Goal: Task Accomplishment & Management: Manage account settings

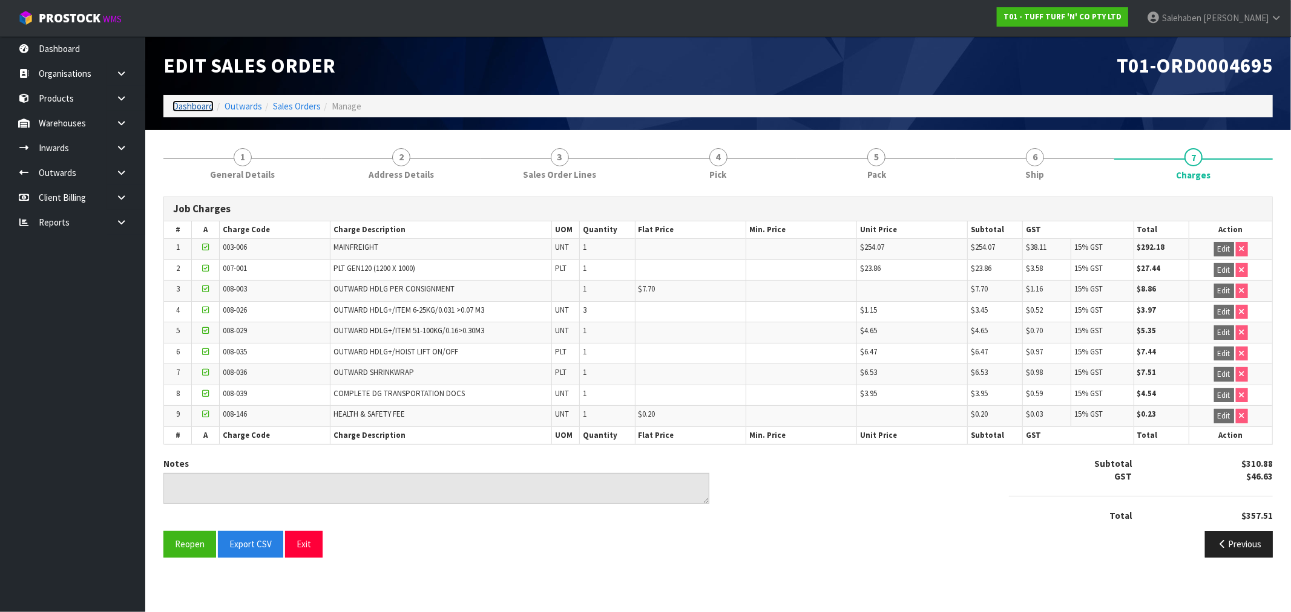
click at [192, 106] on link "Dashboard" at bounding box center [192, 105] width 41 height 11
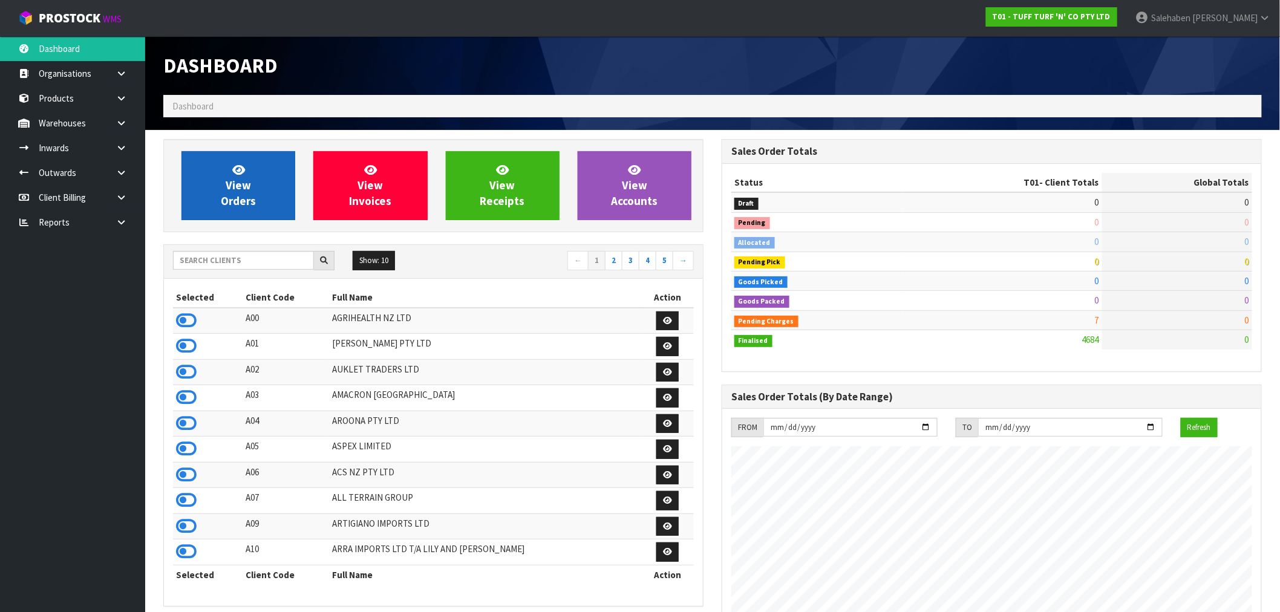
scroll to position [917, 558]
click at [243, 182] on span "View Orders" at bounding box center [238, 185] width 35 height 45
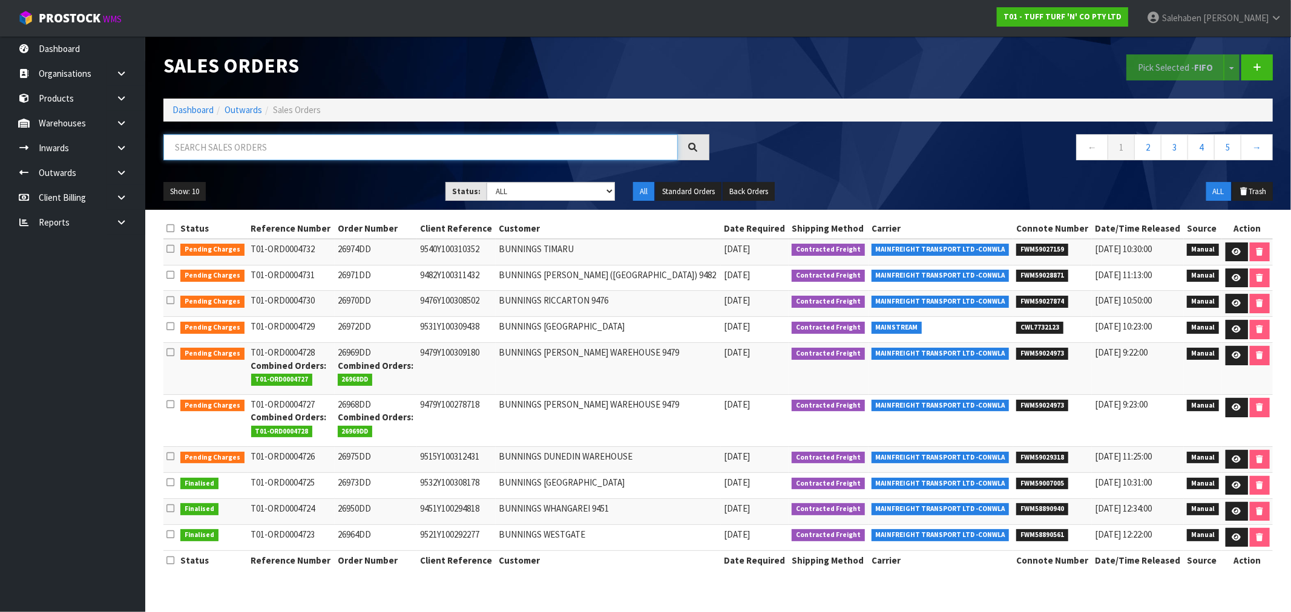
click at [273, 142] on input "text" at bounding box center [420, 147] width 514 height 26
paste input "FWM58796831"
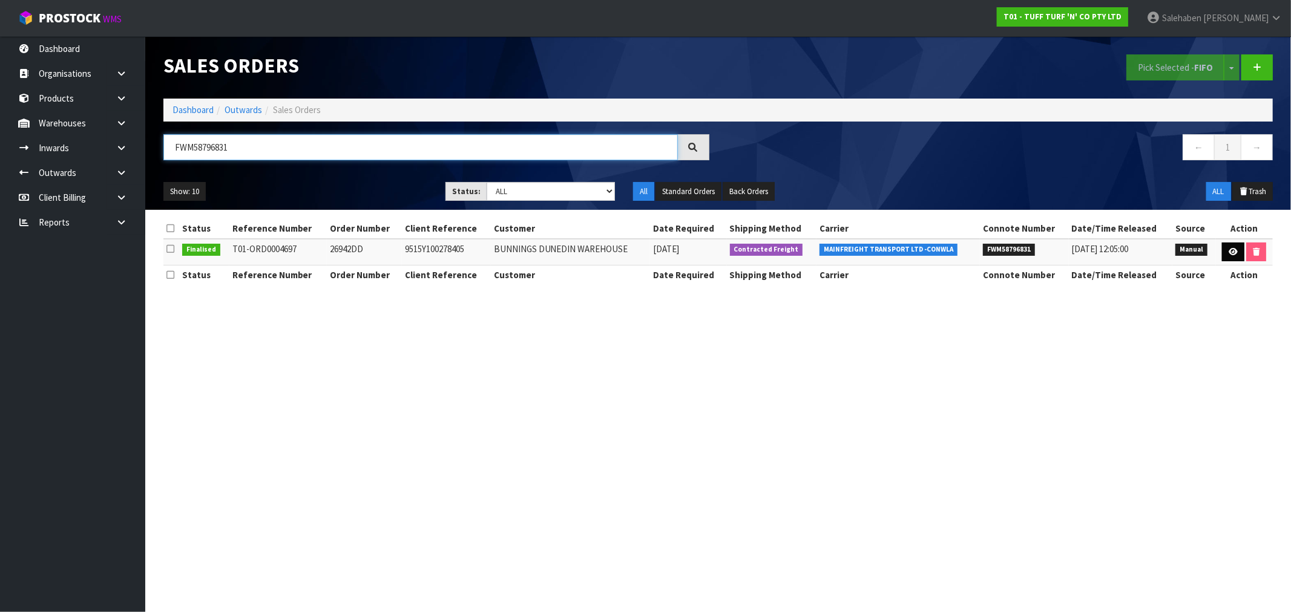
type input "FWM58796831"
click at [1228, 255] on icon at bounding box center [1232, 252] width 9 height 8
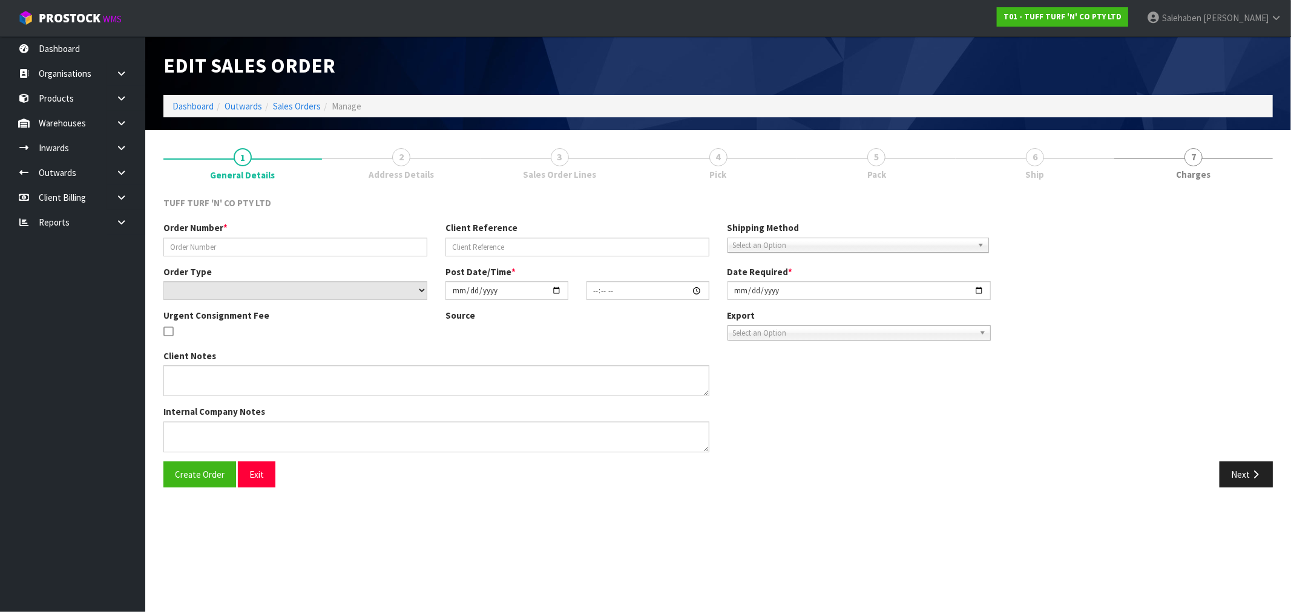
type input "26942DD"
type input "9515Y100278405"
select select "number:0"
type input "2025-09-22"
type input "11:38:00.000"
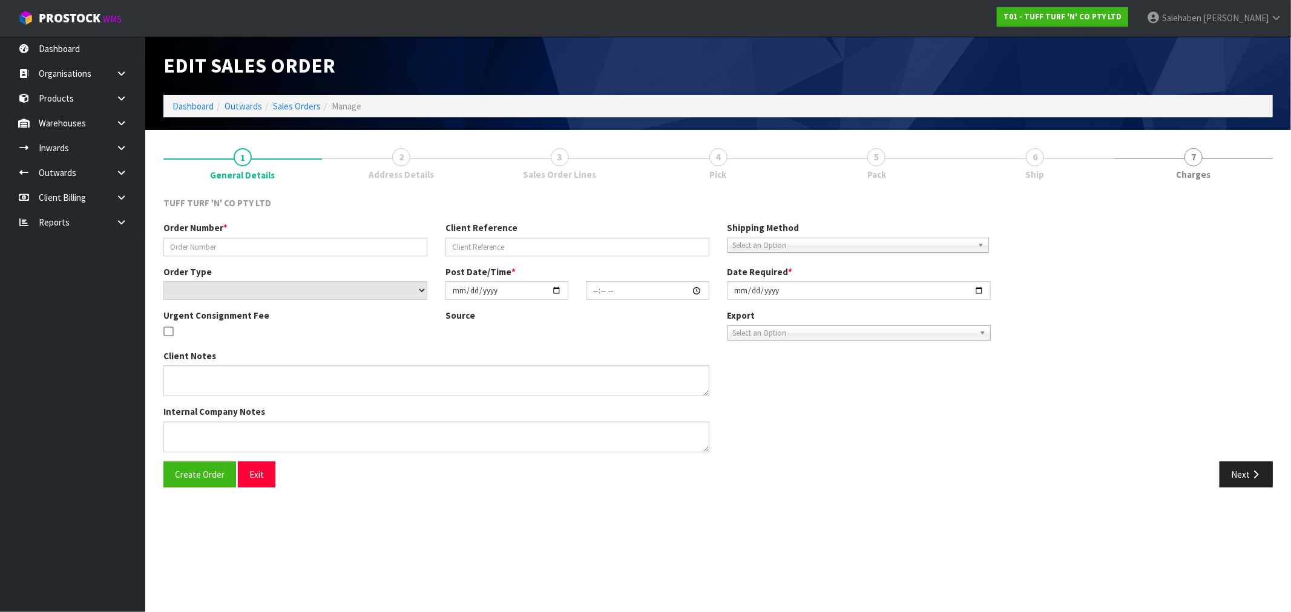
type input "2025-09-22"
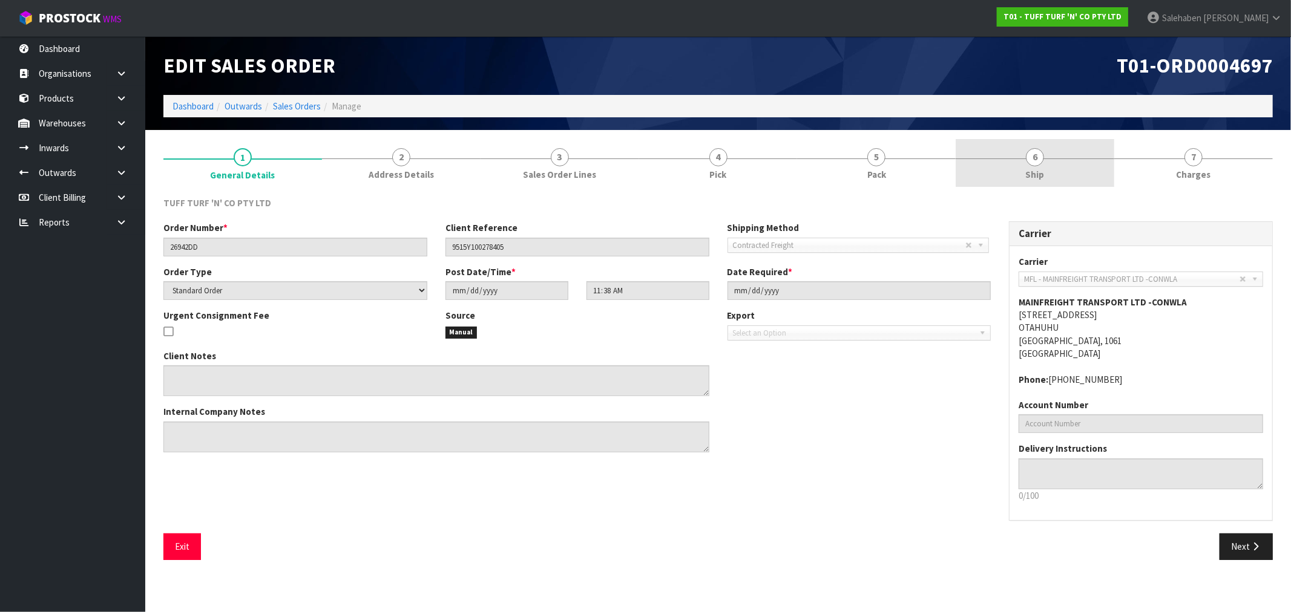
click at [1031, 166] on link "6 Ship" at bounding box center [1034, 163] width 159 height 48
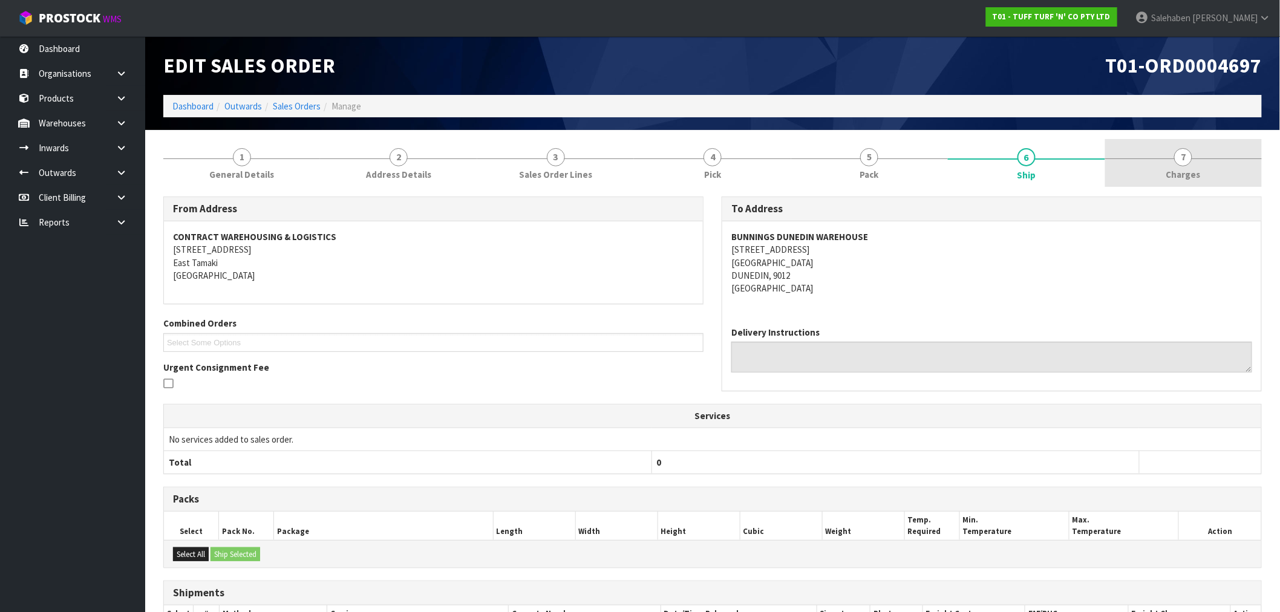
click at [1177, 169] on span "Charges" at bounding box center [1184, 174] width 34 height 13
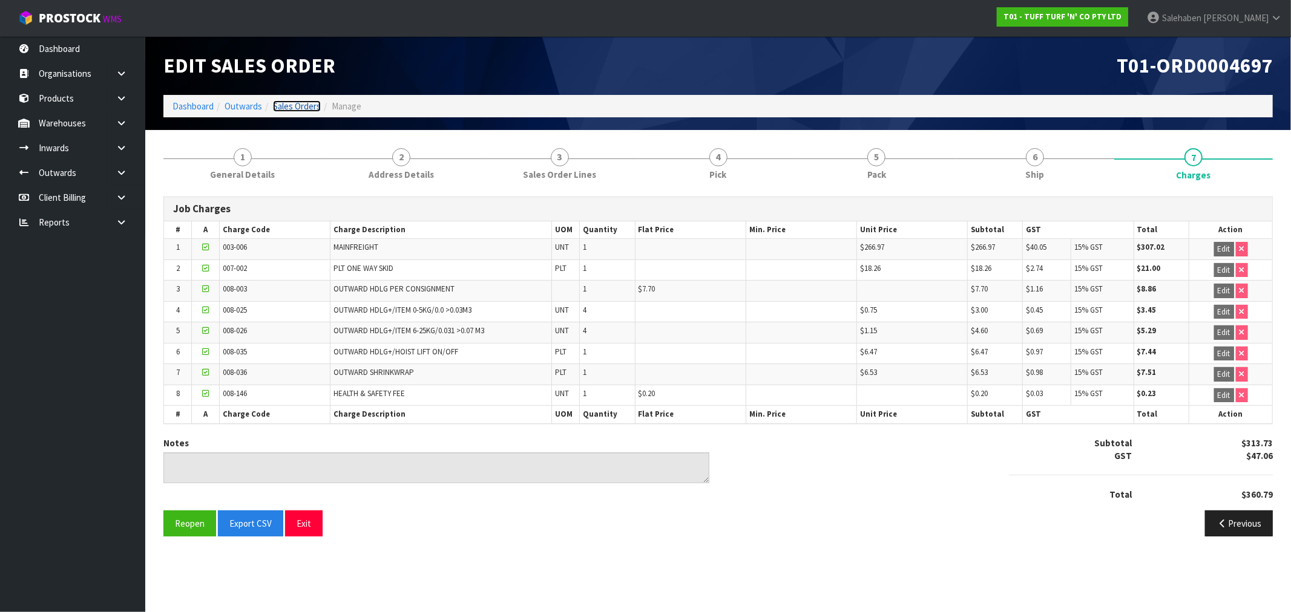
click at [285, 105] on link "Sales Orders" at bounding box center [297, 105] width 48 height 11
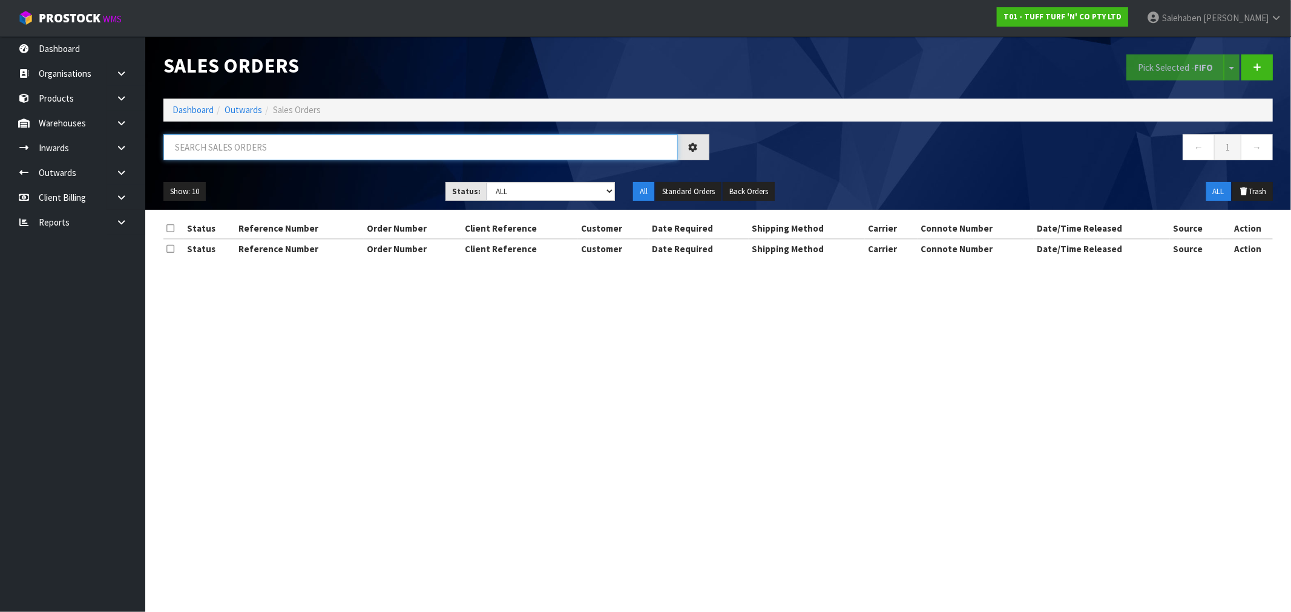
click at [268, 146] on input "text" at bounding box center [420, 147] width 514 height 26
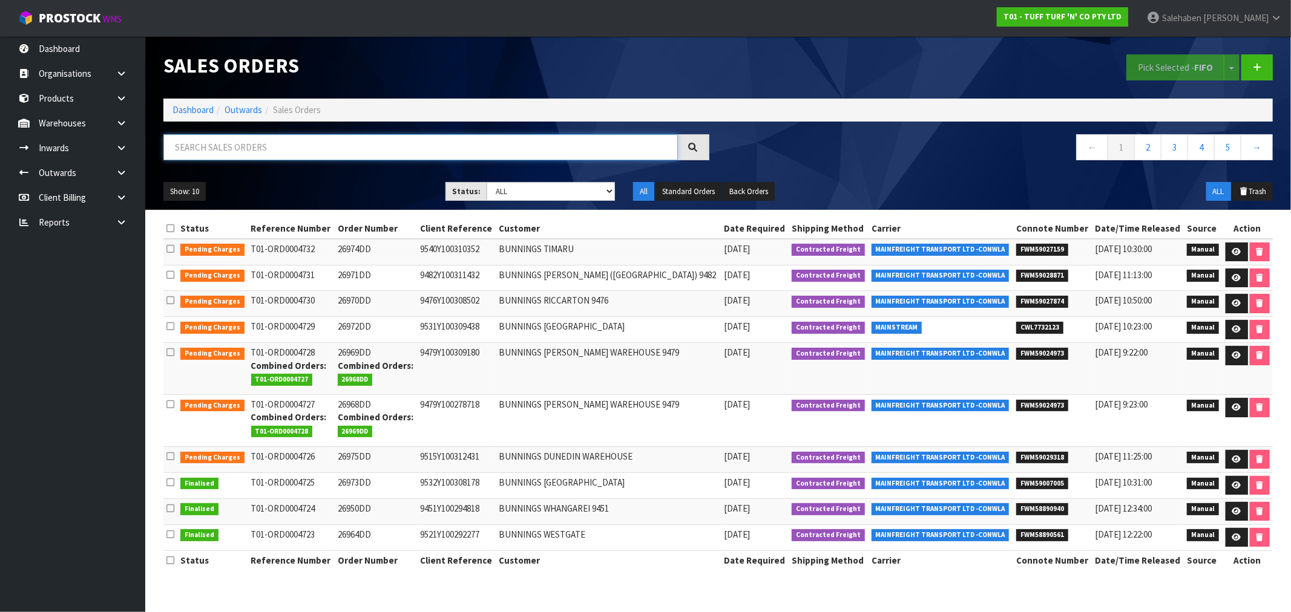
paste input "FWM58814514"
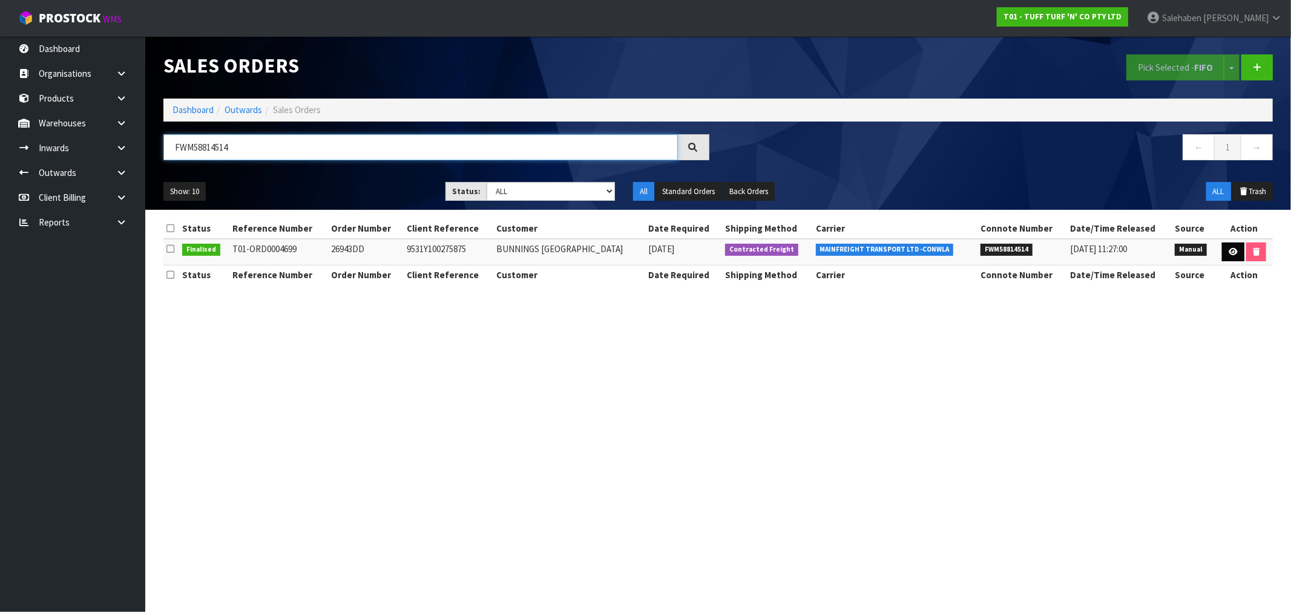
type input "FWM58814514"
click at [1224, 253] on link at bounding box center [1233, 252] width 22 height 19
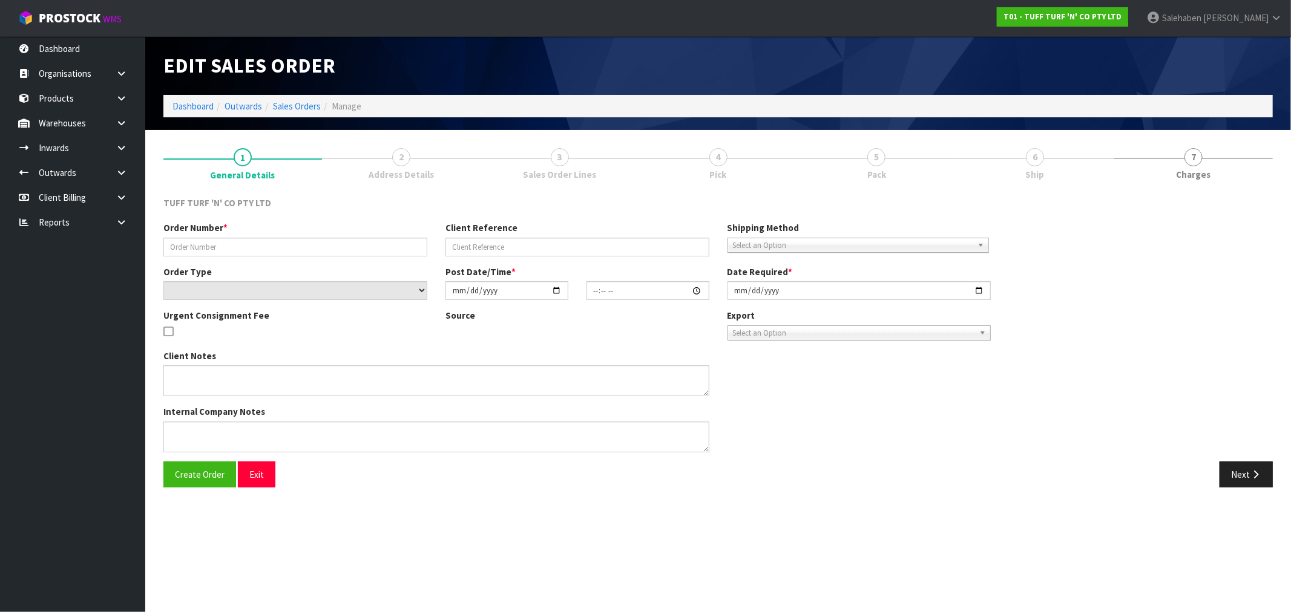
type input "26943DD"
type input "9531Y100275875"
select select "number:0"
type input "2025-09-22"
type input "11:48:00.000"
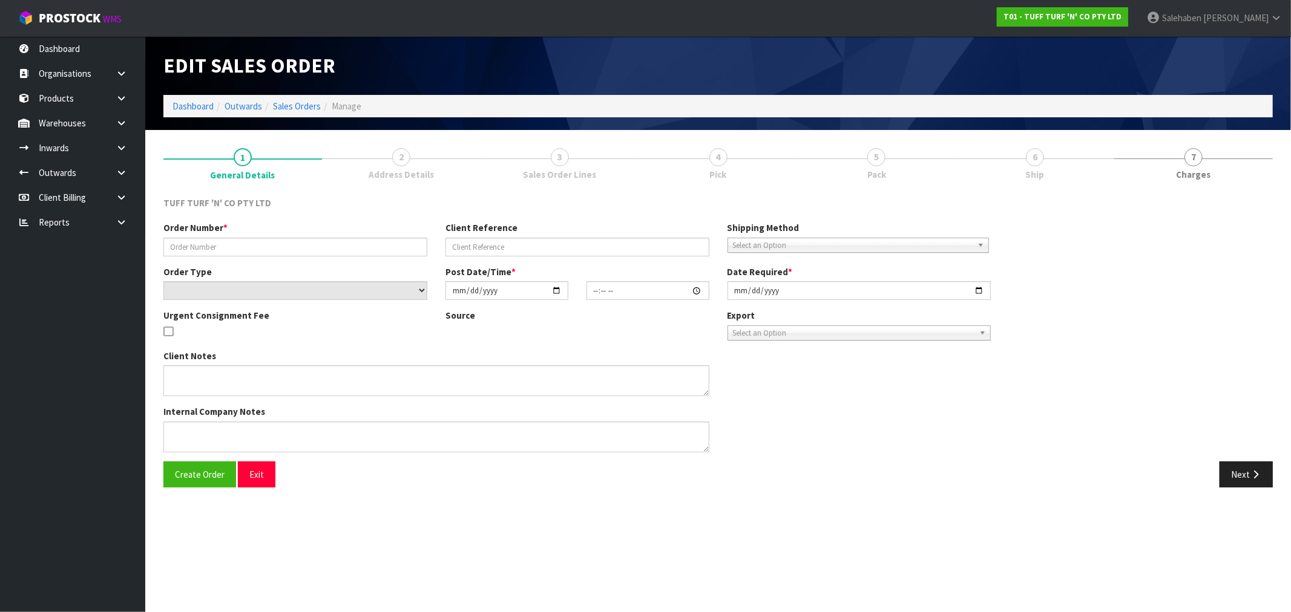
type input "2025-09-22"
type textarea "DANGEROUS GOODS"
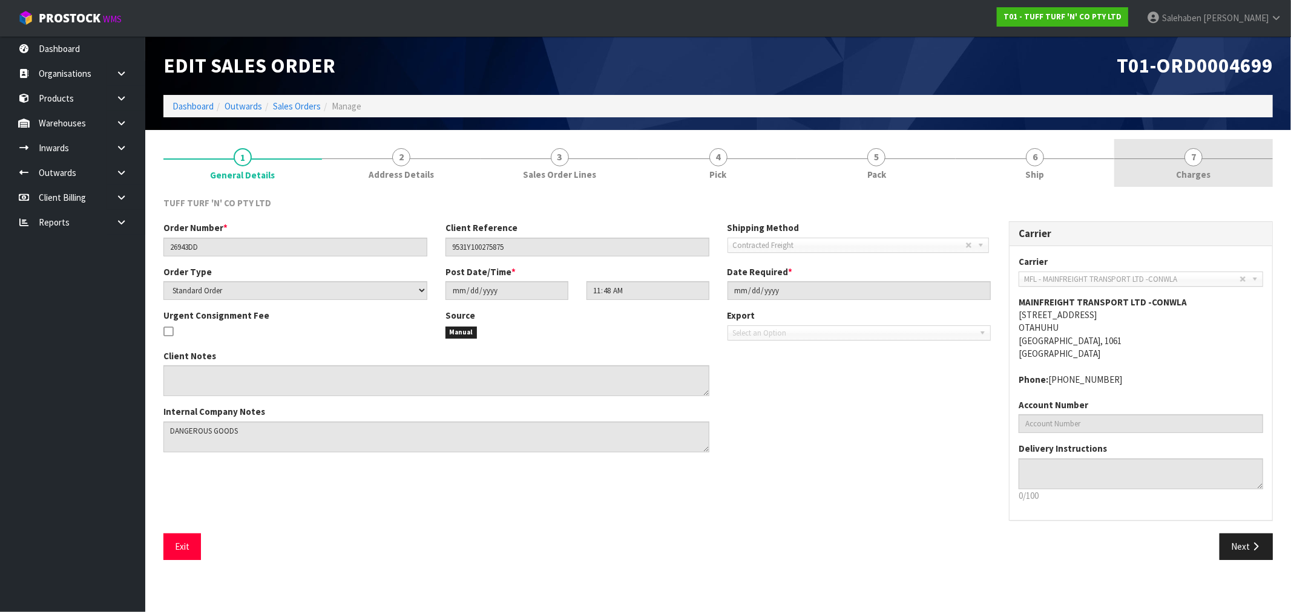
click at [1197, 177] on span "Charges" at bounding box center [1193, 174] width 34 height 13
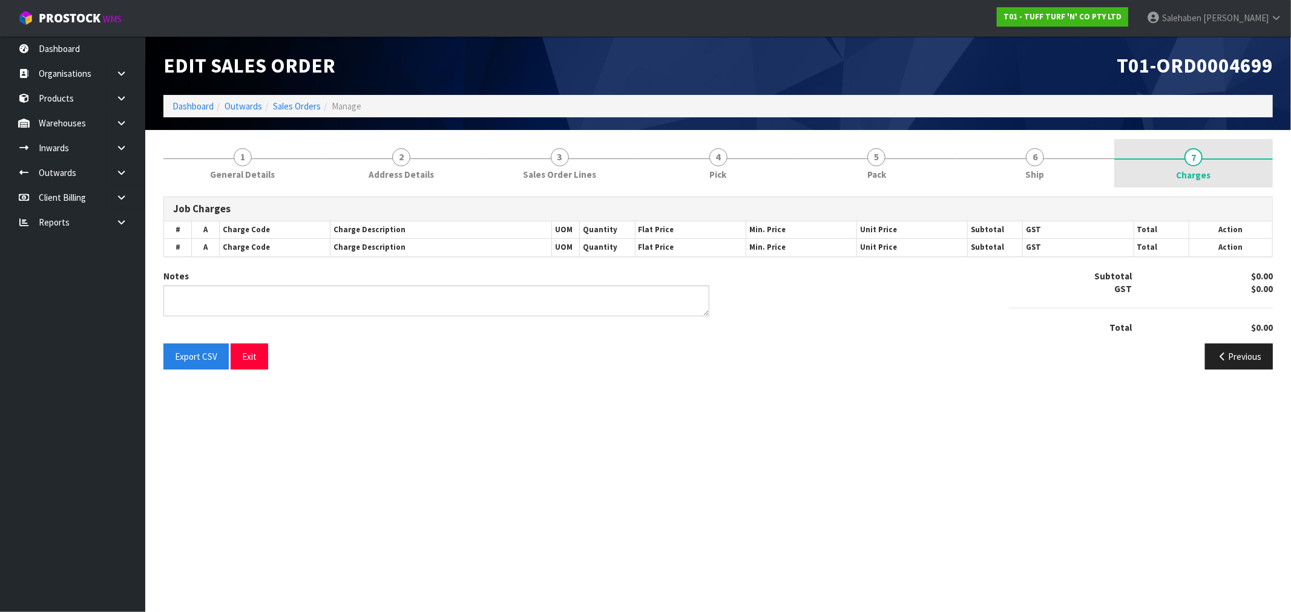
click at [1196, 171] on span "Charges" at bounding box center [1193, 175] width 34 height 13
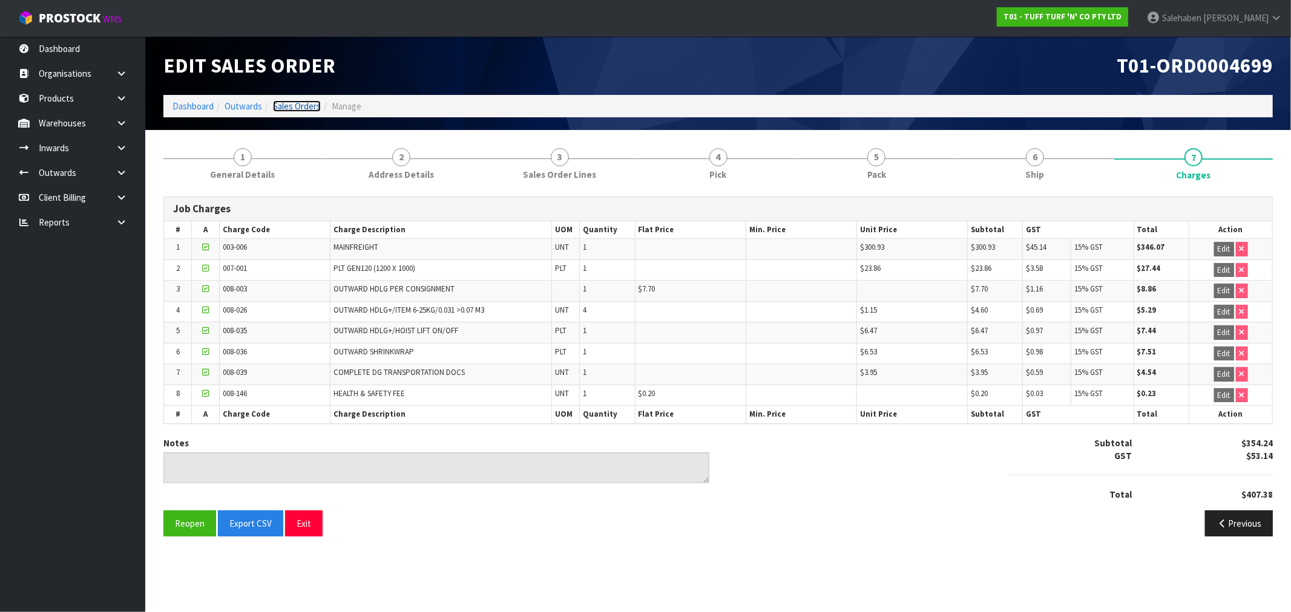
click at [295, 106] on link "Sales Orders" at bounding box center [297, 105] width 48 height 11
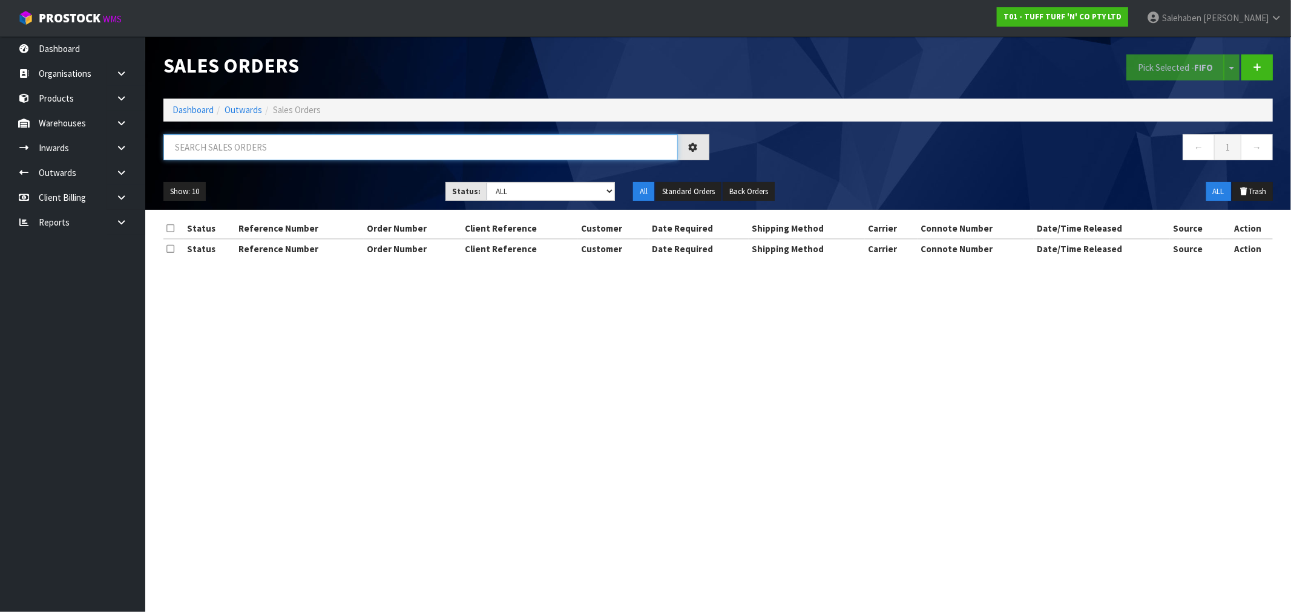
click at [299, 148] on input "text" at bounding box center [420, 147] width 514 height 26
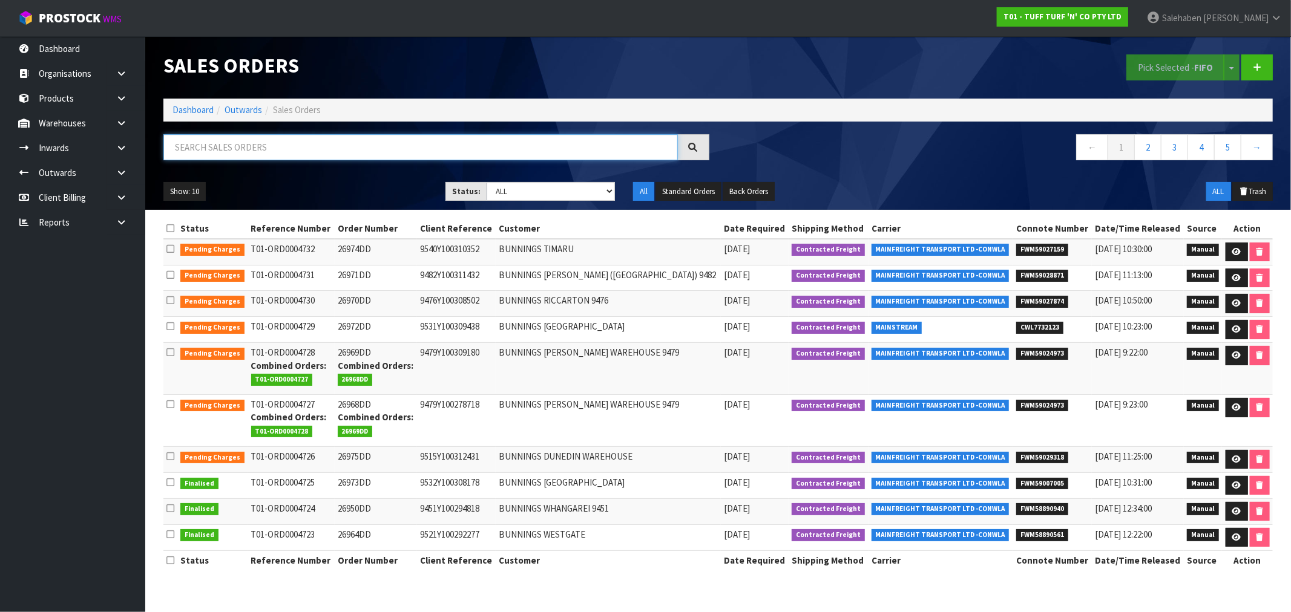
paste input "FWM58796914"
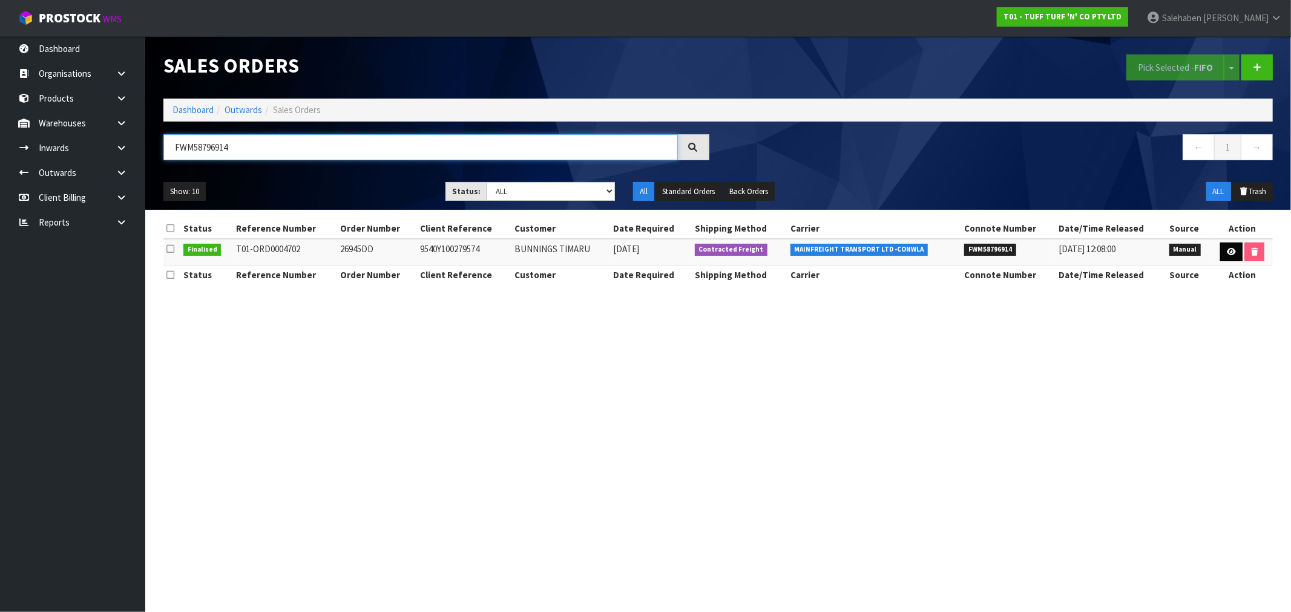
type input "FWM58796914"
click at [1227, 254] on icon at bounding box center [1231, 252] width 9 height 8
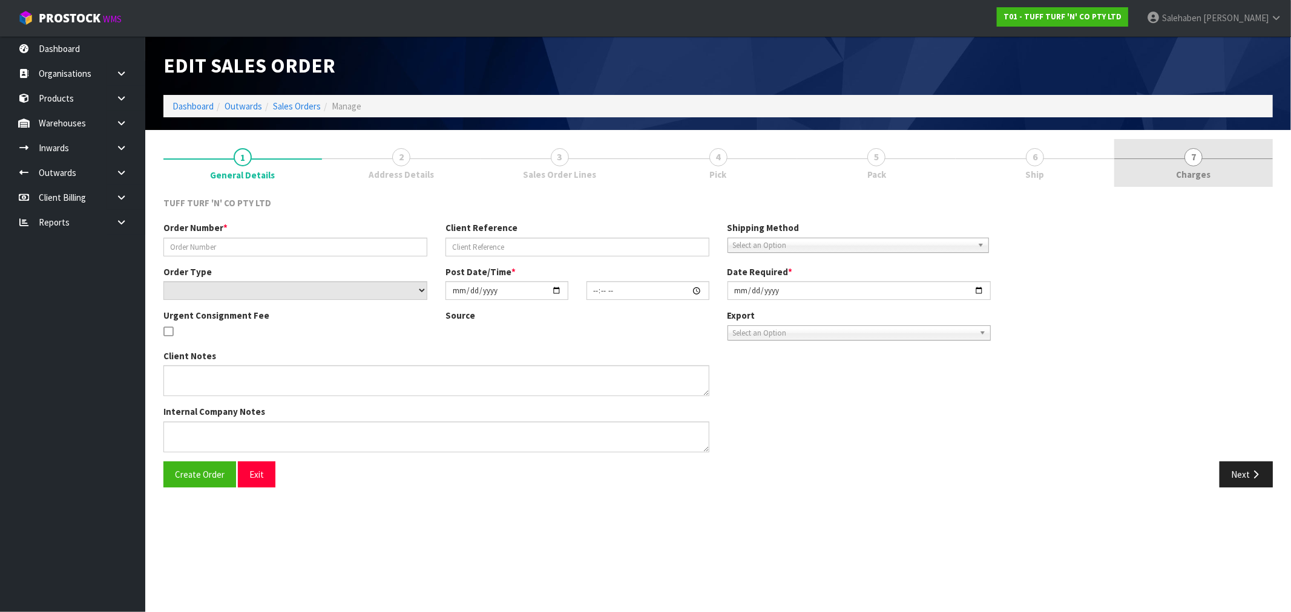
type input "26945DD"
type input "9540Y100279574"
select select "number:0"
type input "2025-09-22"
type input "12:58:00.000"
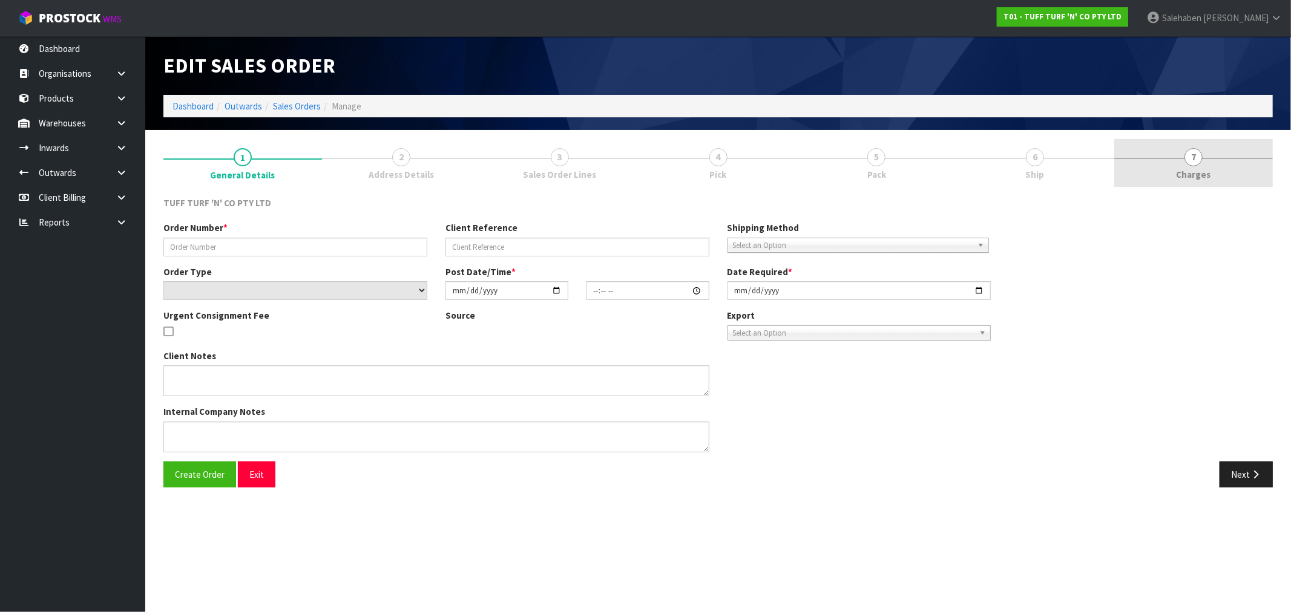
type input "2025-09-23"
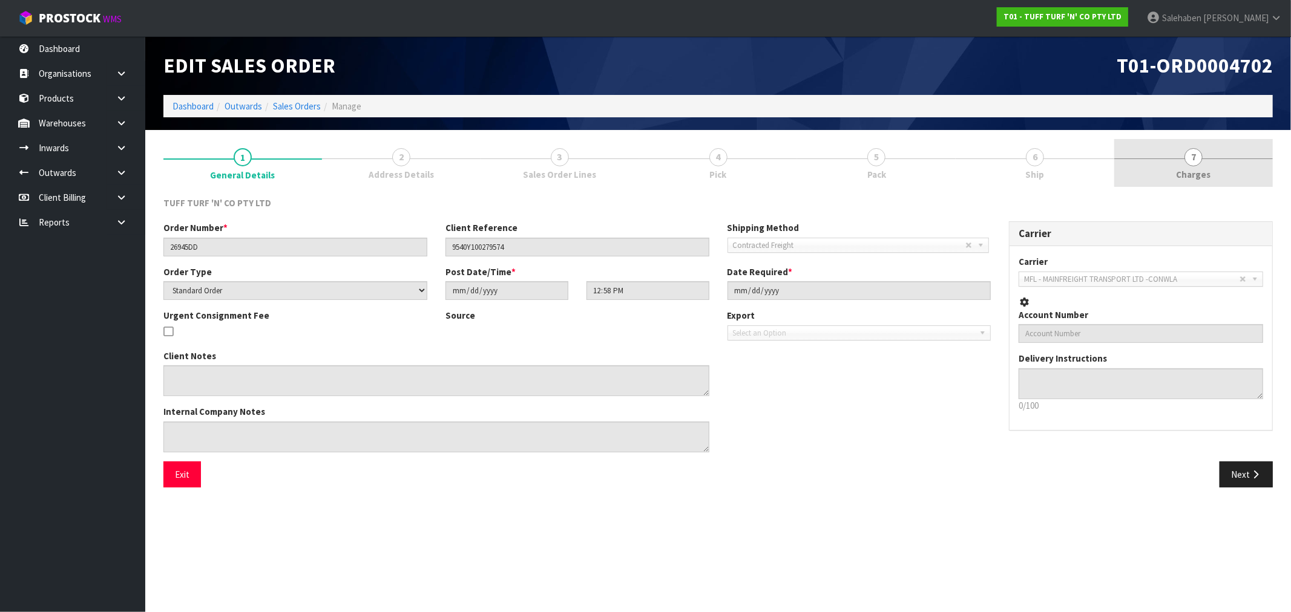
click at [1195, 179] on span "Charges" at bounding box center [1193, 174] width 34 height 13
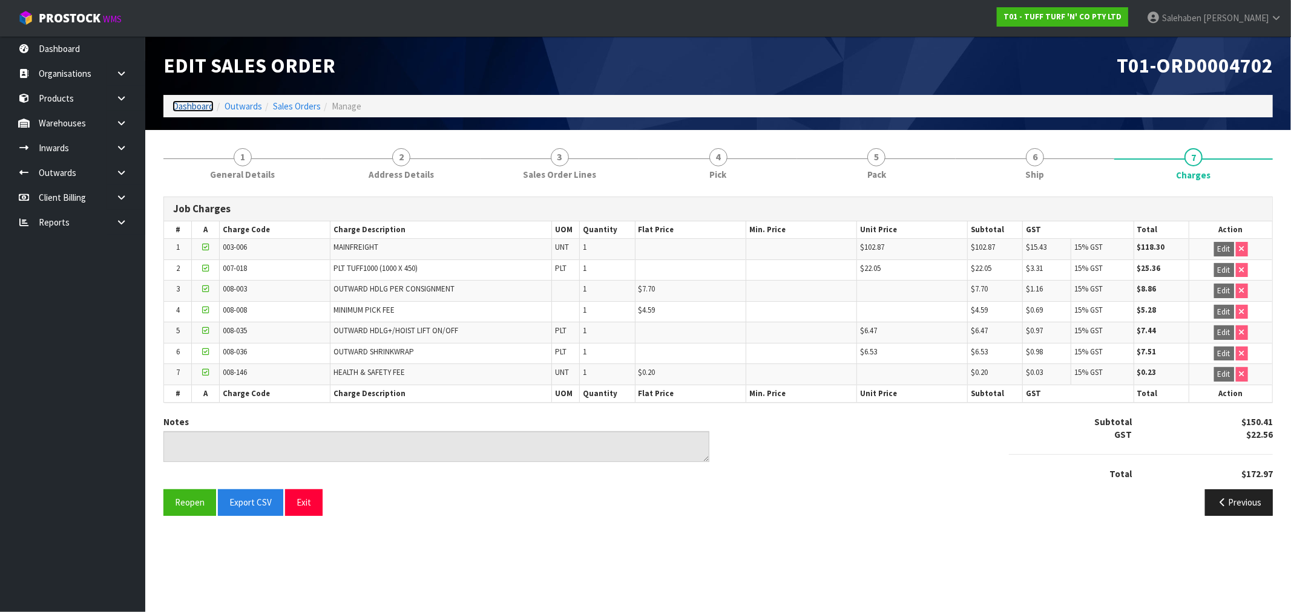
drag, startPoint x: 189, startPoint y: 101, endPoint x: 182, endPoint y: 104, distance: 8.4
click at [189, 101] on link "Dashboard" at bounding box center [192, 105] width 41 height 11
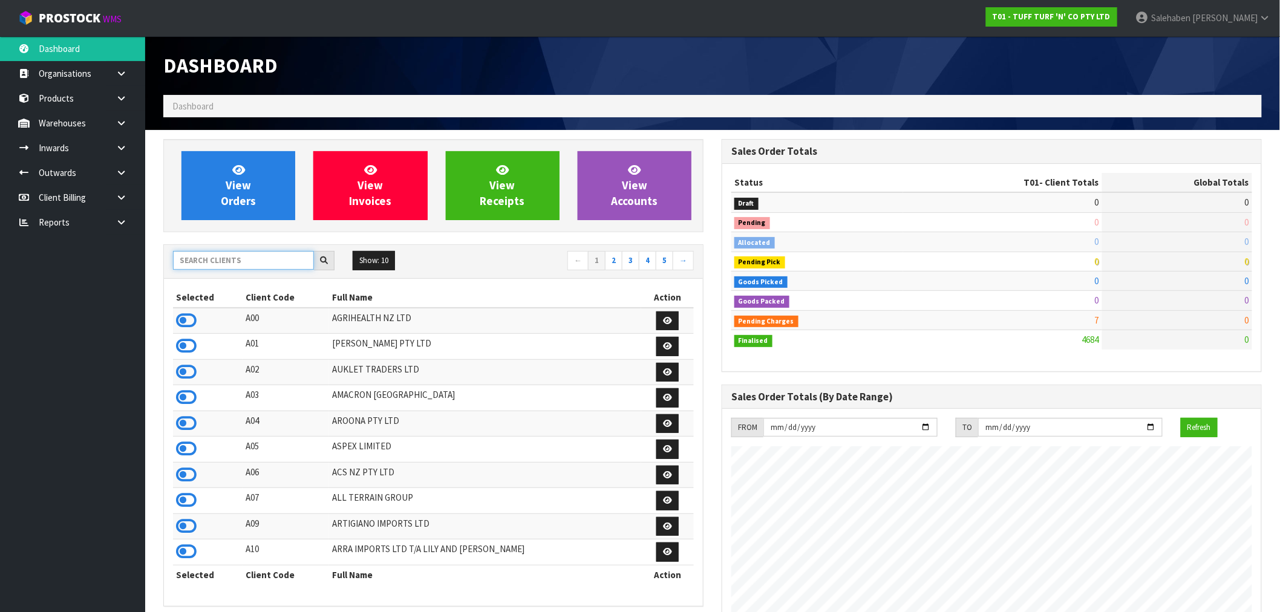
scroll to position [917, 558]
click at [213, 257] on input "text" at bounding box center [243, 260] width 141 height 19
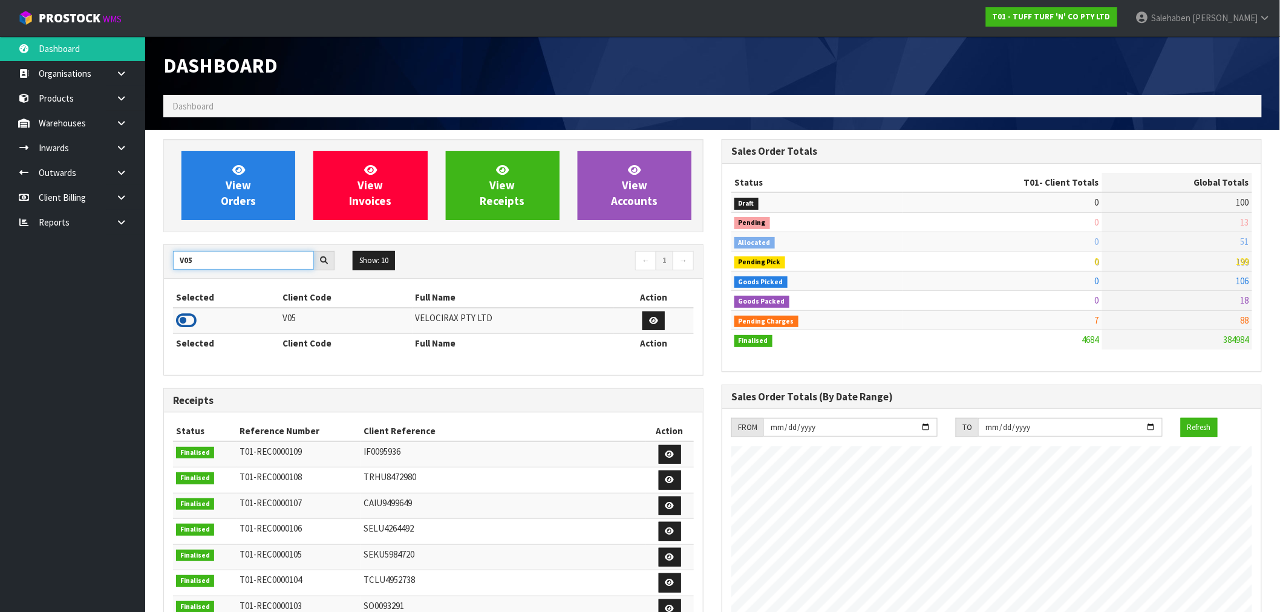
type input "V05"
click at [195, 319] on icon at bounding box center [186, 321] width 21 height 18
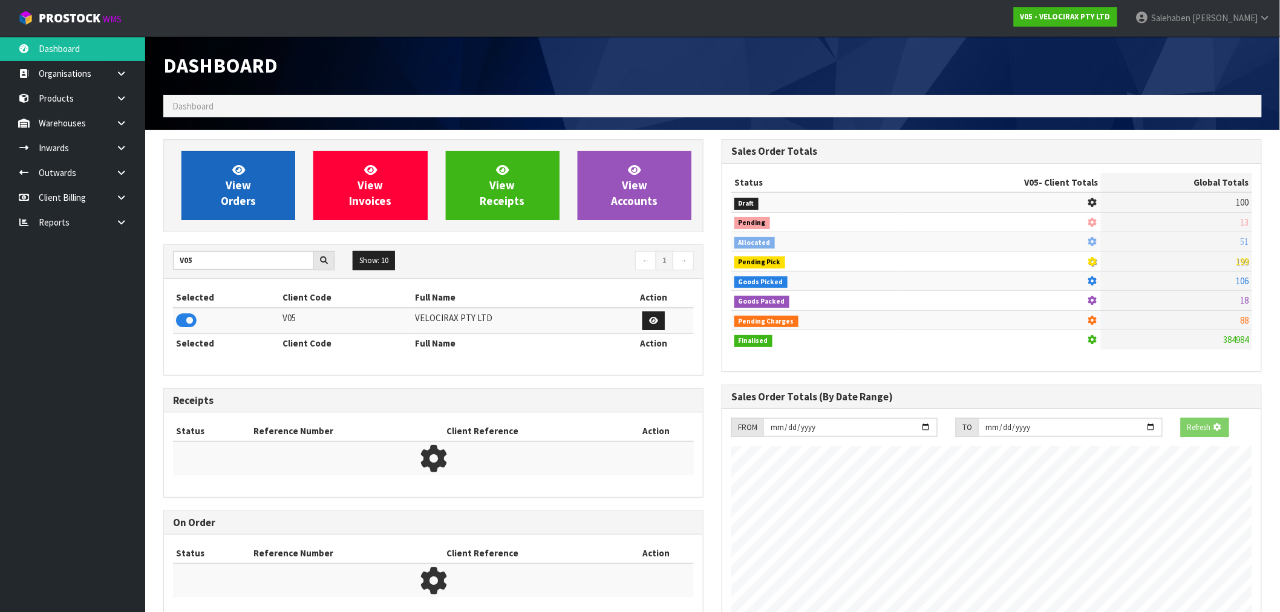
scroll to position [755, 558]
click at [231, 203] on span "View Orders" at bounding box center [238, 185] width 35 height 45
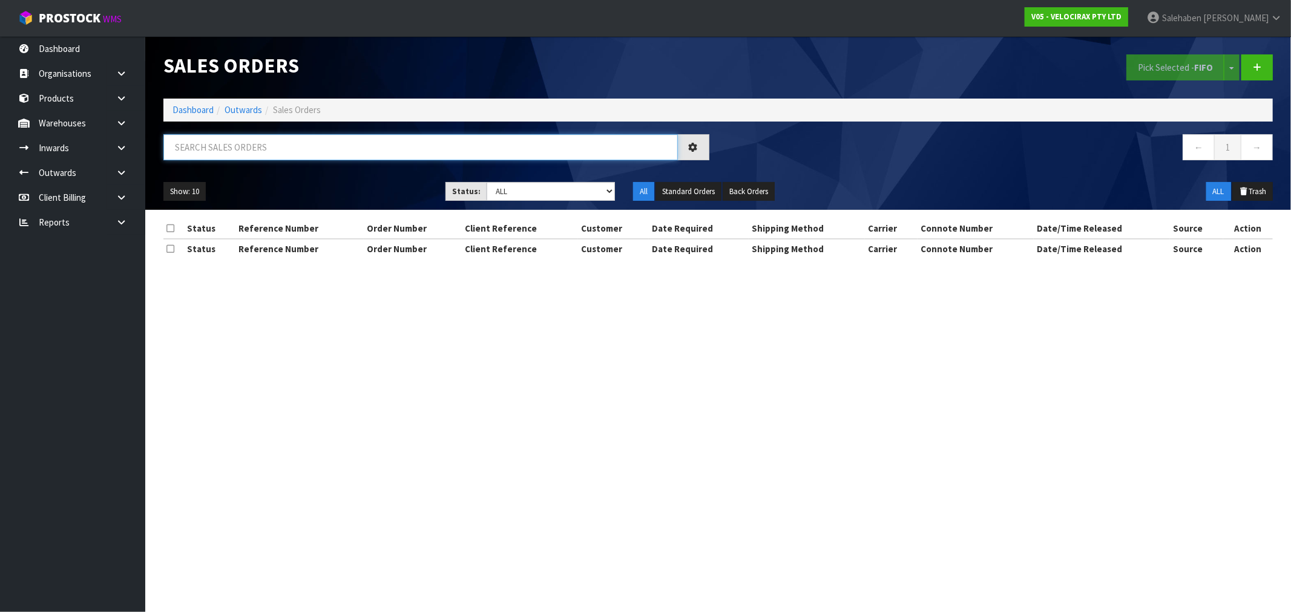
click at [383, 147] on input "text" at bounding box center [420, 147] width 514 height 26
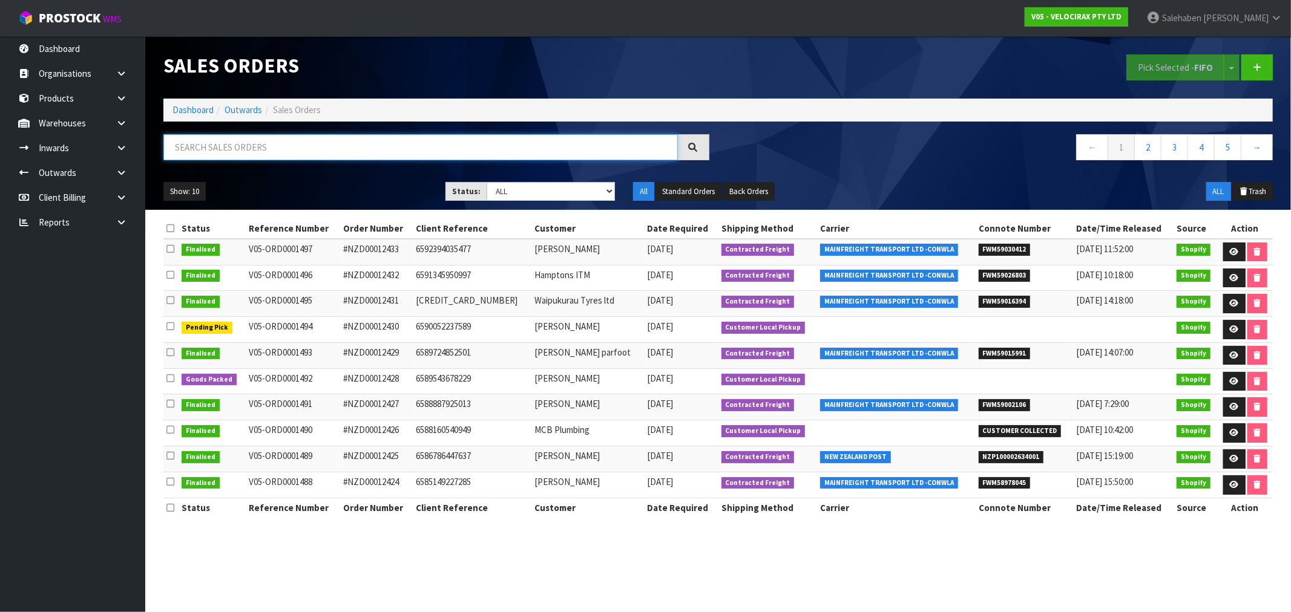
paste input "FWM58775656"
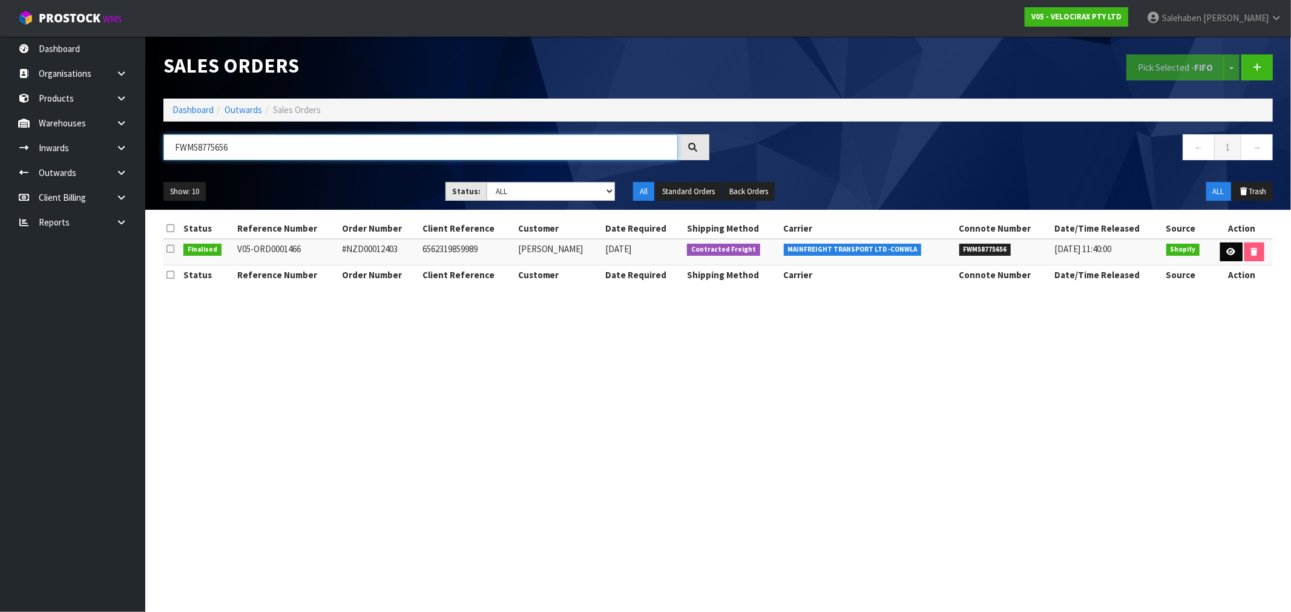
type input "FWM58775656"
click at [1227, 249] on icon at bounding box center [1231, 252] width 9 height 8
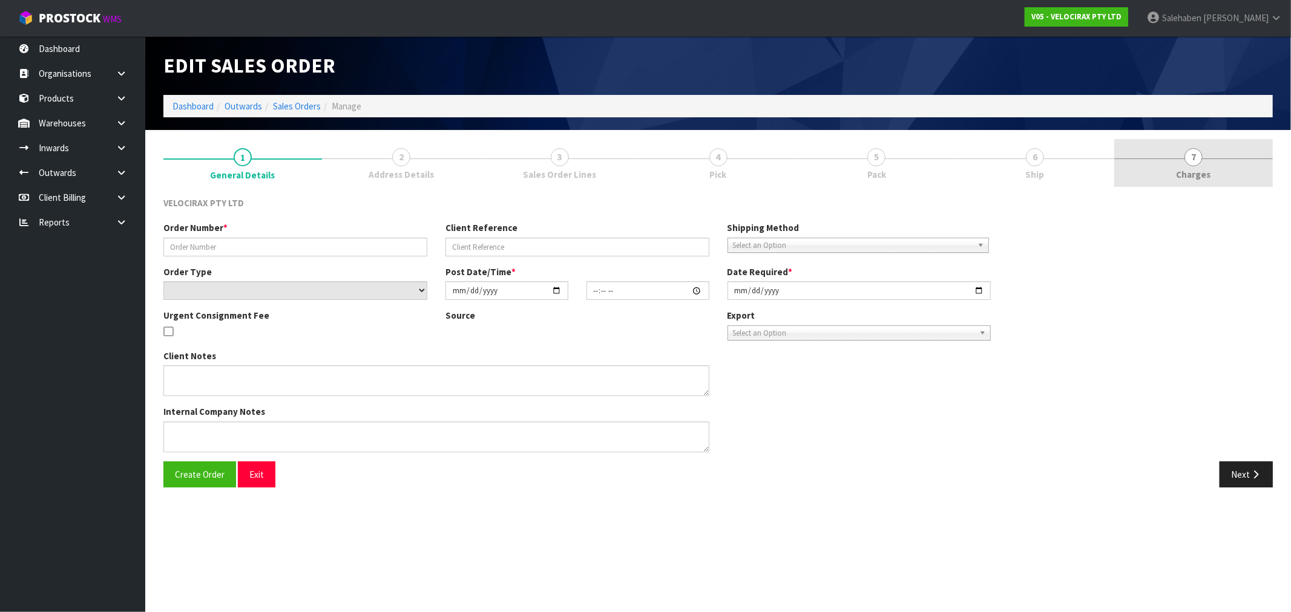
type input "#NZD00012403"
type input "6562319859989"
select select "number:0"
type input "2025-09-20"
type input "15:22:20.000"
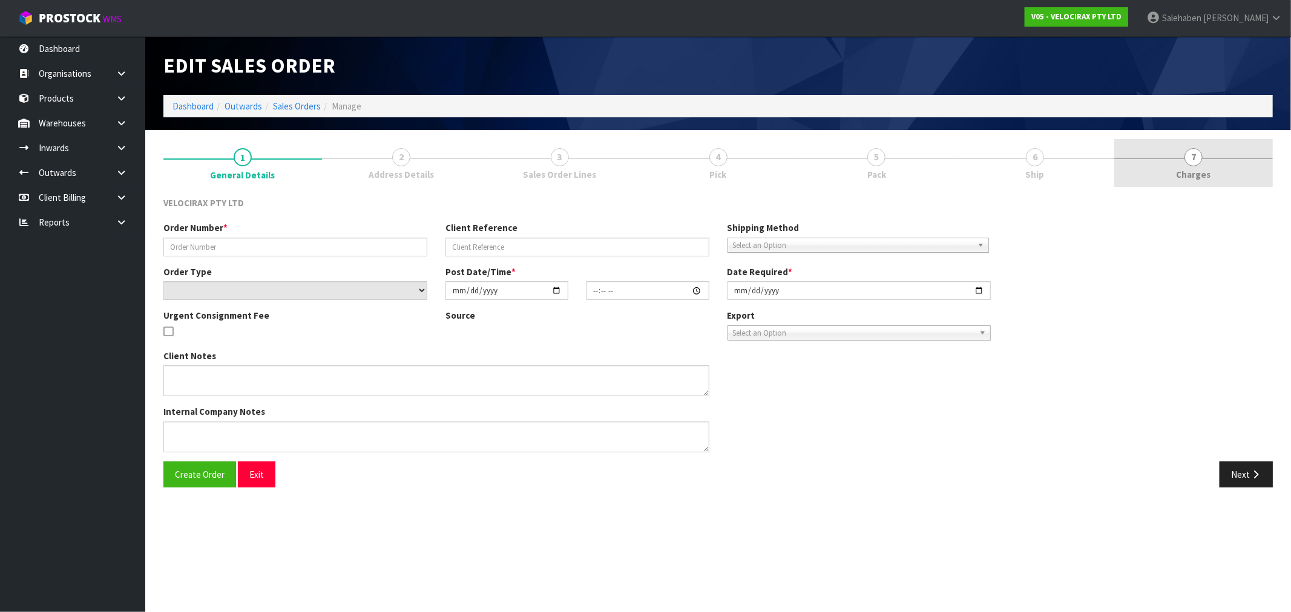
type input "2025-09-22"
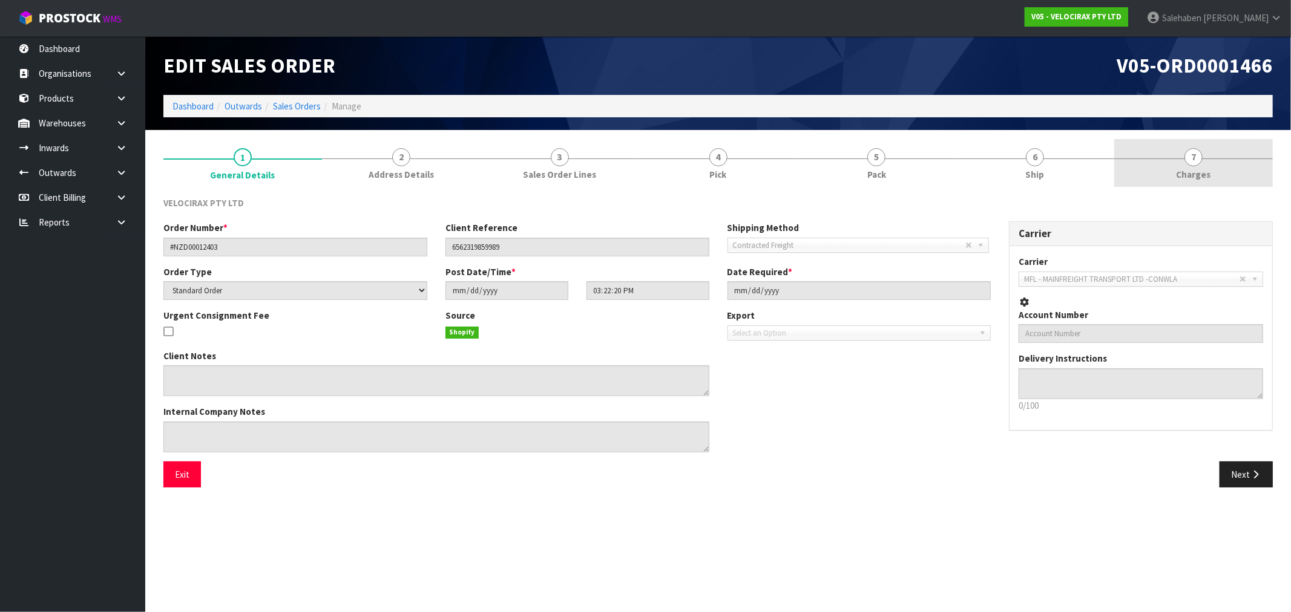
click at [1186, 176] on span "Charges" at bounding box center [1193, 174] width 34 height 13
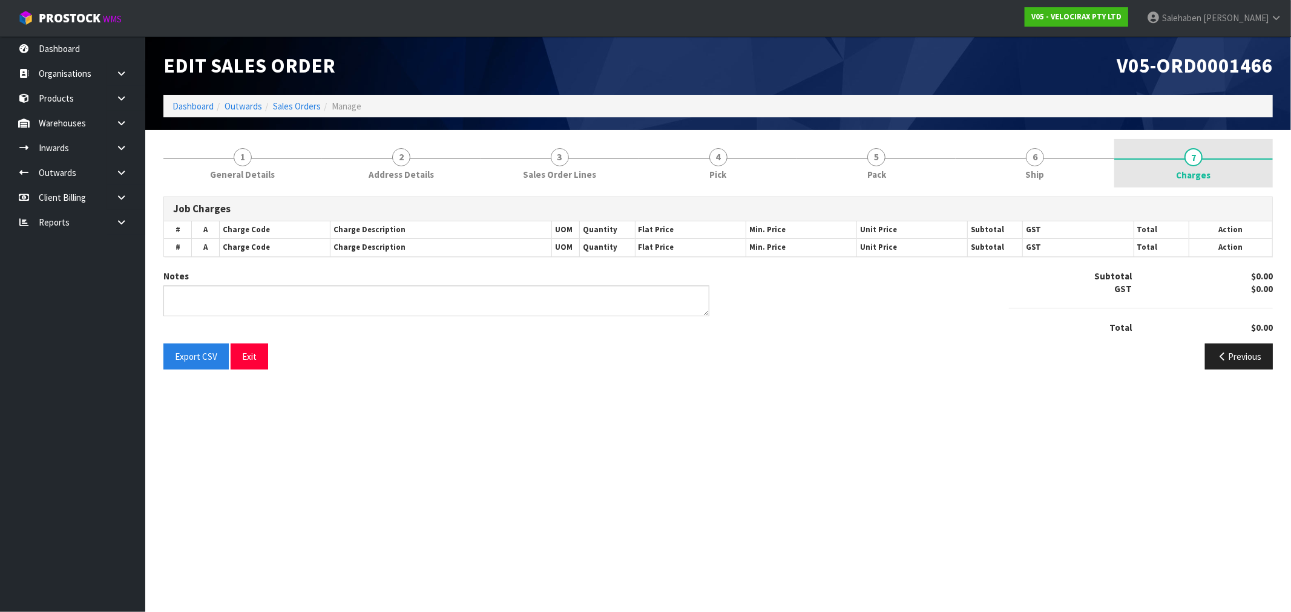
click at [1187, 172] on span "Charges" at bounding box center [1193, 175] width 34 height 13
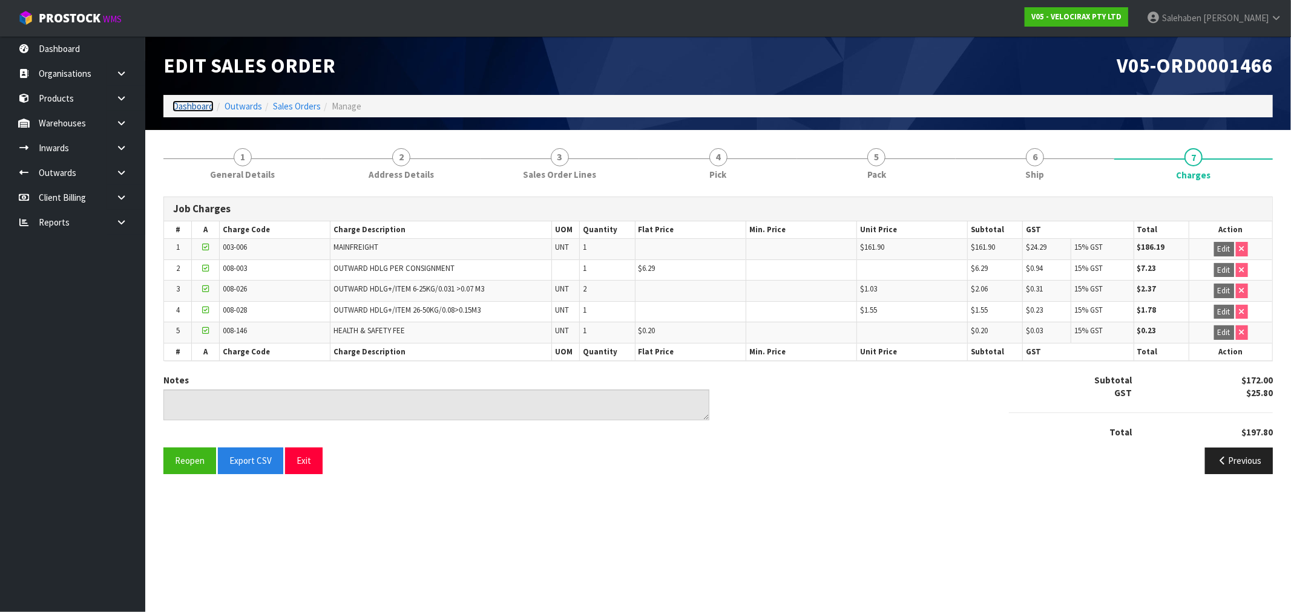
click at [201, 105] on link "Dashboard" at bounding box center [192, 105] width 41 height 11
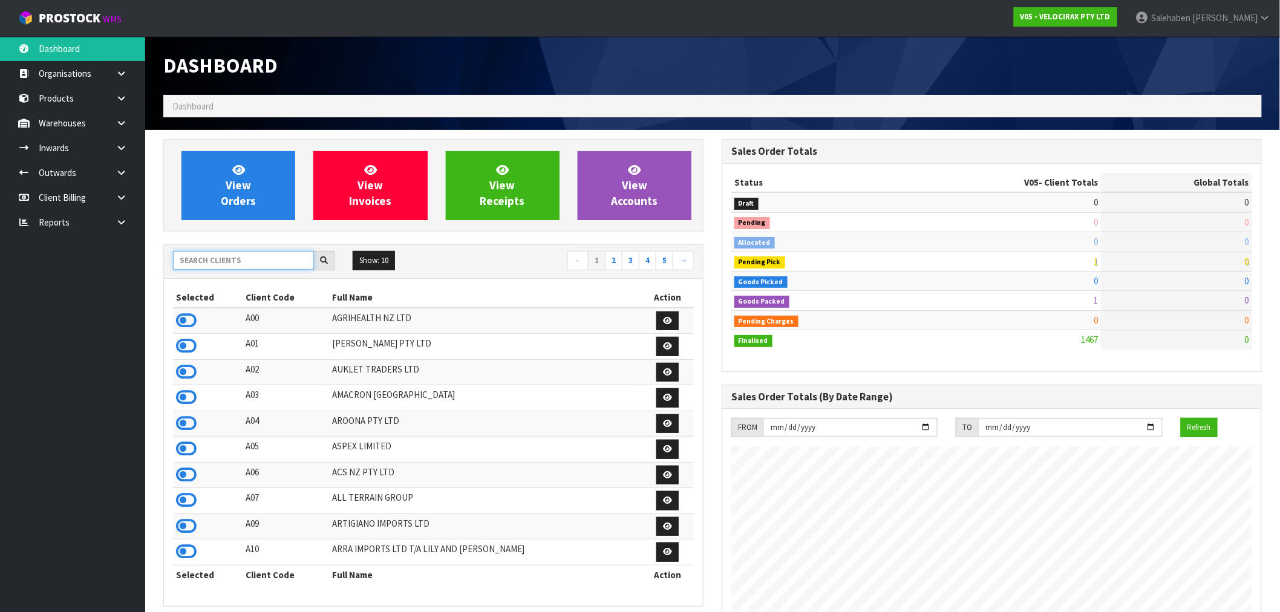
scroll to position [917, 558]
click at [252, 264] on input "text" at bounding box center [243, 260] width 141 height 19
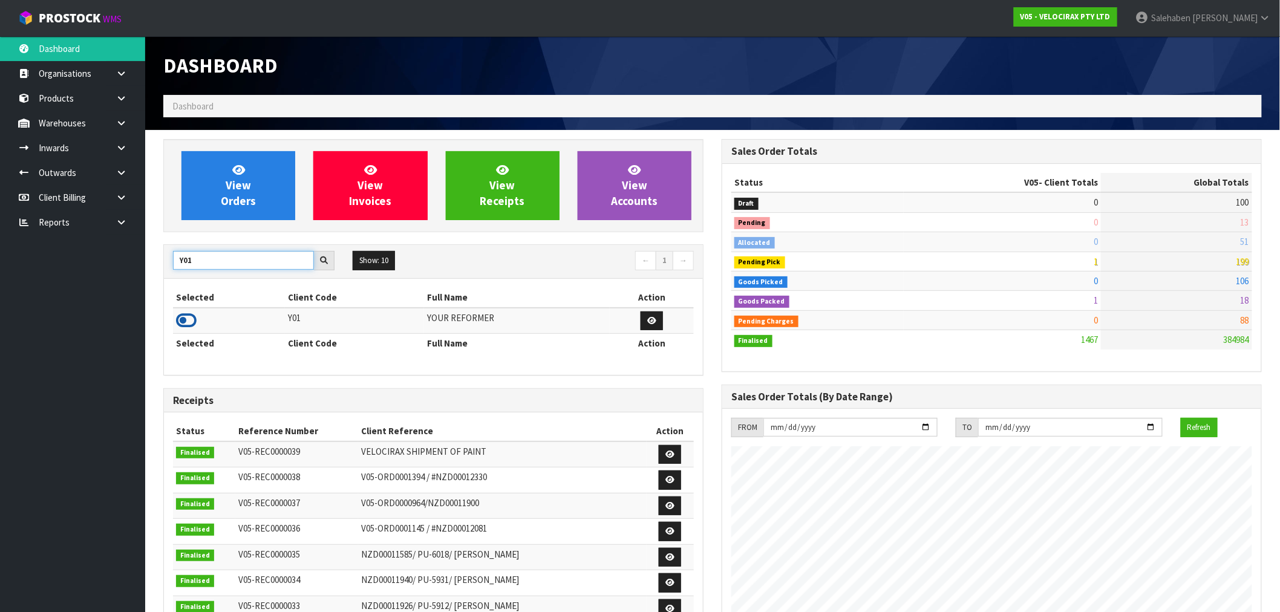
type input "Y01"
click at [191, 313] on icon at bounding box center [186, 321] width 21 height 18
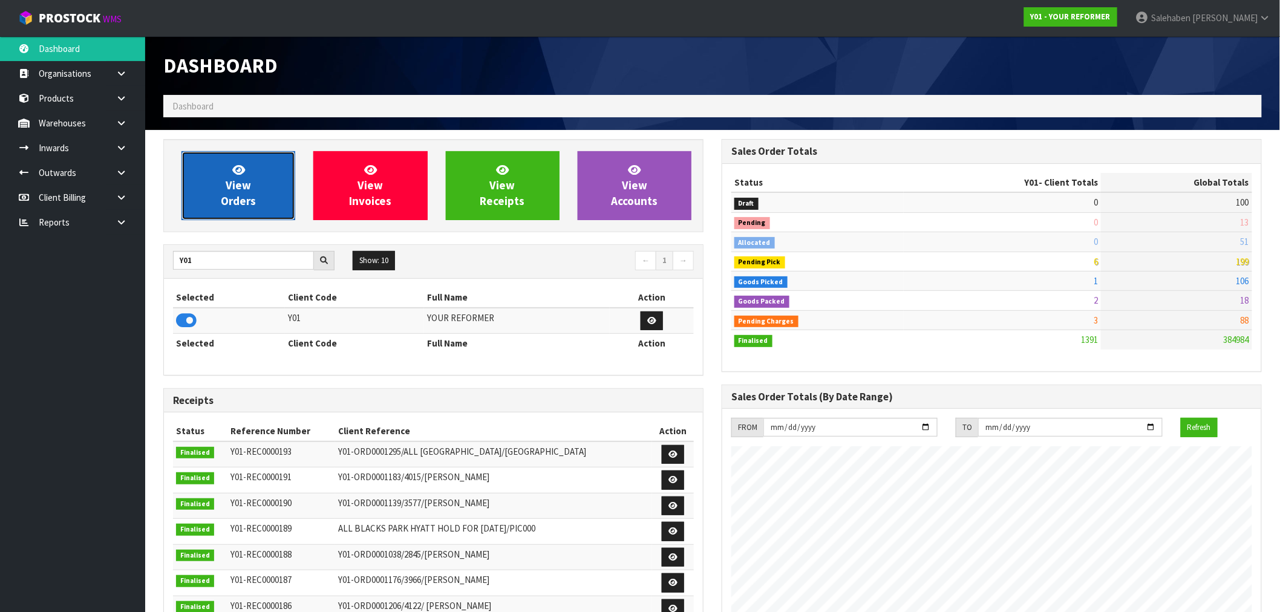
click at [263, 174] on link "View Orders" at bounding box center [239, 185] width 114 height 69
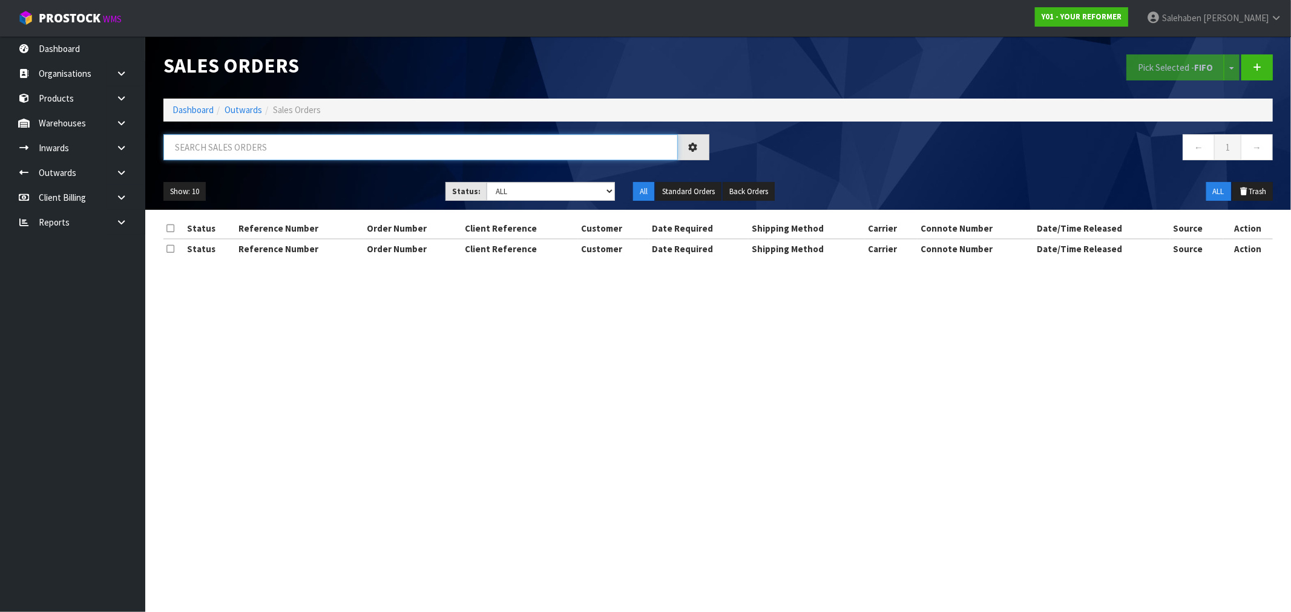
click at [309, 151] on input "text" at bounding box center [420, 147] width 514 height 26
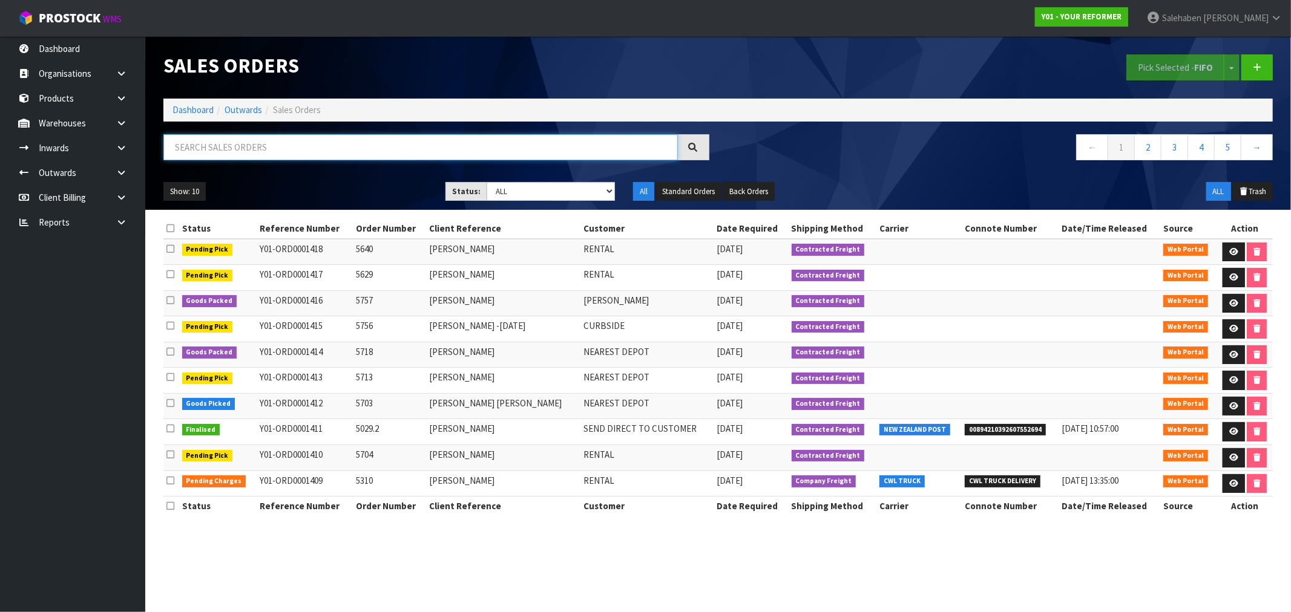
paste input "FWM58822700"
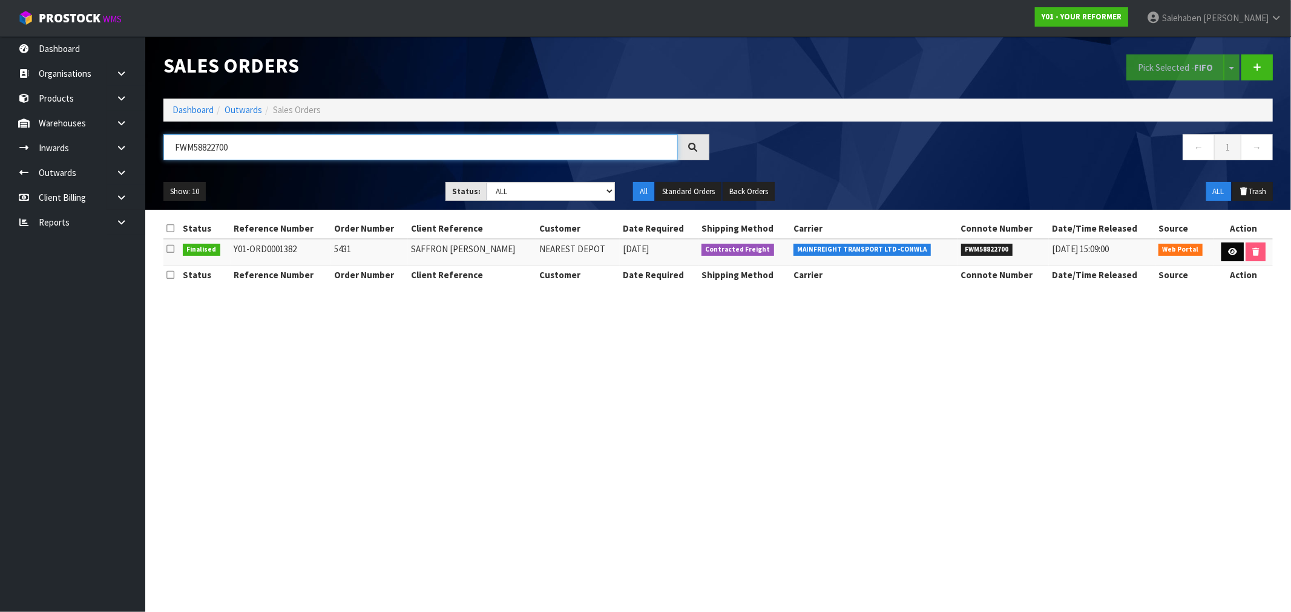
type input "FWM58822700"
click at [1231, 252] on icon at bounding box center [1232, 252] width 9 height 8
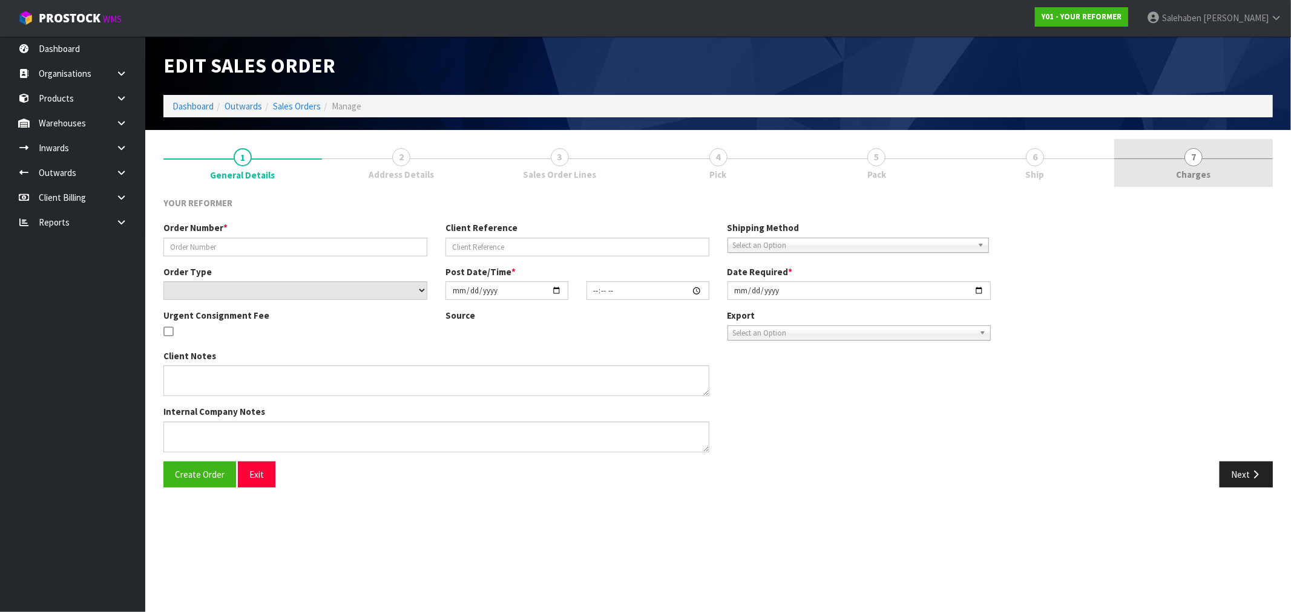
click at [1202, 177] on span "Charges" at bounding box center [1193, 174] width 34 height 13
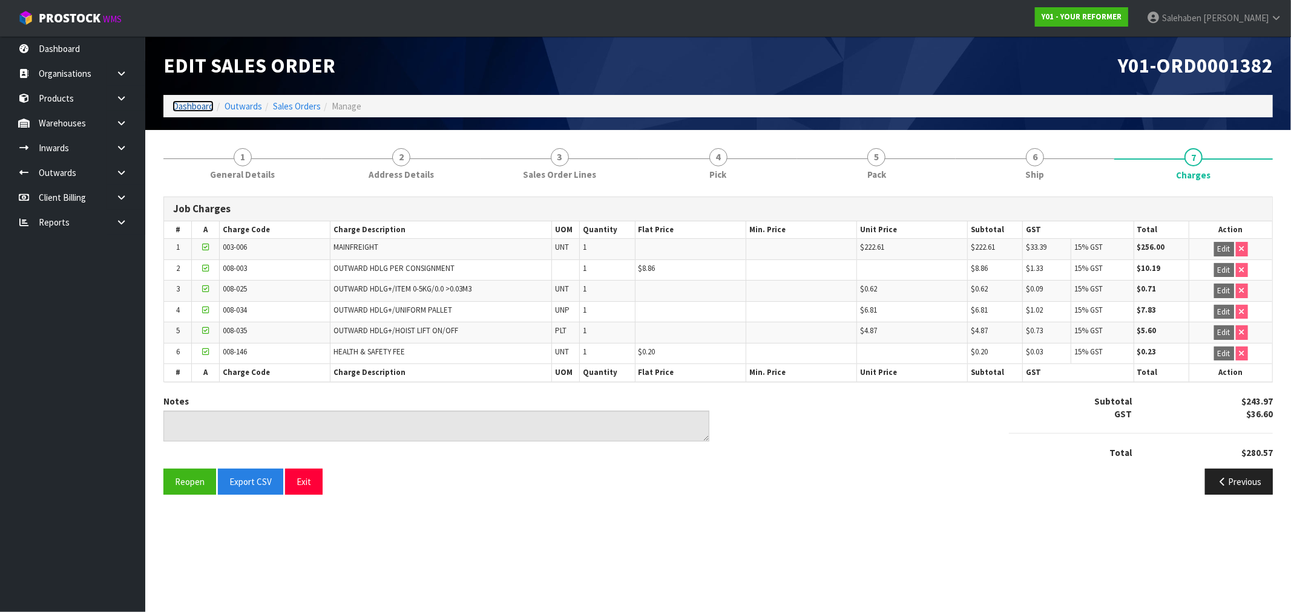
click at [190, 107] on link "Dashboard" at bounding box center [192, 105] width 41 height 11
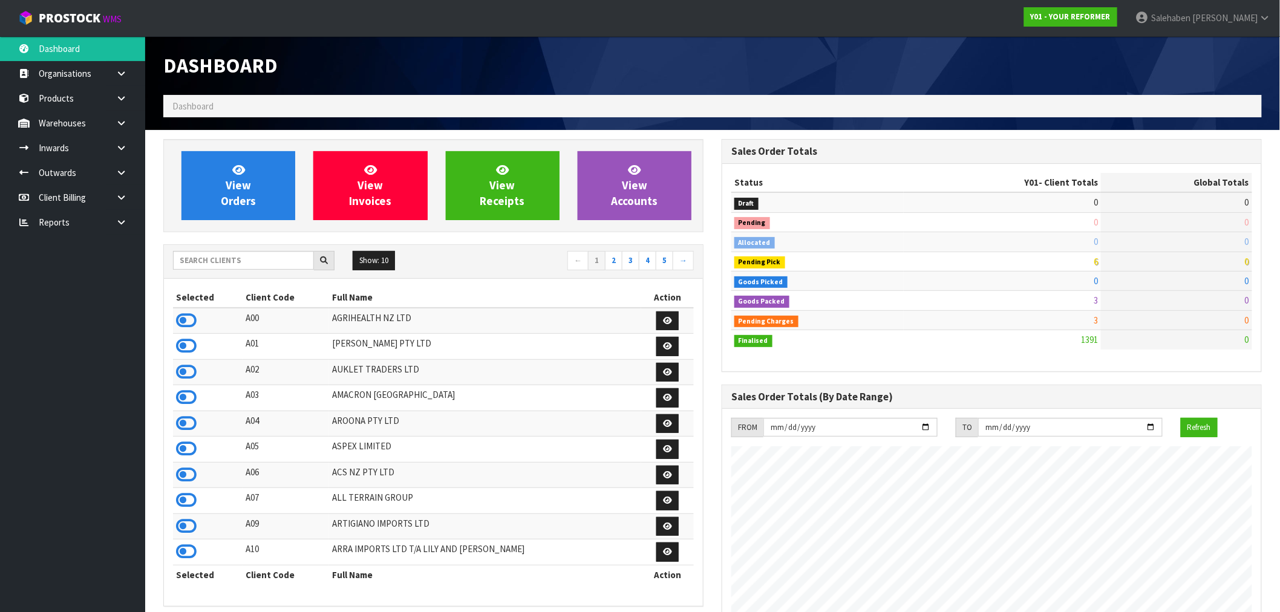
scroll to position [917, 558]
click at [280, 262] on input "text" at bounding box center [243, 260] width 141 height 19
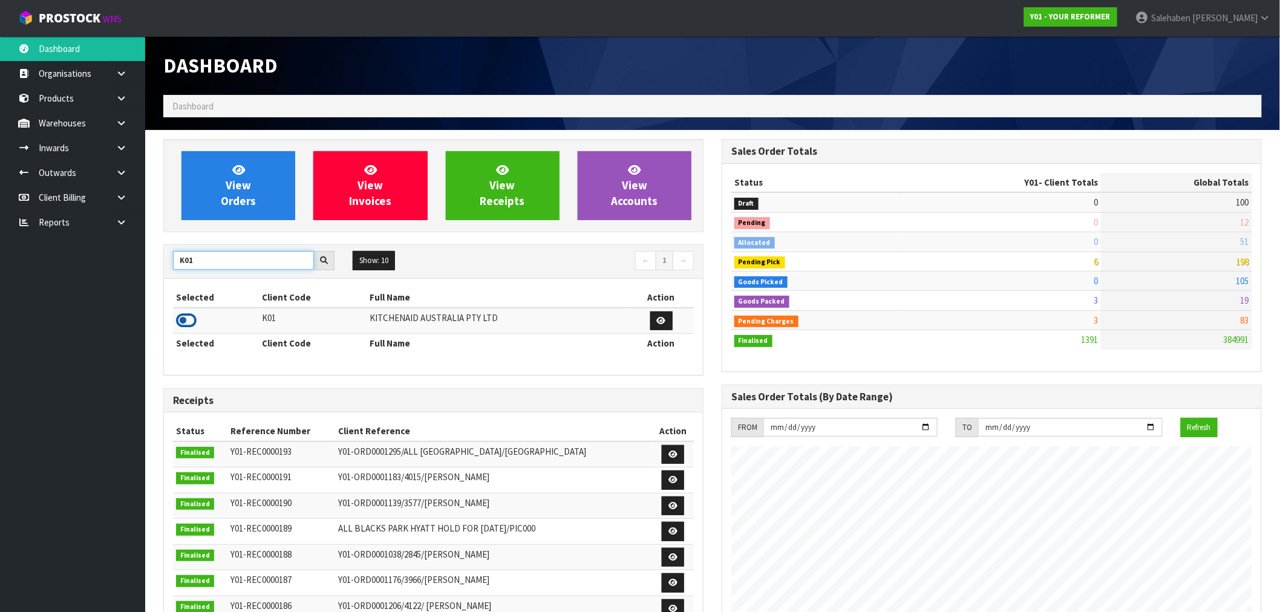
type input "K01"
click at [184, 319] on icon at bounding box center [186, 321] width 21 height 18
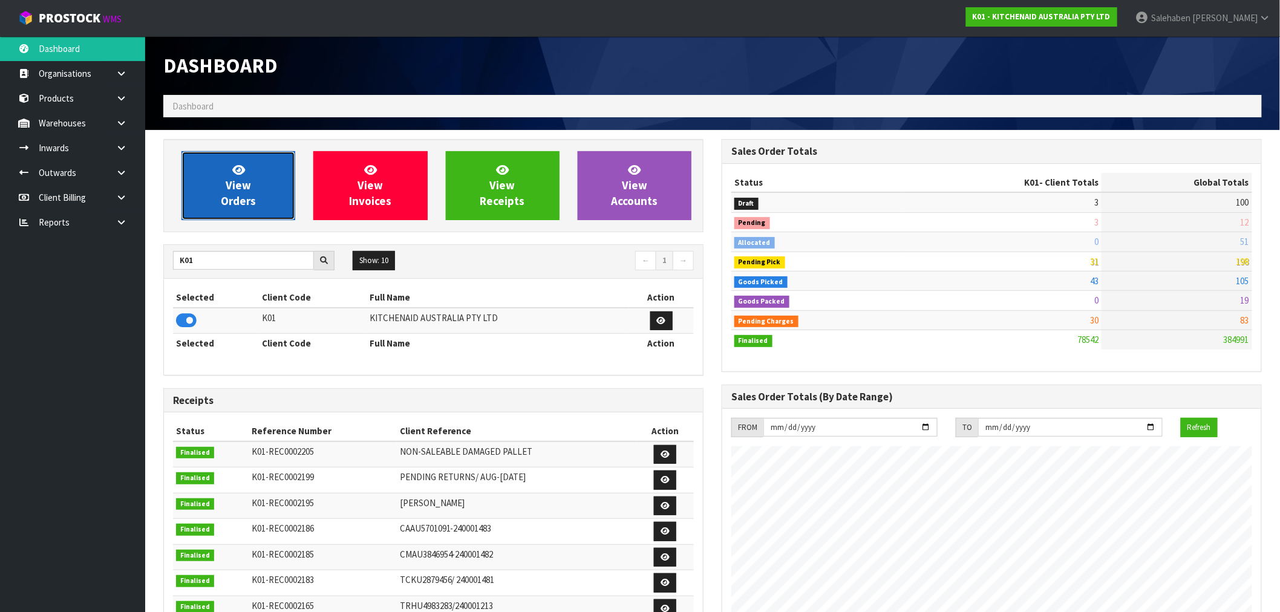
click at [240, 197] on span "View Orders" at bounding box center [238, 185] width 35 height 45
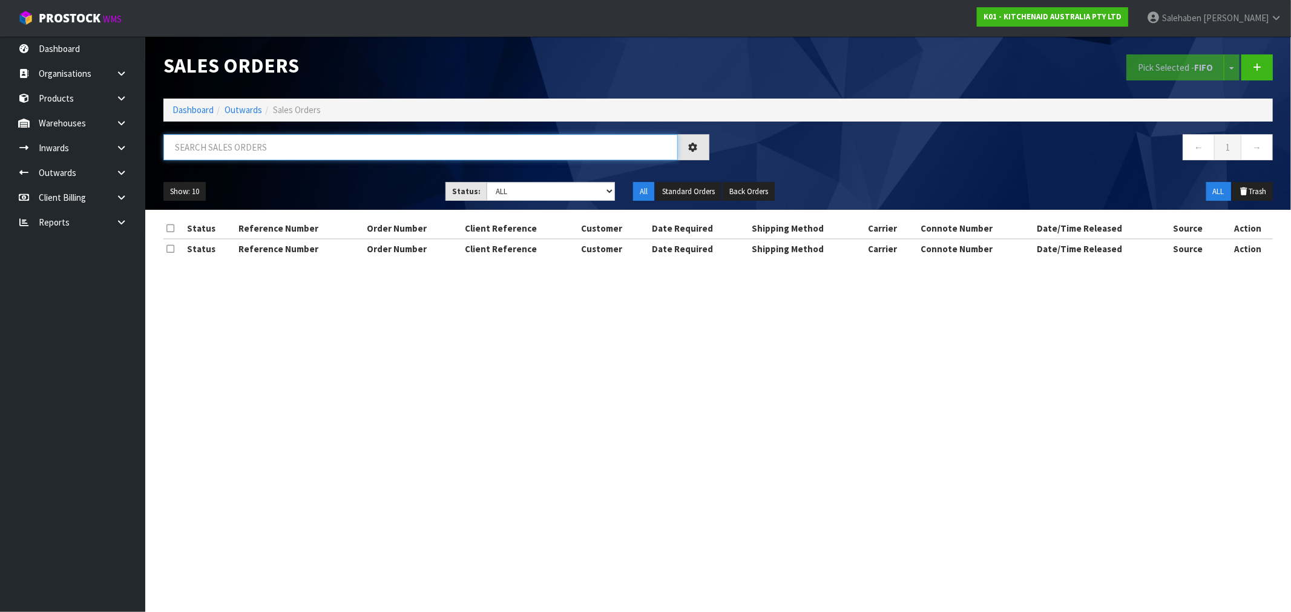
click at [232, 143] on input "text" at bounding box center [420, 147] width 514 height 26
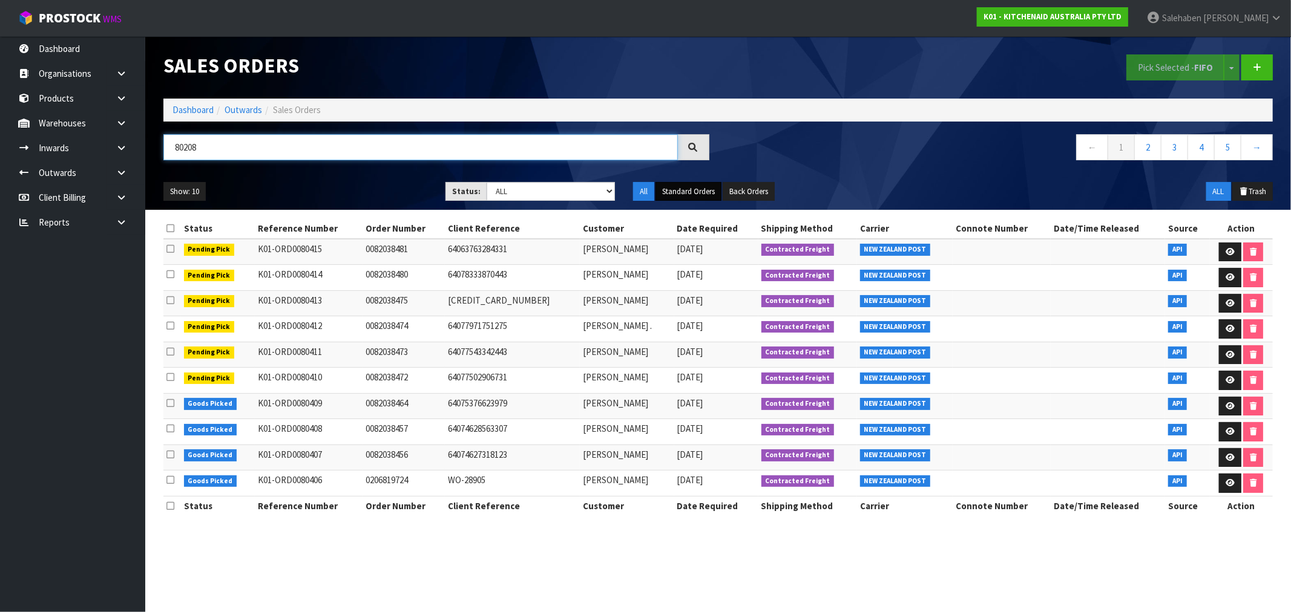
type input "80208"
click at [692, 194] on button "Standard Orders" at bounding box center [688, 191] width 66 height 19
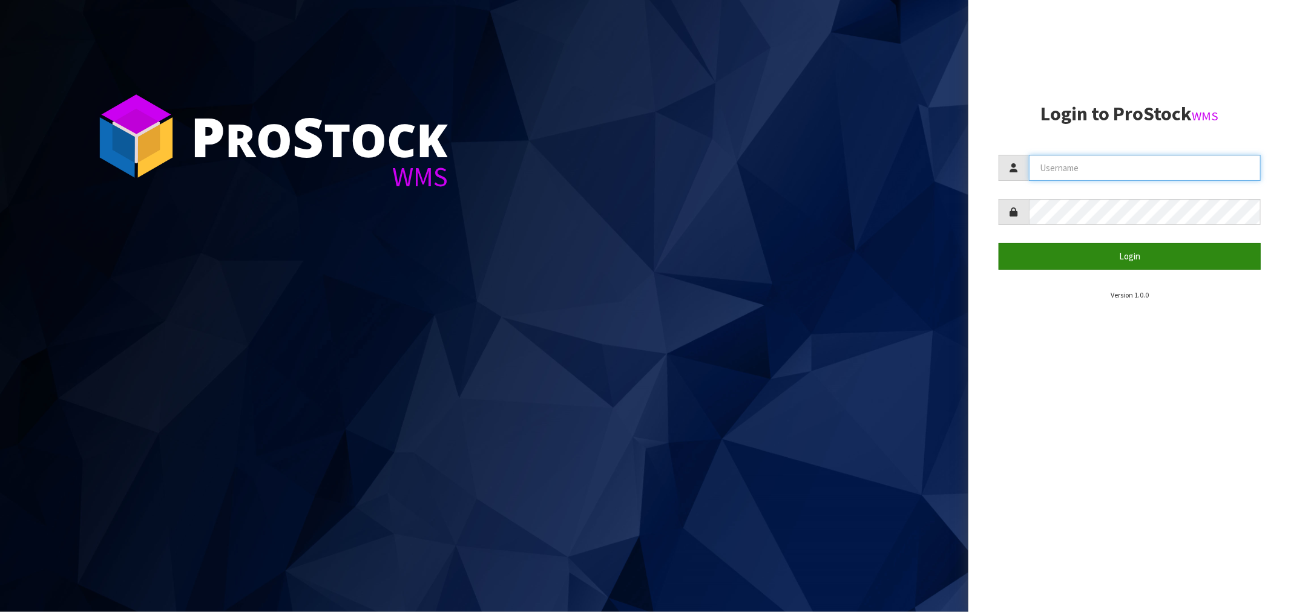
type input "Salehaben@cwl.co.nz"
click at [1122, 256] on button "Login" at bounding box center [1129, 256] width 262 height 26
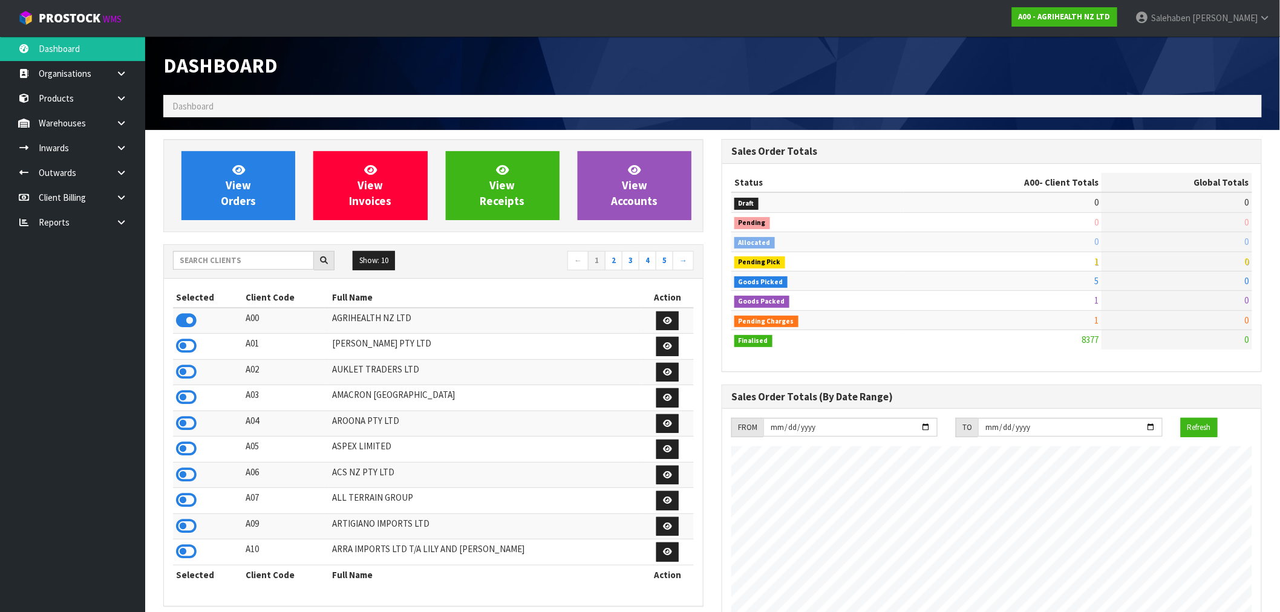
scroll to position [917, 558]
click at [288, 267] on input "text" at bounding box center [243, 260] width 141 height 19
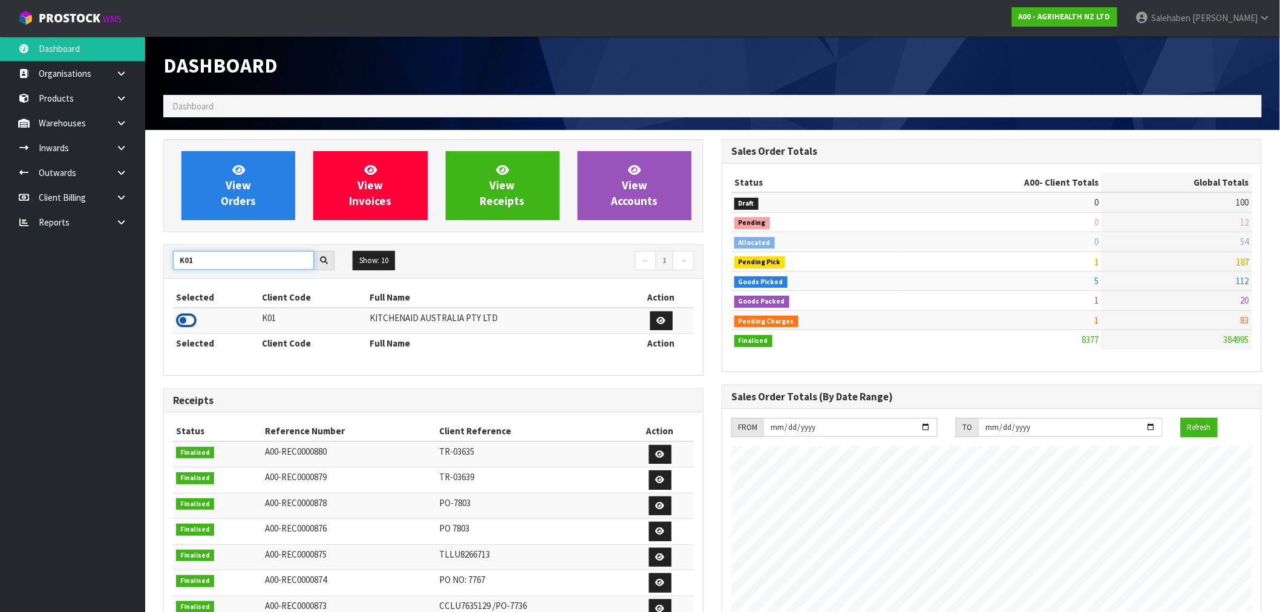
type input "K01"
click at [188, 323] on icon at bounding box center [186, 321] width 21 height 18
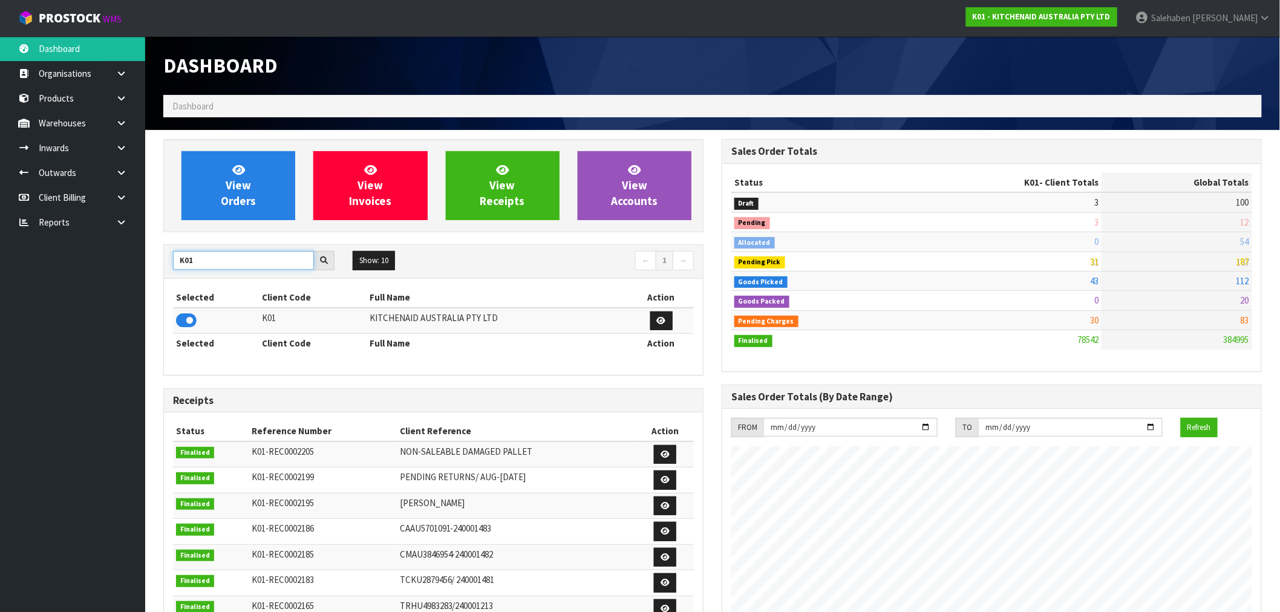
drag, startPoint x: 201, startPoint y: 261, endPoint x: 129, endPoint y: 278, distance: 74.0
click at [146, 277] on section "View Orders View Invoices View Receipts View Accounts K01 Show: 10 5 10 25 50 ←…" at bounding box center [712, 597] width 1135 height 935
click at [488, 54] on div "Dashboard" at bounding box center [433, 65] width 558 height 59
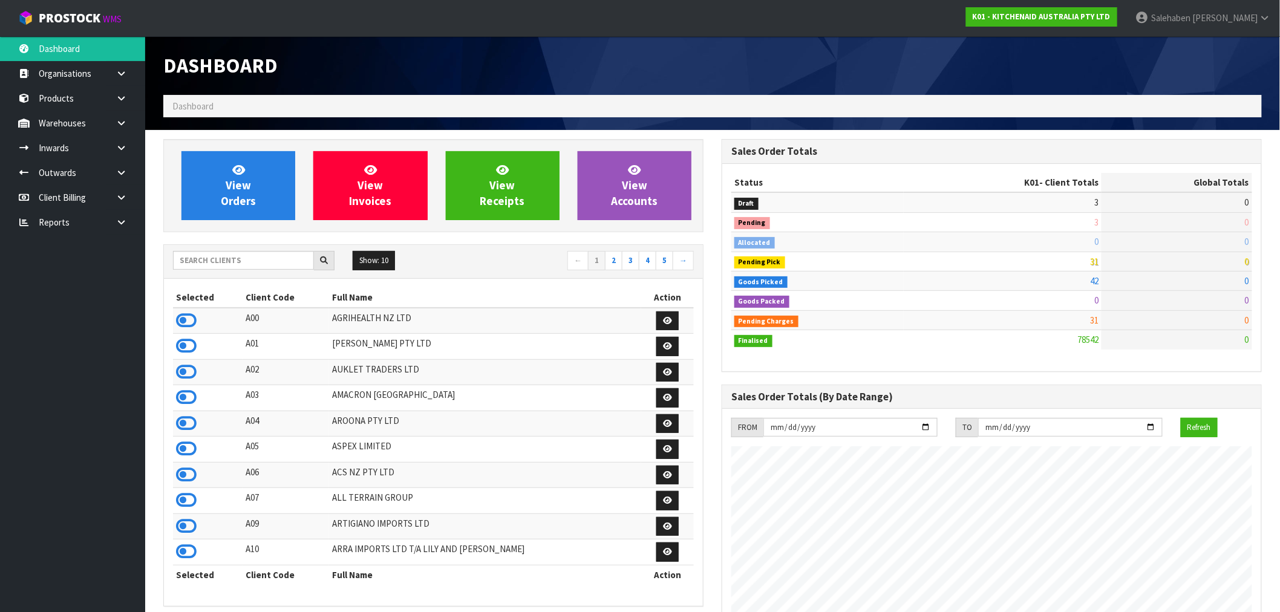
scroll to position [917, 558]
click at [297, 260] on input "text" at bounding box center [243, 260] width 141 height 19
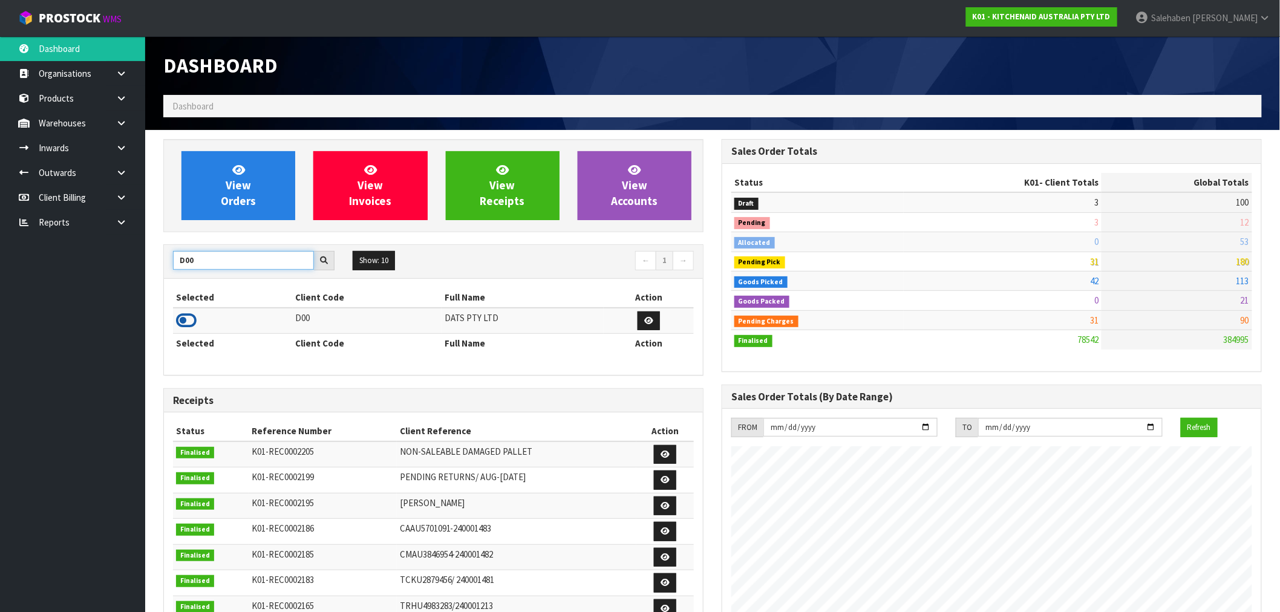
type input "D00"
click at [192, 319] on icon at bounding box center [186, 321] width 21 height 18
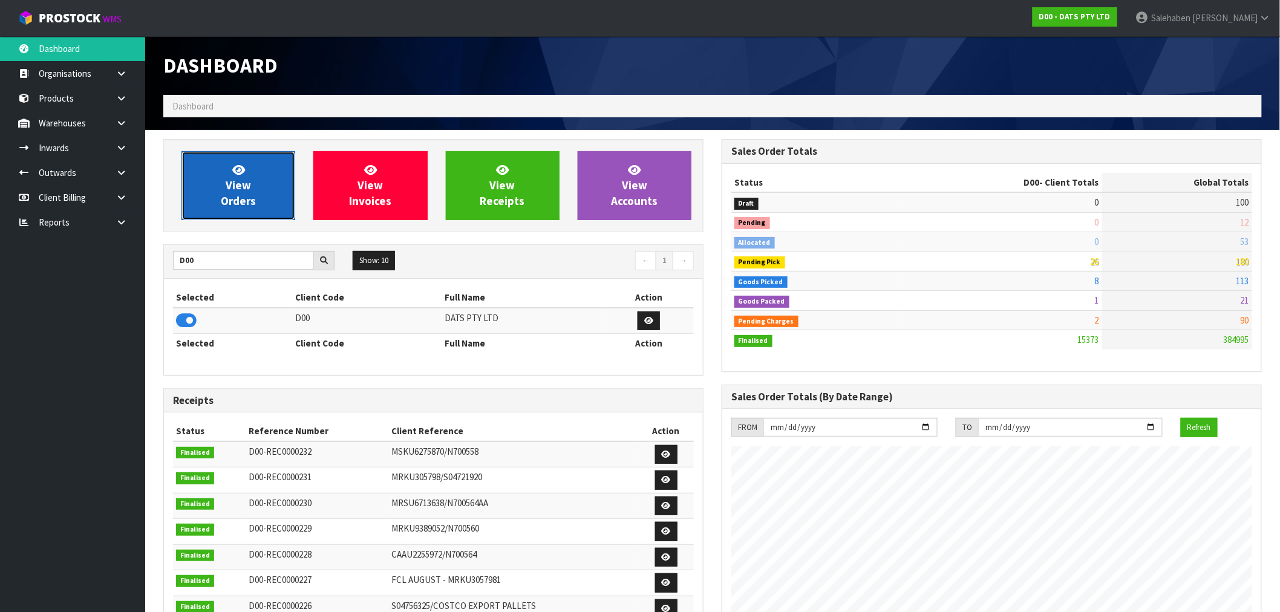
click at [255, 201] on span "View Orders" at bounding box center [238, 185] width 35 height 45
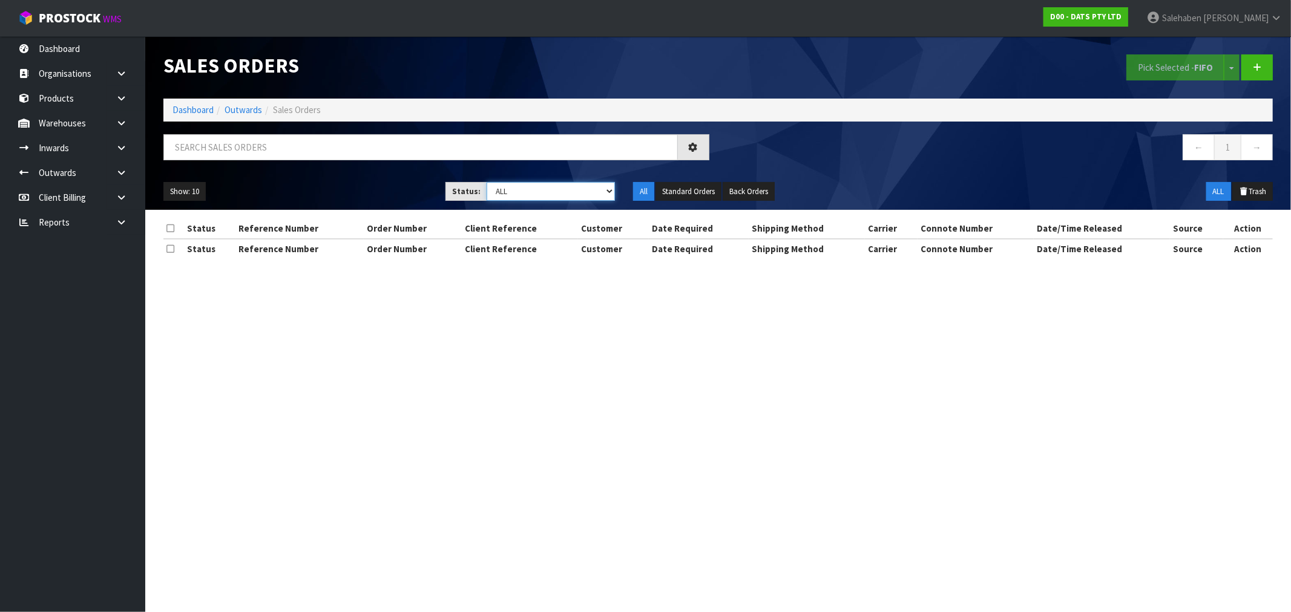
click at [551, 190] on select "Draft Pending Allocated Pending Pick Goods Picked Goods Packed Pending Charges …" at bounding box center [550, 191] width 128 height 19
select select "string:3"
click at [486, 182] on select "Draft Pending Allocated Pending Pick Goods Picked Goods Packed Pending Charges …" at bounding box center [550, 191] width 128 height 19
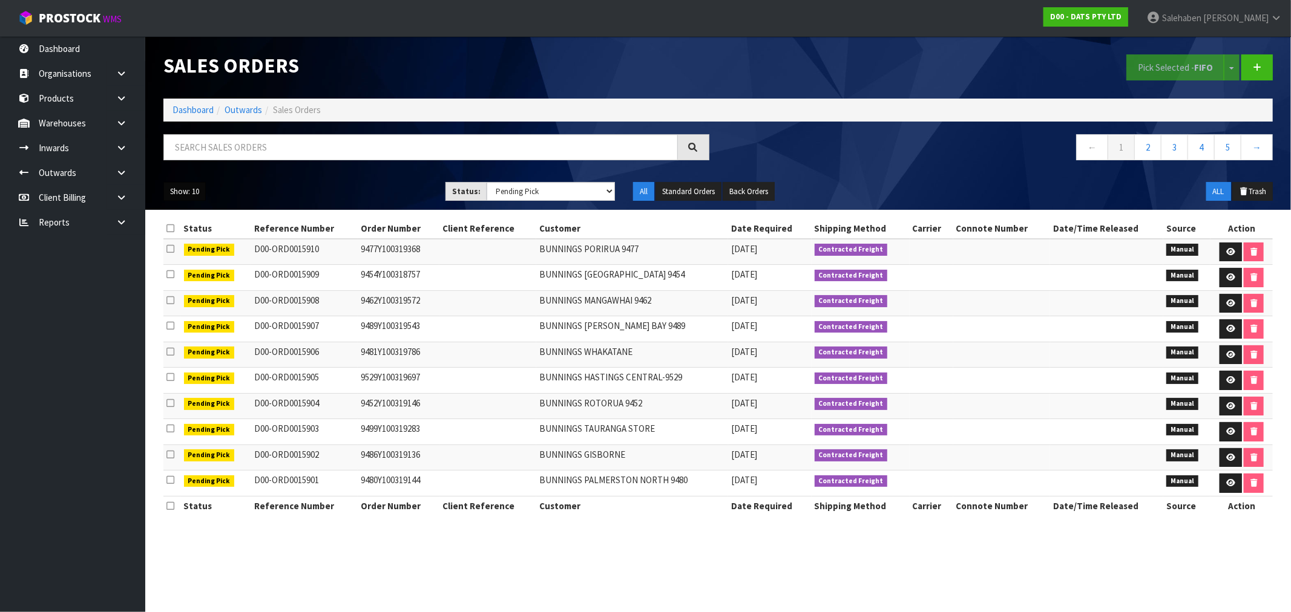
click at [188, 191] on button "Show: 10" at bounding box center [184, 191] width 42 height 19
click at [180, 269] on link "50" at bounding box center [212, 263] width 96 height 16
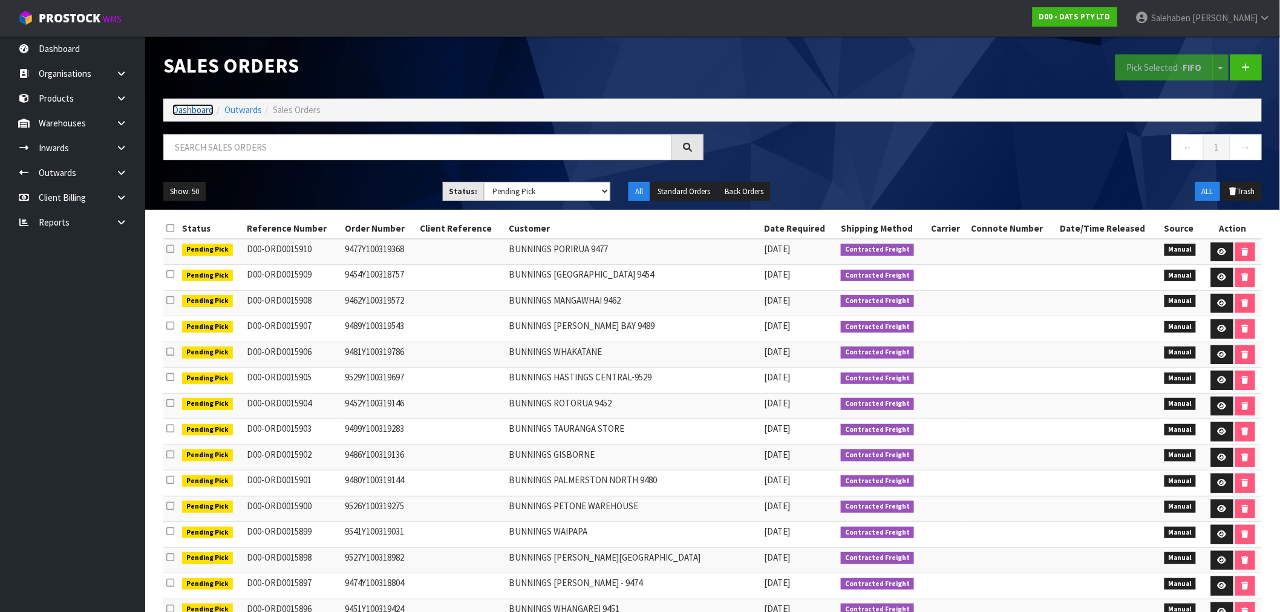
click at [189, 110] on link "Dashboard" at bounding box center [192, 109] width 41 height 11
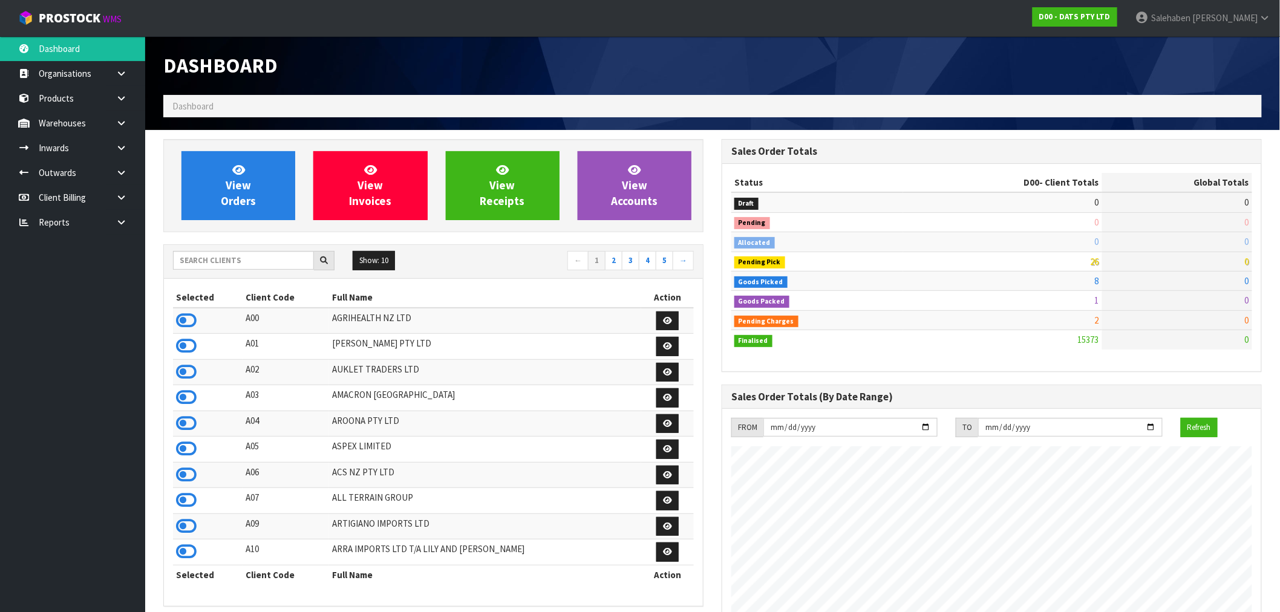
scroll to position [917, 558]
click at [195, 263] on input "text" at bounding box center [243, 260] width 141 height 19
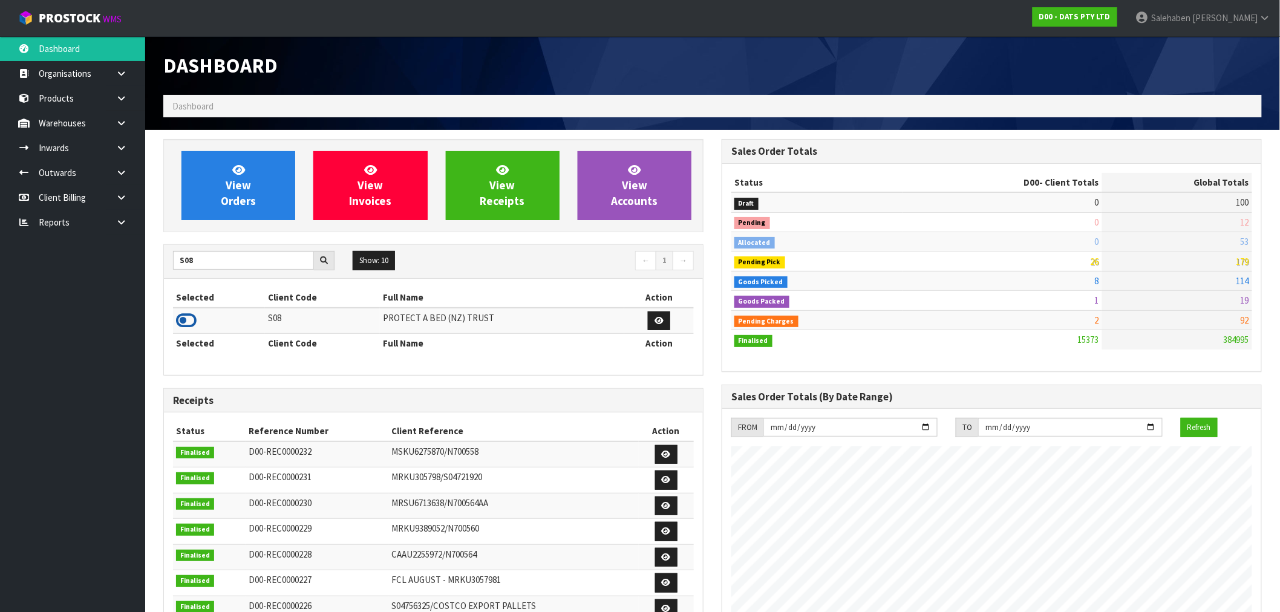
click at [184, 324] on icon at bounding box center [186, 321] width 21 height 18
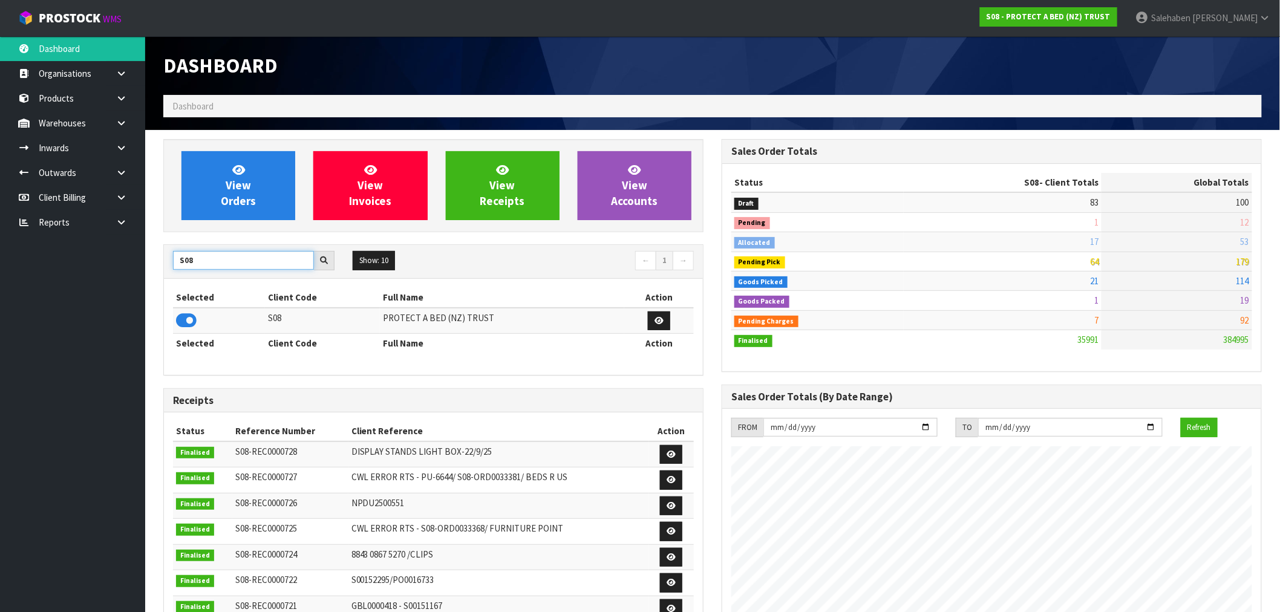
drag, startPoint x: 208, startPoint y: 267, endPoint x: 165, endPoint y: 272, distance: 43.2
click at [165, 272] on div "S08 Show: 10 5 10 25 50 ← 1 →" at bounding box center [433, 261] width 539 height 21
click at [183, 324] on icon at bounding box center [186, 321] width 21 height 18
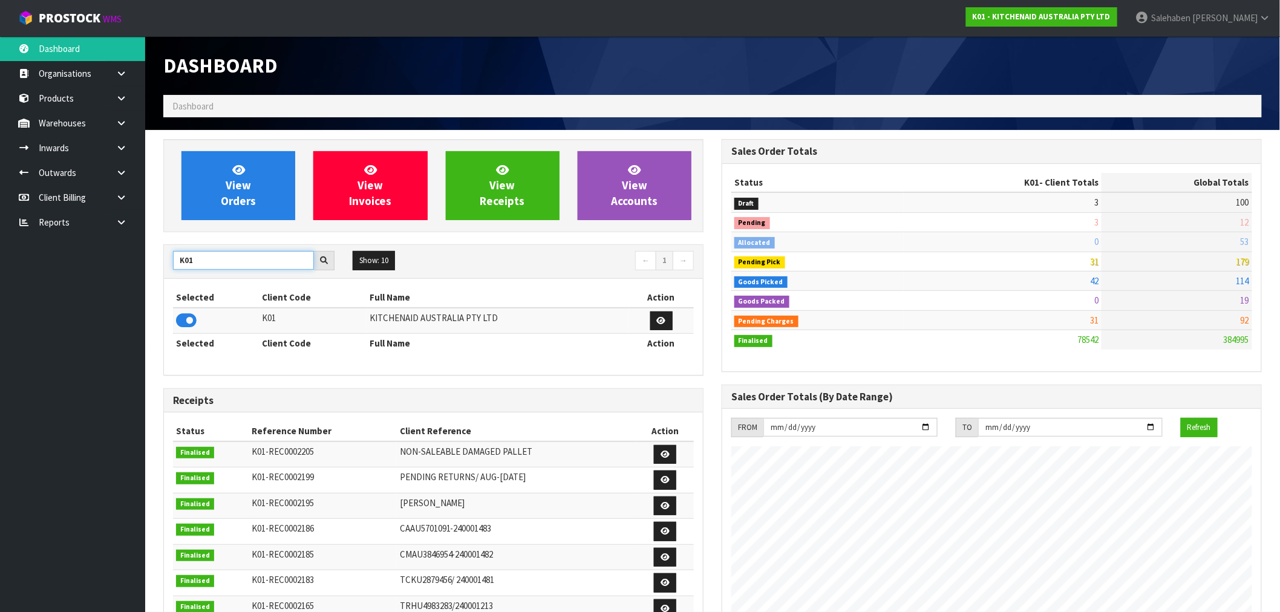
drag, startPoint x: 202, startPoint y: 253, endPoint x: 146, endPoint y: 270, distance: 58.2
click at [146, 269] on section "View Orders View Invoices View Receipts View Accounts K01 Show: 10 5 10 25 50 ←…" at bounding box center [712, 597] width 1135 height 935
type input "N04"
click at [177, 323] on icon at bounding box center [186, 321] width 21 height 18
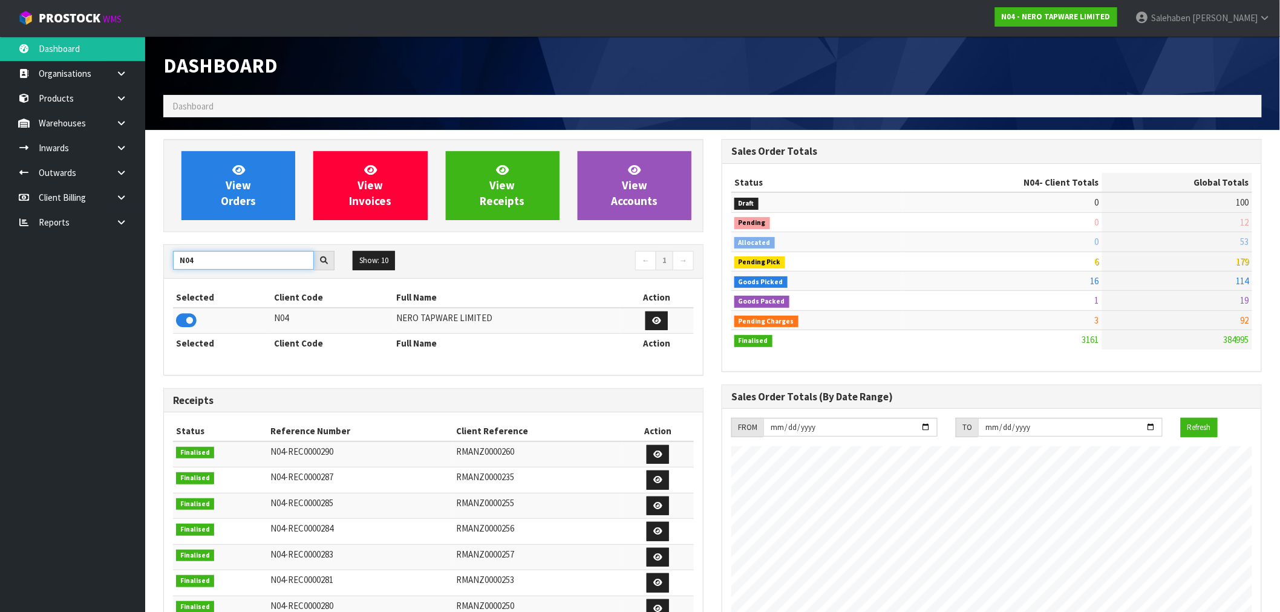
drag, startPoint x: 212, startPoint y: 259, endPoint x: 129, endPoint y: 269, distance: 83.5
click at [130, 269] on body "Toggle navigation ProStock WMS N04 - NERO TAPWARE LIMITED Salehaben Patel Logou…" at bounding box center [640, 306] width 1280 height 612
click at [239, 264] on input "N04" at bounding box center [243, 260] width 141 height 19
drag, startPoint x: 203, startPoint y: 258, endPoint x: 114, endPoint y: 267, distance: 89.3
click at [114, 267] on body "Toggle navigation ProStock WMS N04 - NERO TAPWARE LIMITED Salehaben Patel Logou…" at bounding box center [640, 306] width 1280 height 612
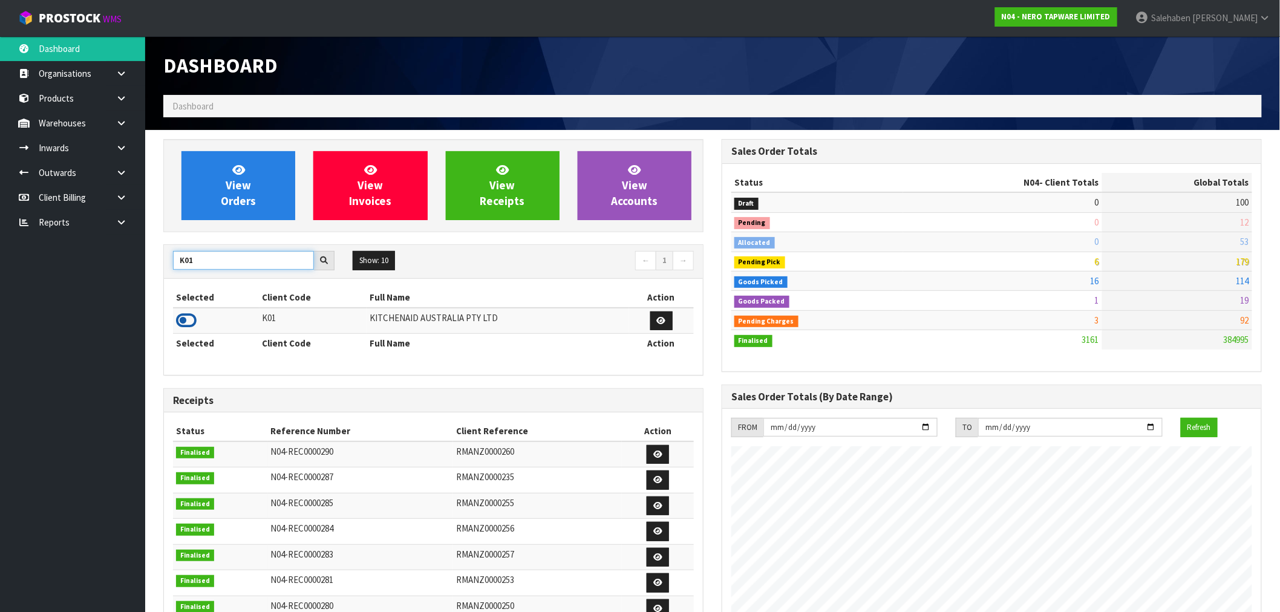
type input "K01"
click at [196, 318] on icon at bounding box center [186, 321] width 21 height 18
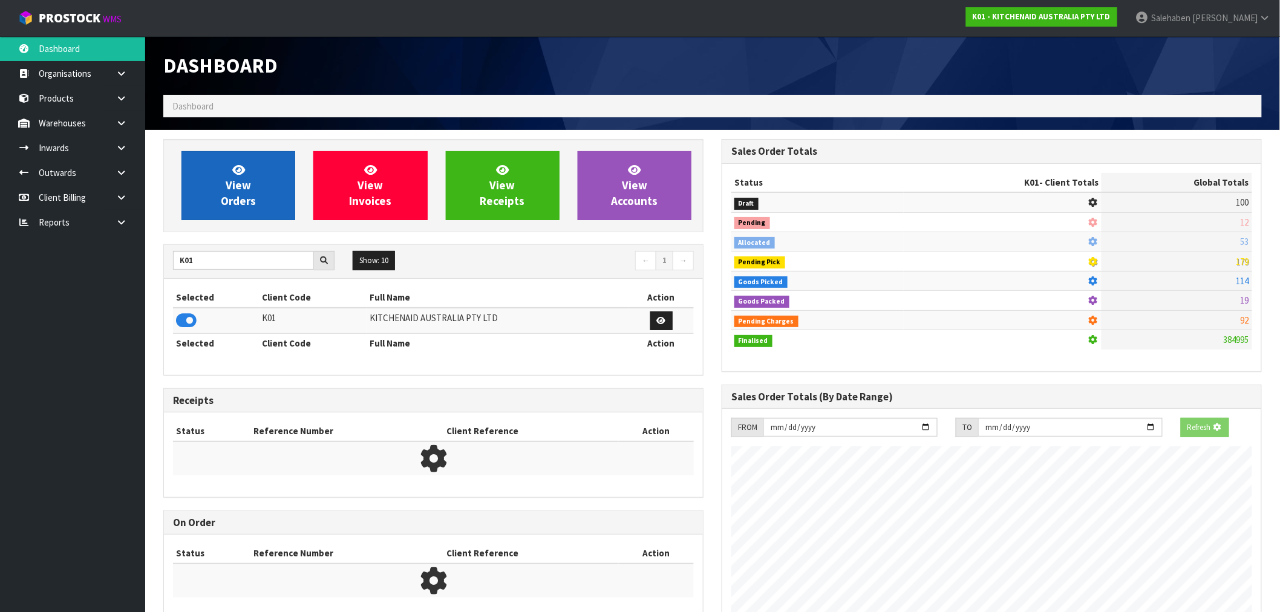
scroll to position [604331, 604526]
click at [255, 190] on link "View Orders" at bounding box center [239, 185] width 114 height 69
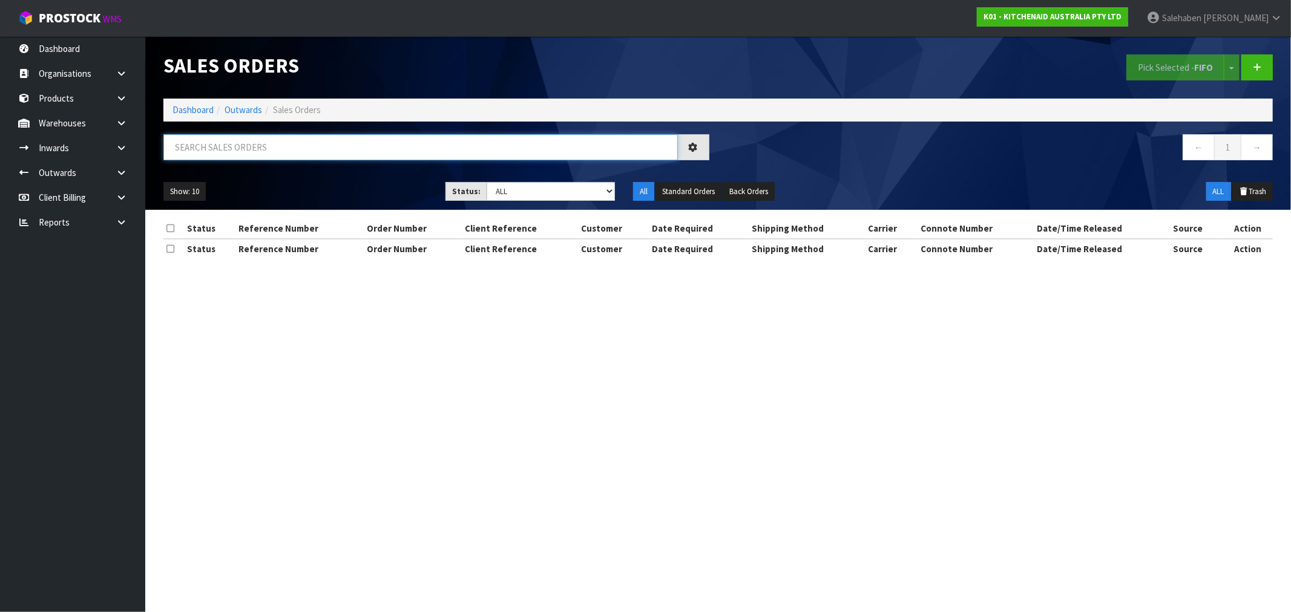
click at [282, 153] on input "text" at bounding box center [420, 147] width 514 height 26
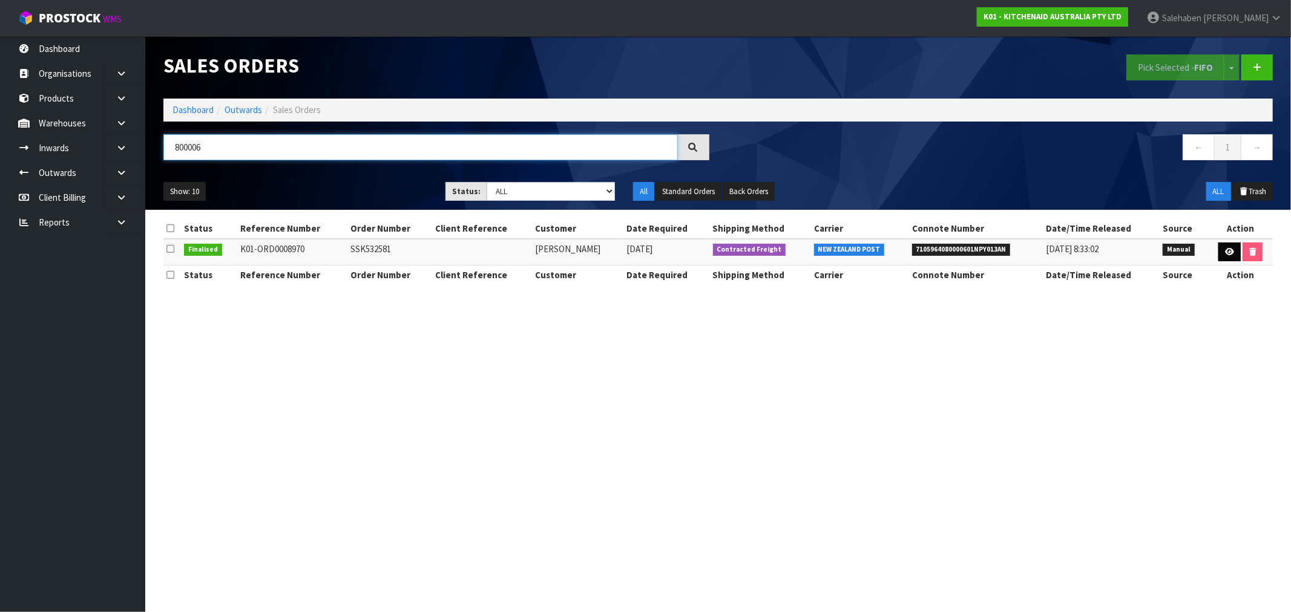
type input "800006"
click at [1227, 257] on link at bounding box center [1229, 252] width 22 height 19
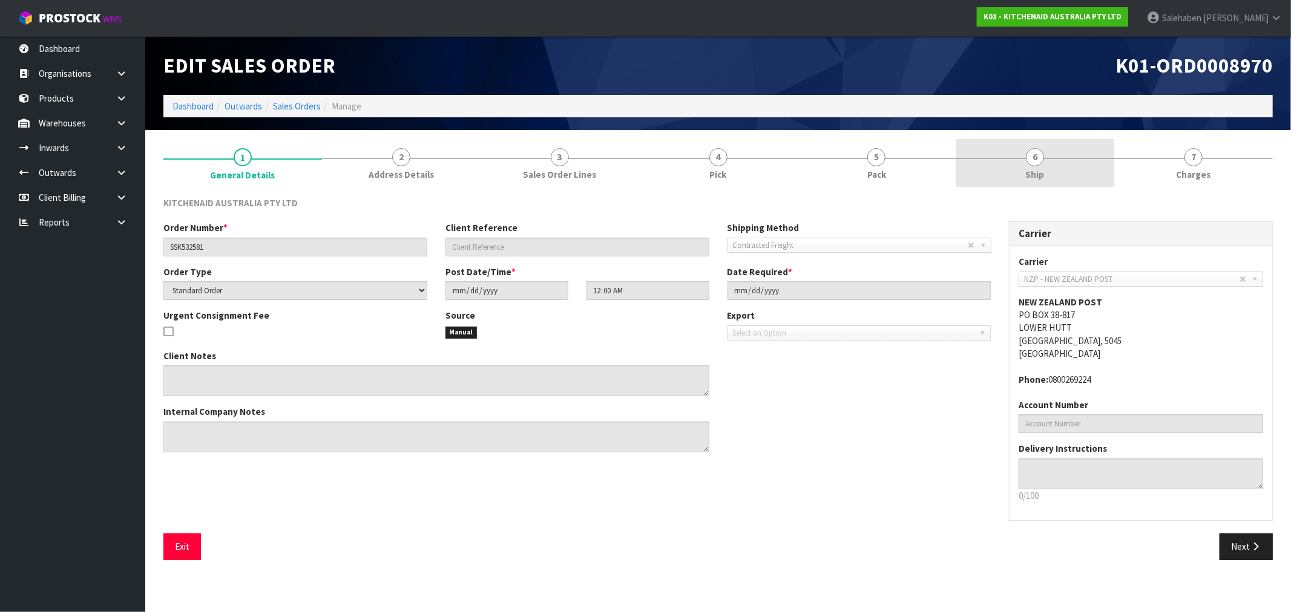
click at [1035, 172] on span "Ship" at bounding box center [1035, 174] width 19 height 13
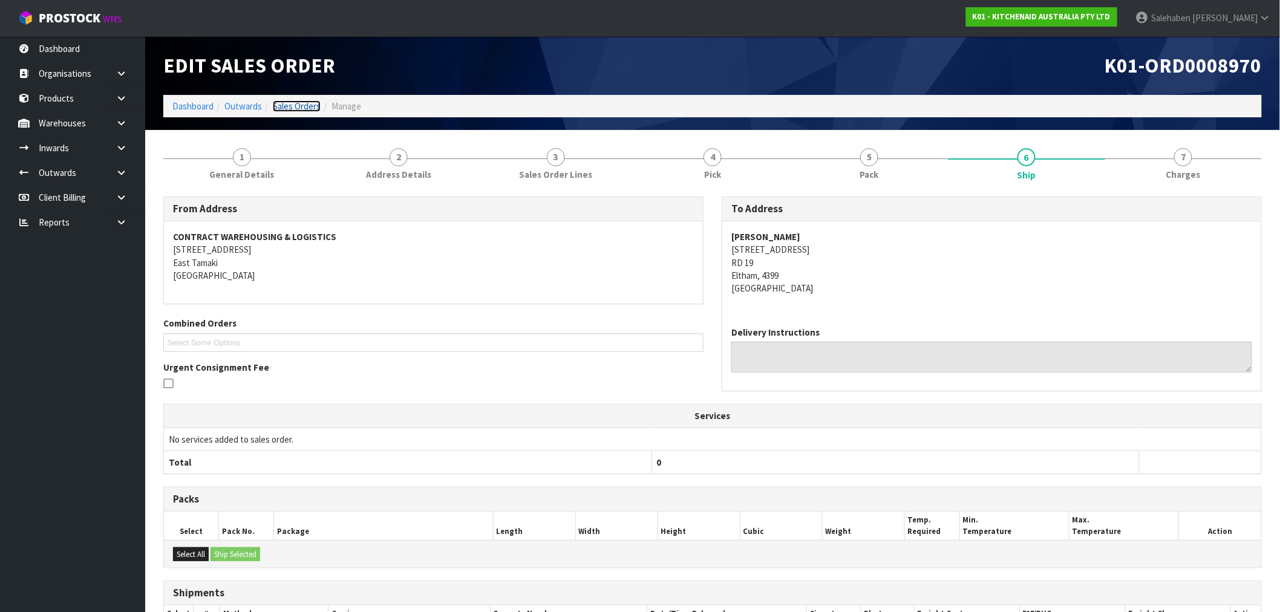
click at [295, 105] on link "Sales Orders" at bounding box center [297, 105] width 48 height 11
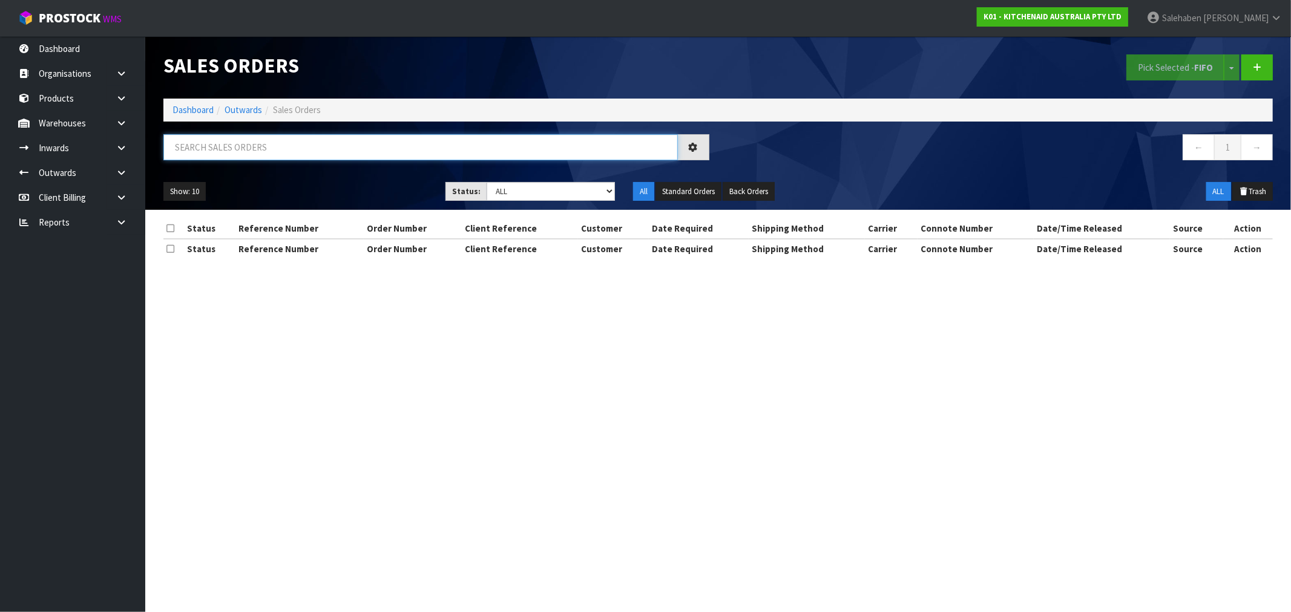
click at [284, 154] on input "text" at bounding box center [420, 147] width 514 height 26
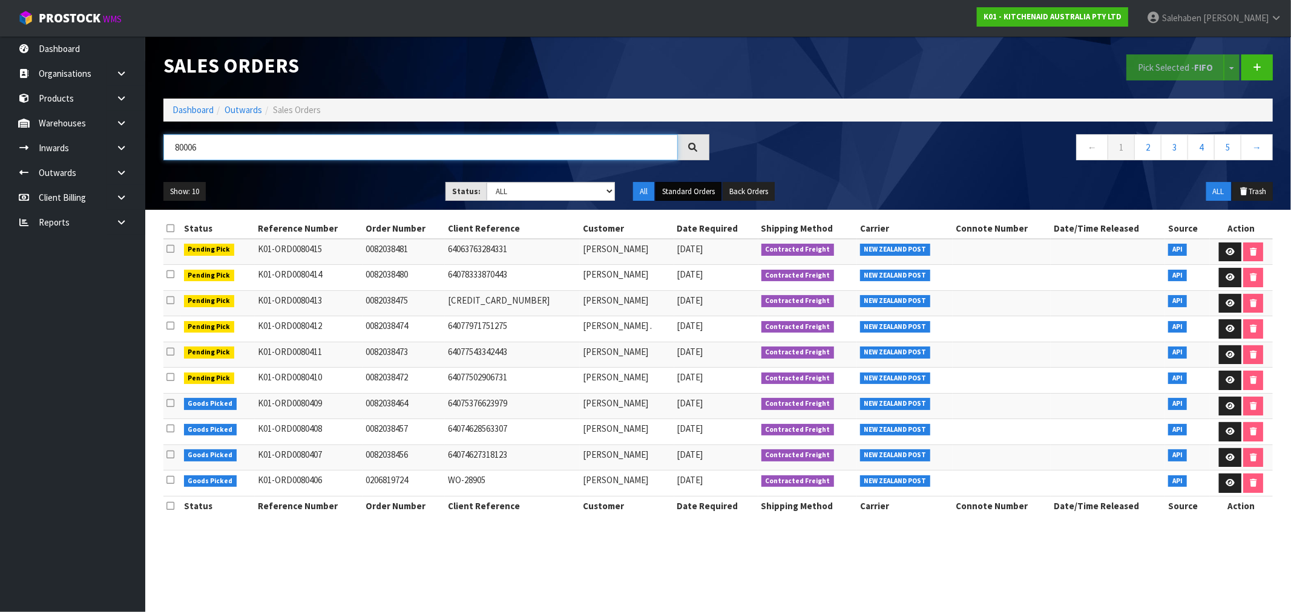
type input "80006"
click at [702, 189] on button "Standard Orders" at bounding box center [688, 191] width 66 height 19
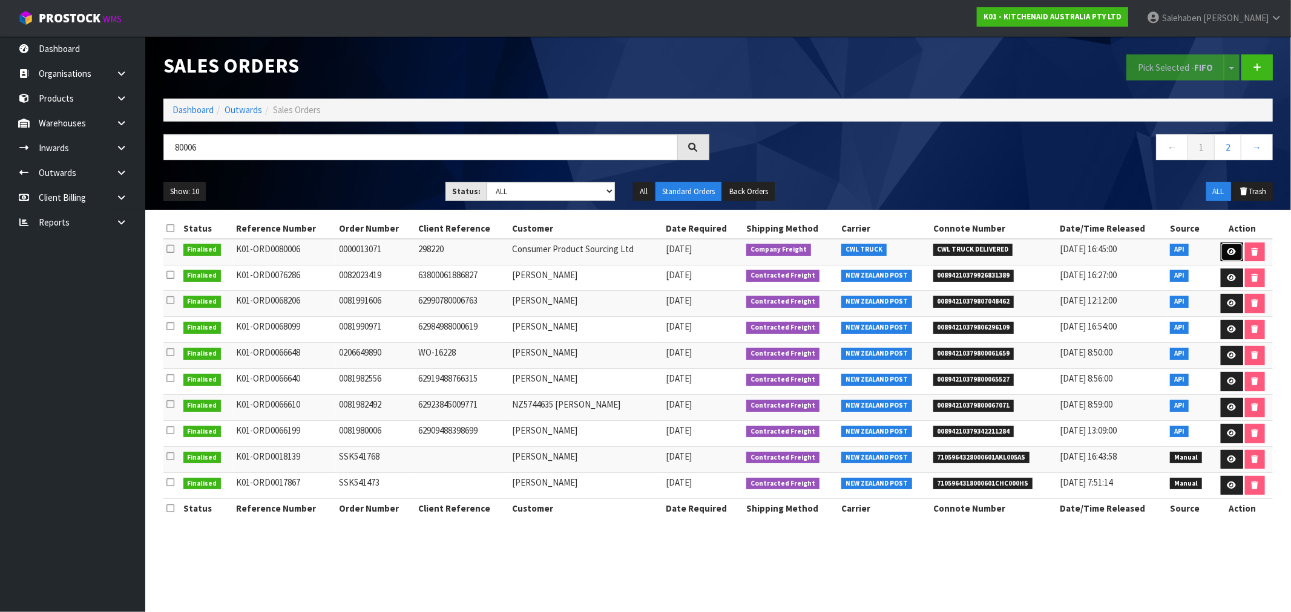
click at [1225, 244] on link at bounding box center [1231, 252] width 22 height 19
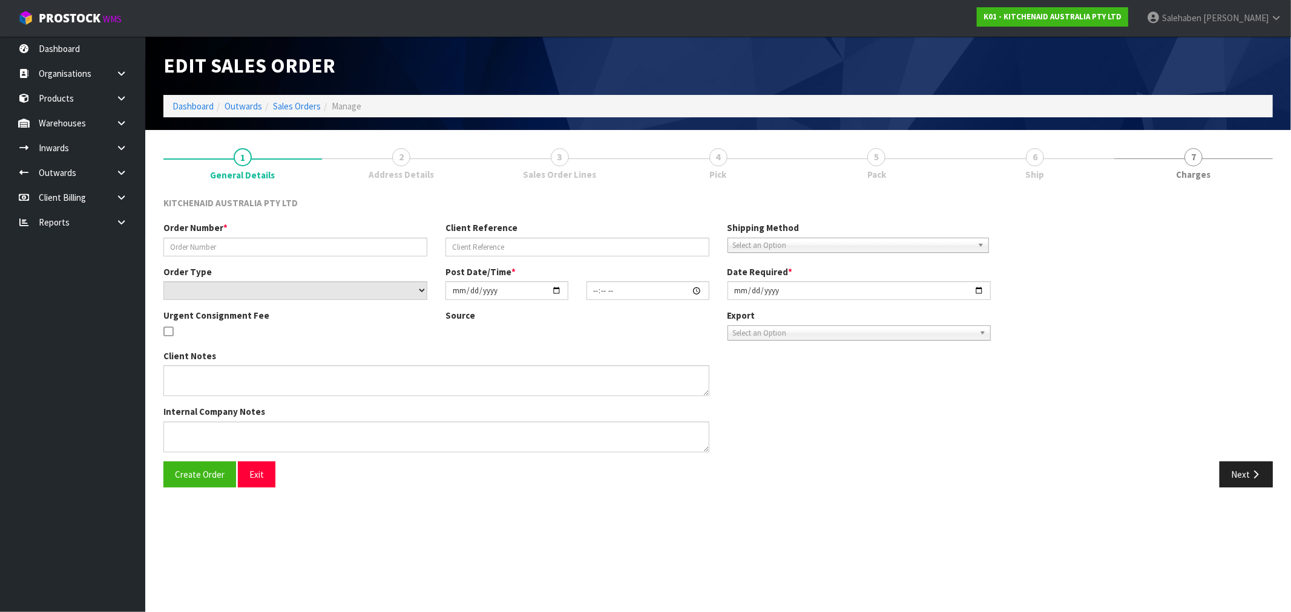
type input "0000013071"
type input "298220"
select select "number:0"
type input "[DATE]"
type input "16:34:06.000"
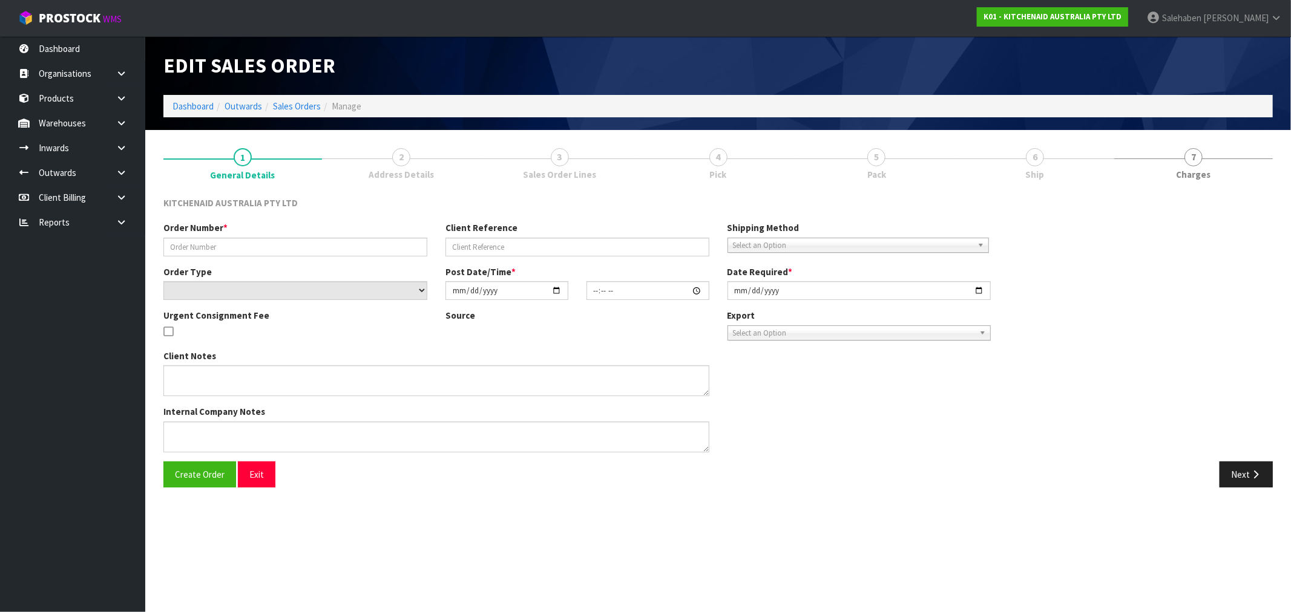
type input "[DATE]"
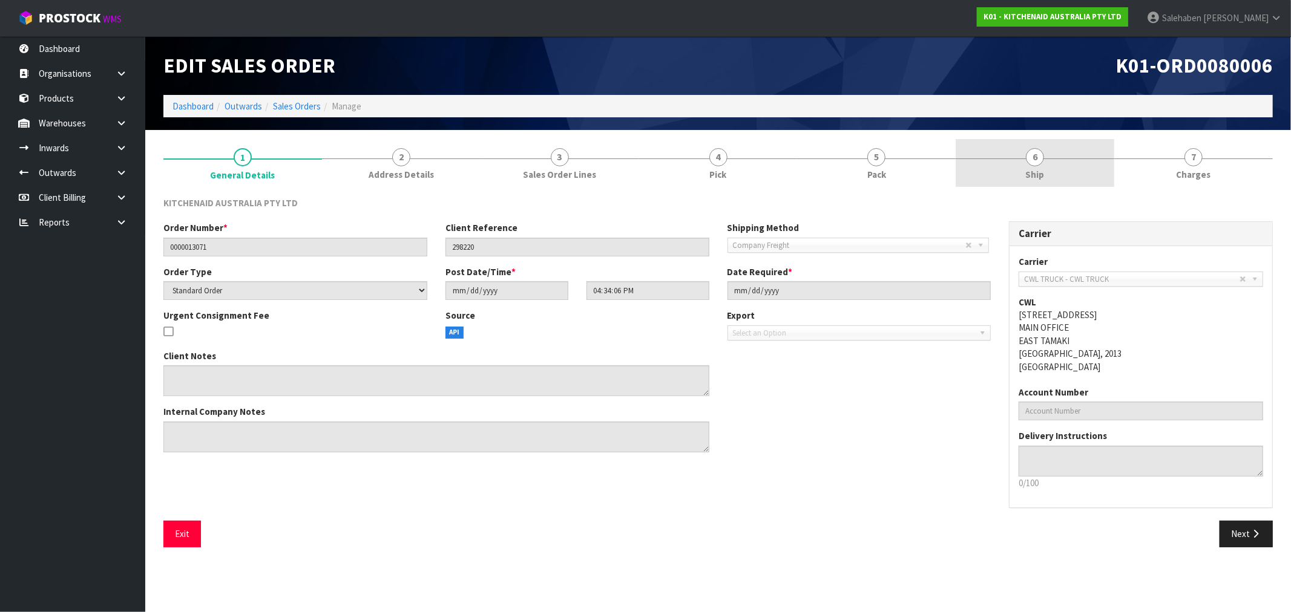
click at [1035, 172] on span "Ship" at bounding box center [1035, 174] width 19 height 13
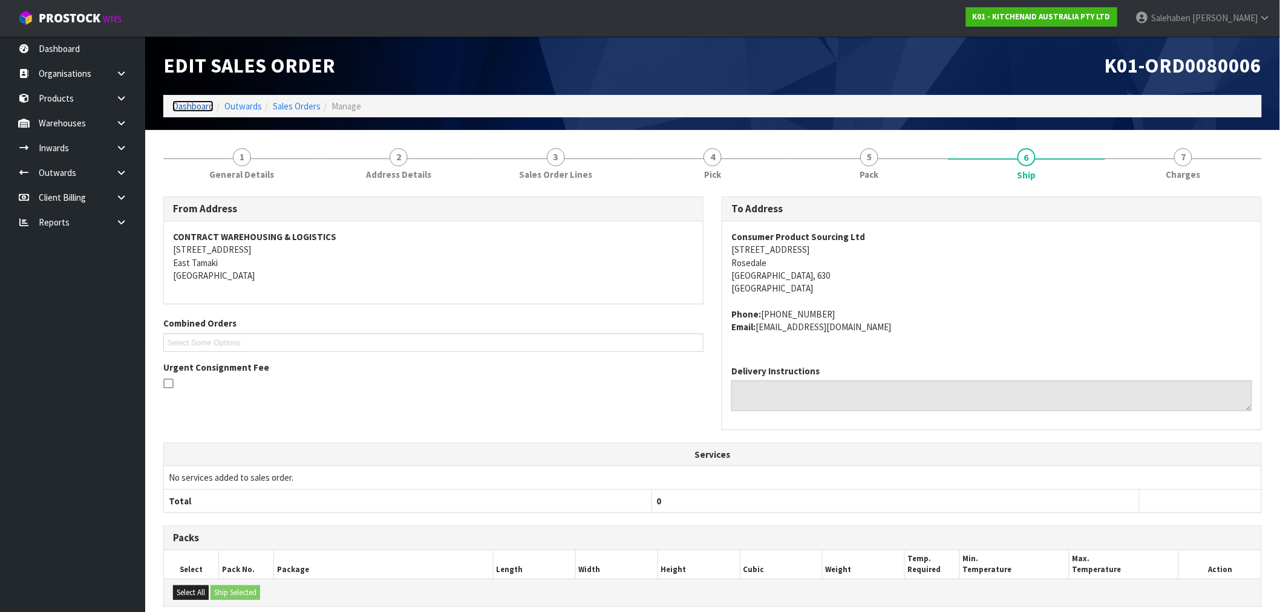
click at [183, 106] on link "Dashboard" at bounding box center [192, 105] width 41 height 11
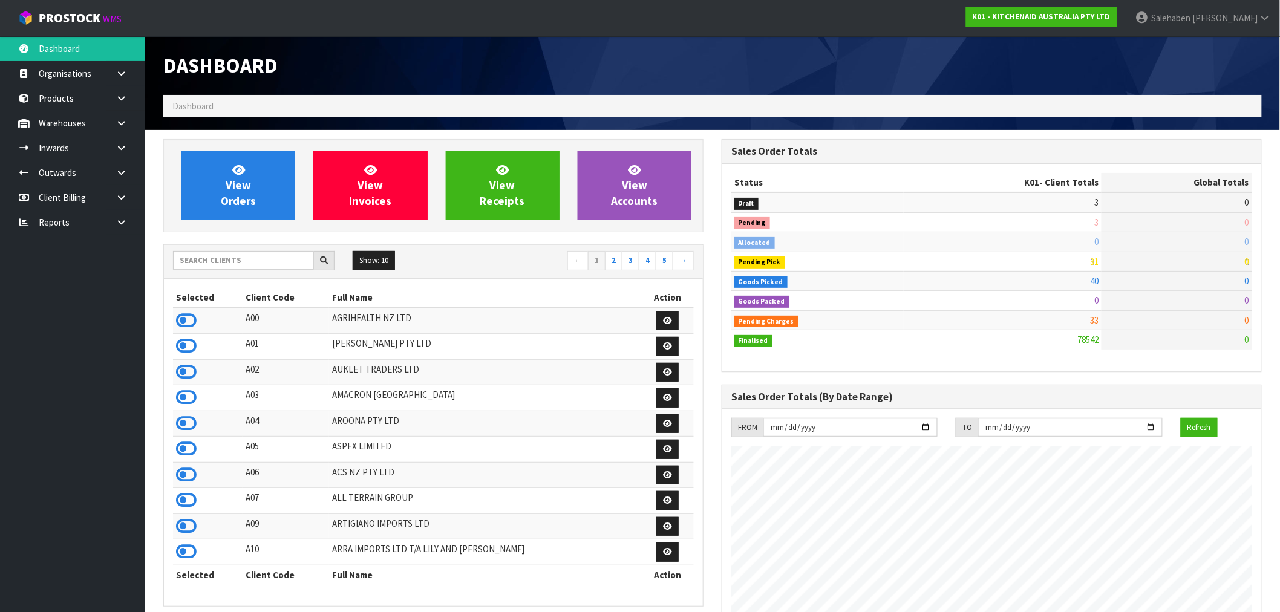
scroll to position [917, 558]
click at [192, 262] on input "text" at bounding box center [243, 260] width 141 height 19
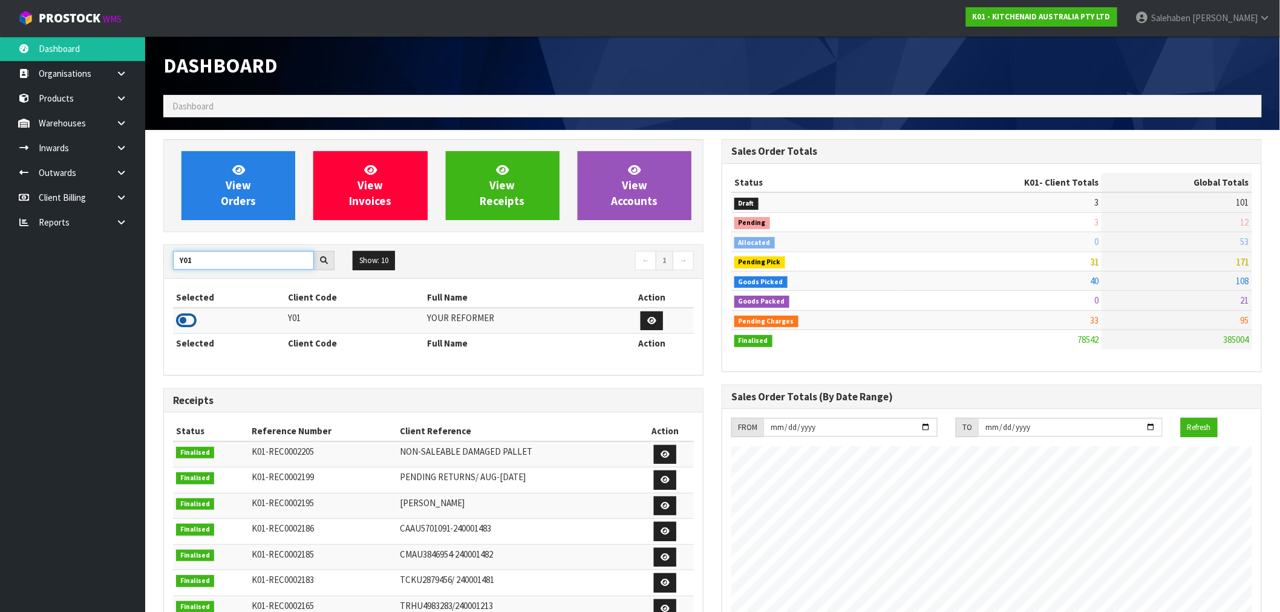
type input "Y01"
click at [183, 323] on icon at bounding box center [186, 321] width 21 height 18
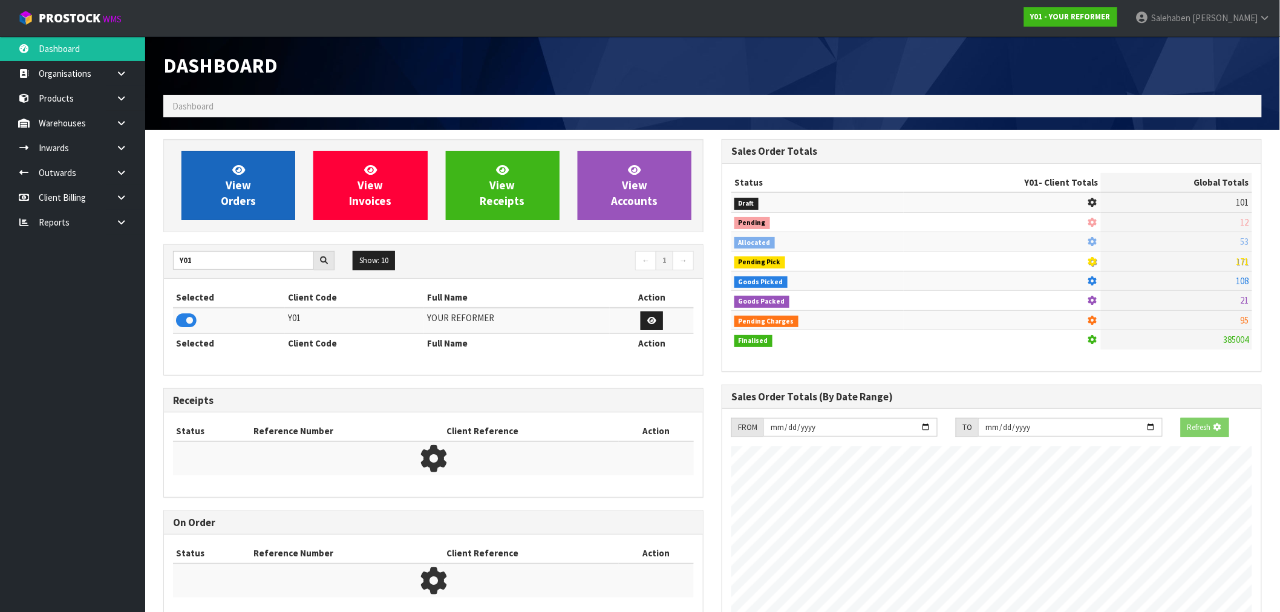
scroll to position [604331, 604526]
click at [226, 219] on link "View Orders" at bounding box center [239, 185] width 114 height 69
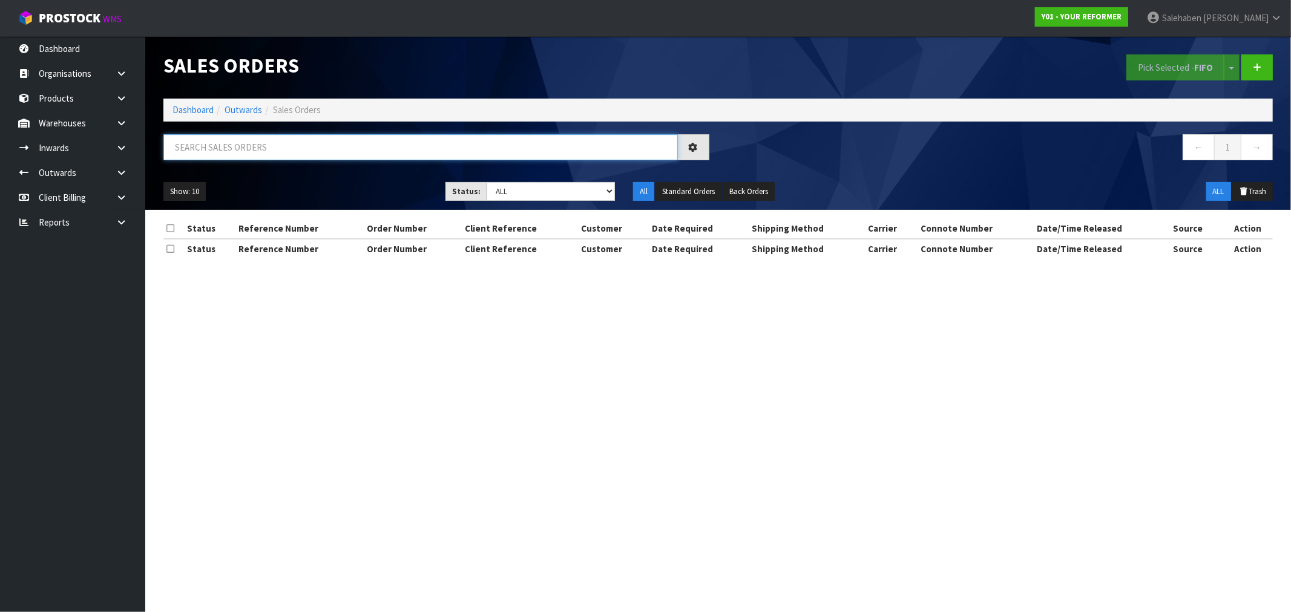
click at [234, 153] on input "text" at bounding box center [420, 147] width 514 height 26
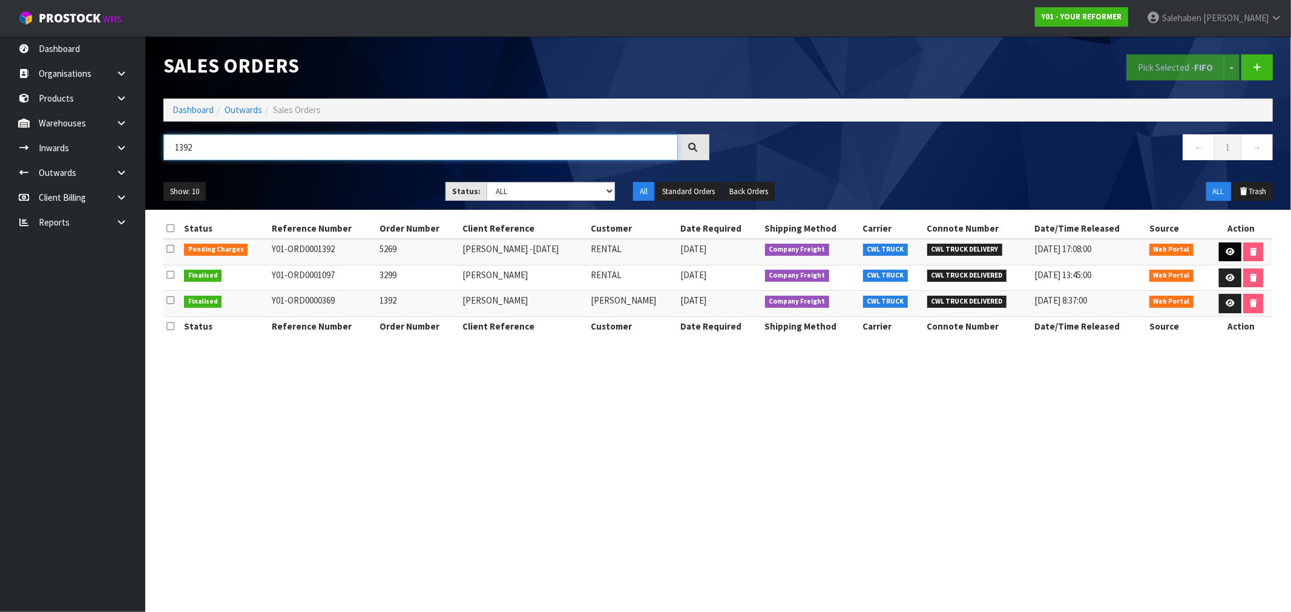
type input "1392"
click at [1227, 250] on icon at bounding box center [1229, 252] width 9 height 8
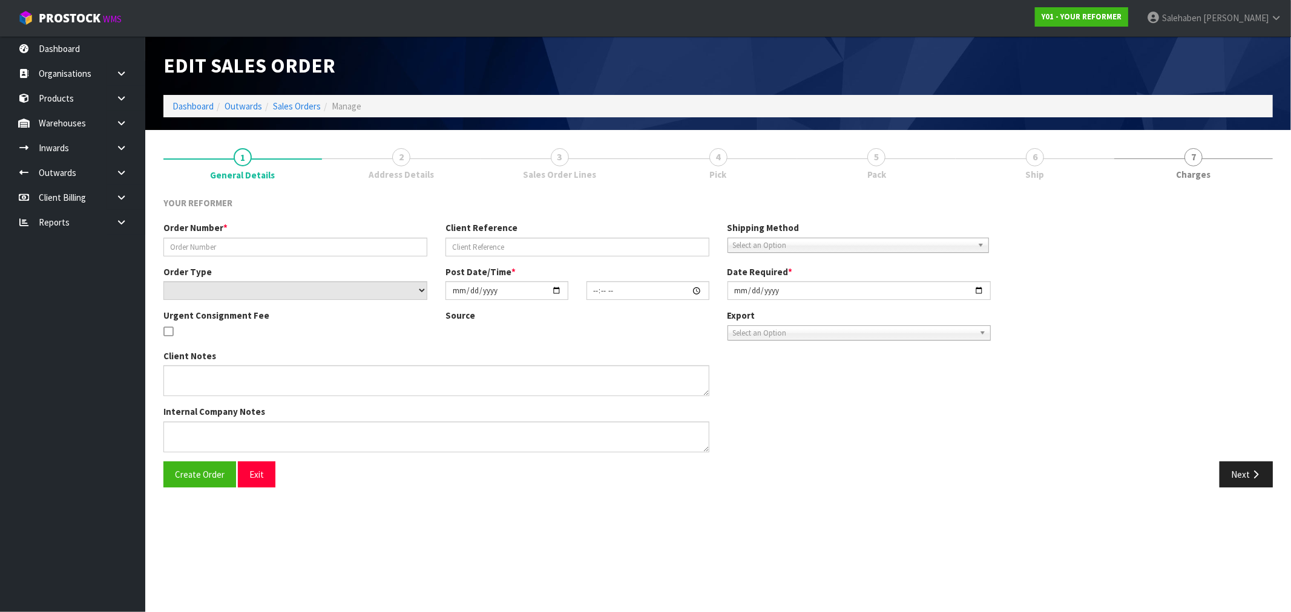
type input "5269"
type input "ELLA KLINAC -WEDNESDAY -08/10"
select select "number:0"
type input "2025-09-29"
type input "13:36:00.000"
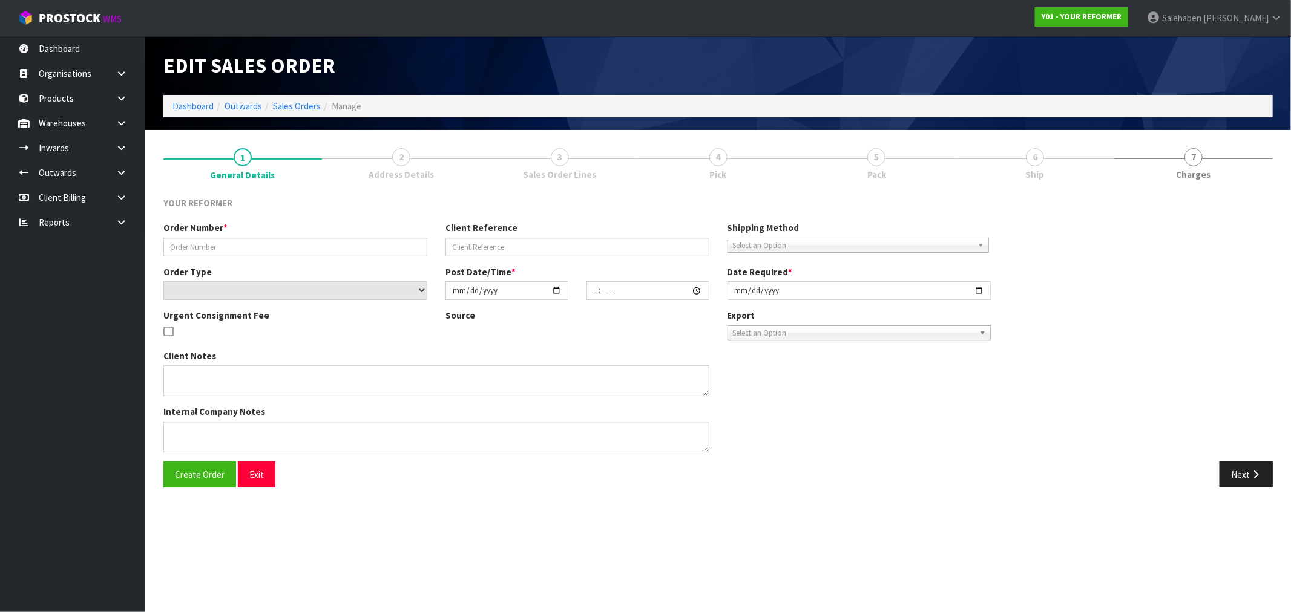
type input "2025-10-06"
type textarea "ELLA KLINAC 59 WANGANUI AVENUE PONSONBY AUK AUCKLAND 1011 NEW ZEALAND +64 210 4…"
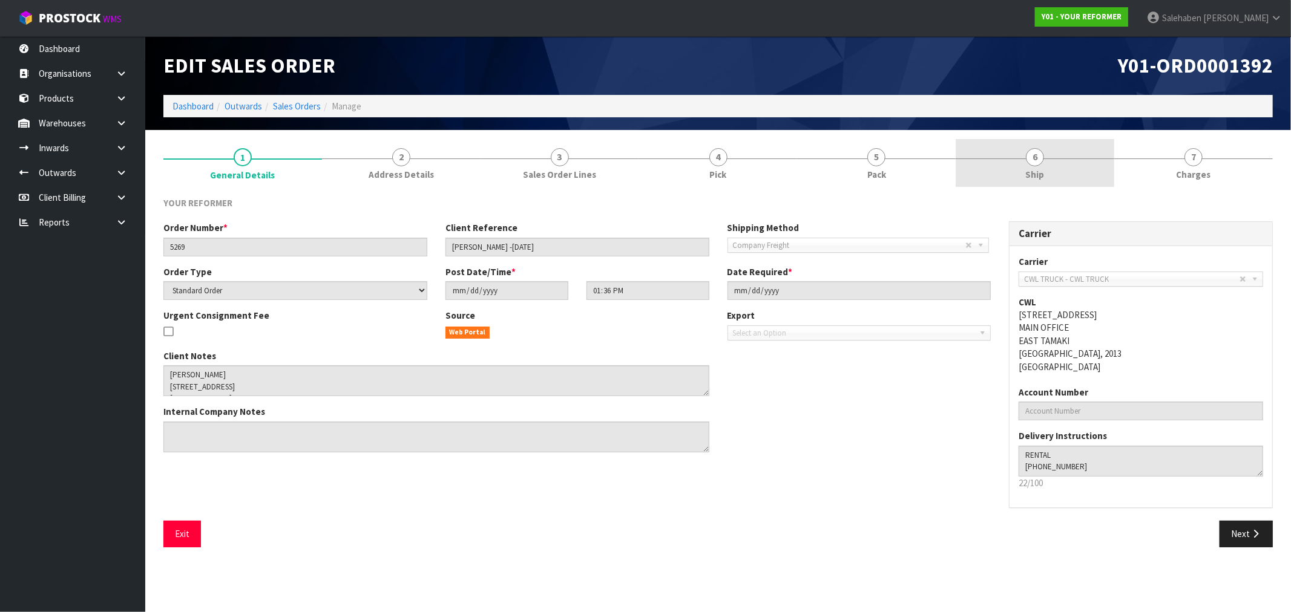
click at [1024, 177] on link "6 Ship" at bounding box center [1034, 163] width 159 height 48
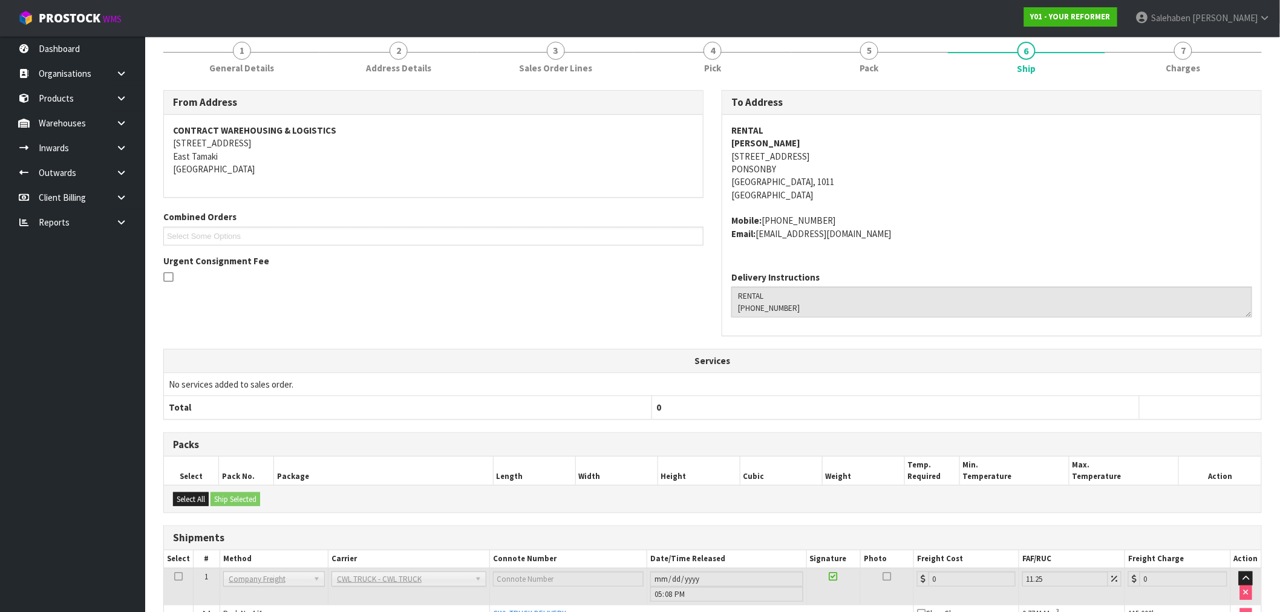
scroll to position [178, 0]
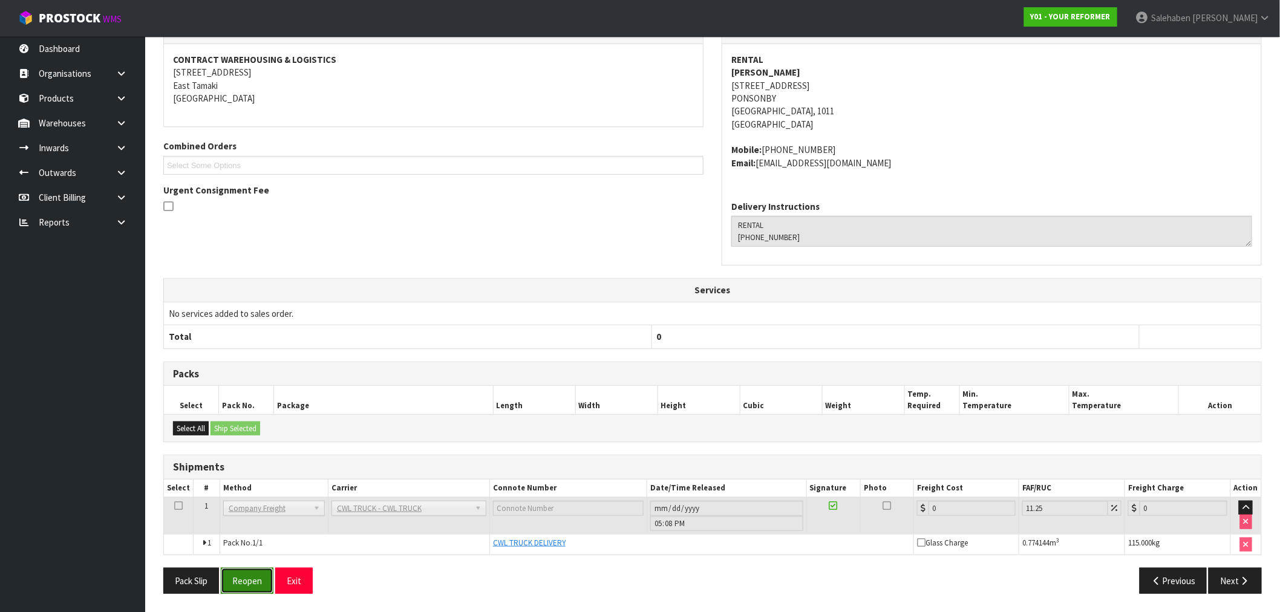
click at [248, 583] on button "Reopen" at bounding box center [247, 581] width 53 height 26
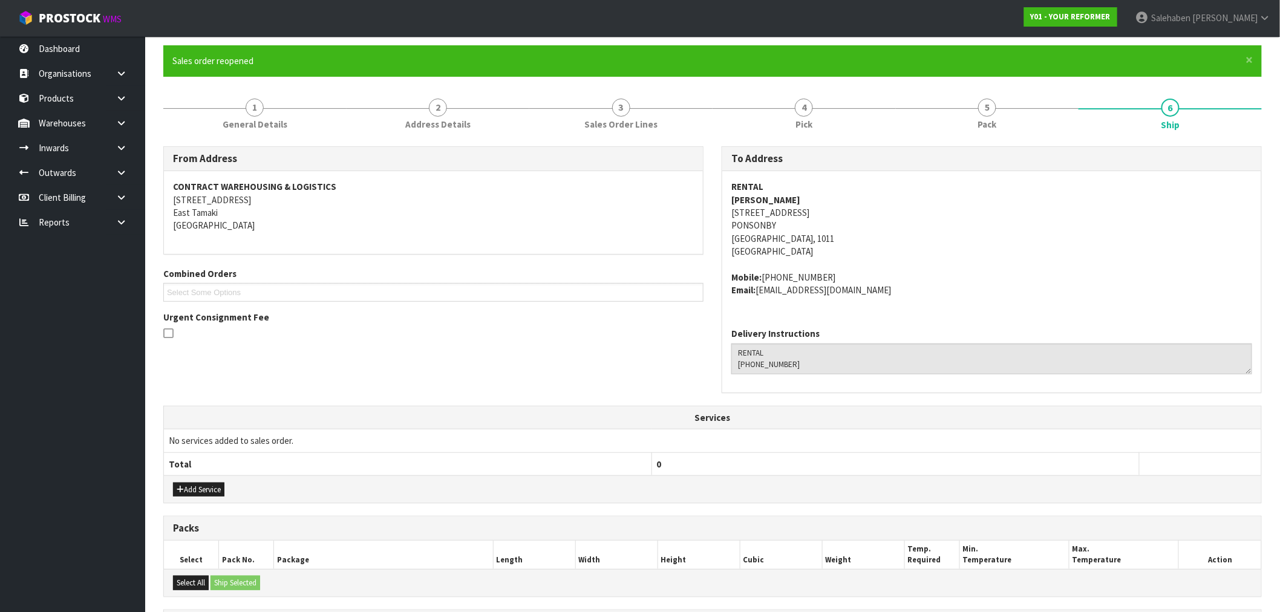
scroll to position [221, 0]
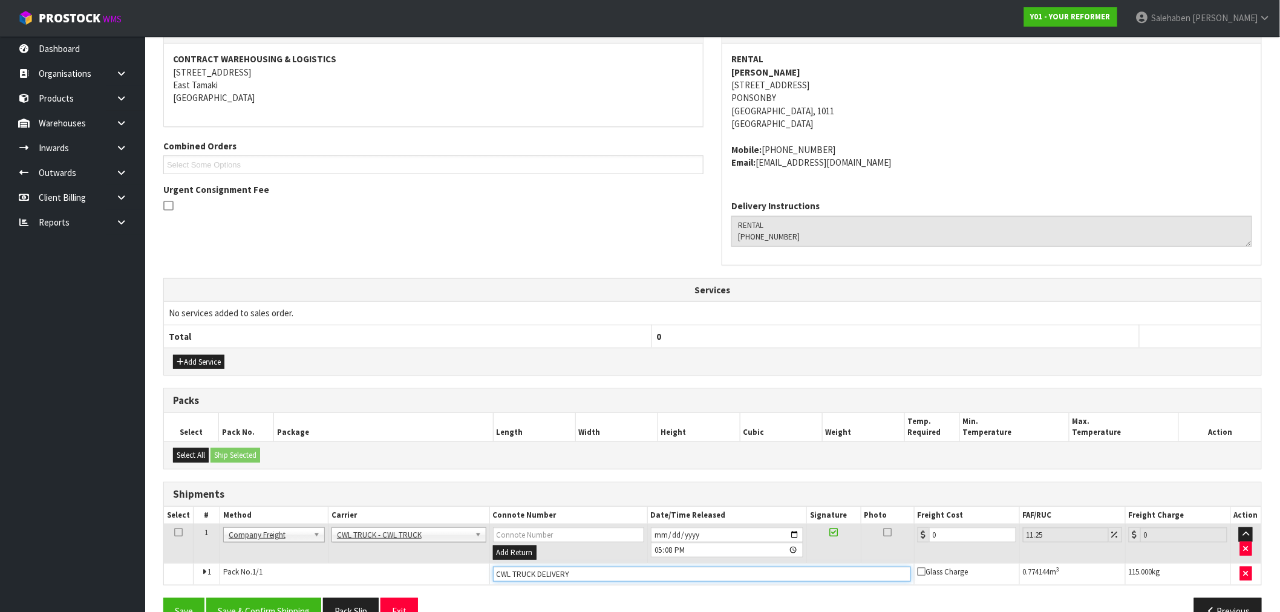
click at [595, 571] on input "CWL TRUCK DELIVERY" at bounding box center [702, 574] width 418 height 15
type input "CWL TRUCK DELIVERED"
drag, startPoint x: 951, startPoint y: 537, endPoint x: 945, endPoint y: 536, distance: 6.1
click at [947, 537] on input "0" at bounding box center [972, 535] width 87 height 15
type input "01"
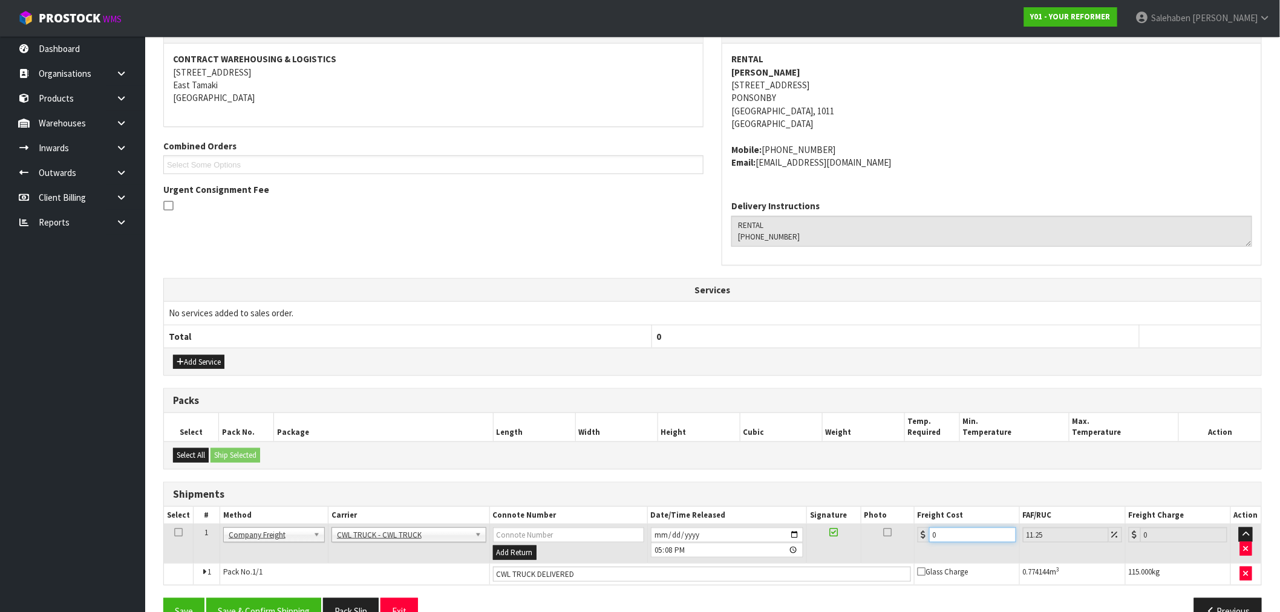
type input "1.11"
type input "017"
type input "18.91"
type input "0175"
type input "194.69"
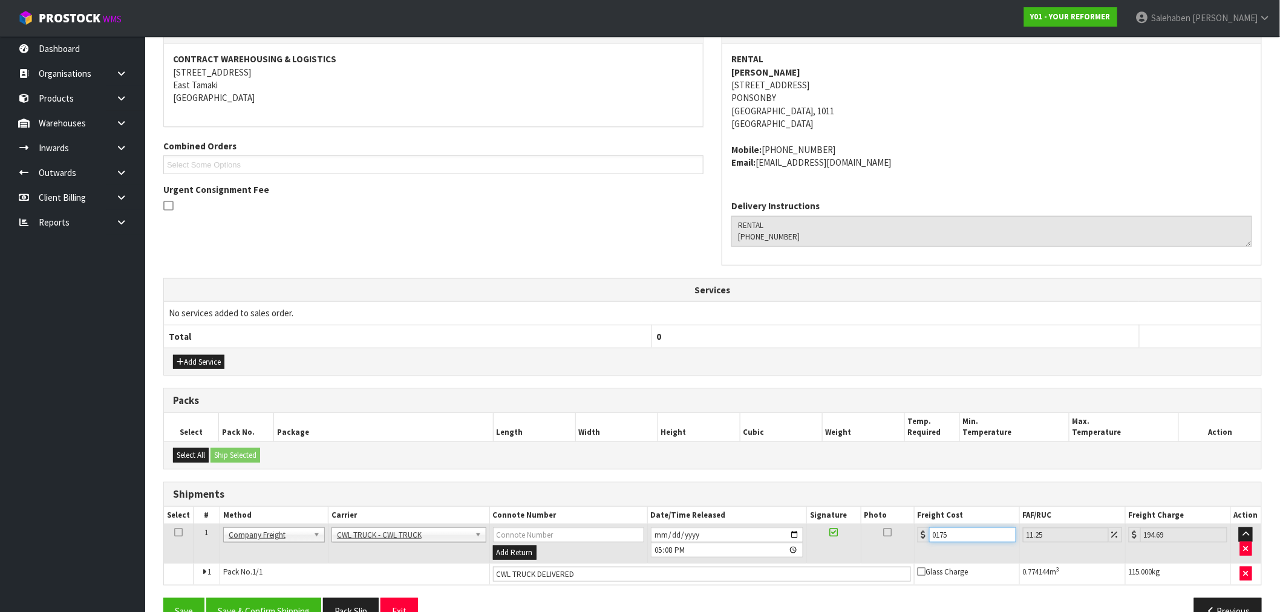
type input "0175.5"
type input "195.24"
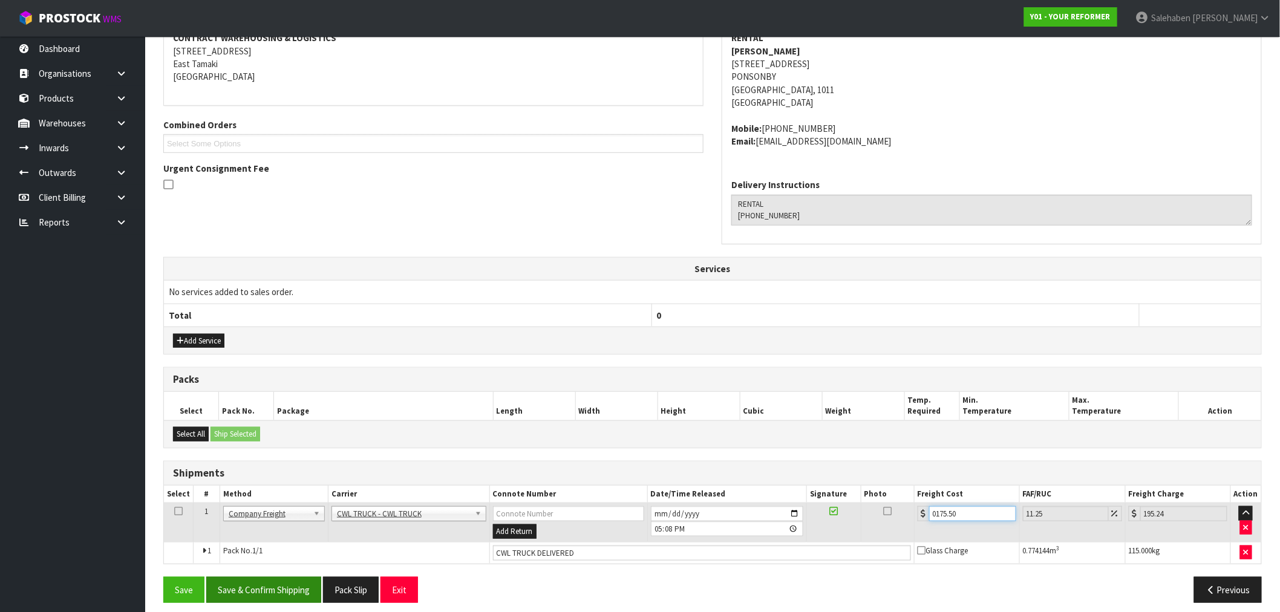
scroll to position [252, 0]
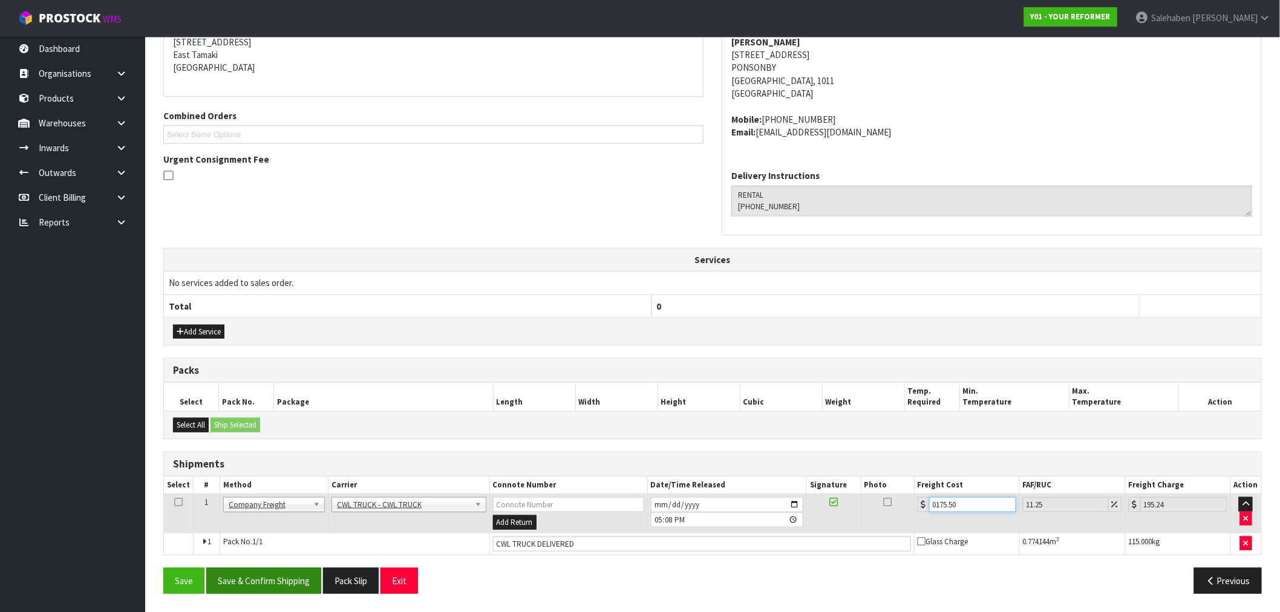
type input "0175.50"
click at [283, 581] on button "Save & Confirm Shipping" at bounding box center [263, 581] width 115 height 26
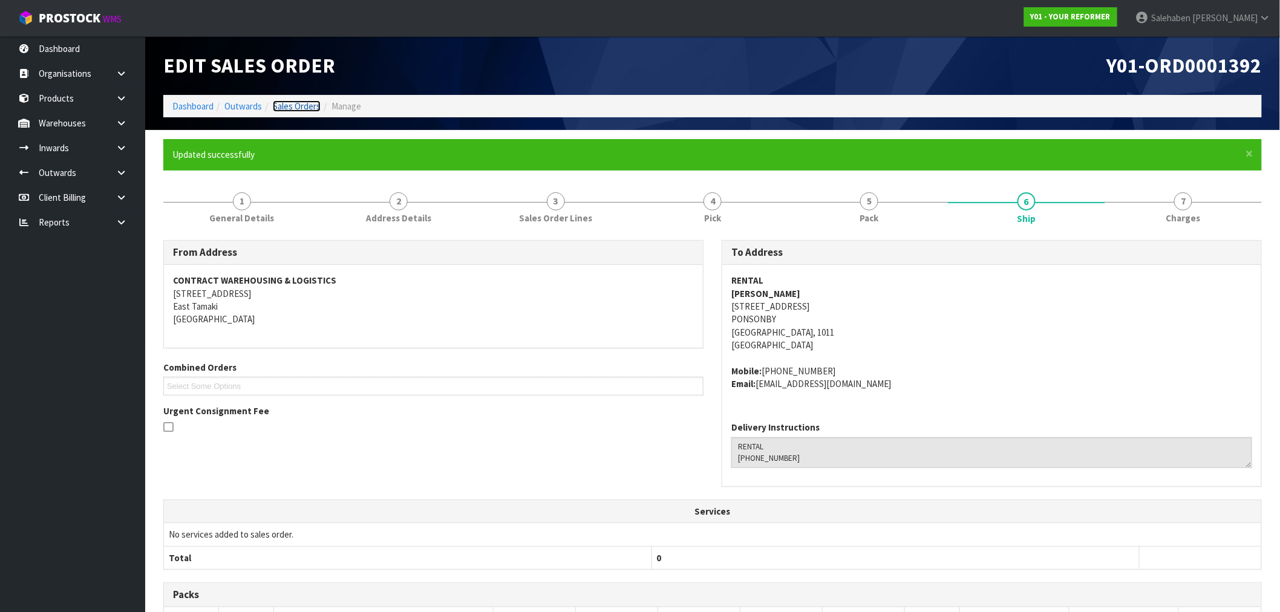
click at [301, 104] on link "Sales Orders" at bounding box center [297, 105] width 48 height 11
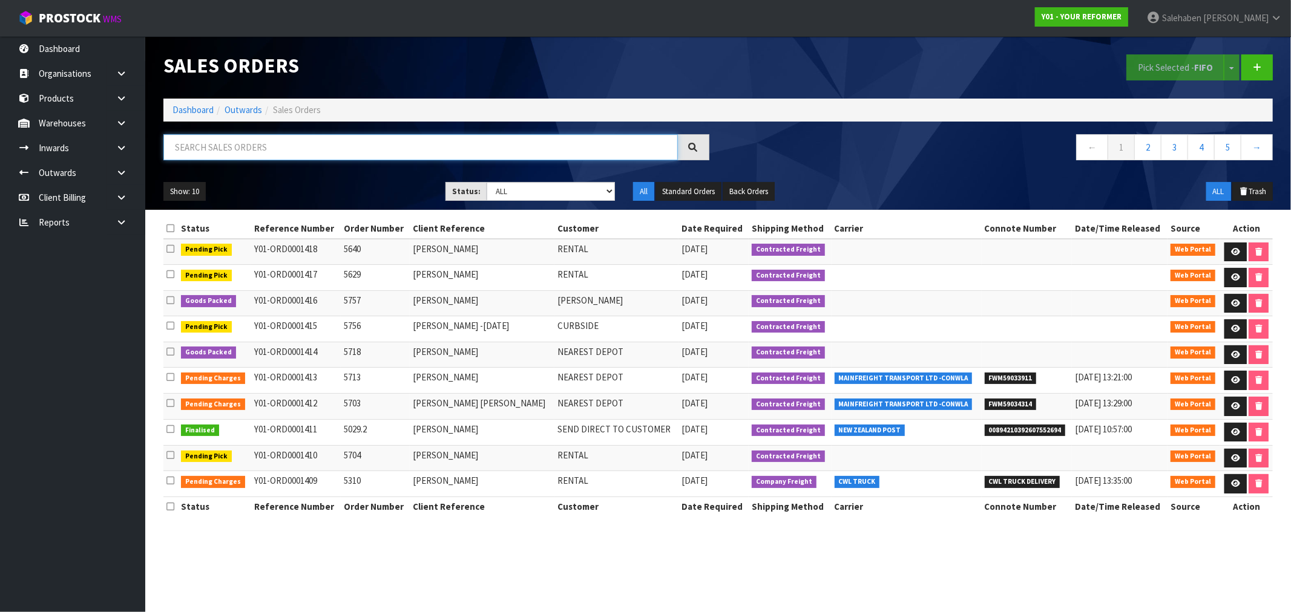
click at [316, 149] on input "text" at bounding box center [420, 147] width 514 height 26
click at [188, 110] on link "Dashboard" at bounding box center [192, 109] width 41 height 11
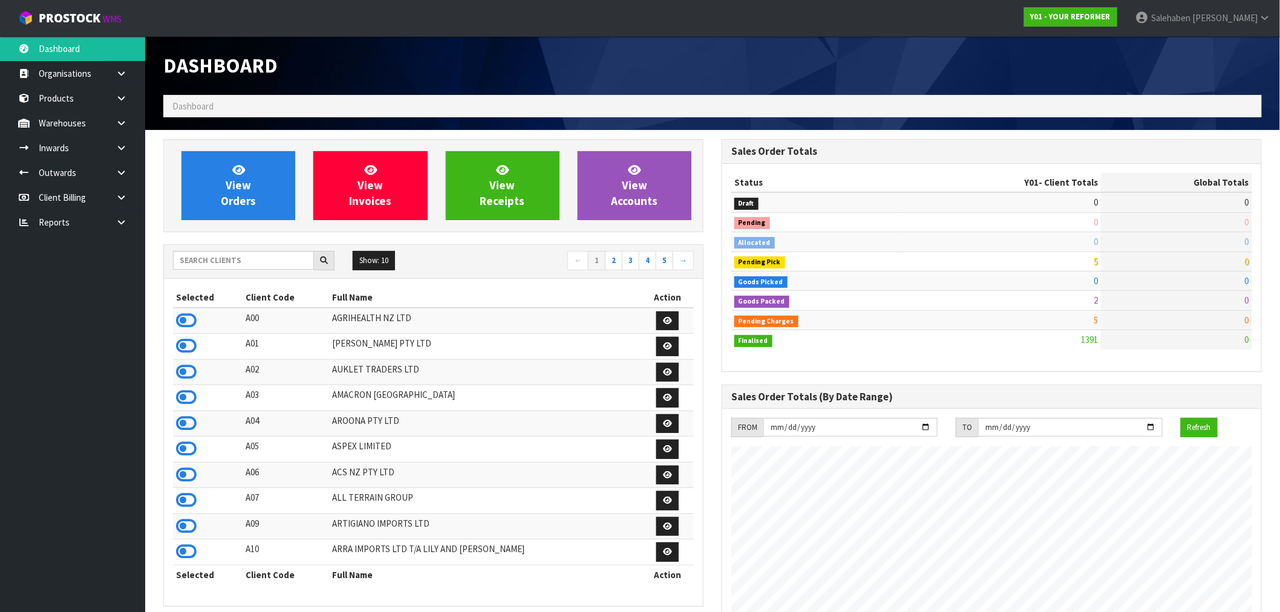
scroll to position [917, 558]
click at [203, 260] on input "text" at bounding box center [243, 260] width 141 height 19
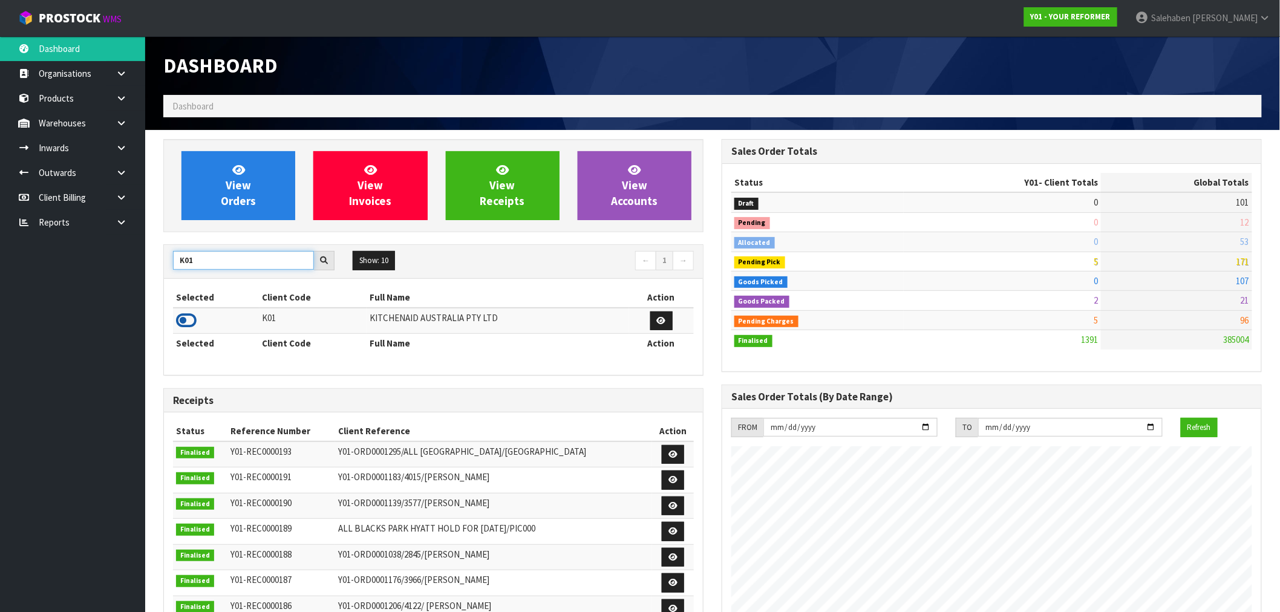
type input "K01"
click at [186, 319] on icon at bounding box center [186, 321] width 21 height 18
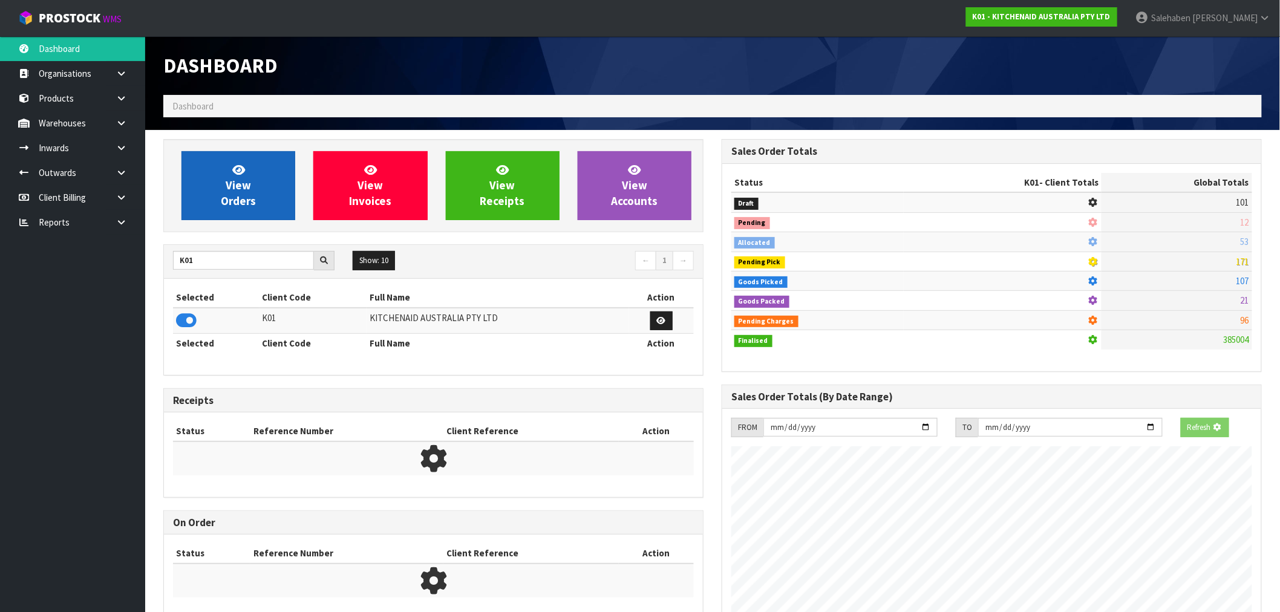
scroll to position [604331, 604526]
click at [241, 195] on span "View Orders" at bounding box center [238, 185] width 35 height 45
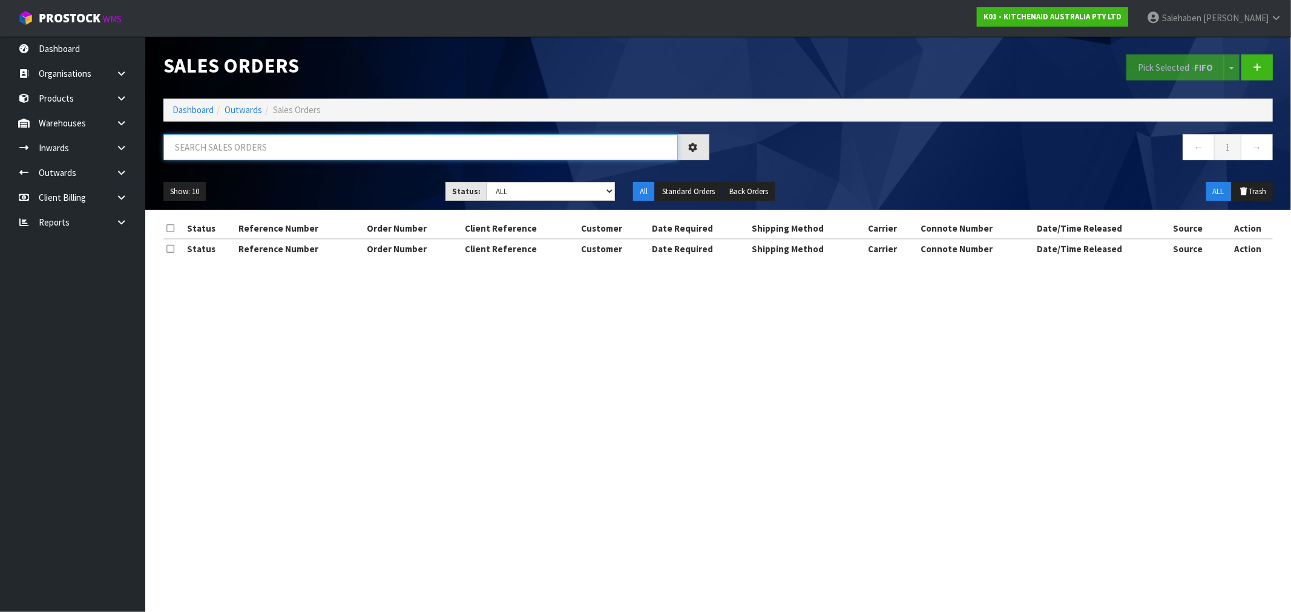
click at [237, 148] on input "text" at bounding box center [420, 147] width 514 height 26
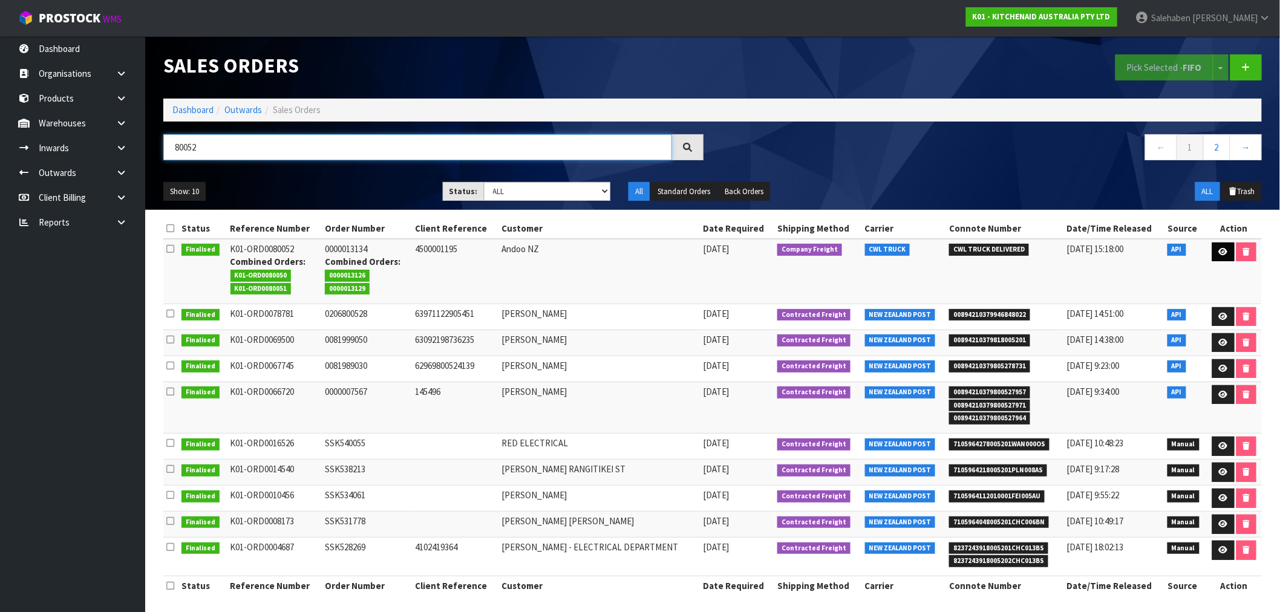
type input "80052"
click at [1227, 255] on icon at bounding box center [1223, 252] width 9 height 8
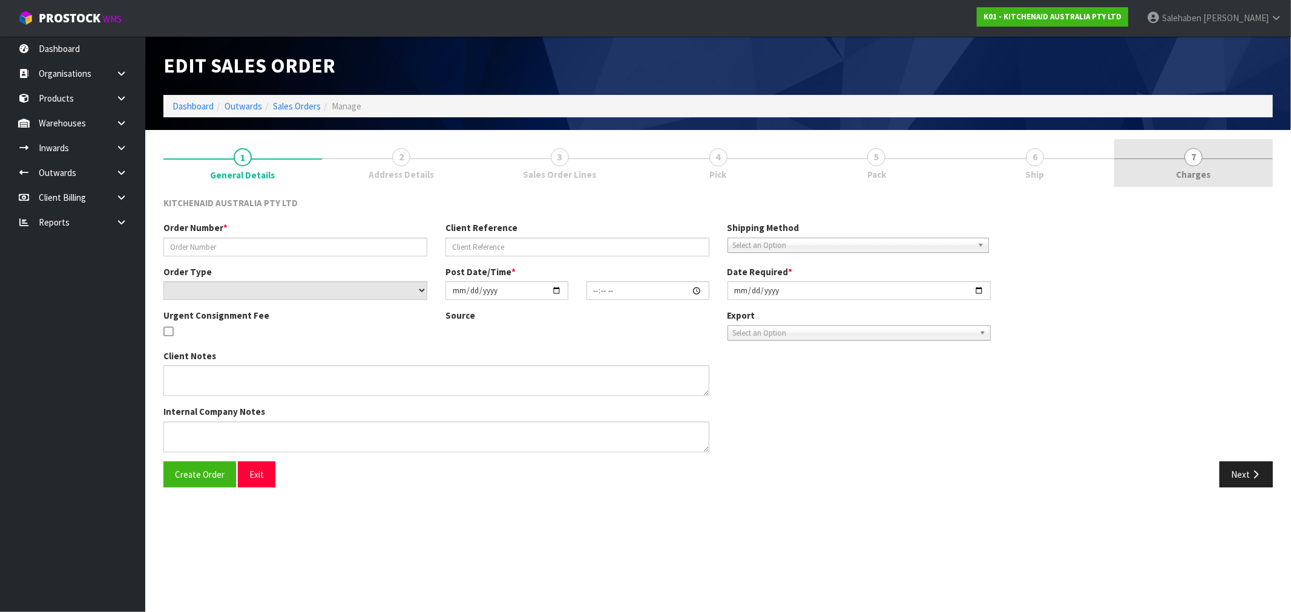
type input "0000013134"
type input "4500001195"
select select "number:0"
type input "2025-10-02"
type input "14:33:39.000"
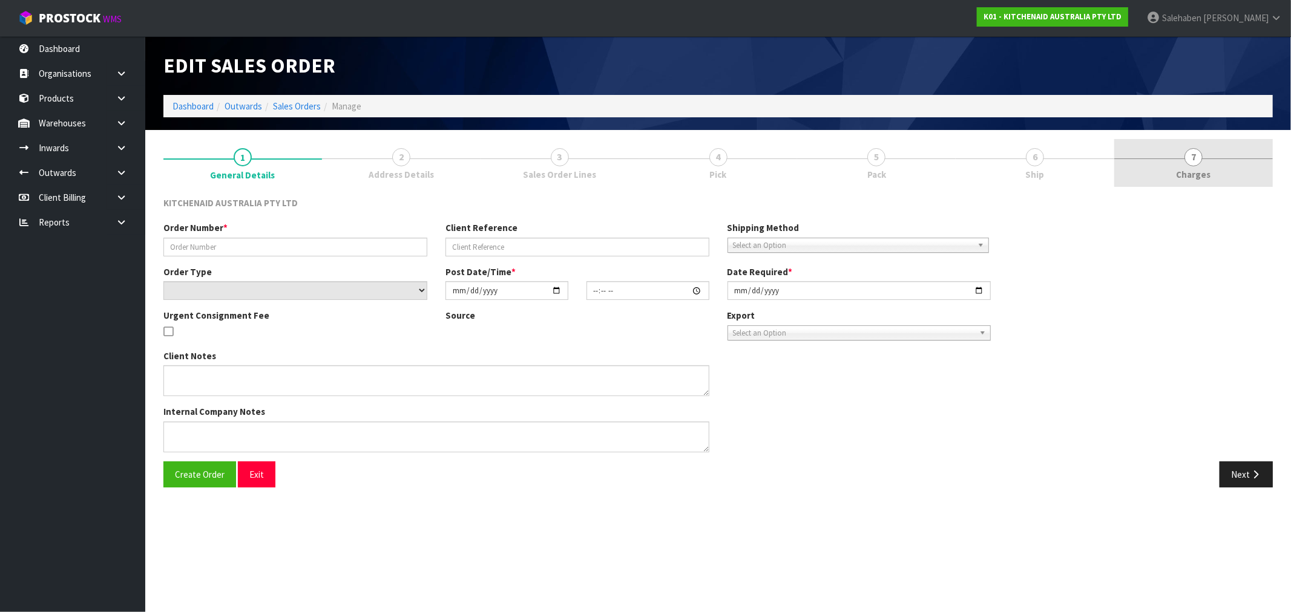
type input "2025-10-02"
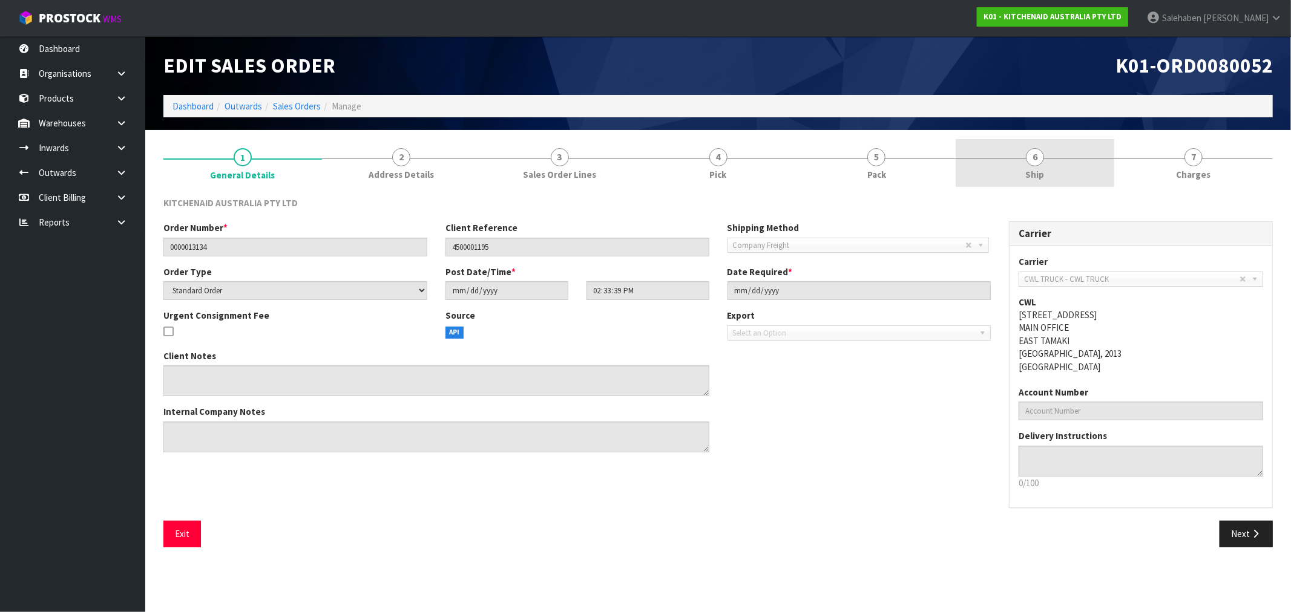
click at [1032, 162] on span "6" at bounding box center [1035, 157] width 18 height 18
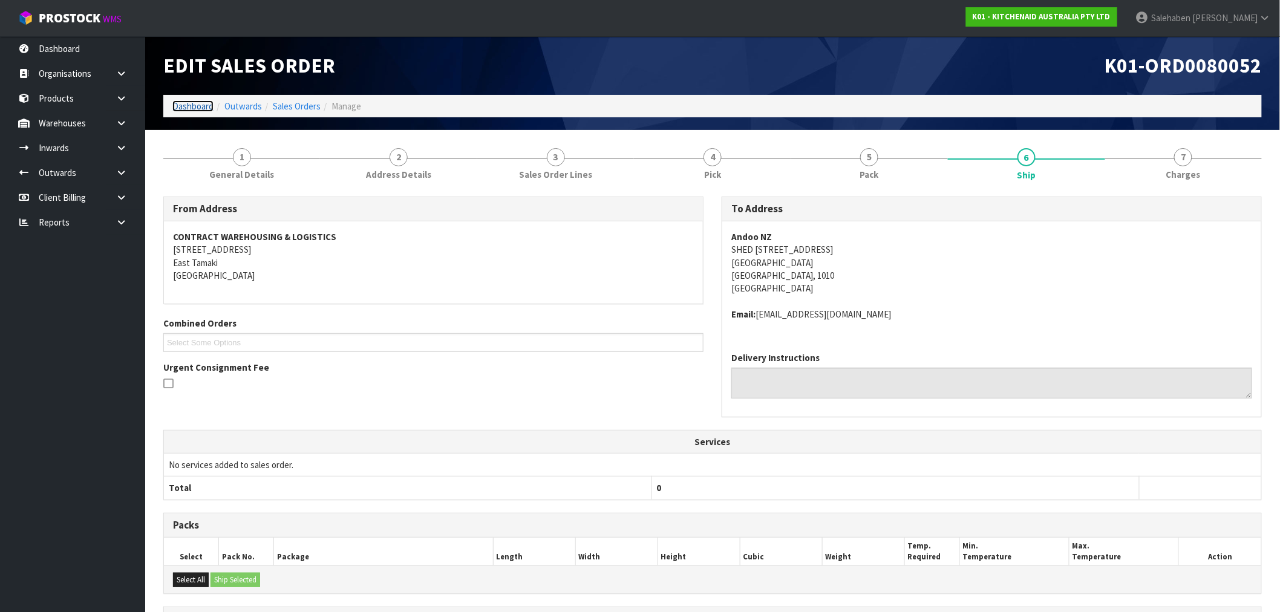
click at [203, 107] on link "Dashboard" at bounding box center [192, 105] width 41 height 11
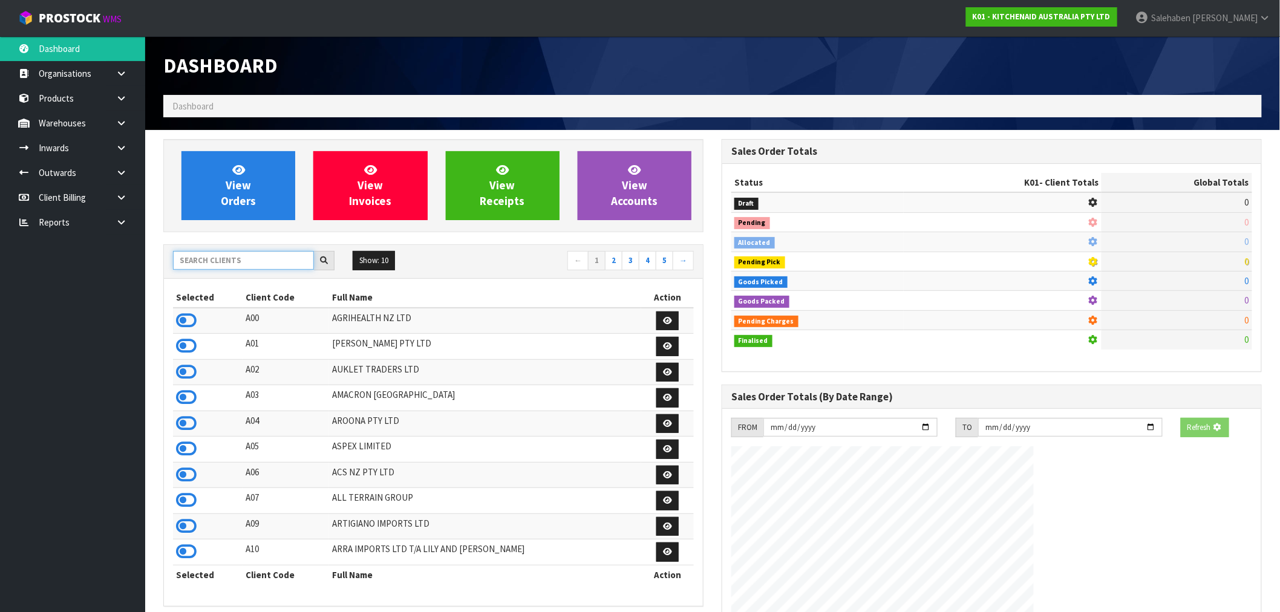
click at [236, 260] on input "text" at bounding box center [243, 260] width 141 height 19
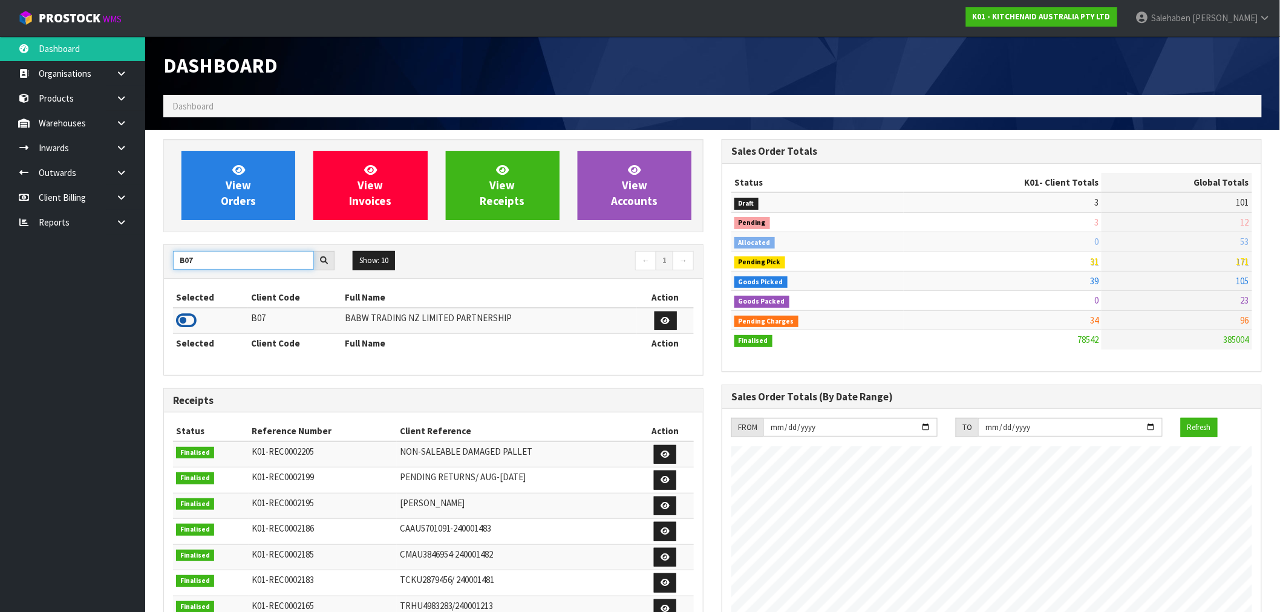
type input "B07"
click at [190, 318] on icon at bounding box center [186, 321] width 21 height 18
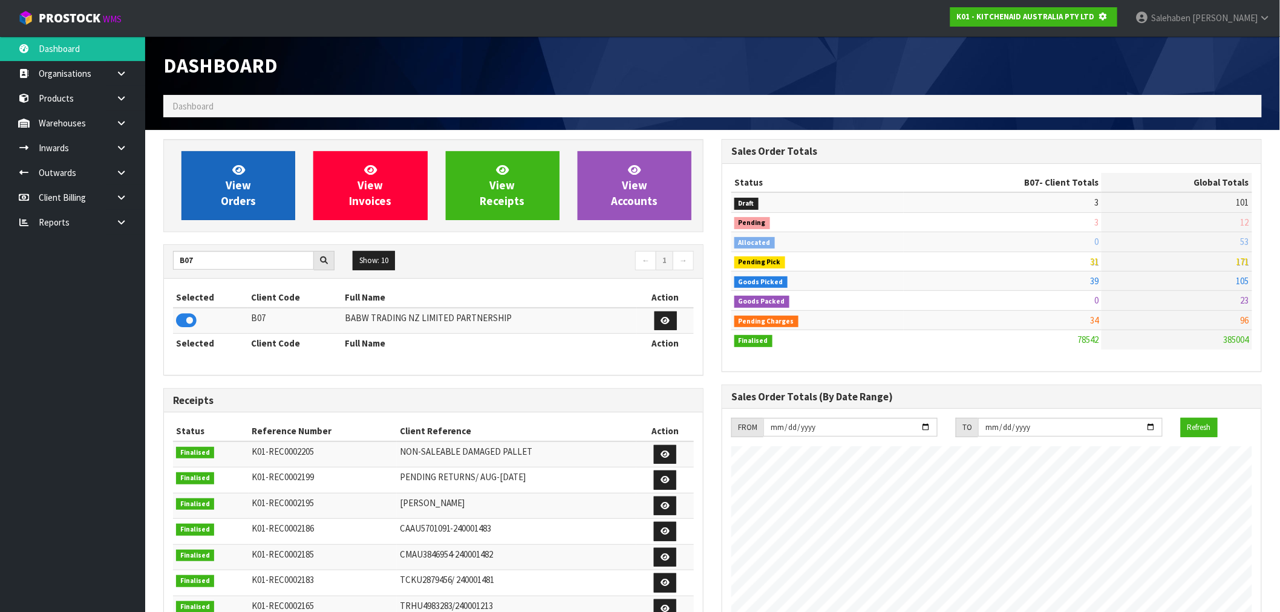
scroll to position [604331, 604526]
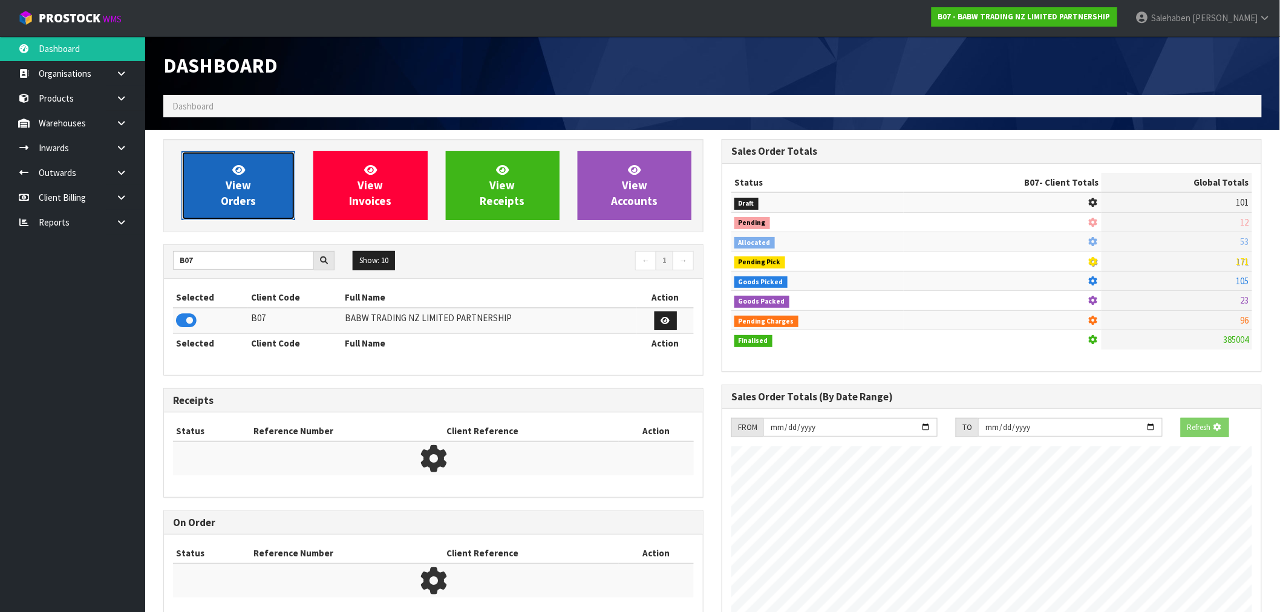
click at [251, 185] on link "View Orders" at bounding box center [239, 185] width 114 height 69
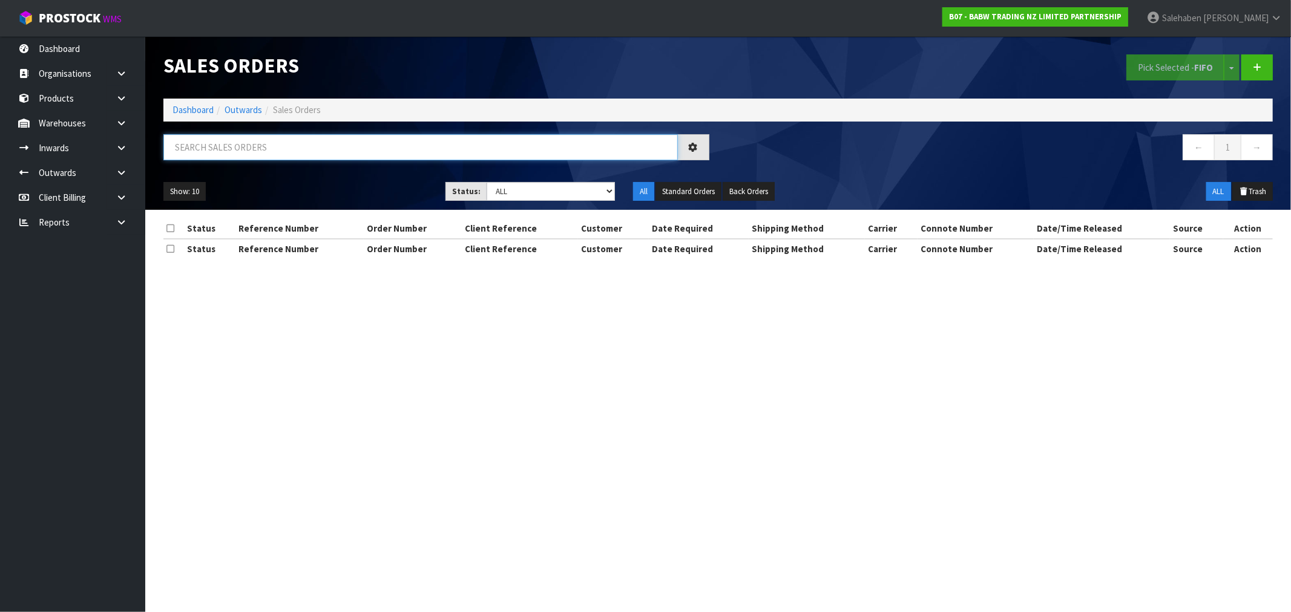
click at [234, 139] on input "text" at bounding box center [420, 147] width 514 height 26
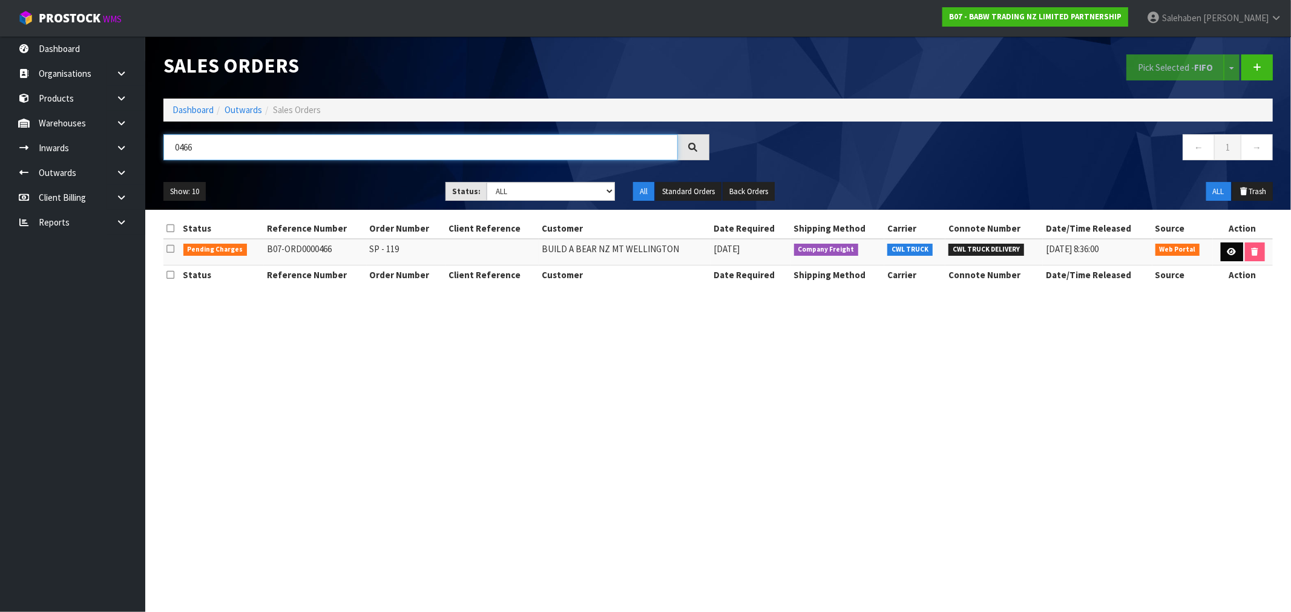
type input "0466"
click at [1227, 253] on icon at bounding box center [1231, 252] width 9 height 8
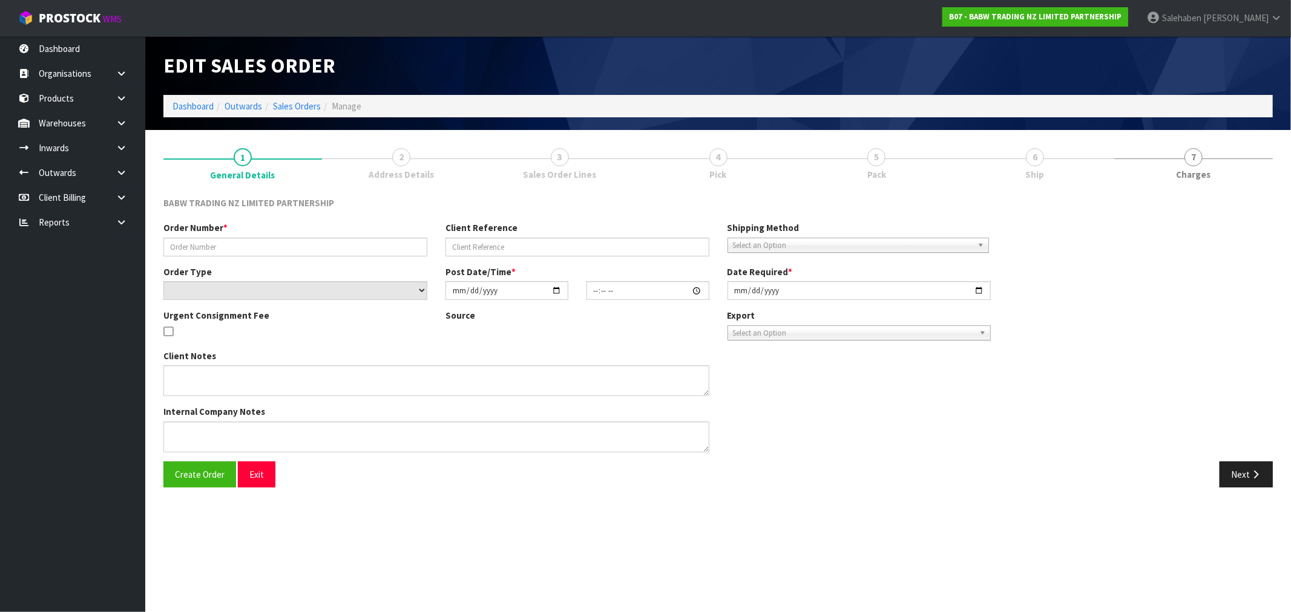
type input "SP - 119"
select select "number:0"
type input "2025-10-06"
type input "14:00:00.000"
type input "2025-10-06"
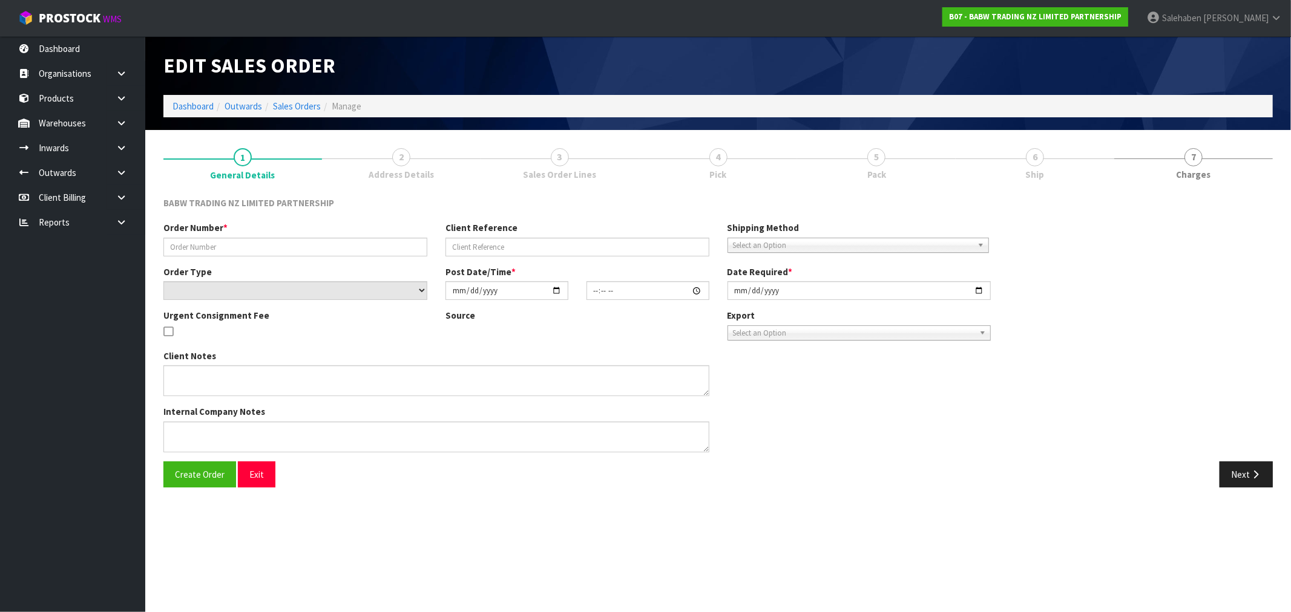
type textarea "CALL/MESSGAE AFTERNOON PRIOR TO MORNING DELIVERY - FRANKI 0273810540, TO MAKE S…"
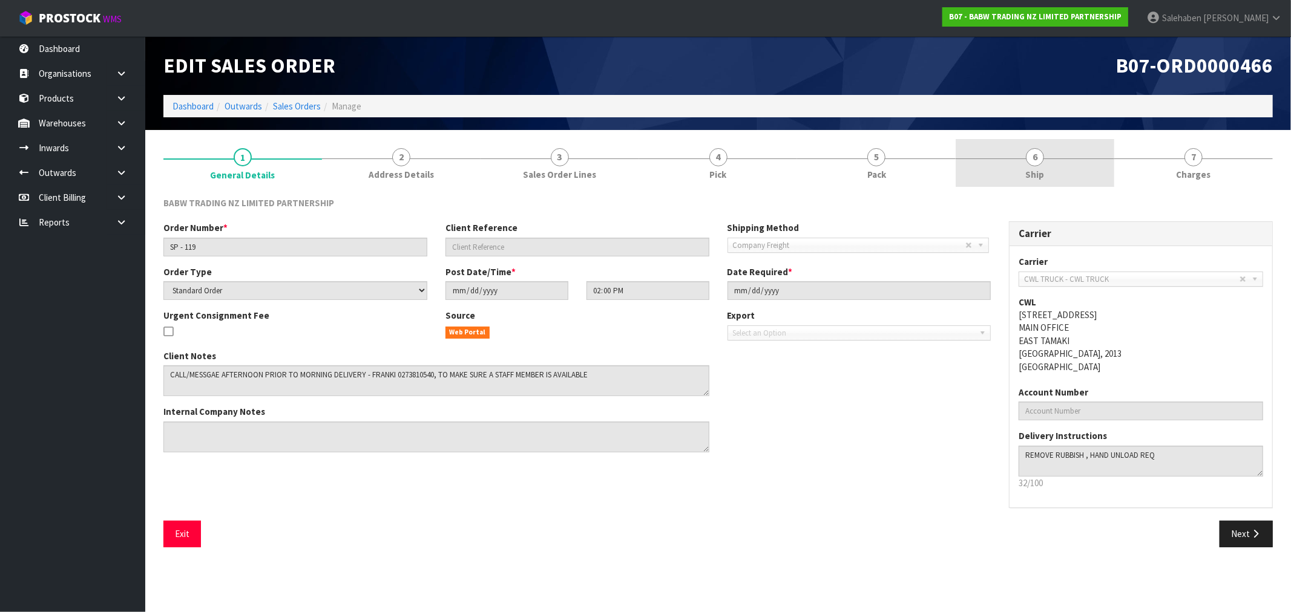
click at [1039, 178] on span "Ship" at bounding box center [1035, 174] width 19 height 13
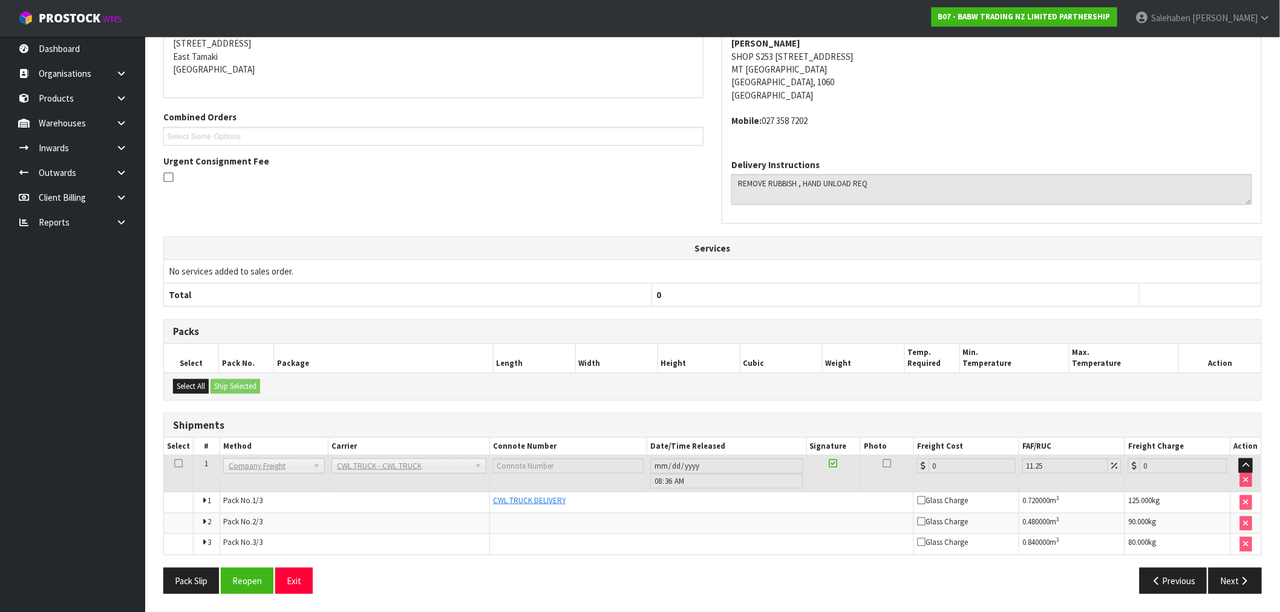
scroll to position [207, 0]
click at [243, 595] on div "Pack Slip Reopen Exit Previous Next" at bounding box center [712, 585] width 1117 height 35
click at [259, 577] on button "Reopen" at bounding box center [247, 581] width 53 height 26
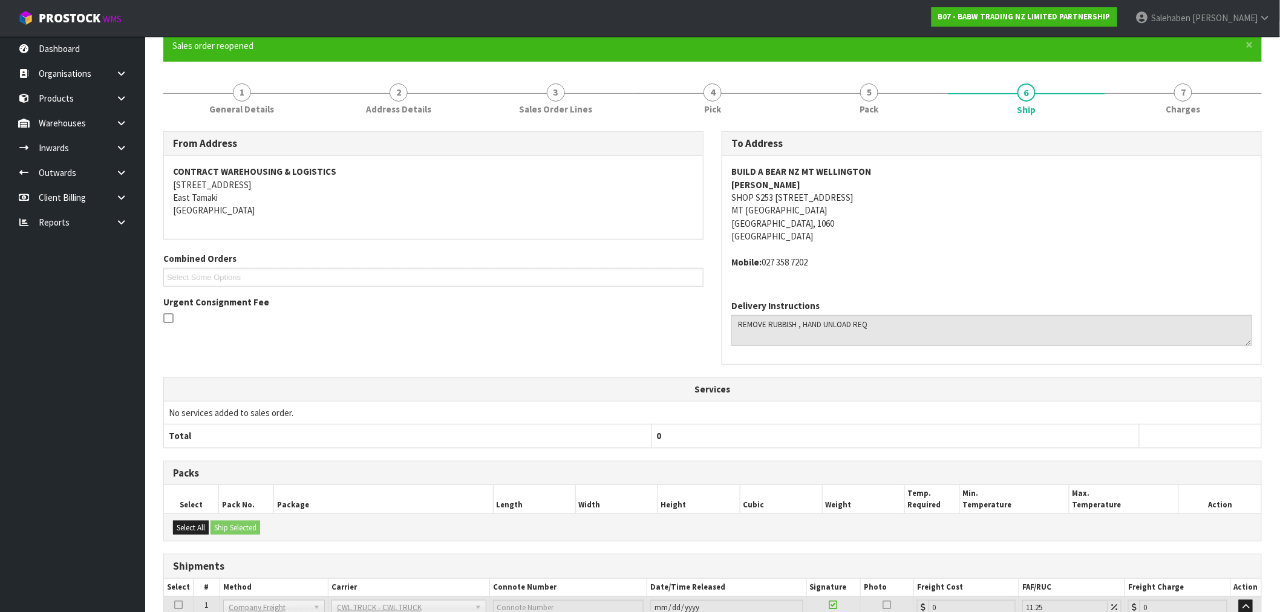
scroll to position [251, 0]
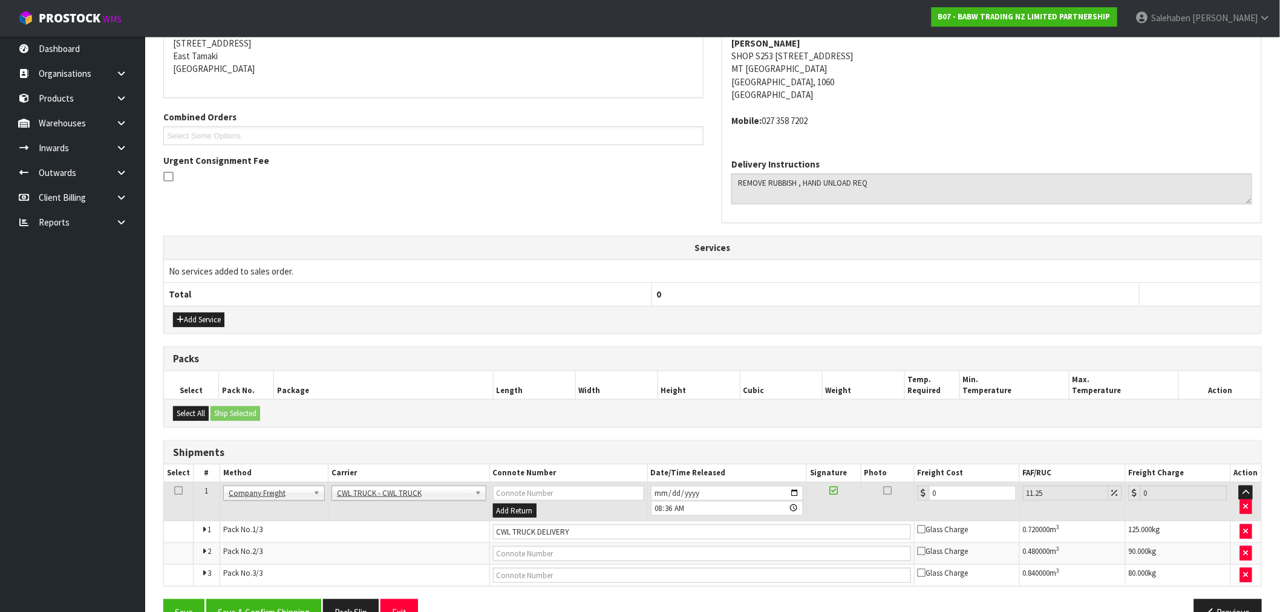
click at [572, 500] on td "Add Return" at bounding box center [569, 501] width 158 height 39
click at [589, 532] on input "CWL TRUCK DELIVERY" at bounding box center [702, 532] width 418 height 15
type input "CWL TRUCK DELIVERED"
drag, startPoint x: 954, startPoint y: 494, endPoint x: 919, endPoint y: 502, distance: 36.6
click at [919, 502] on td "0" at bounding box center [966, 501] width 105 height 39
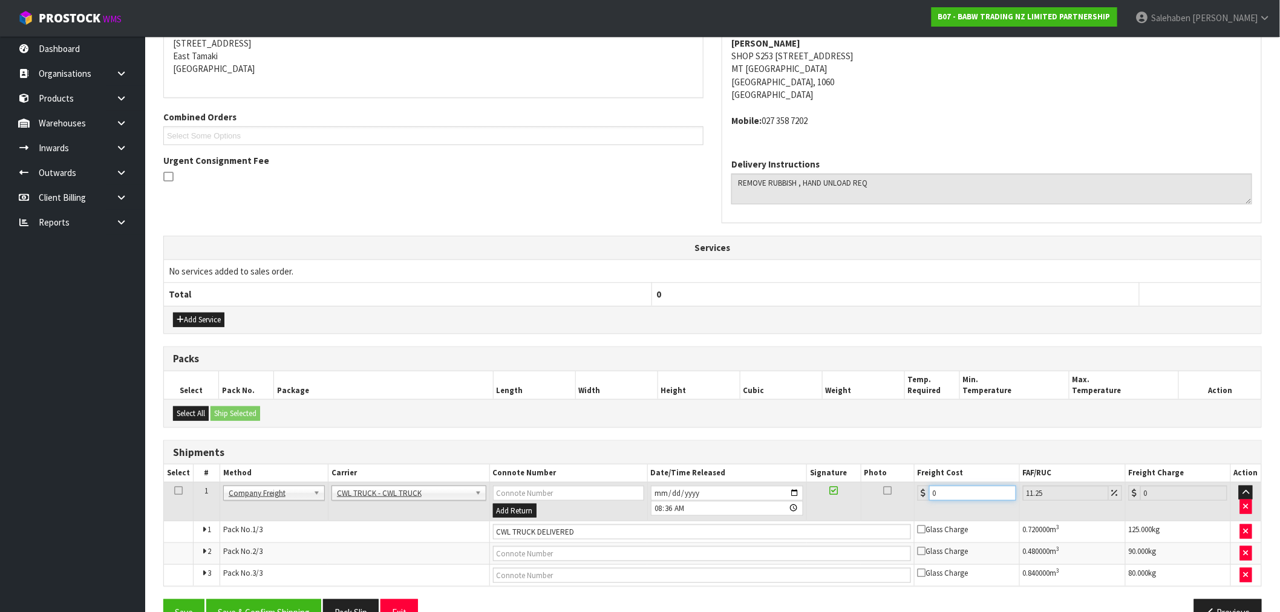
type input "2"
type input "2.23"
type input "25"
type input "27.81"
type input "257"
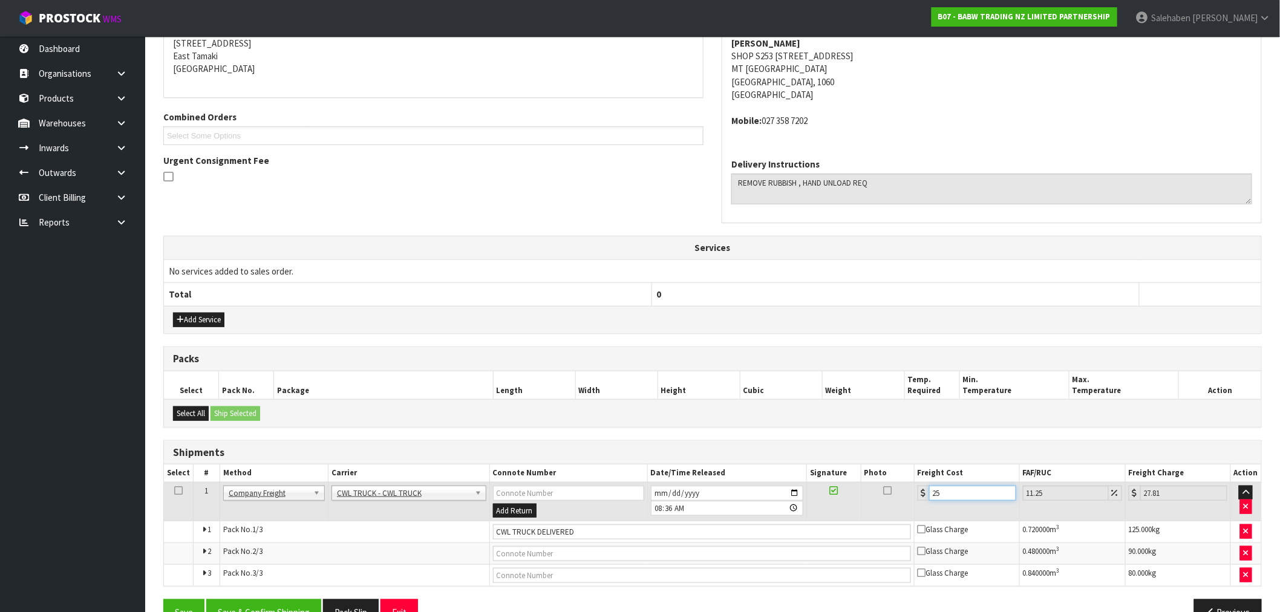
type input "285.91"
type input "257.08"
type input "286"
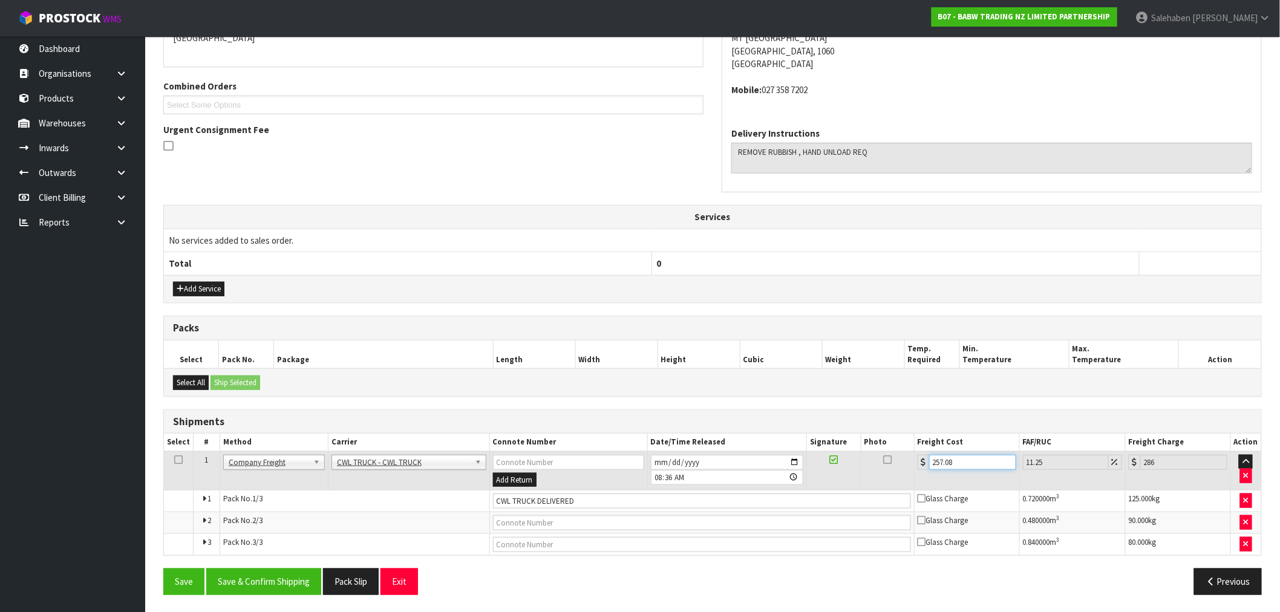
scroll to position [283, 0]
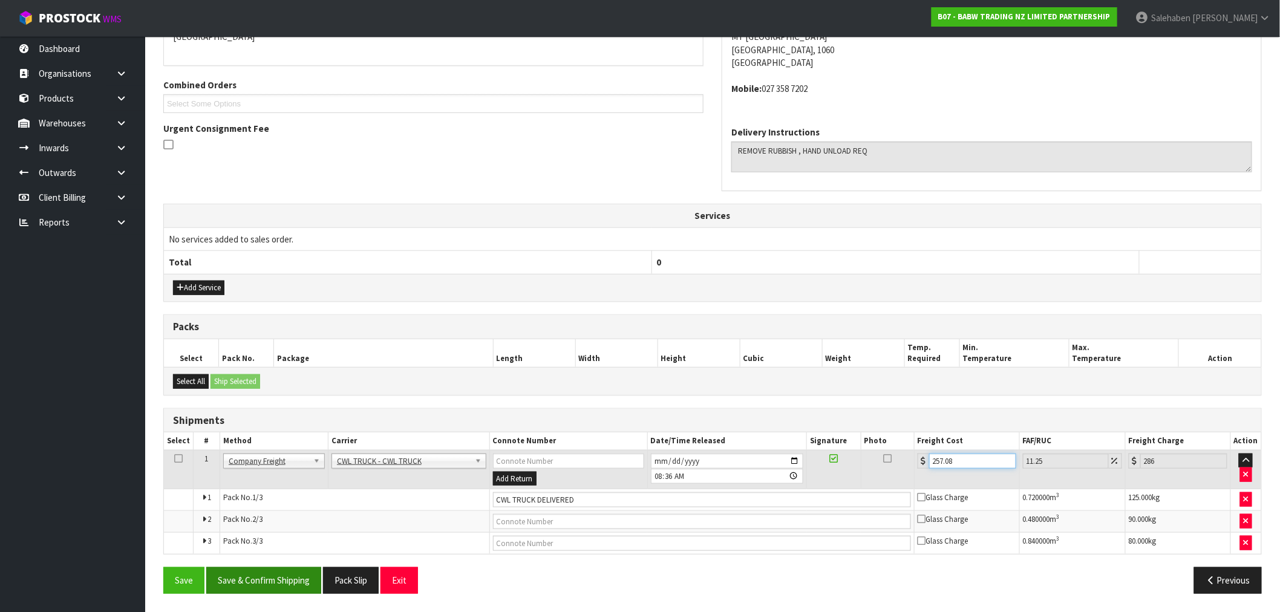
type input "257.08"
click at [243, 576] on button "Save & Confirm Shipping" at bounding box center [263, 581] width 115 height 26
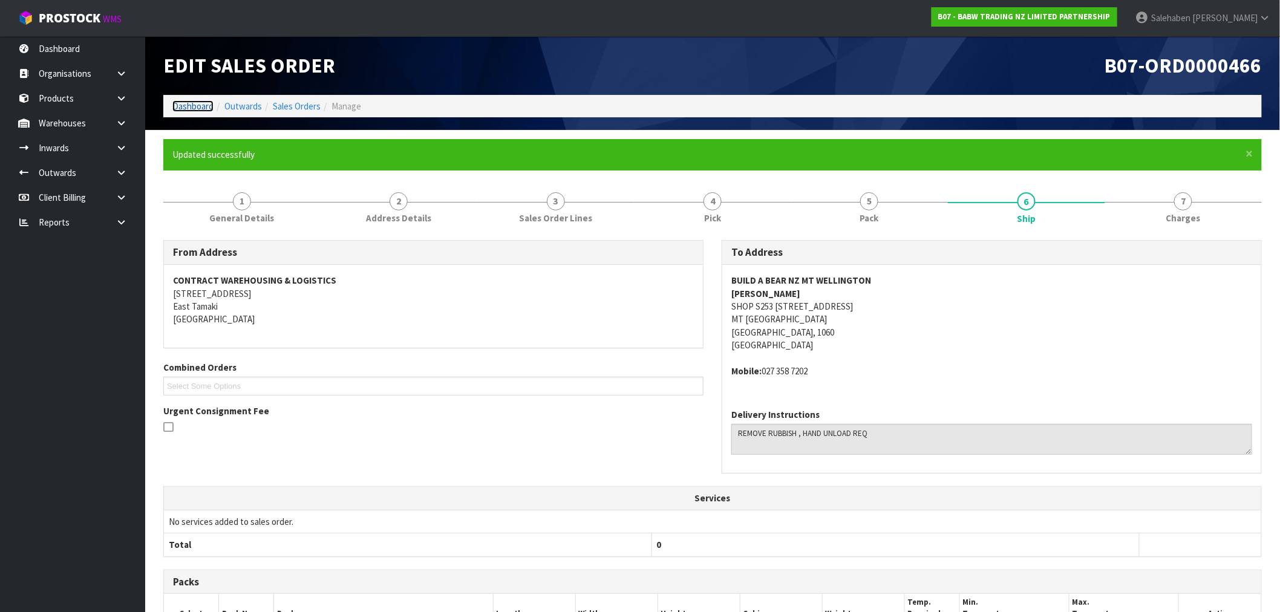
click at [200, 107] on link "Dashboard" at bounding box center [192, 105] width 41 height 11
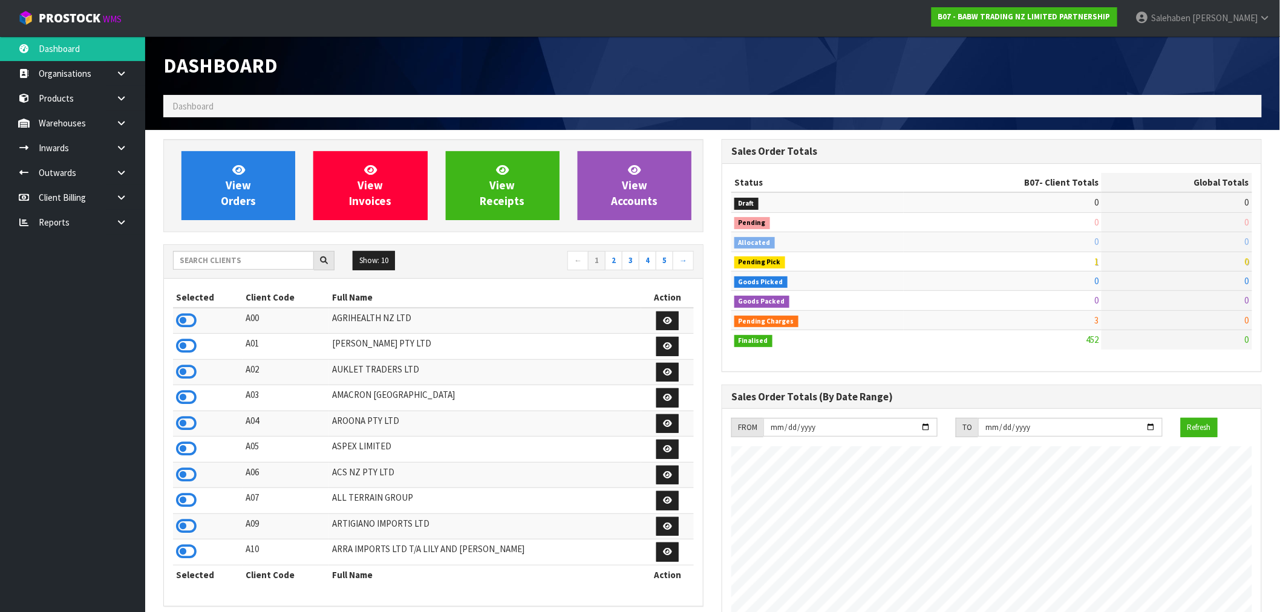
scroll to position [917, 558]
click at [219, 261] on input "text" at bounding box center [243, 260] width 141 height 19
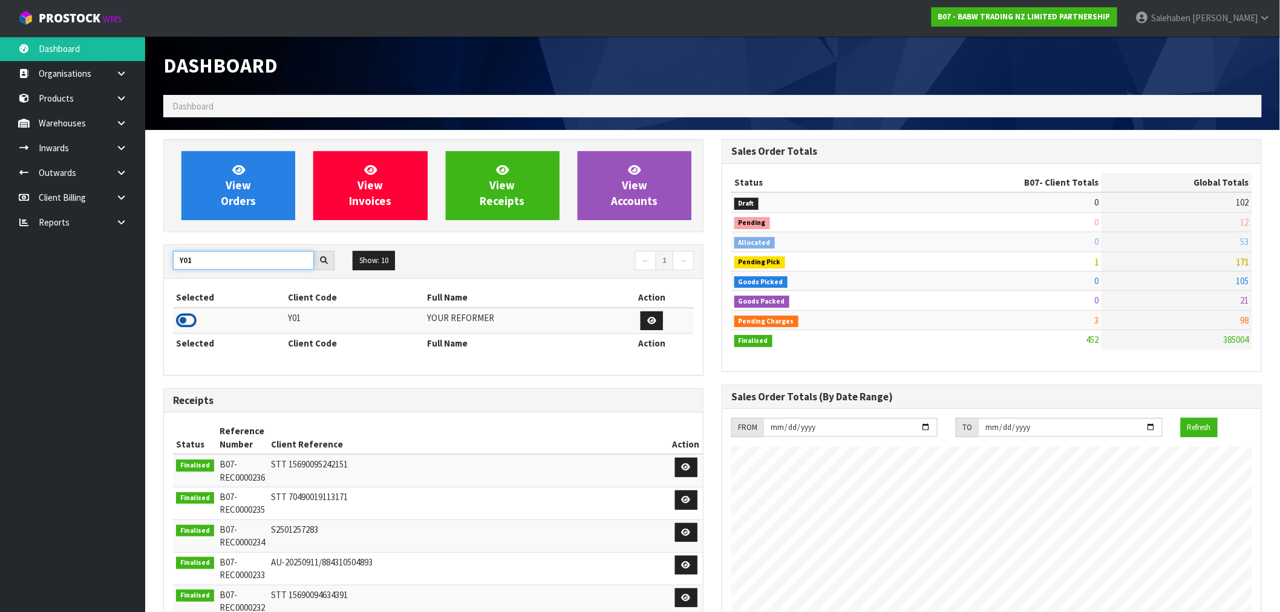
type input "Y01"
click at [186, 324] on icon at bounding box center [186, 321] width 21 height 18
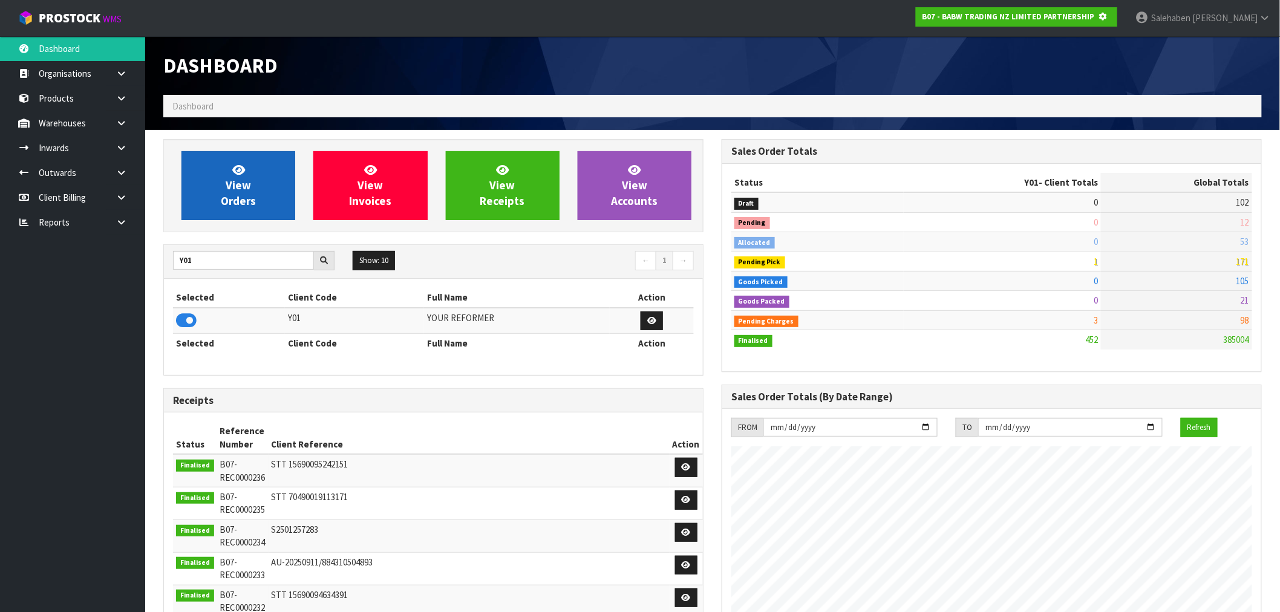
scroll to position [604331, 604526]
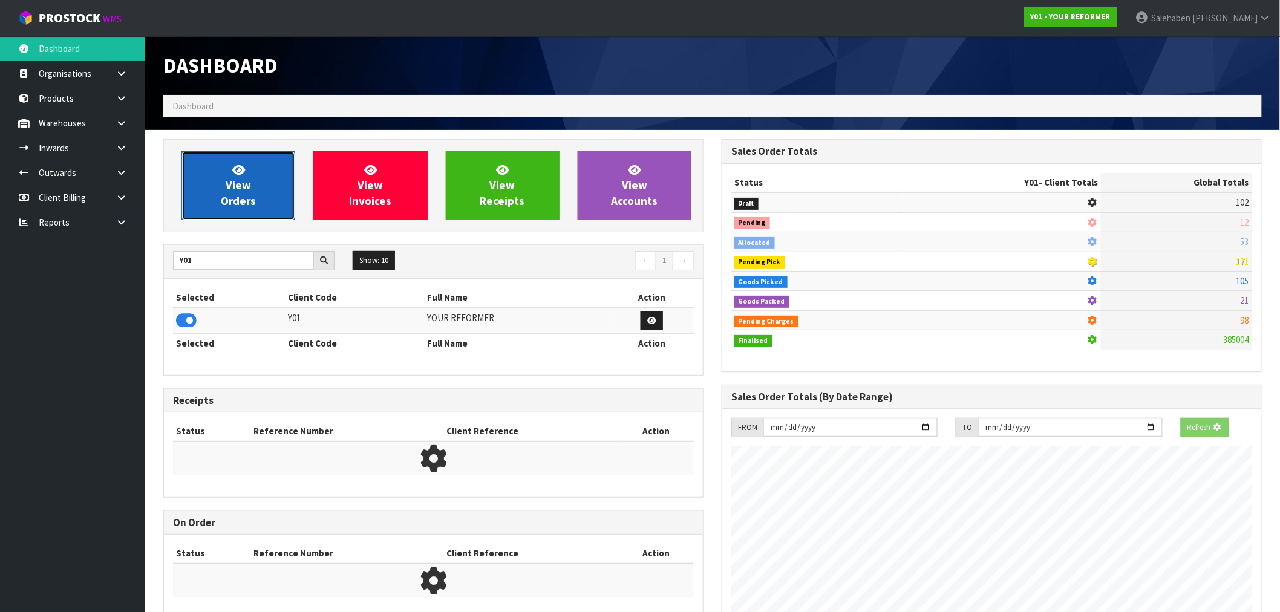
click at [262, 166] on link "View Orders" at bounding box center [239, 185] width 114 height 69
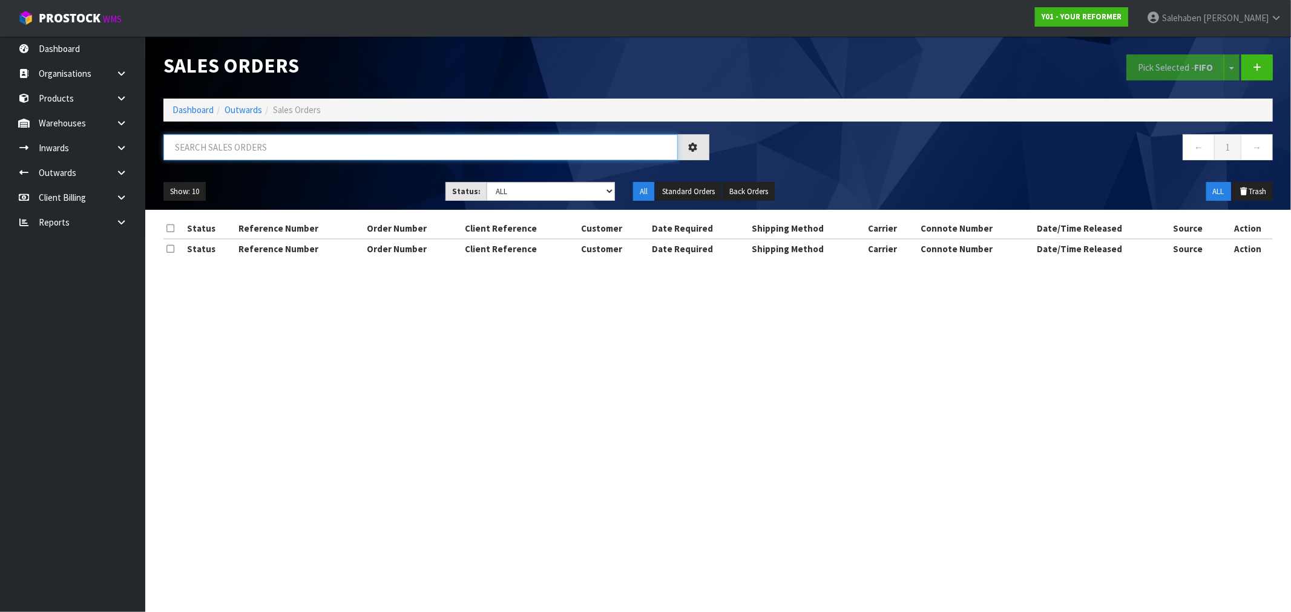
click at [221, 148] on input "text" at bounding box center [420, 147] width 514 height 26
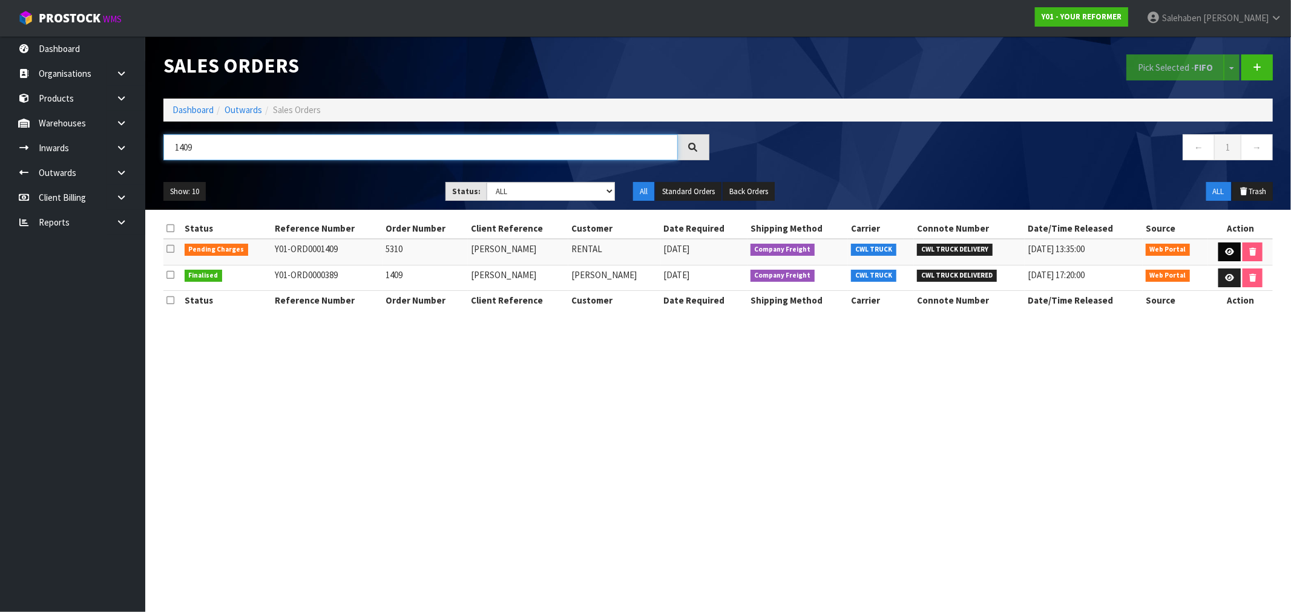
type input "1409"
click at [1230, 247] on link at bounding box center [1229, 252] width 22 height 19
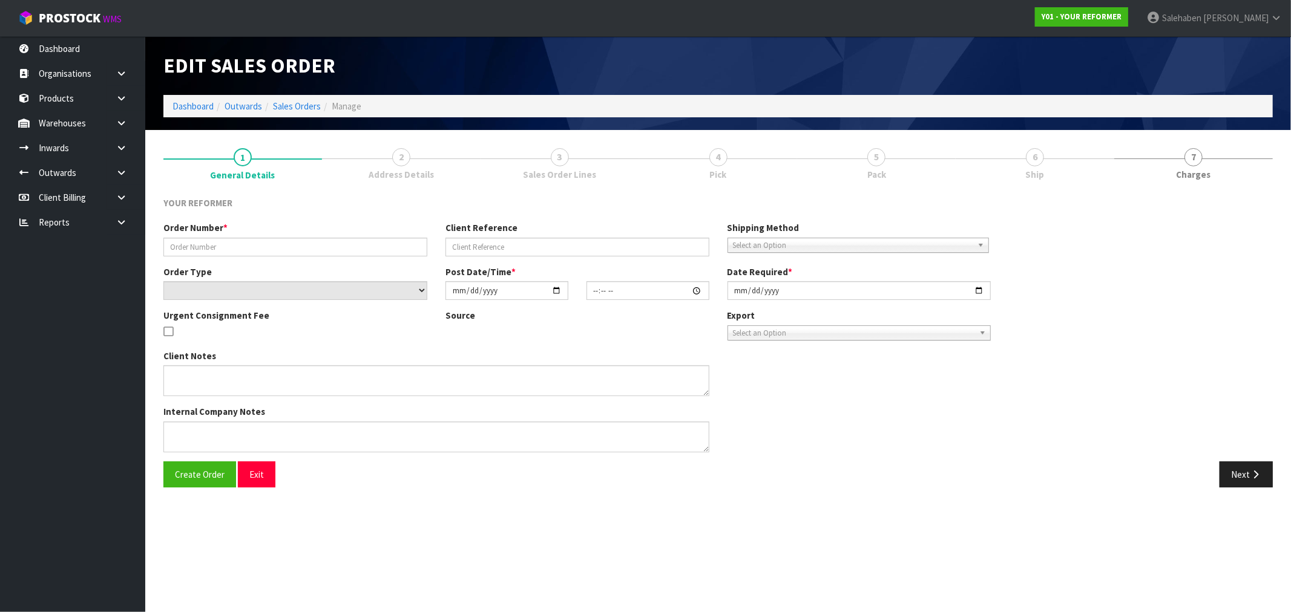
type input "5310"
type input "NATALYA TIORIORI"
select select "number:0"
type input "2025-10-06"
type input "09:33:00.000"
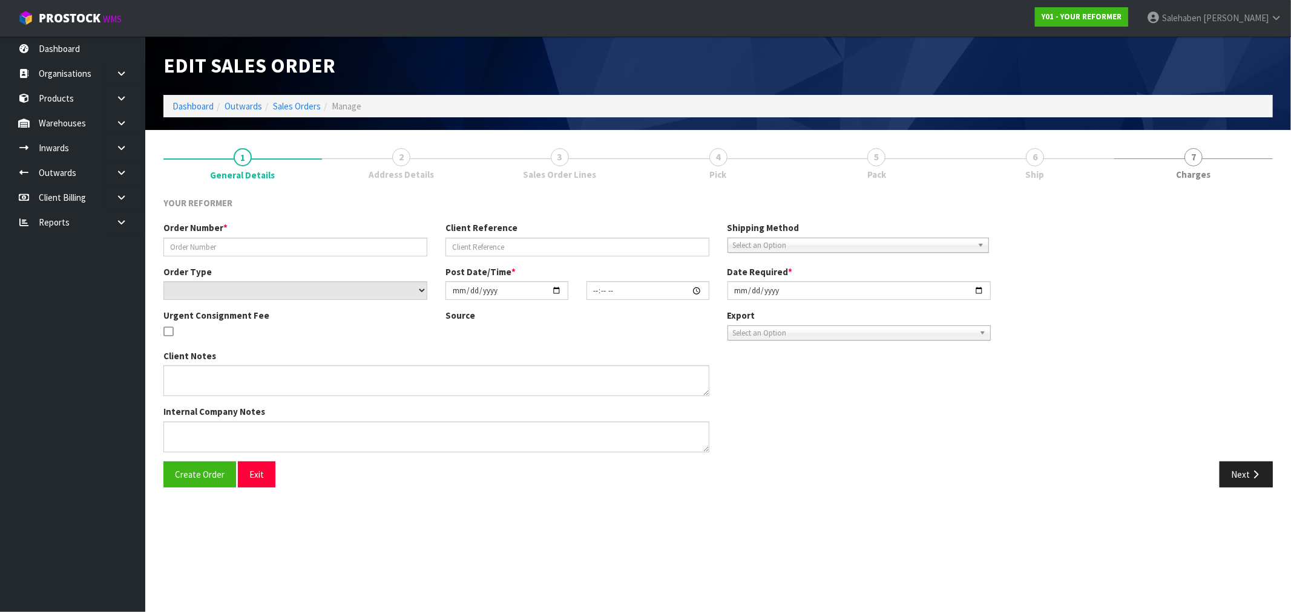
type input "2025-10-06"
type textarea "NATALYA TIORIORI 36 RICHMOND ROAD GREY LYNN AUK AUCKLAND 1021 NEW ZEALAND +64 2…"
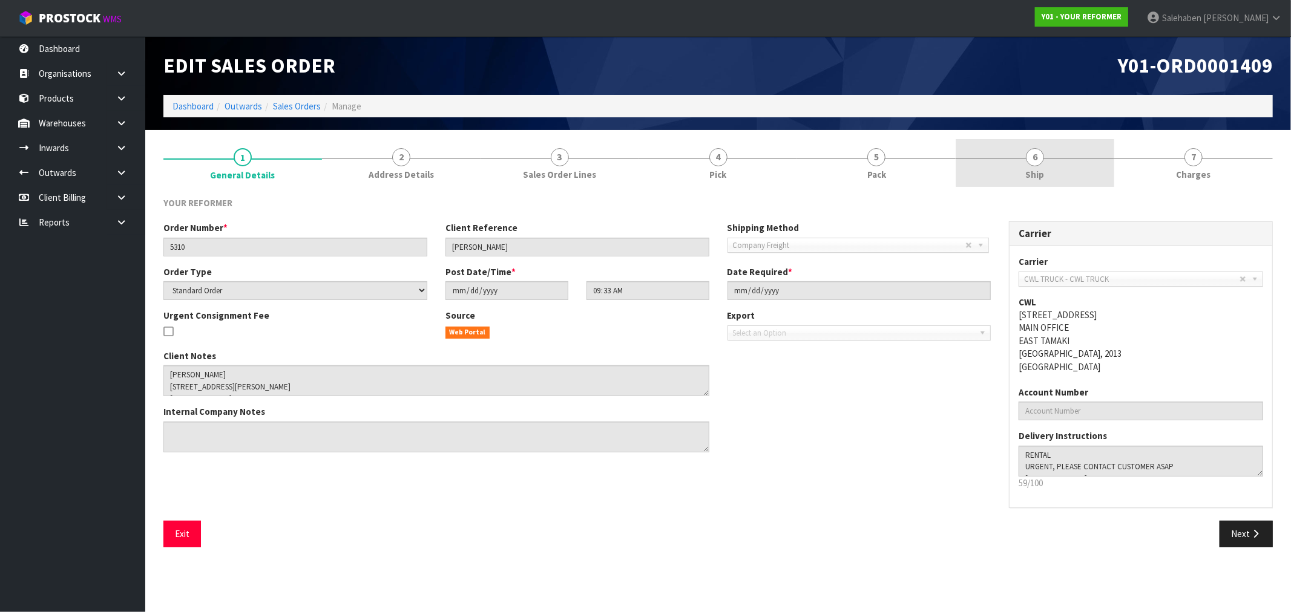
click at [1037, 176] on span "Ship" at bounding box center [1035, 174] width 19 height 13
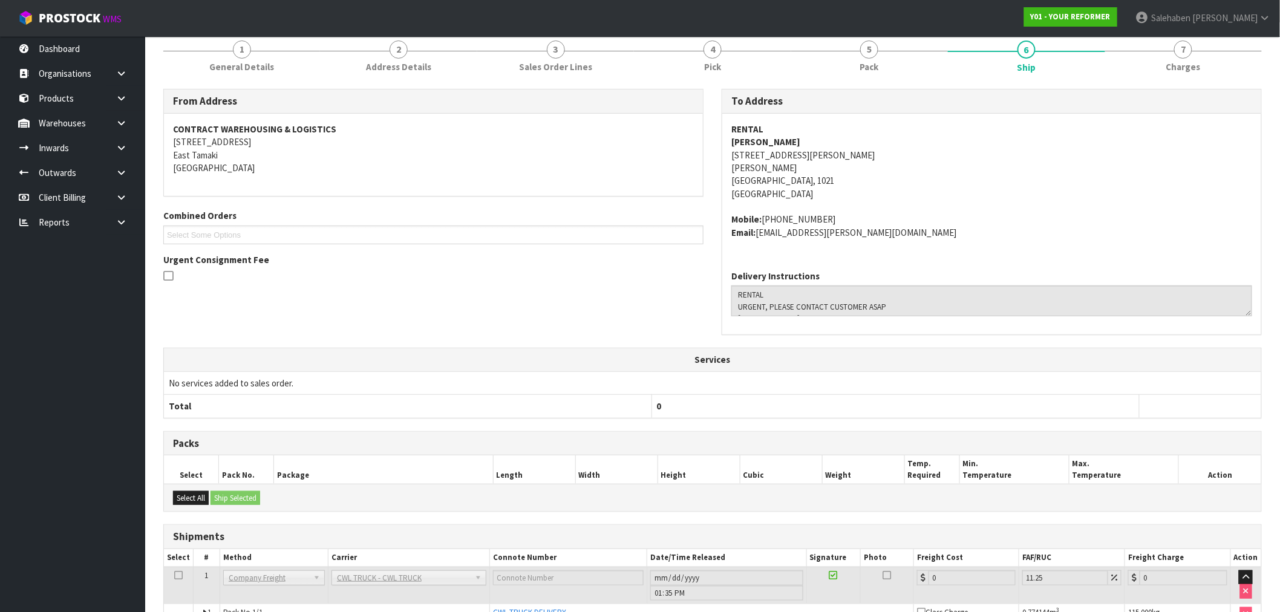
scroll to position [178, 0]
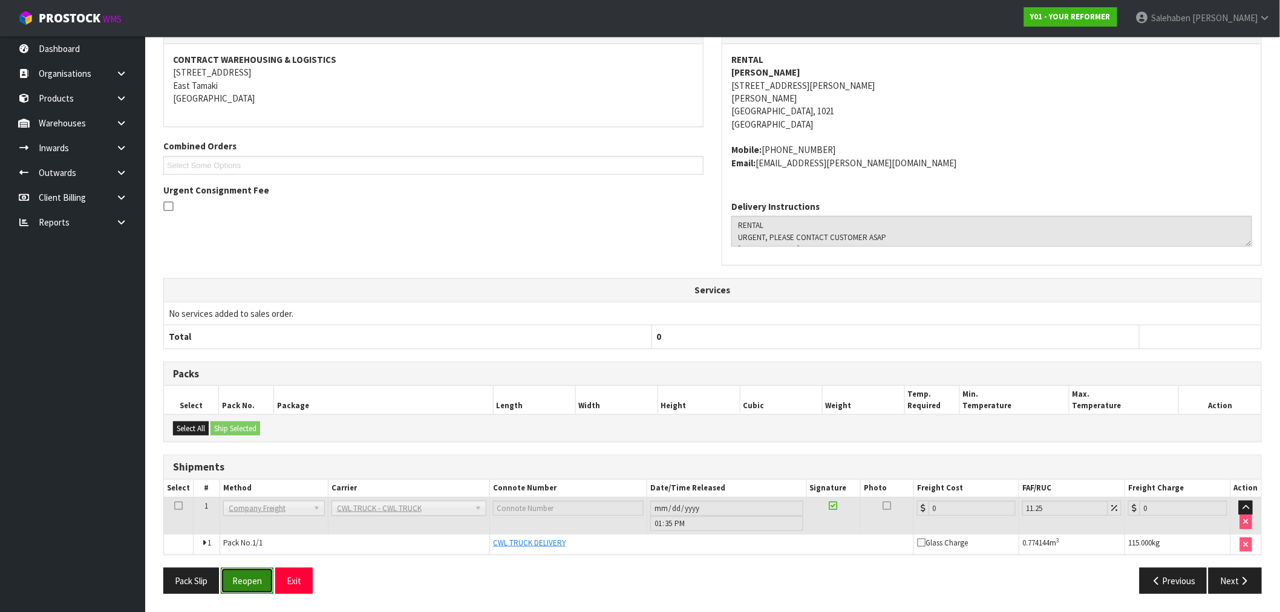
click at [251, 584] on button "Reopen" at bounding box center [247, 581] width 53 height 26
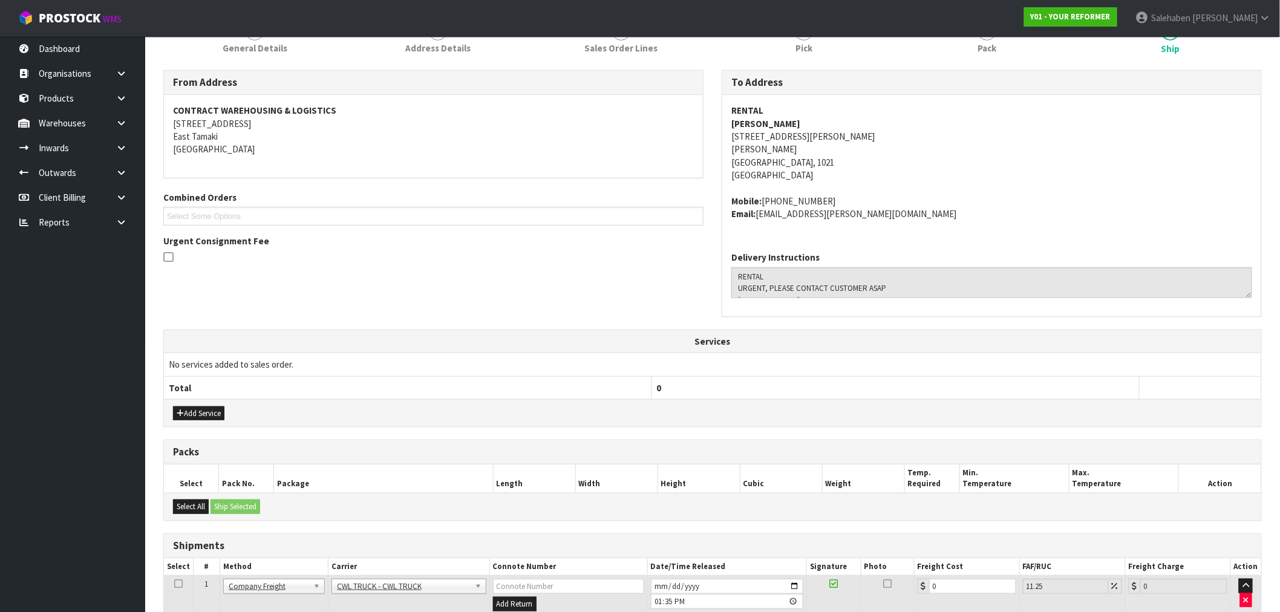
scroll to position [252, 0]
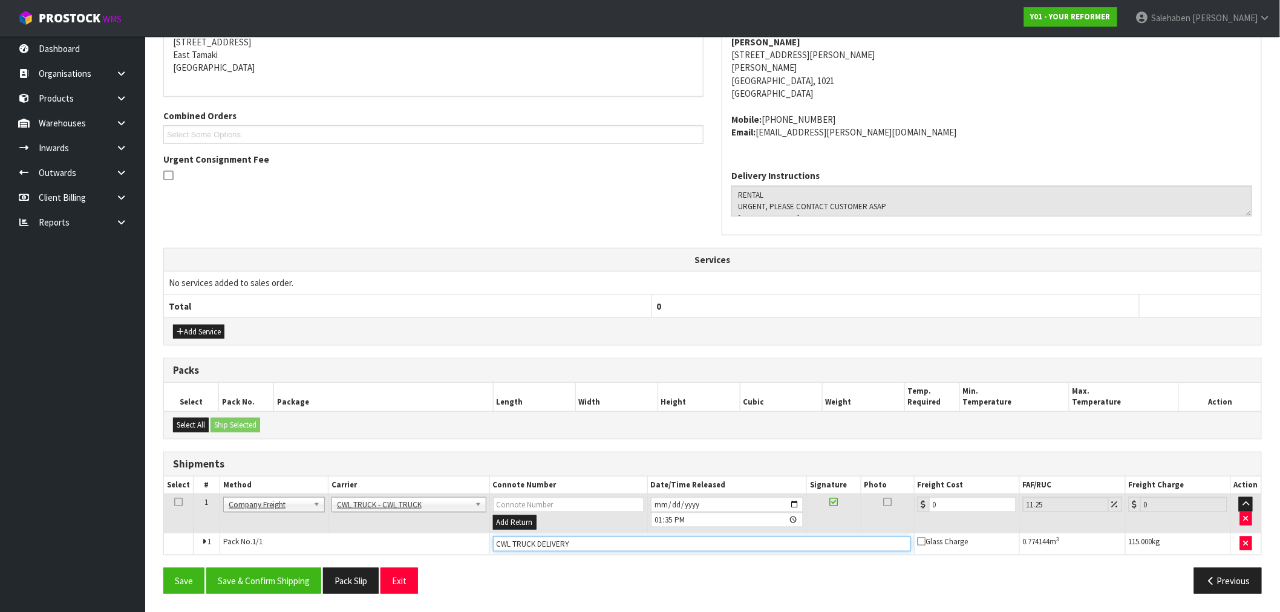
click at [593, 543] on input "CWL TRUCK DELIVERY" at bounding box center [702, 544] width 418 height 15
type input "CWL TRUCK DELIVERED"
drag, startPoint x: 944, startPoint y: 506, endPoint x: 889, endPoint y: 516, distance: 55.2
click at [918, 509] on div "0" at bounding box center [967, 504] width 99 height 15
type input "1"
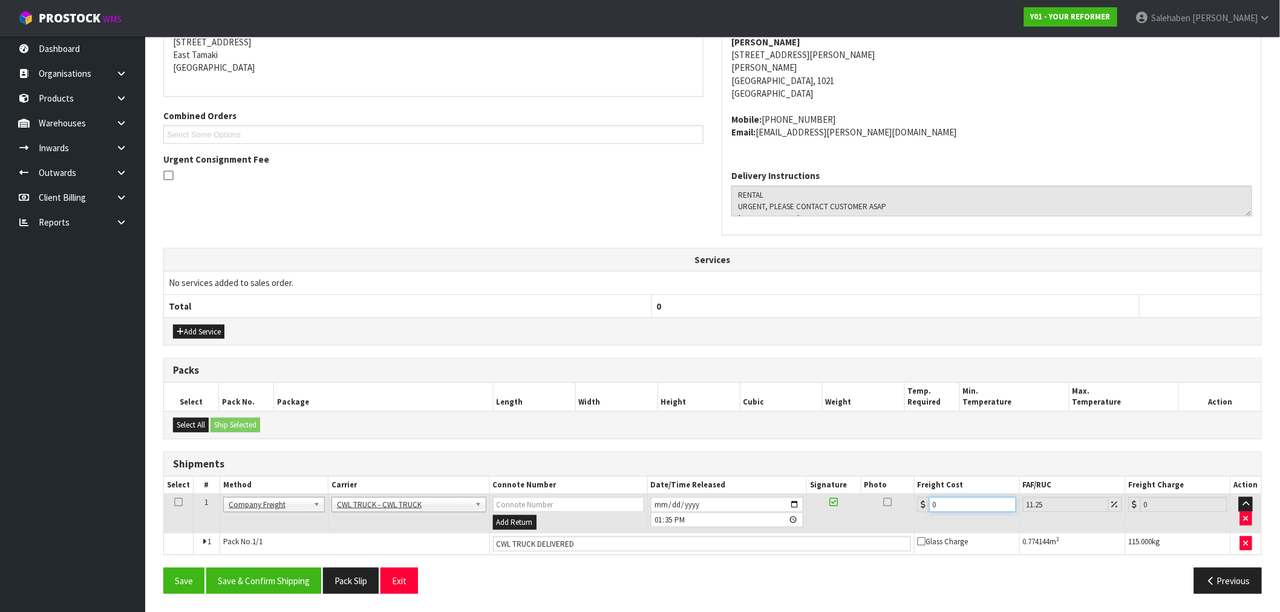
type input "1.11"
type input "17"
type input "18.91"
type input "175"
type input "194.69"
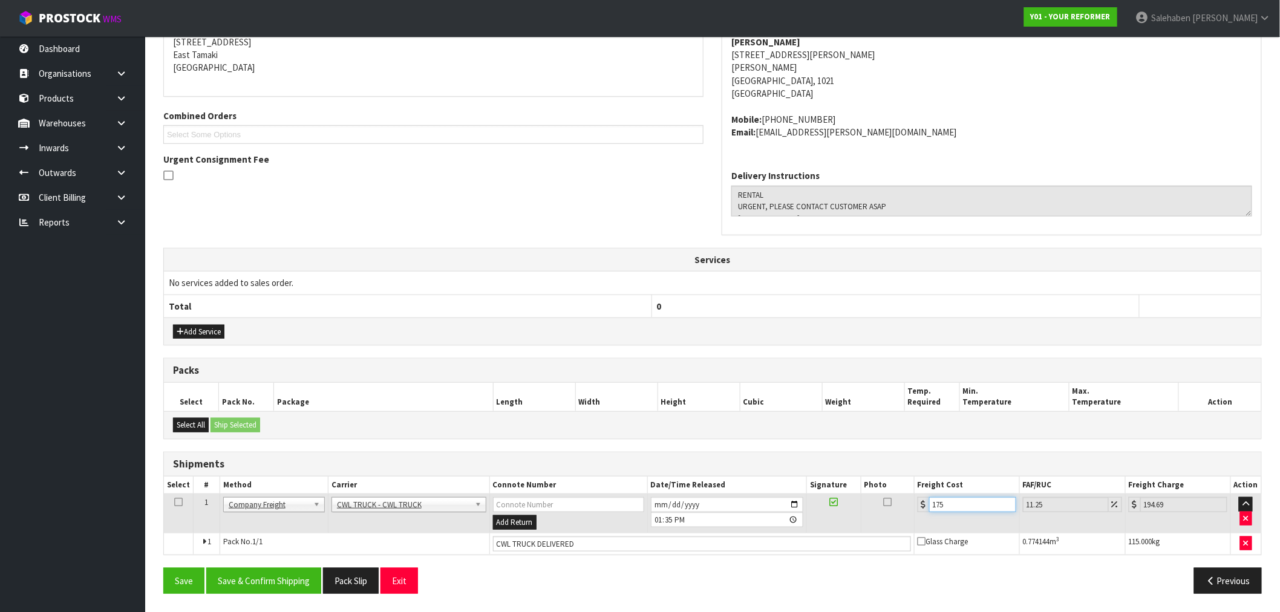
type input "175.5"
type input "195.24"
type input "175.50"
click at [271, 581] on button "Save & Confirm Shipping" at bounding box center [263, 581] width 115 height 26
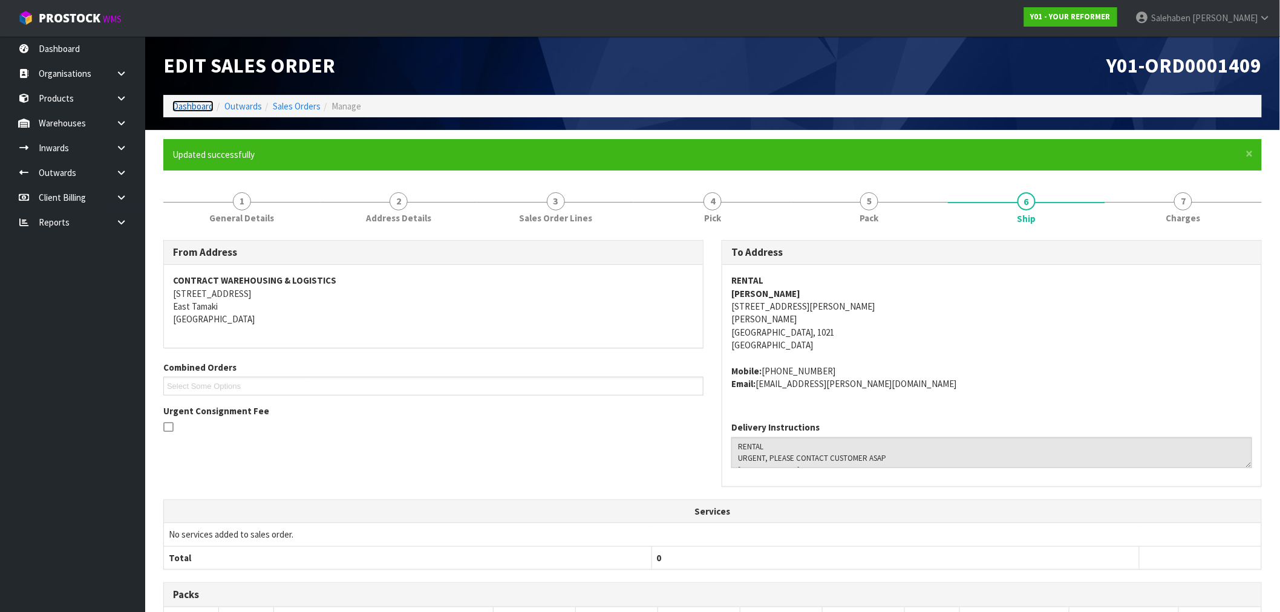
click at [191, 105] on link "Dashboard" at bounding box center [192, 105] width 41 height 11
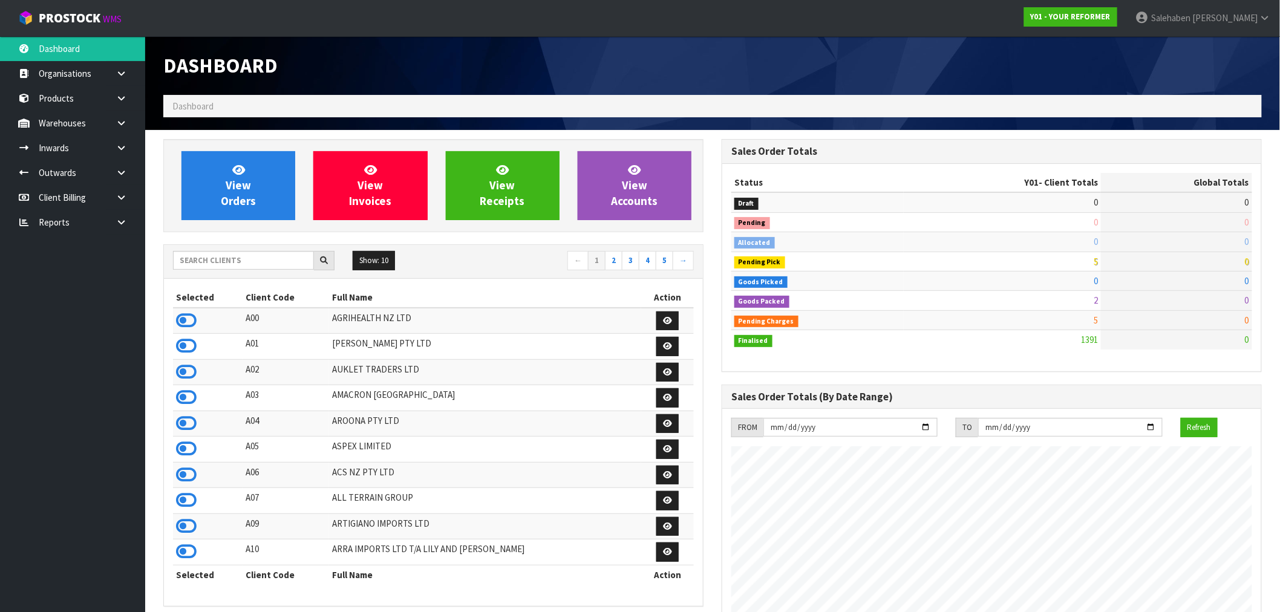
scroll to position [917, 558]
click at [232, 259] on input "text" at bounding box center [243, 260] width 141 height 19
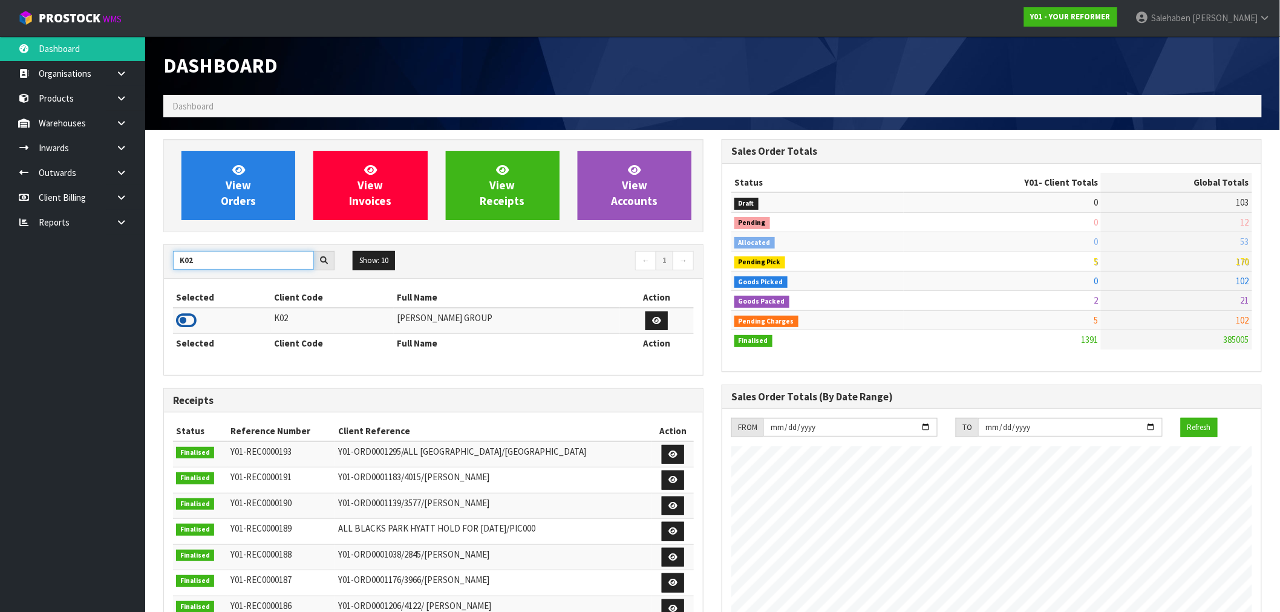
type input "K02"
click at [180, 323] on icon at bounding box center [186, 321] width 21 height 18
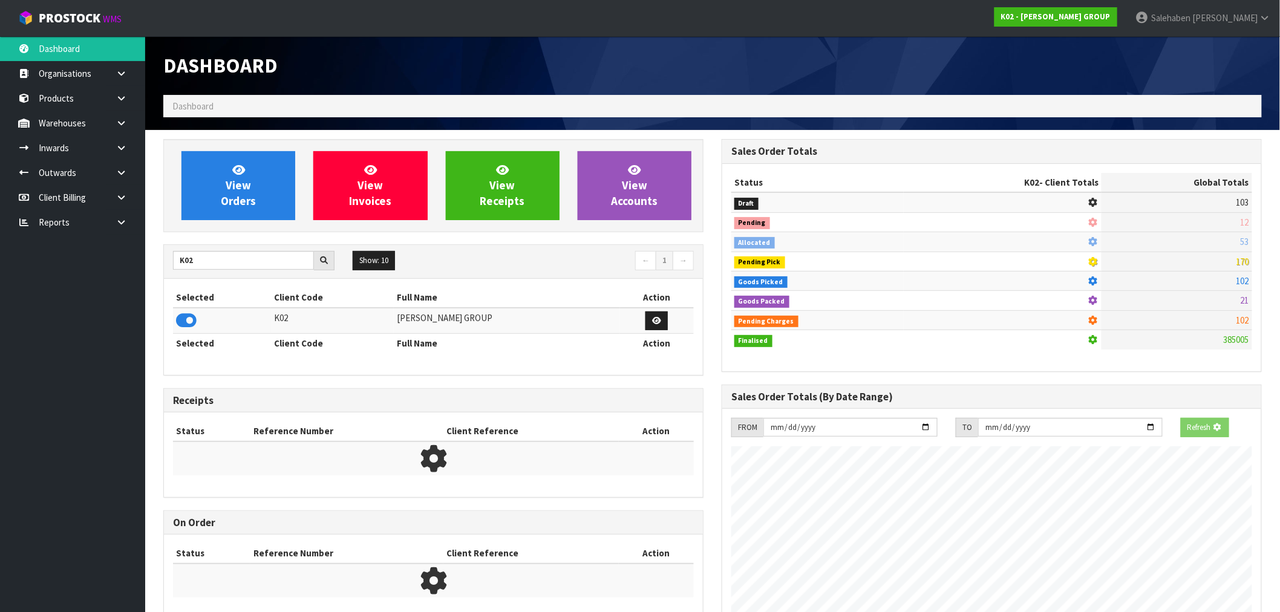
scroll to position [755, 558]
click at [231, 195] on span "View Orders" at bounding box center [238, 185] width 35 height 45
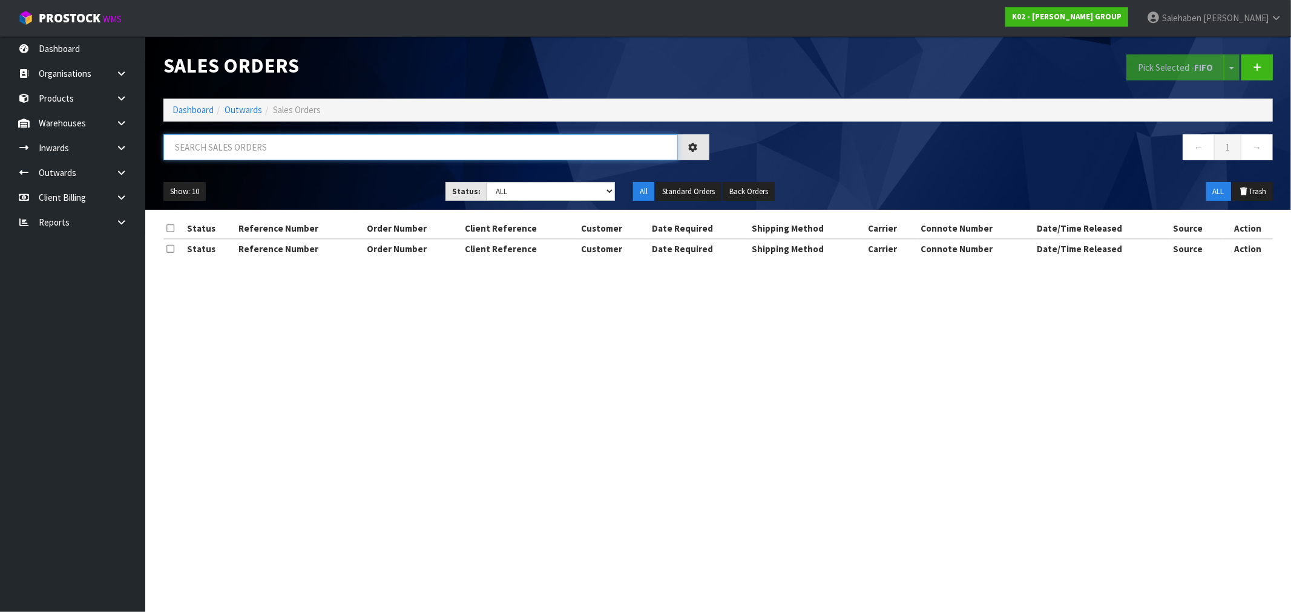
click at [243, 141] on input "text" at bounding box center [420, 147] width 514 height 26
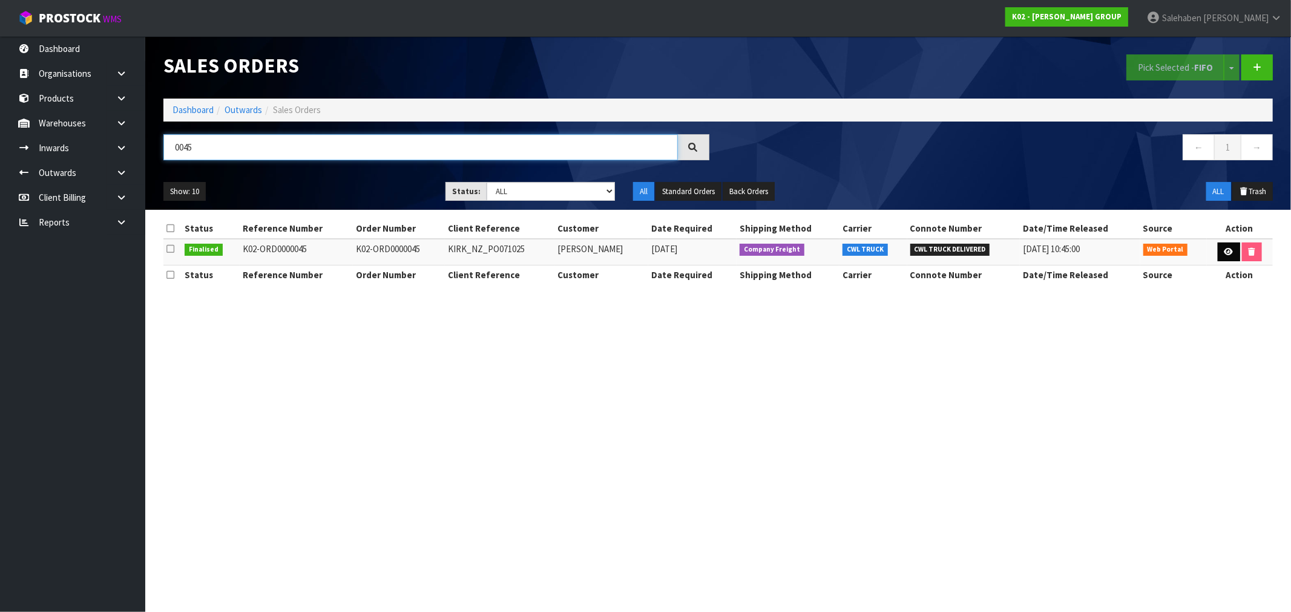
type input "0045"
click at [1233, 255] on link at bounding box center [1228, 252] width 22 height 19
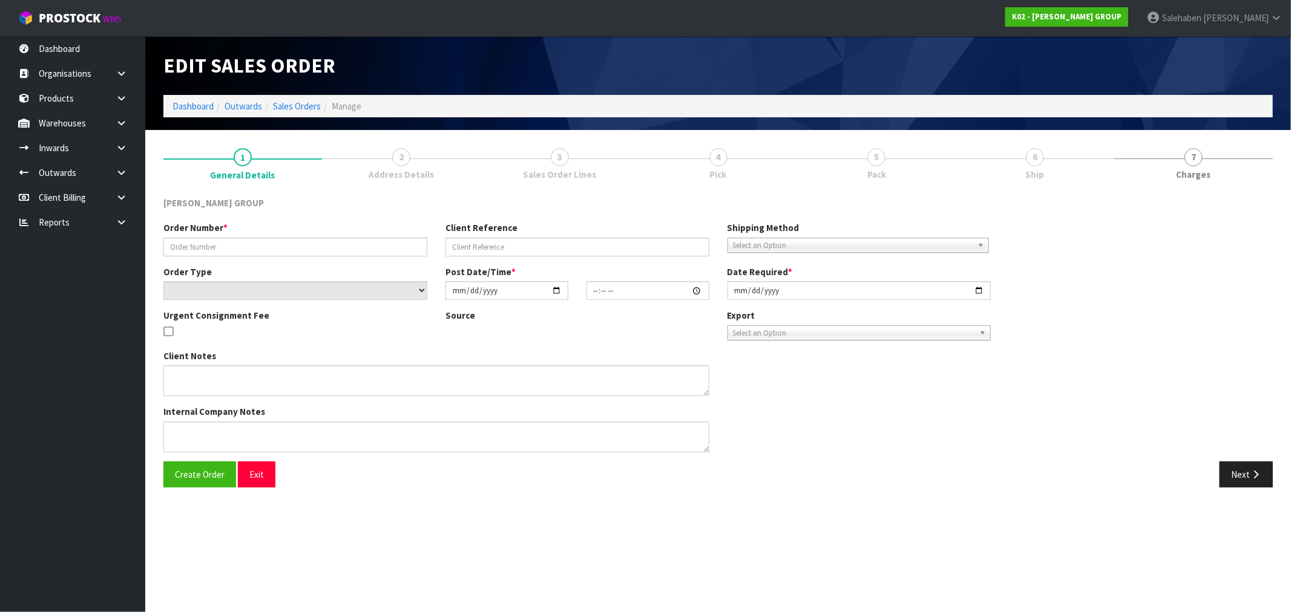
type input "K02-ORD0000045"
type input "KIRK_NZ_PO071025"
select select "number:0"
type input "2025-10-07"
type input "07:26:00.000"
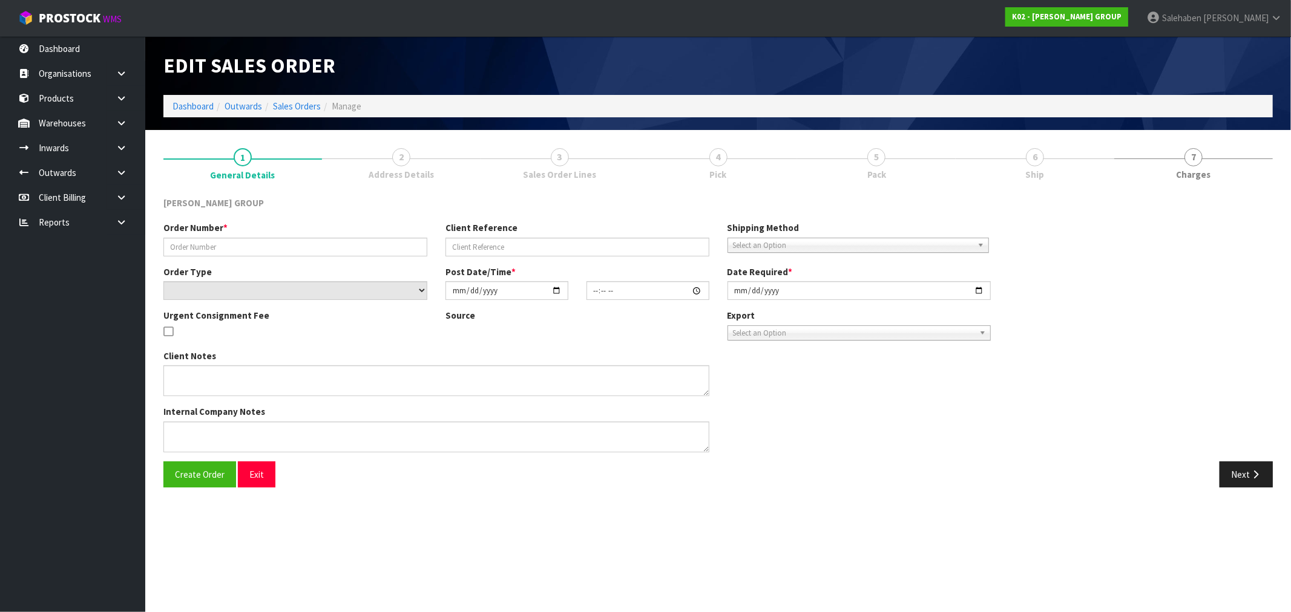
type input "2025-10-10"
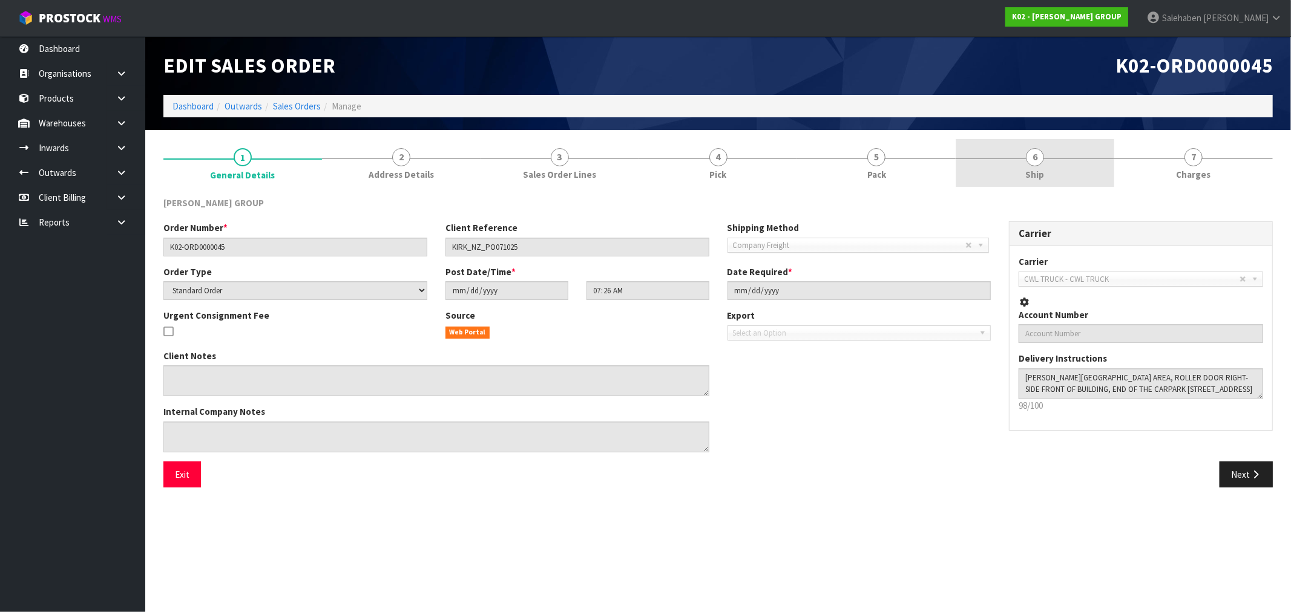
click at [1021, 159] on link "6 Ship" at bounding box center [1034, 163] width 159 height 48
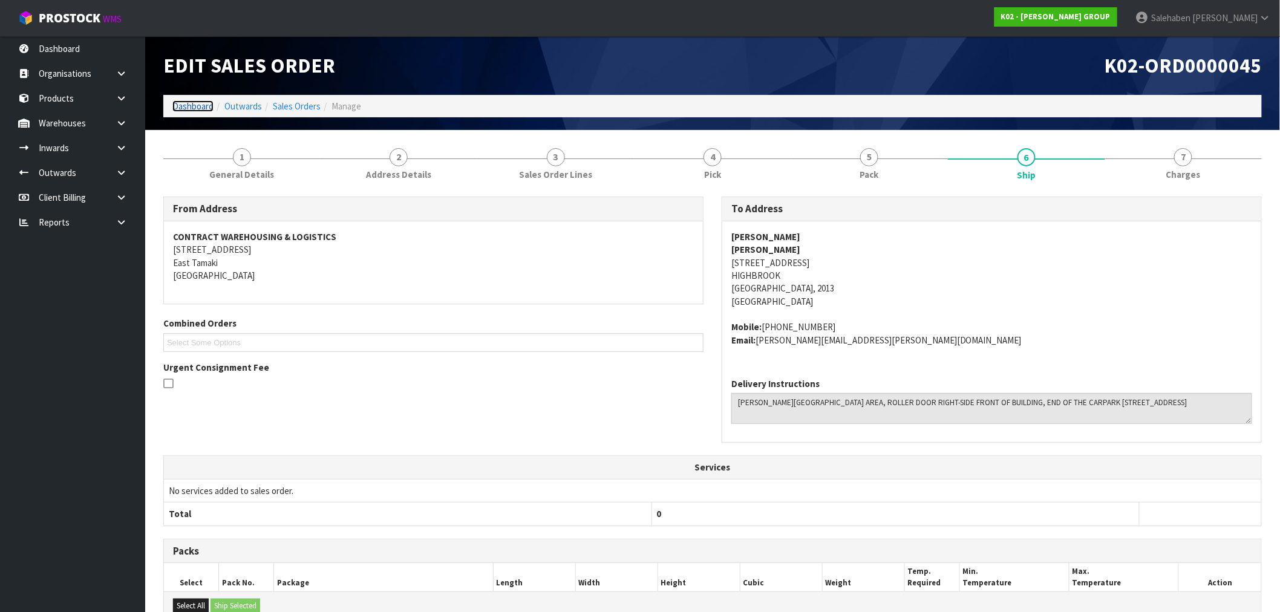
click at [185, 108] on link "Dashboard" at bounding box center [192, 105] width 41 height 11
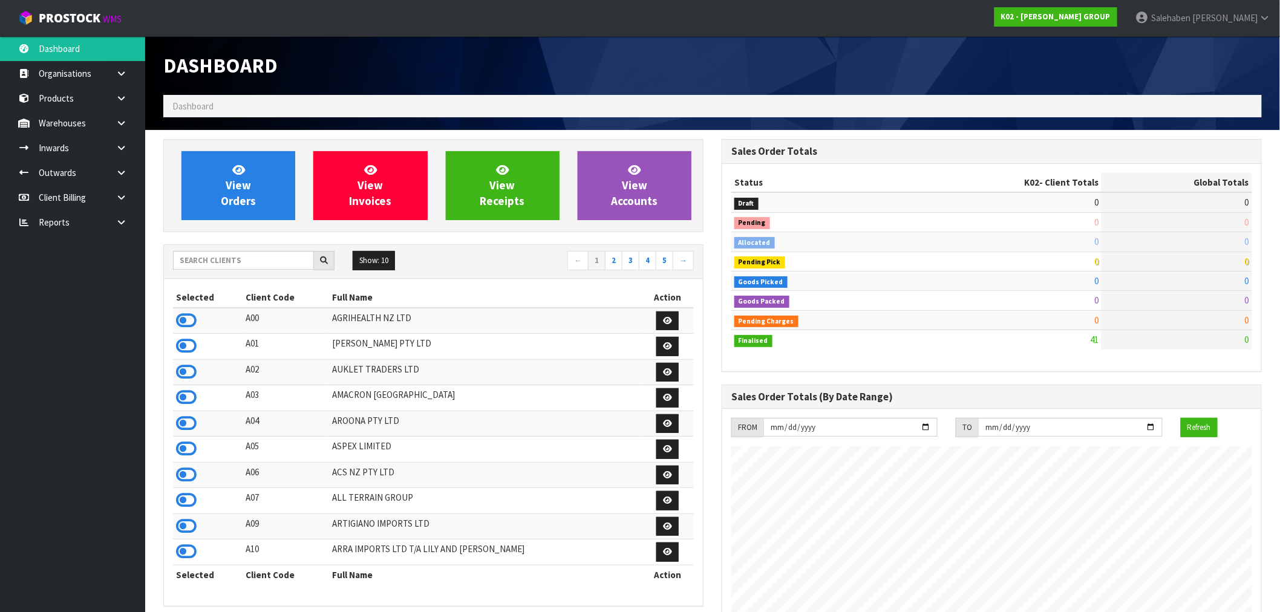
scroll to position [819, 558]
click at [296, 263] on input "text" at bounding box center [243, 260] width 141 height 19
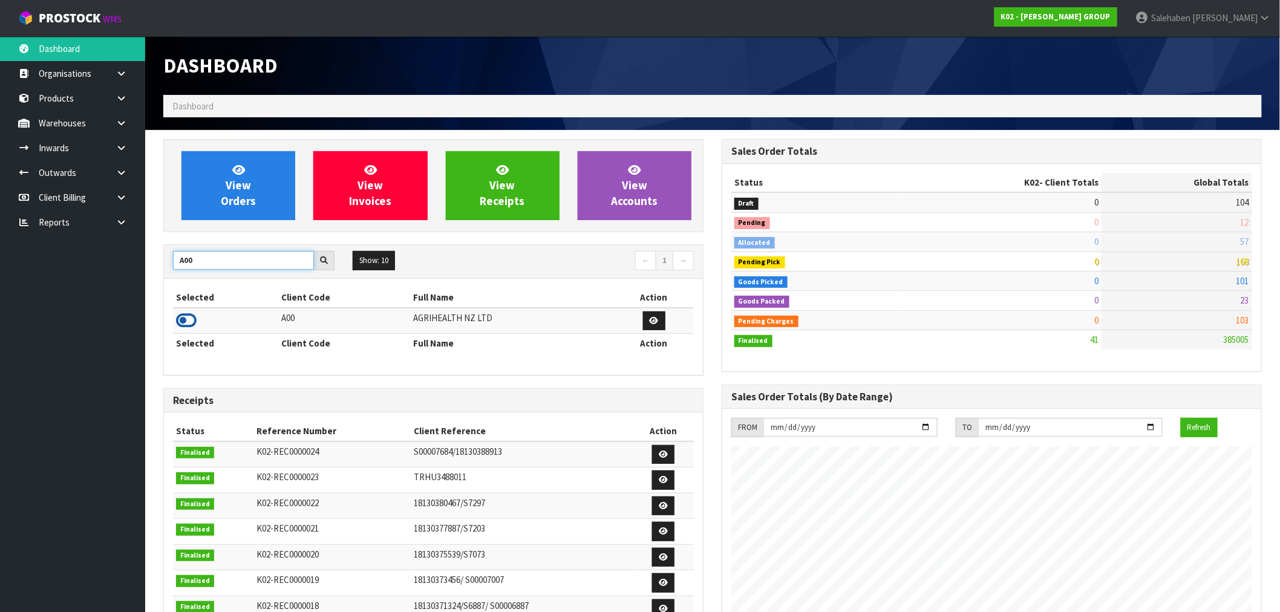
type input "A00"
click at [185, 323] on icon at bounding box center [186, 321] width 21 height 18
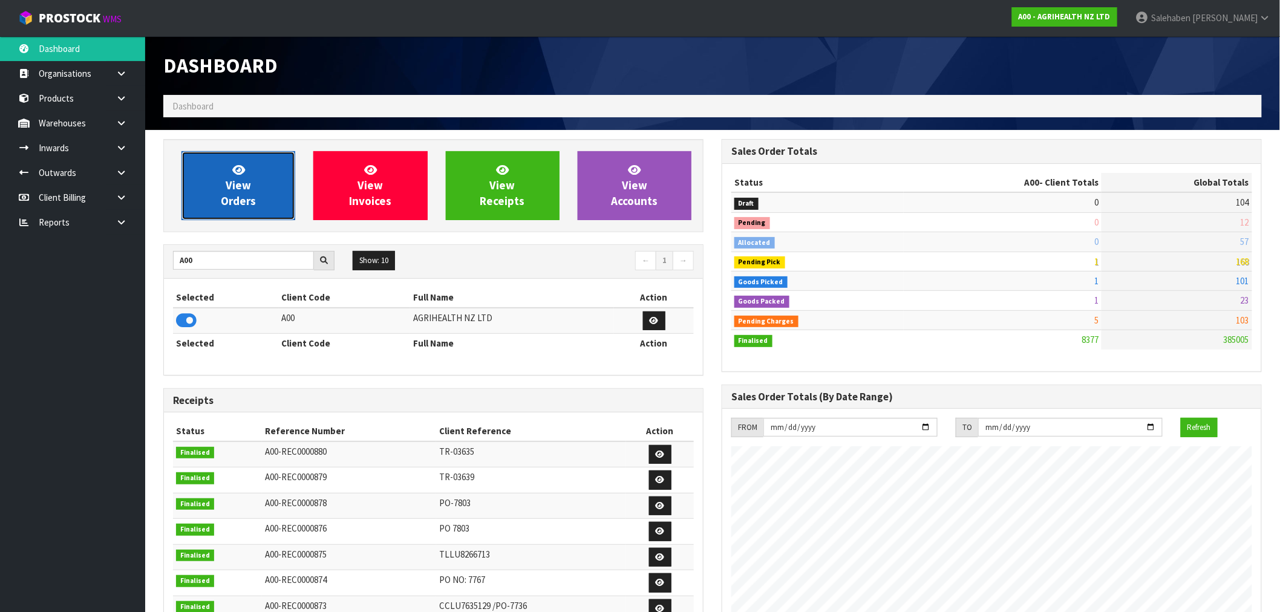
scroll to position [917, 558]
click at [218, 182] on link "View Orders" at bounding box center [239, 185] width 114 height 69
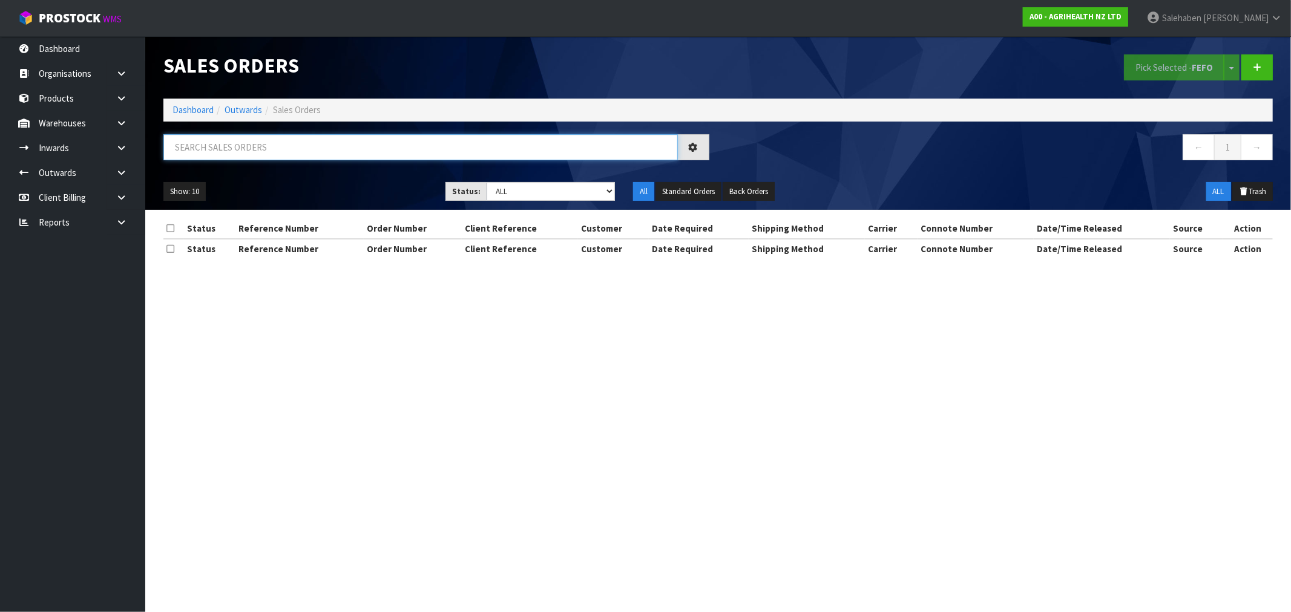
click at [210, 149] on input "text" at bounding box center [420, 147] width 514 height 26
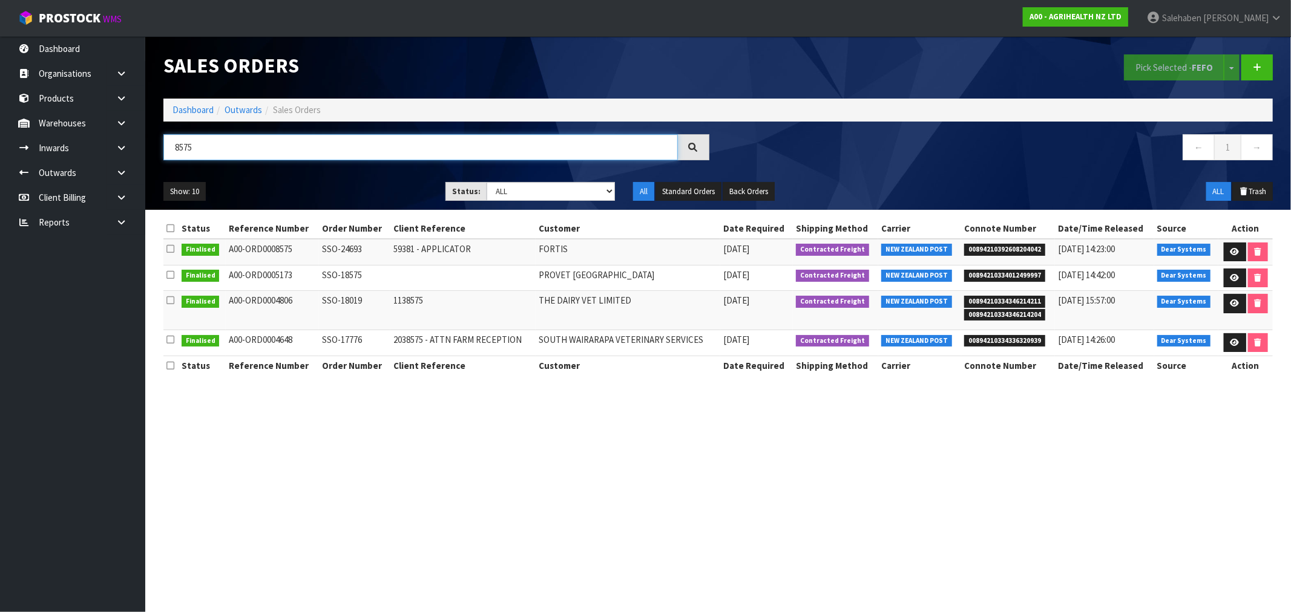
type input "8575"
click at [191, 106] on link "Dashboard" at bounding box center [192, 109] width 41 height 11
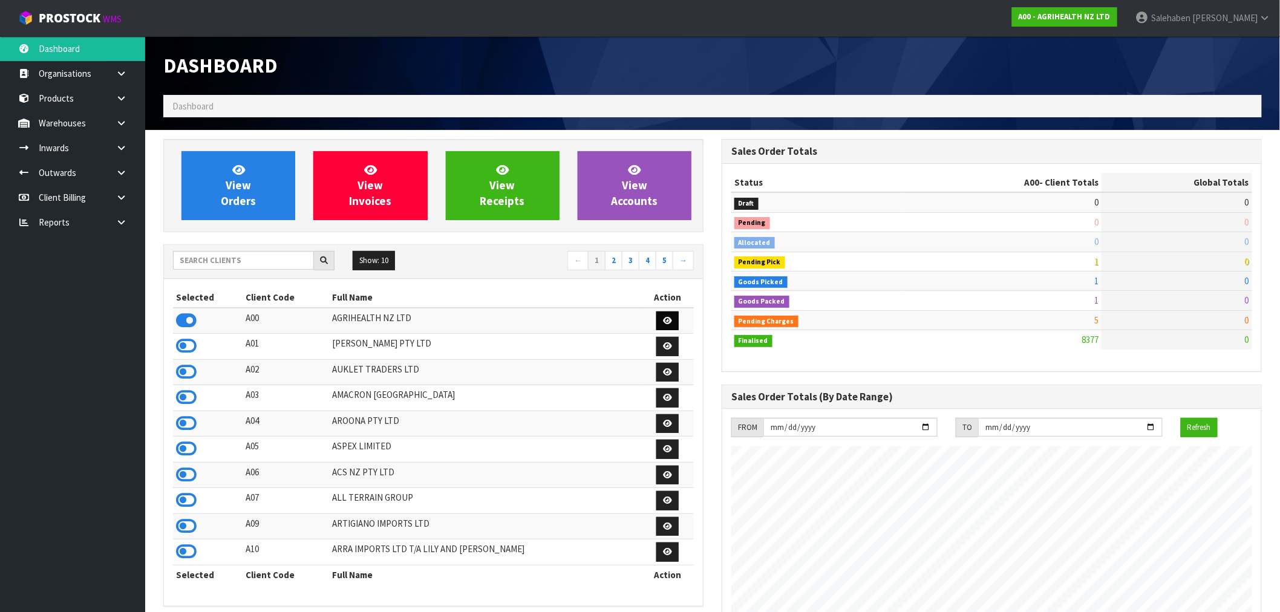
scroll to position [917, 558]
click at [233, 258] on input "text" at bounding box center [243, 260] width 141 height 19
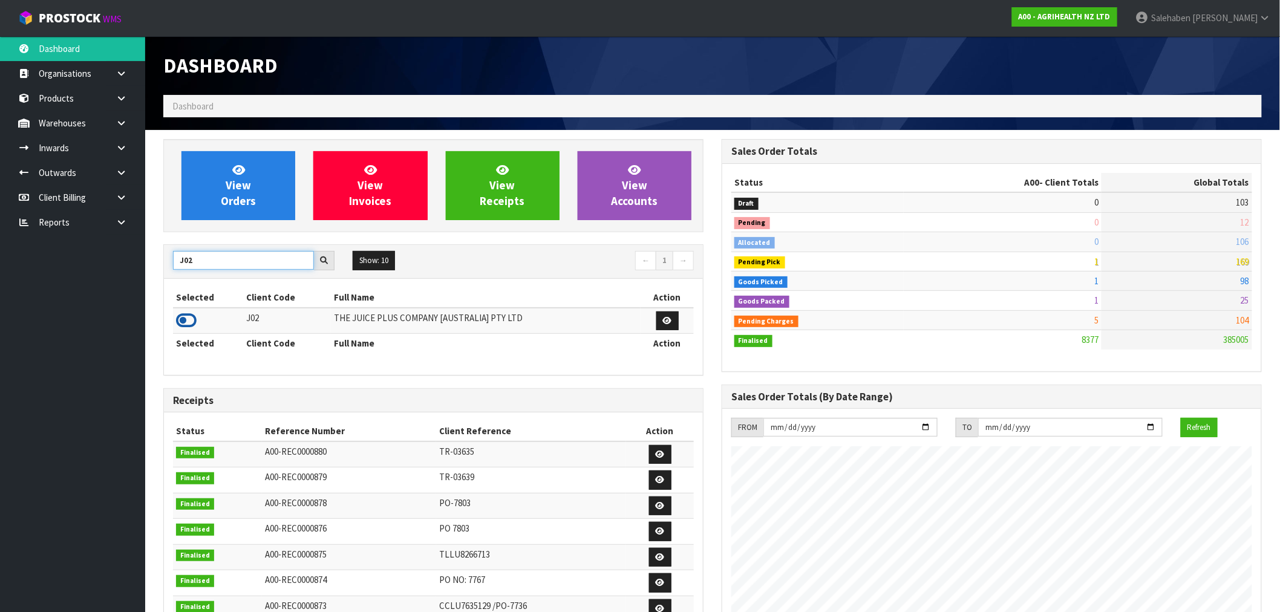
type input "J02"
click at [188, 324] on icon at bounding box center [186, 321] width 21 height 18
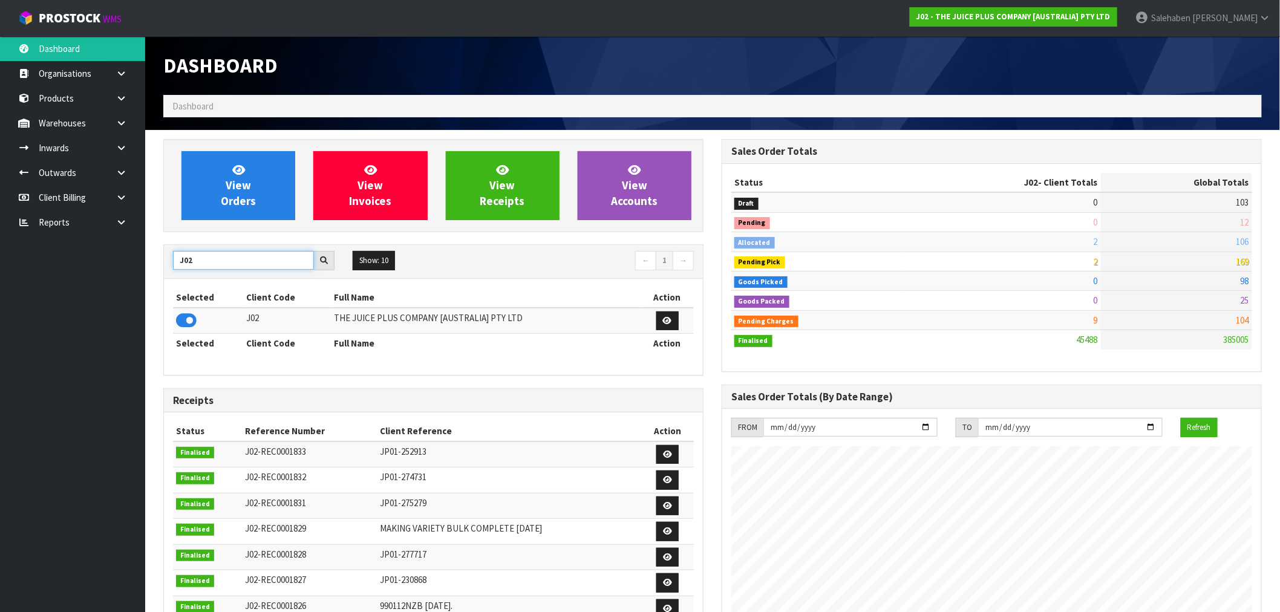
drag, startPoint x: 203, startPoint y: 255, endPoint x: 129, endPoint y: 273, distance: 75.9
click at [130, 273] on body "Toggle navigation ProStock WMS J02 - THE JUICE PLUS COMPANY [AUSTRALIA] PTY LTD…" at bounding box center [640, 306] width 1280 height 612
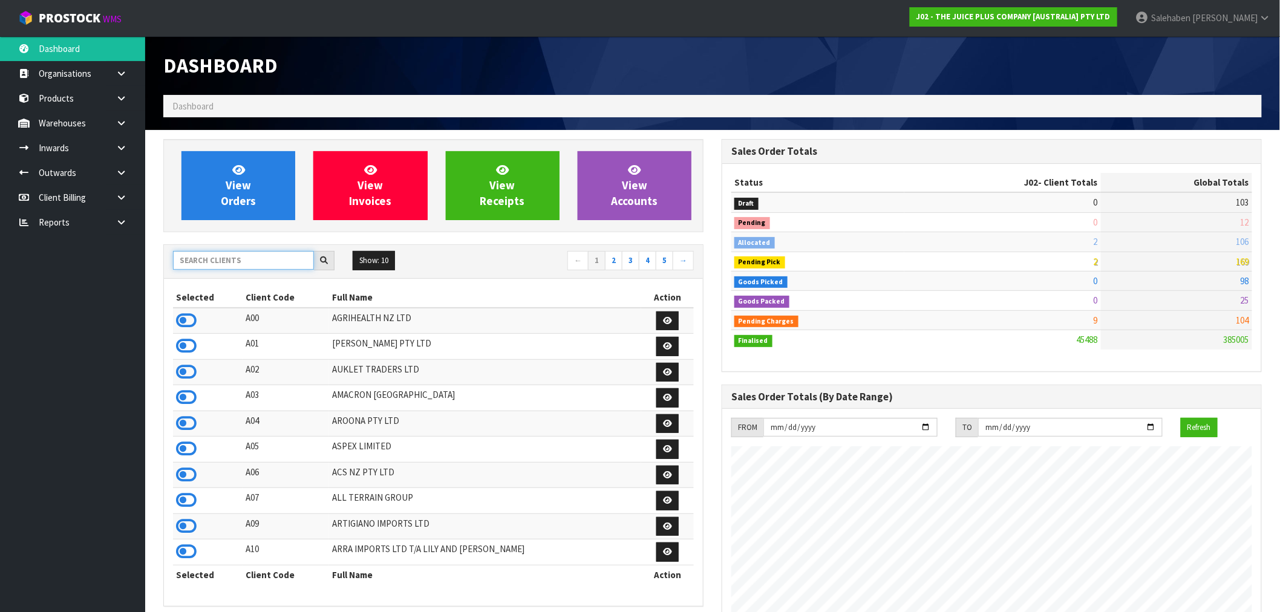
click at [225, 264] on input "text" at bounding box center [243, 260] width 141 height 19
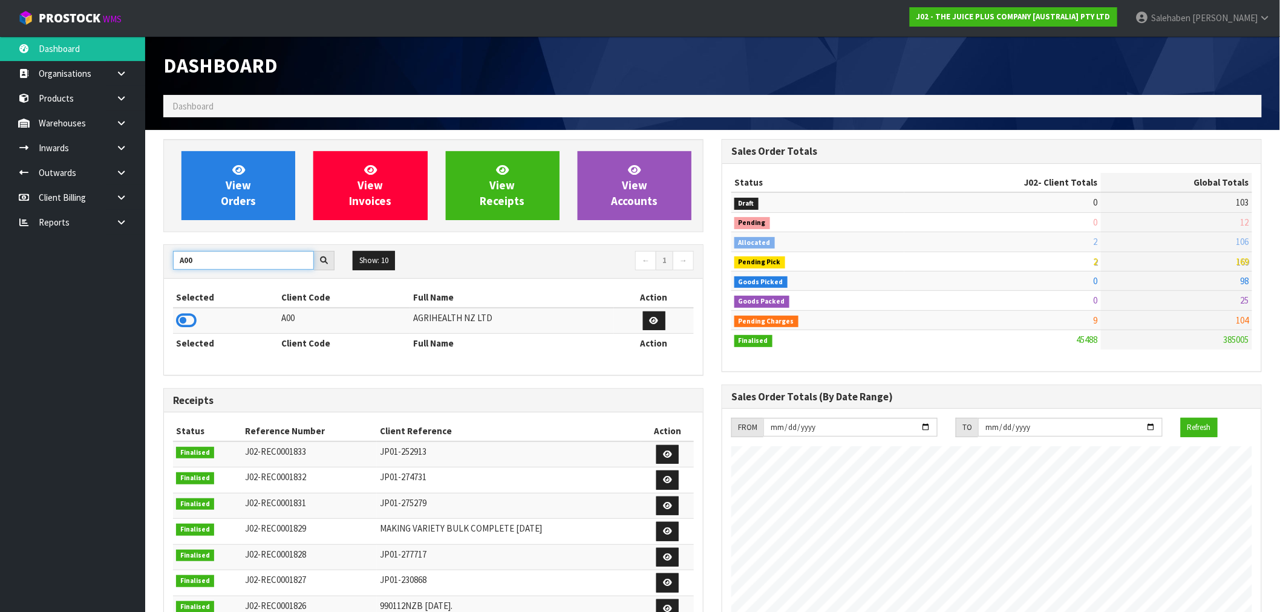
type input "A00"
click at [182, 321] on icon at bounding box center [186, 321] width 21 height 18
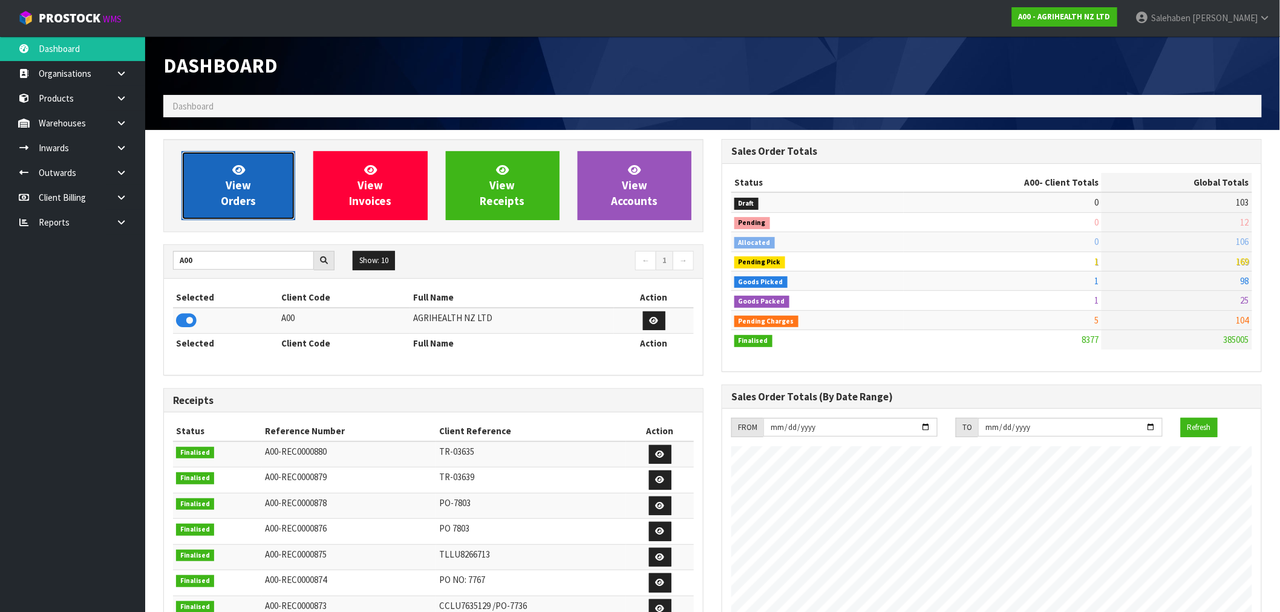
click at [228, 190] on span "View Orders" at bounding box center [238, 185] width 35 height 45
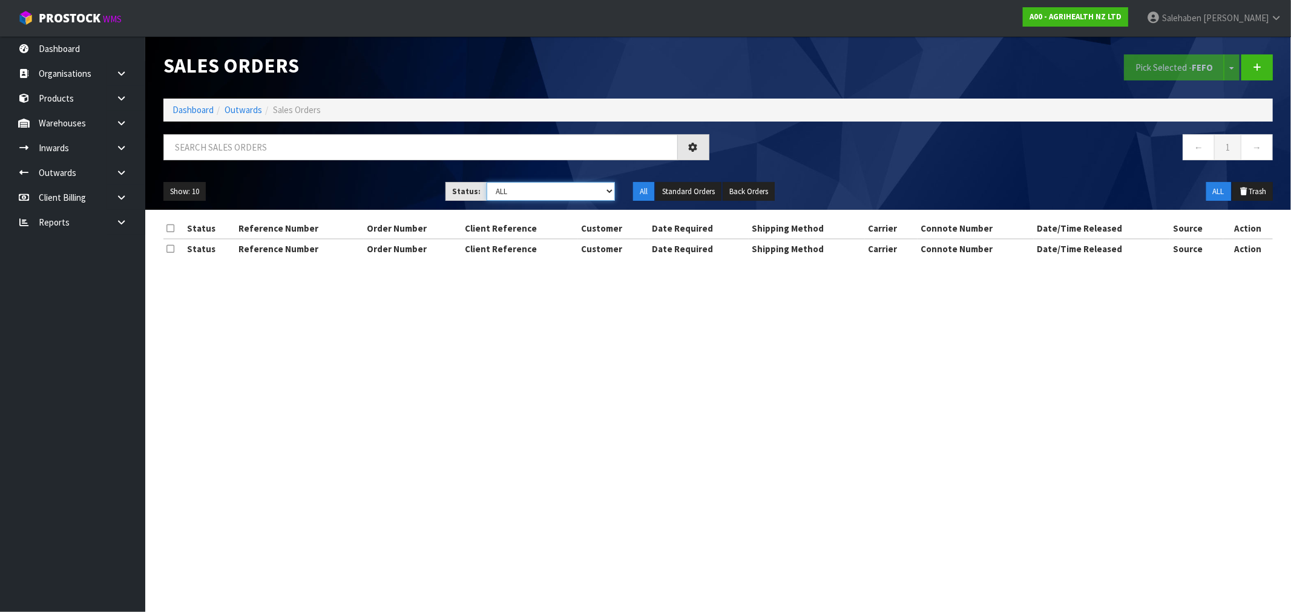
click at [518, 189] on select "Draft Pending Allocated Pending Pick Goods Picked Goods Packed Pending Charges …" at bounding box center [550, 191] width 128 height 19
click at [486, 182] on select "Draft Pending Allocated Pending Pick Goods Picked Goods Packed Pending Charges …" at bounding box center [550, 191] width 128 height 19
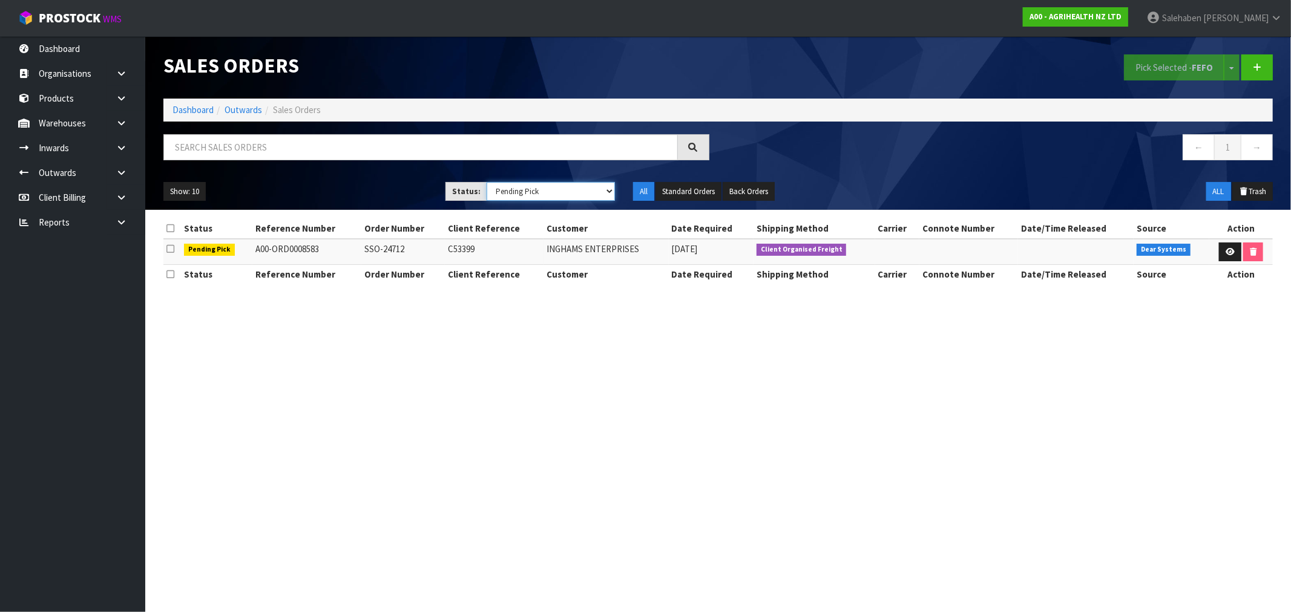
click at [535, 196] on select "Draft Pending Allocated Pending Pick Goods Picked Goods Packed Pending Charges …" at bounding box center [550, 191] width 128 height 19
select select "string:4"
click at [486, 182] on select "Draft Pending Allocated Pending Pick Goods Picked Goods Packed Pending Charges …" at bounding box center [550, 191] width 128 height 19
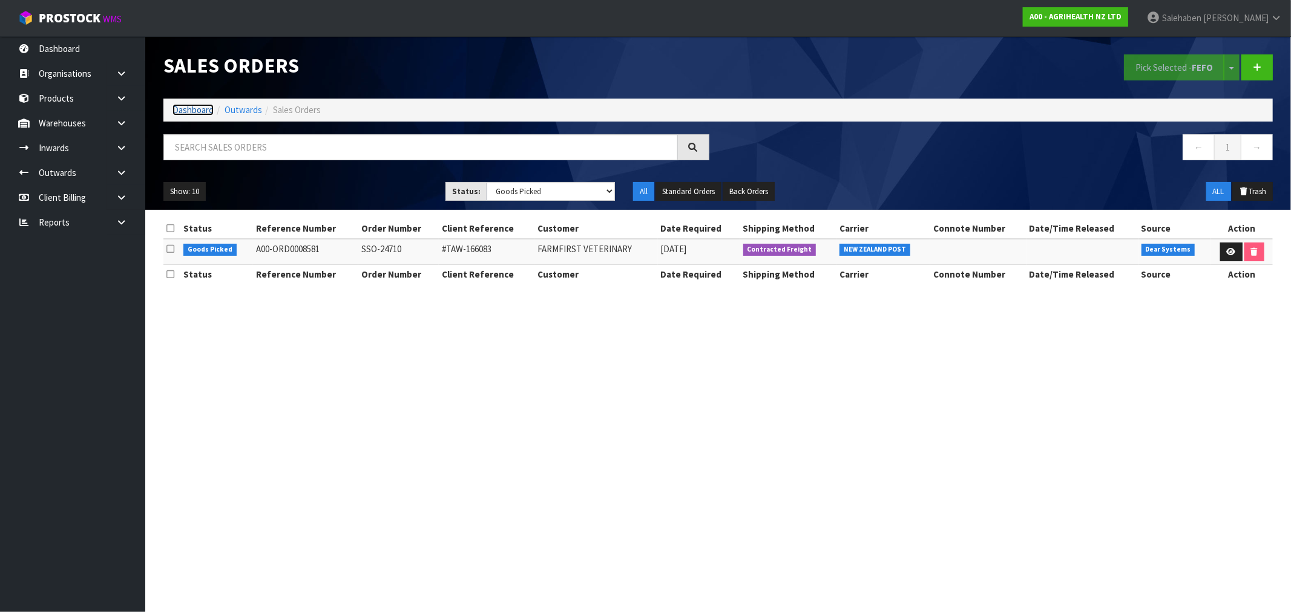
click at [189, 108] on link "Dashboard" at bounding box center [192, 109] width 41 height 11
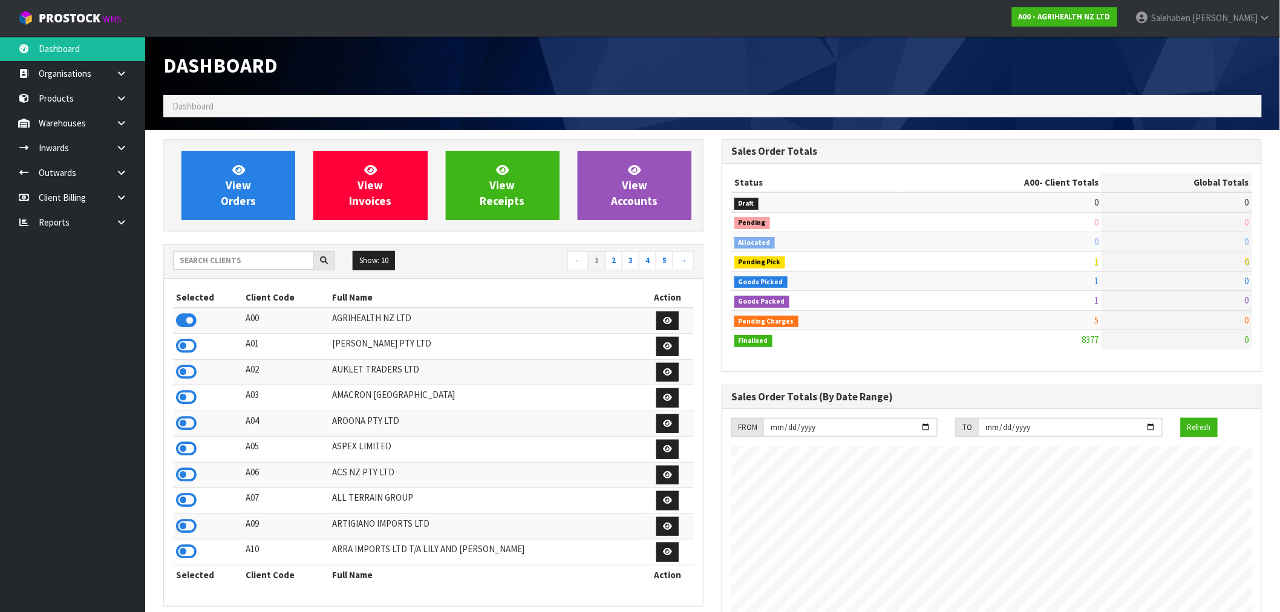
scroll to position [917, 558]
click at [225, 259] on input "text" at bounding box center [243, 260] width 141 height 19
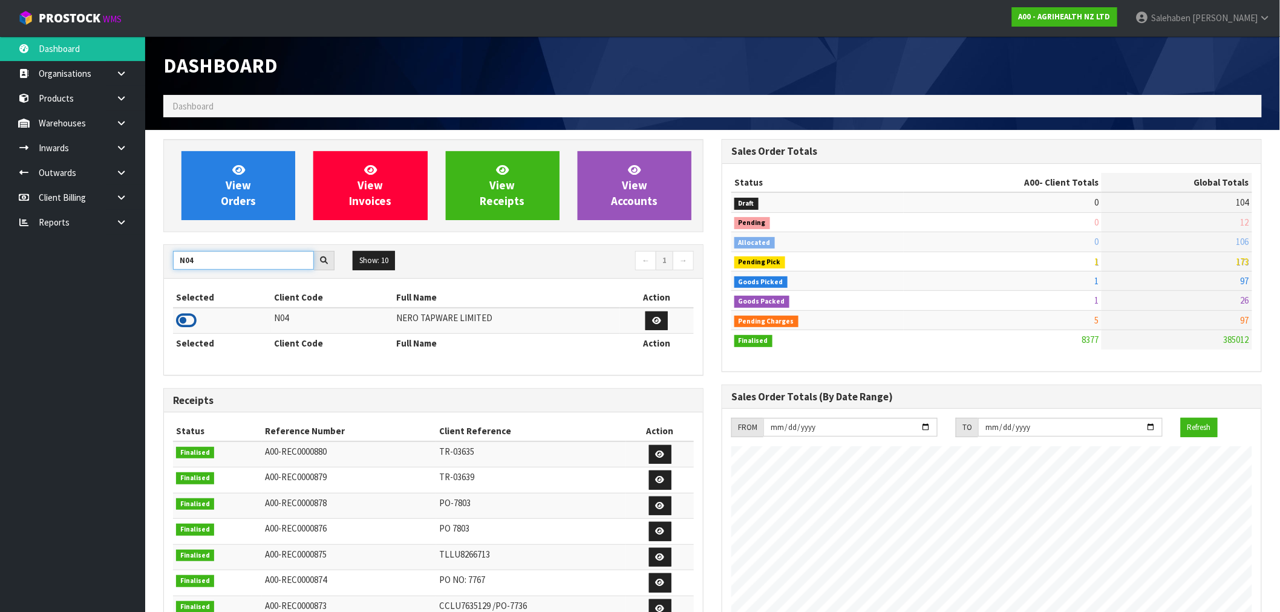
type input "N04"
click at [195, 319] on icon at bounding box center [186, 321] width 21 height 18
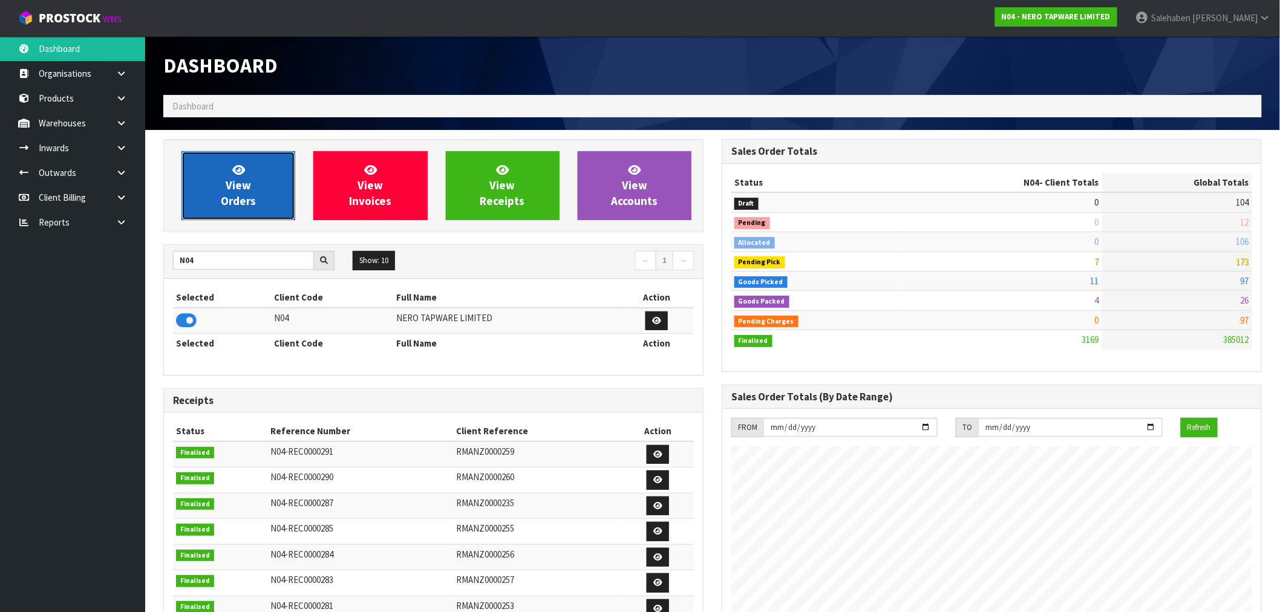
click at [276, 185] on link "View Orders" at bounding box center [239, 185] width 114 height 69
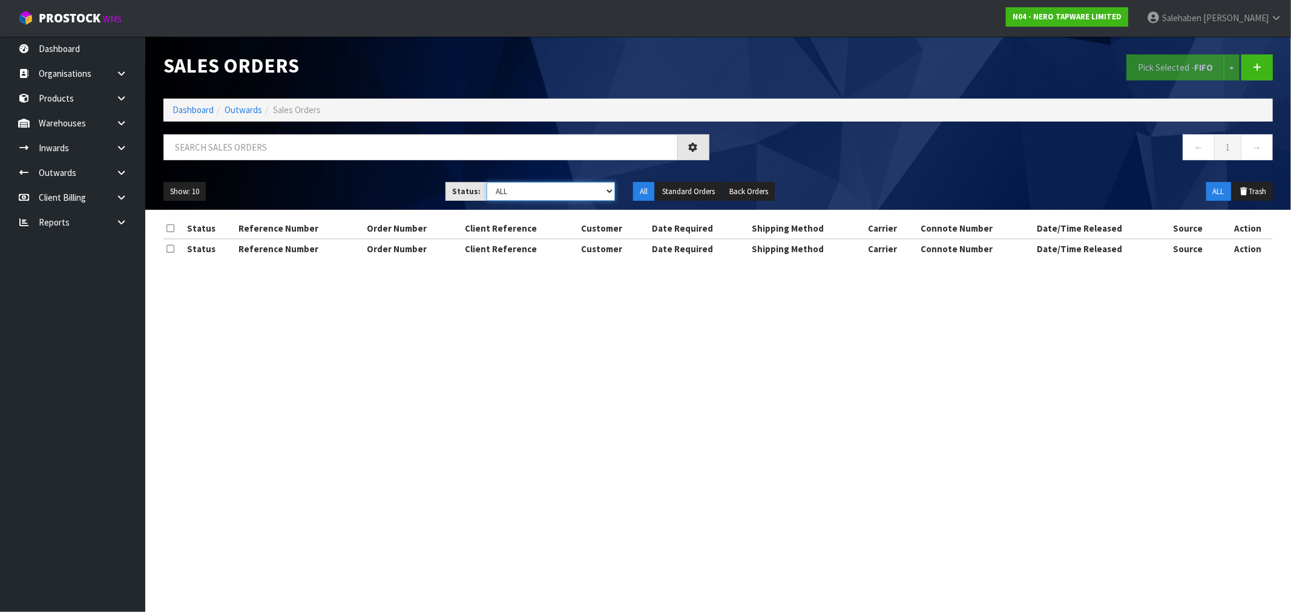
click at [560, 186] on select "Draft Pending Allocated Pending Pick Goods Picked Goods Packed Pending Charges …" at bounding box center [550, 191] width 128 height 19
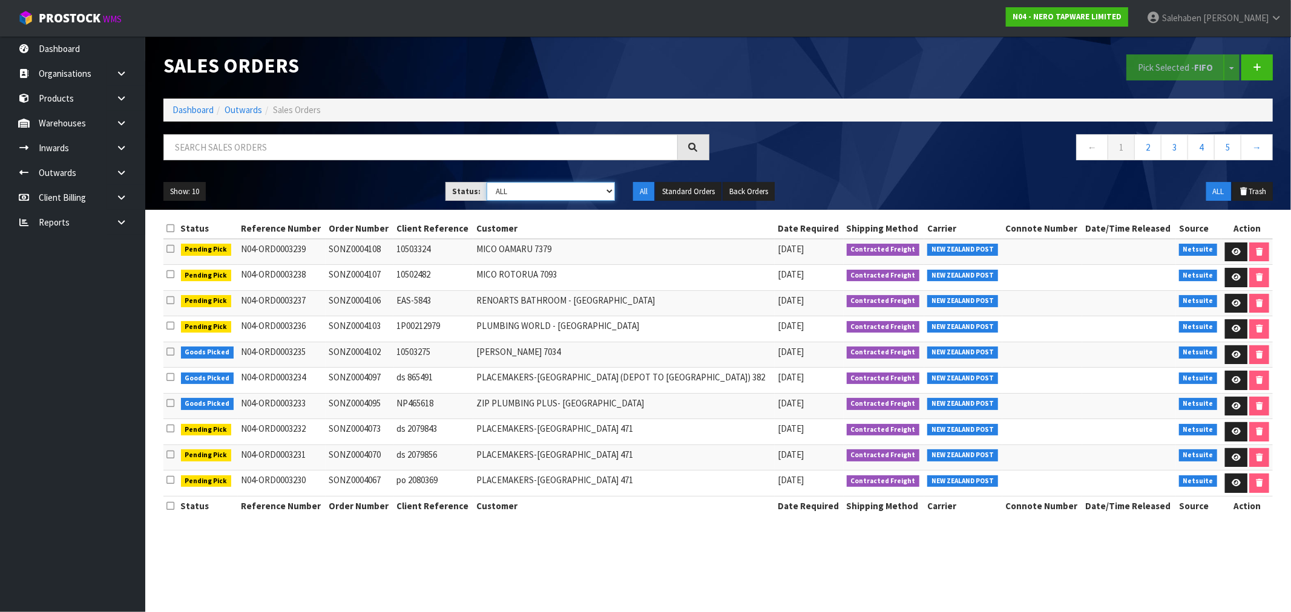
select select "string:3"
click at [486, 182] on select "Draft Pending Allocated Pending Pick Goods Picked Goods Packed Pending Charges …" at bounding box center [550, 191] width 128 height 19
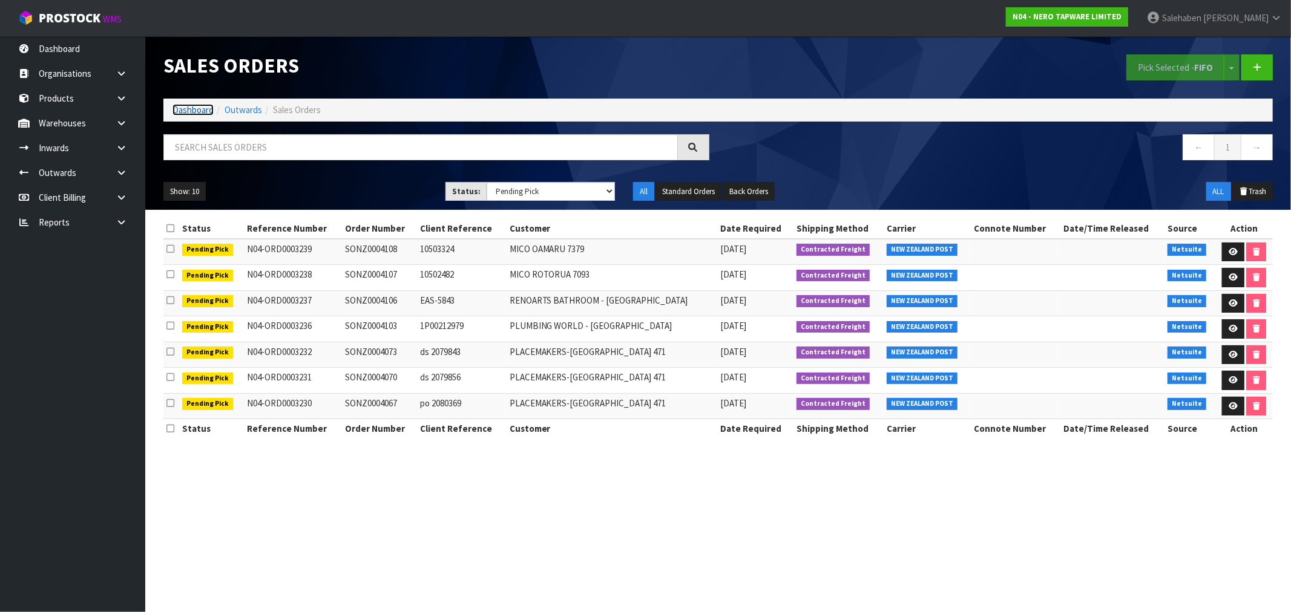
click at [188, 112] on link "Dashboard" at bounding box center [192, 109] width 41 height 11
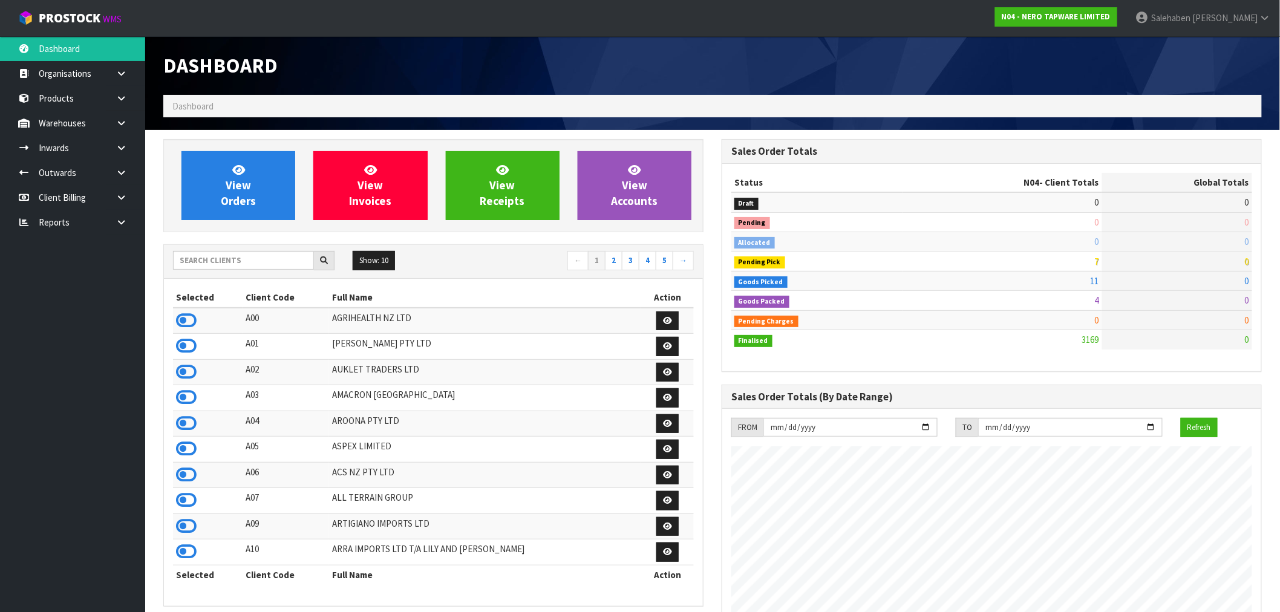
scroll to position [917, 558]
click at [231, 258] on input "text" at bounding box center [243, 260] width 141 height 19
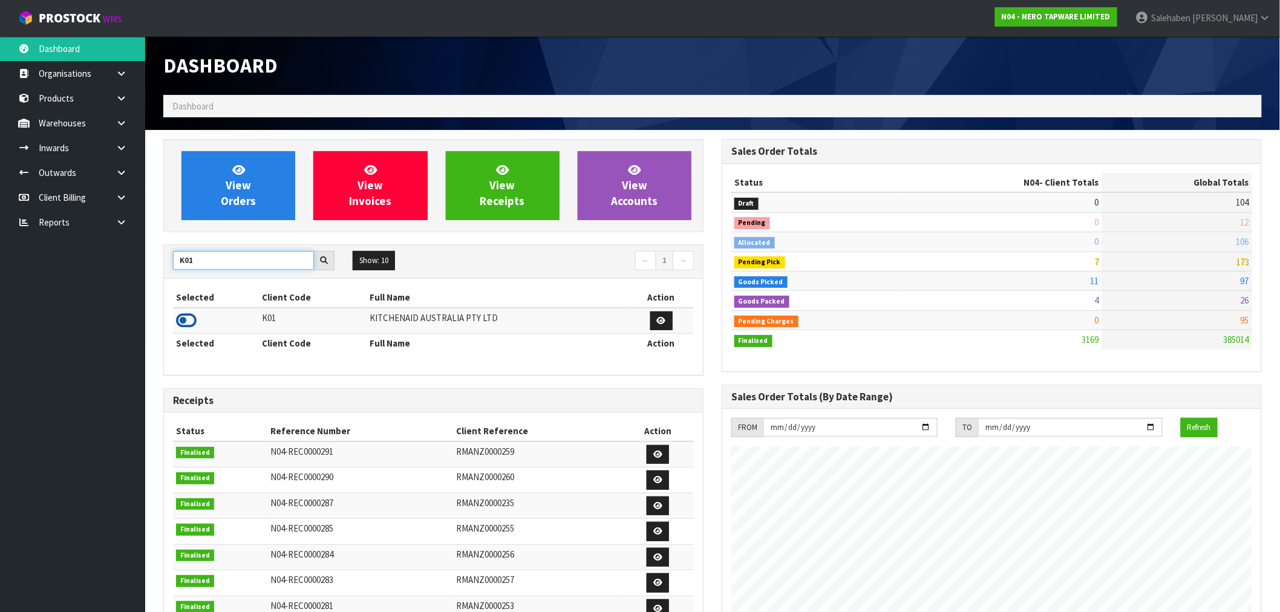
type input "K01"
click at [186, 316] on icon at bounding box center [186, 321] width 21 height 18
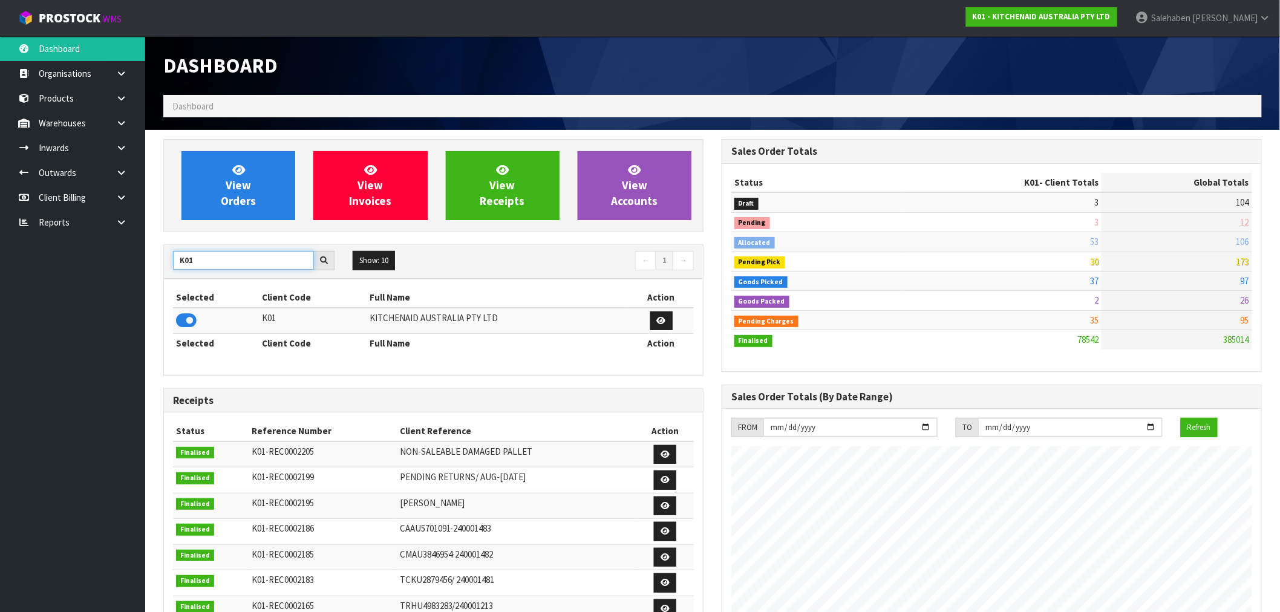
drag, startPoint x: 194, startPoint y: 258, endPoint x: 137, endPoint y: 258, distance: 56.9
click at [137, 258] on body "Toggle navigation ProStock WMS K01 - KITCHENAID AUSTRALIA PTY LTD Salehaben Pat…" at bounding box center [640, 306] width 1280 height 612
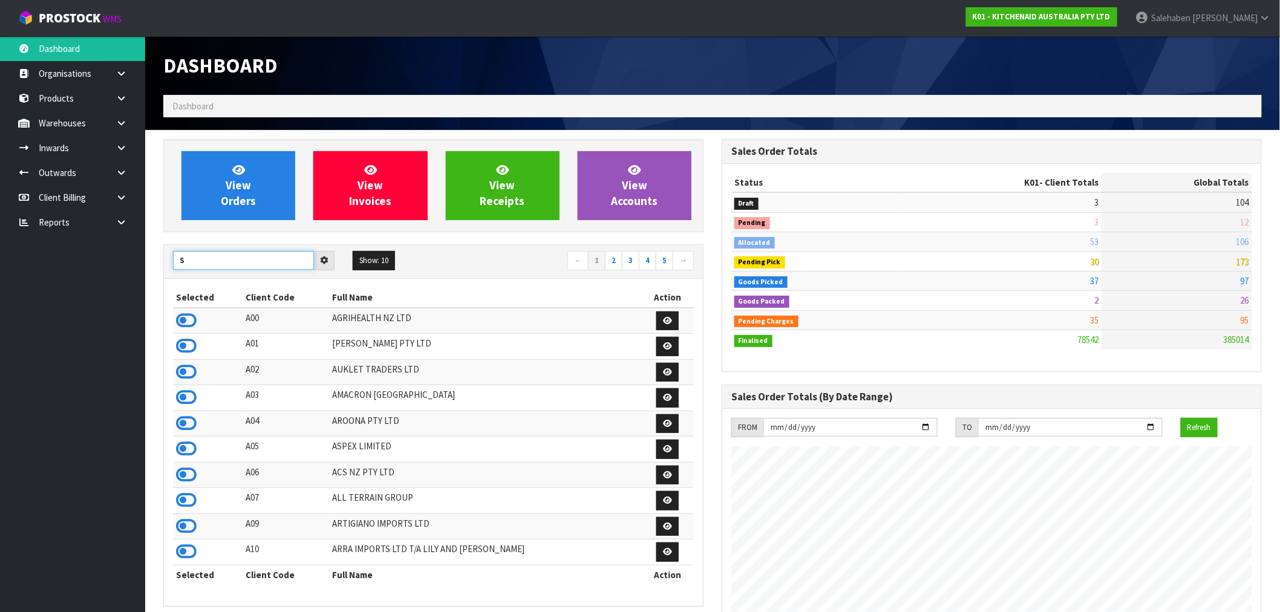
type input "S"
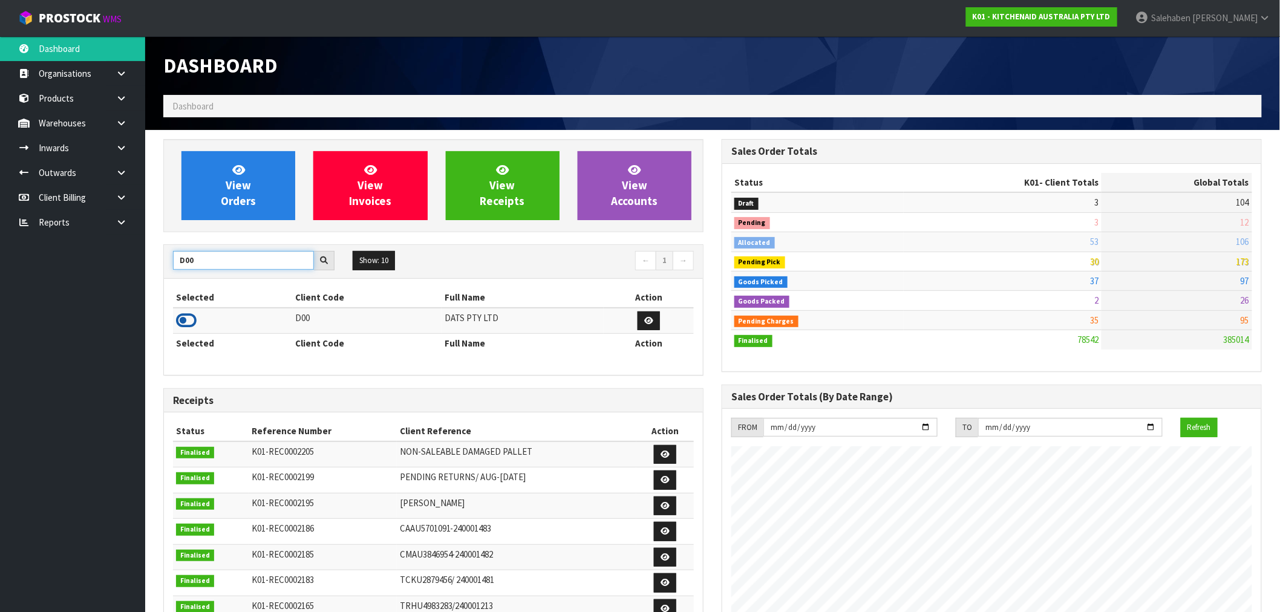
type input "D00"
click at [184, 316] on icon at bounding box center [186, 321] width 21 height 18
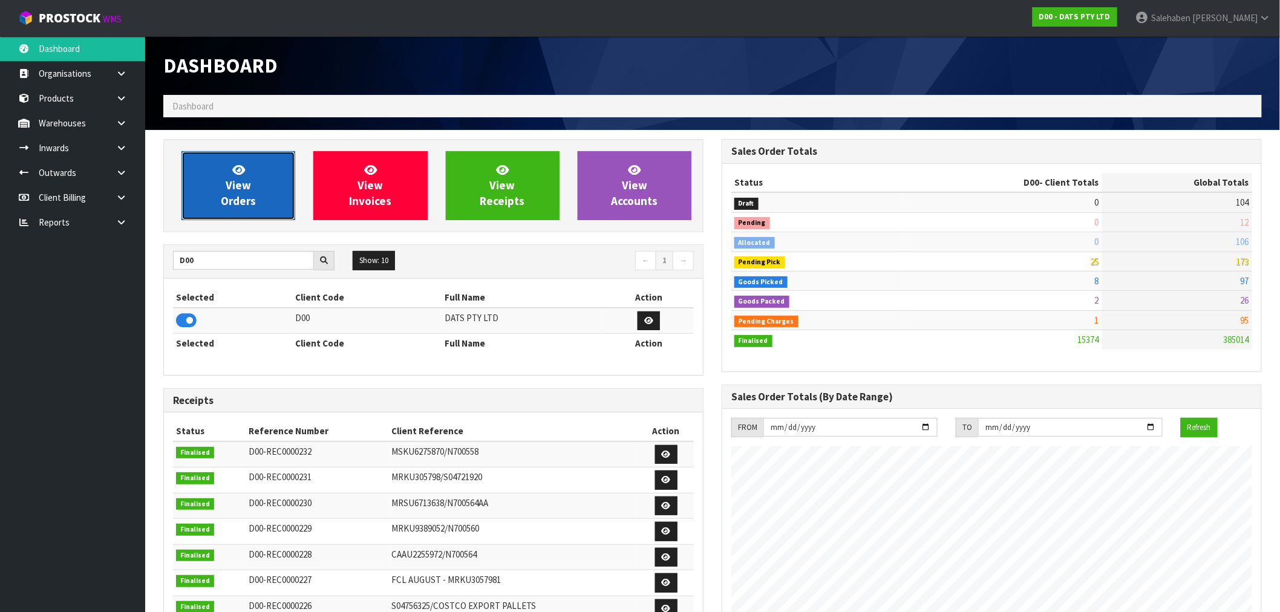
click at [252, 188] on link "View Orders" at bounding box center [239, 185] width 114 height 69
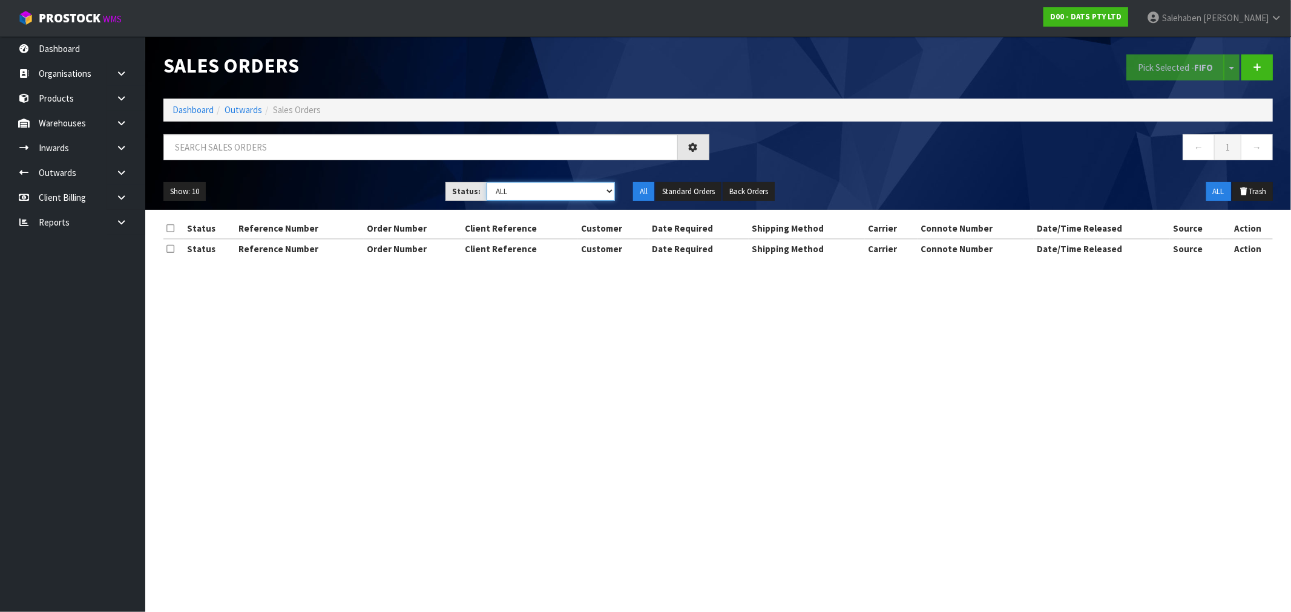
click at [498, 200] on select "Draft Pending Allocated Pending Pick Goods Picked Goods Packed Pending Charges …" at bounding box center [550, 191] width 128 height 19
select select "string:3"
click at [486, 182] on select "Draft Pending Allocated Pending Pick Goods Picked Goods Packed Pending Charges …" at bounding box center [550, 191] width 128 height 19
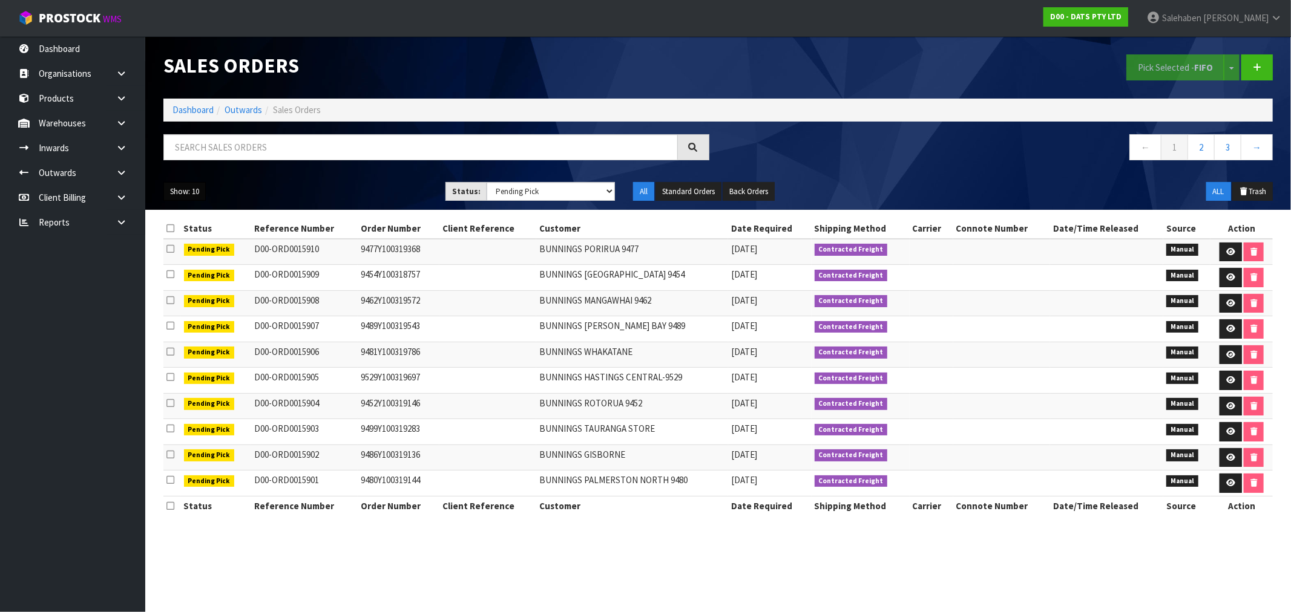
drag, startPoint x: 192, startPoint y: 189, endPoint x: 192, endPoint y: 240, distance: 50.8
click at [192, 189] on button "Show: 10" at bounding box center [184, 191] width 42 height 19
click at [190, 261] on link "50" at bounding box center [212, 263] width 96 height 16
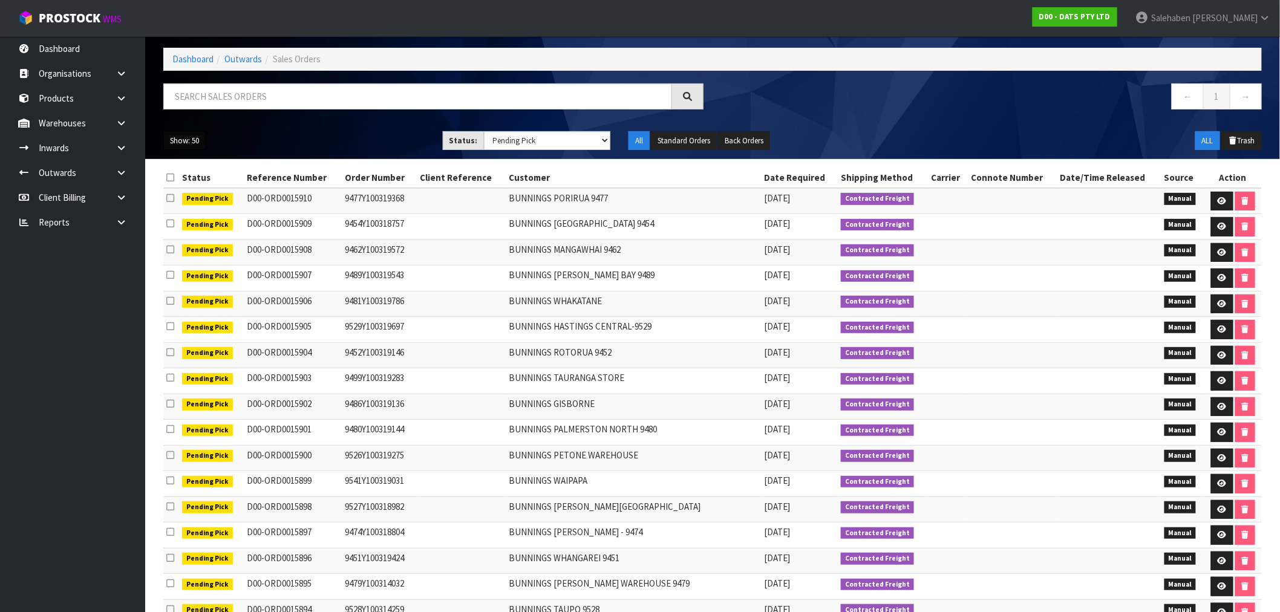
scroll to position [47, 0]
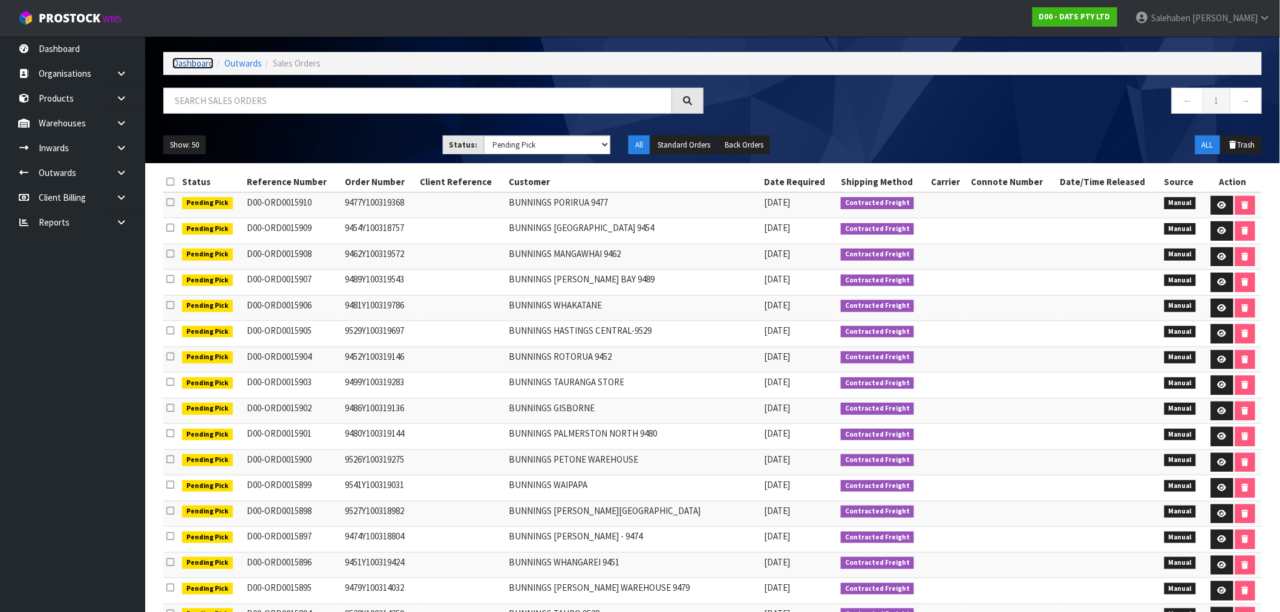
click at [186, 61] on link "Dashboard" at bounding box center [192, 62] width 41 height 11
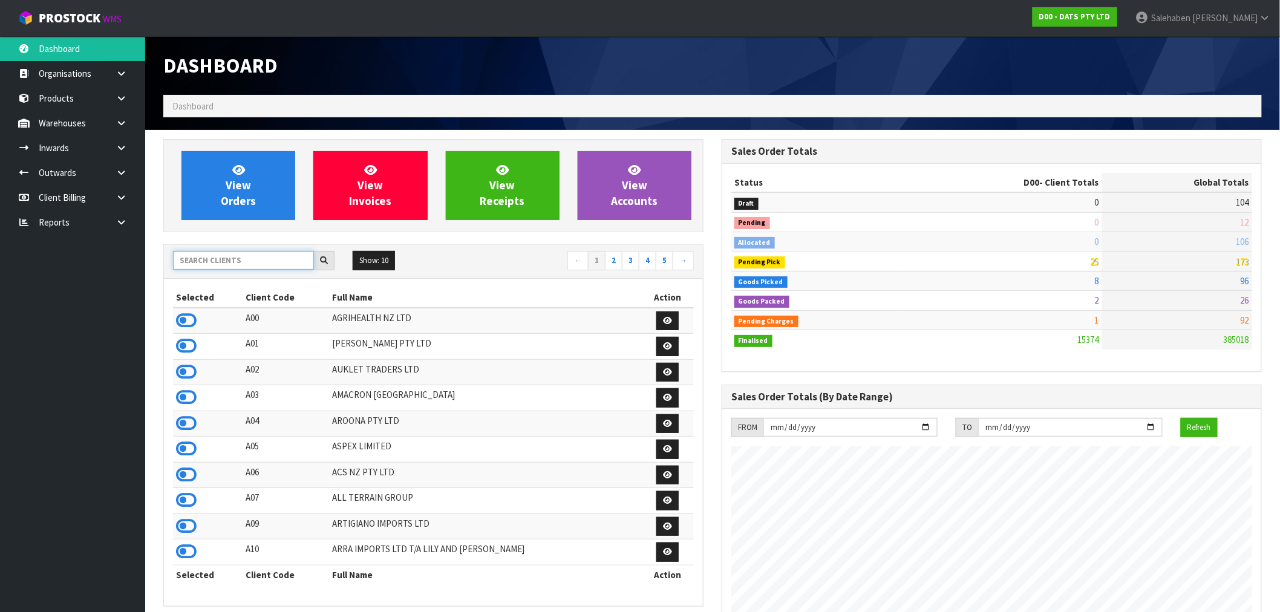
click at [215, 263] on input "text" at bounding box center [243, 260] width 141 height 19
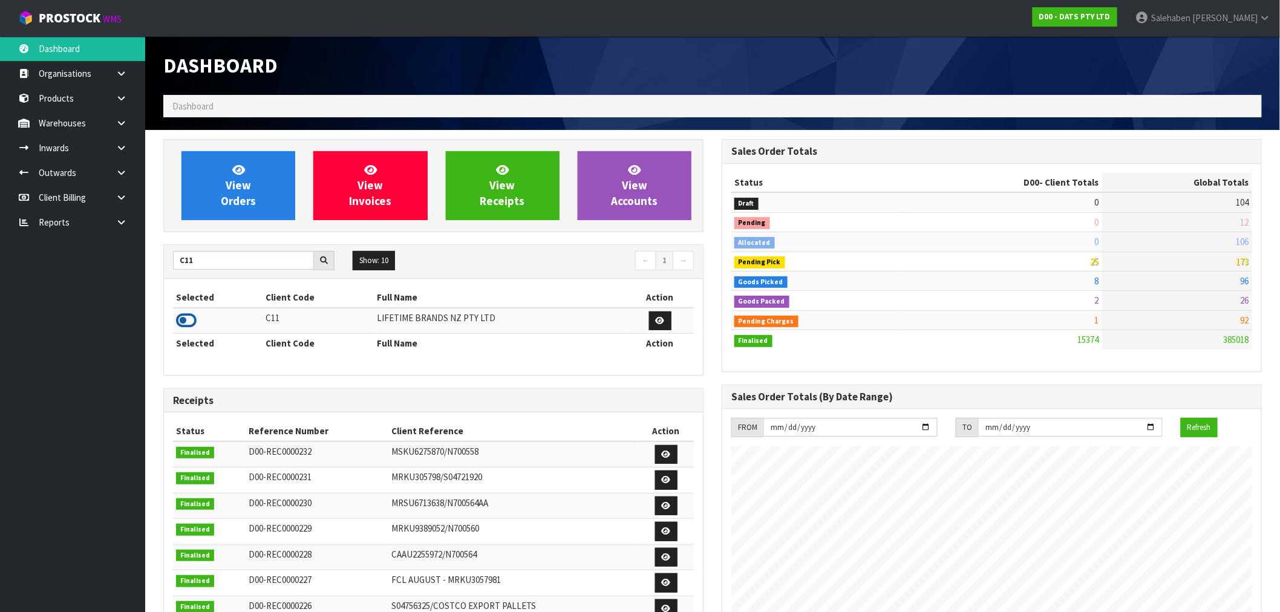
click at [189, 325] on icon at bounding box center [186, 321] width 21 height 18
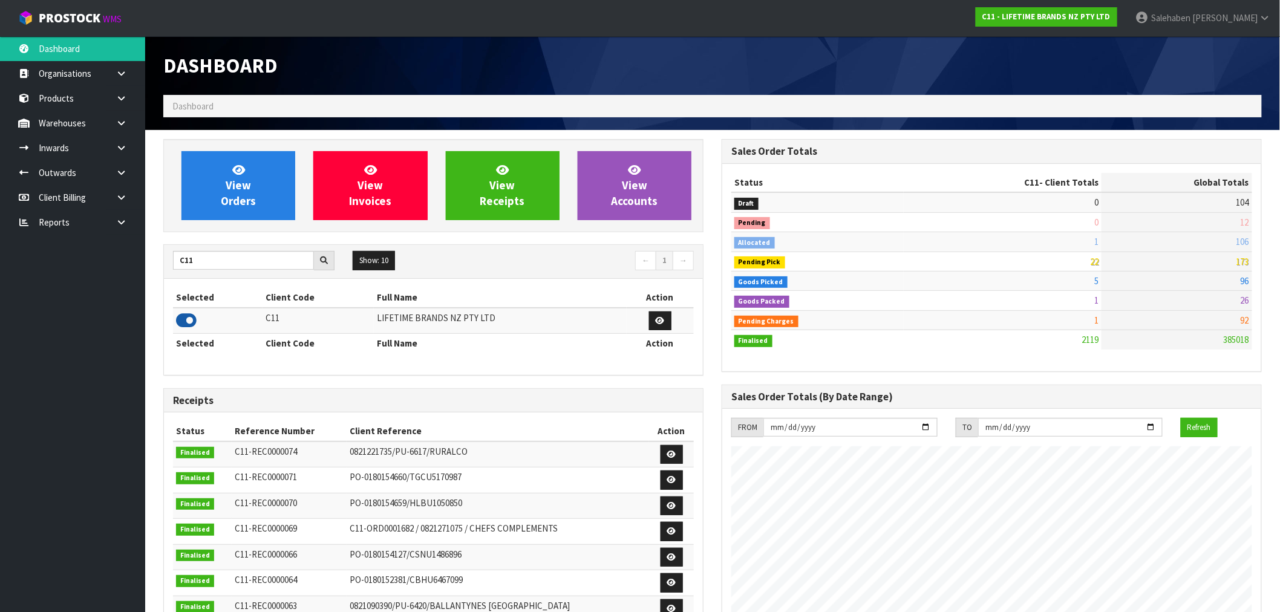
scroll to position [917, 558]
drag, startPoint x: 218, startPoint y: 264, endPoint x: 125, endPoint y: 258, distance: 92.8
click at [143, 263] on body "Toggle navigation ProStock WMS C11 - LIFETIME BRANDS NZ PTY LTD Salehaben Patel…" at bounding box center [640, 306] width 1280 height 612
click at [184, 324] on icon at bounding box center [186, 321] width 21 height 18
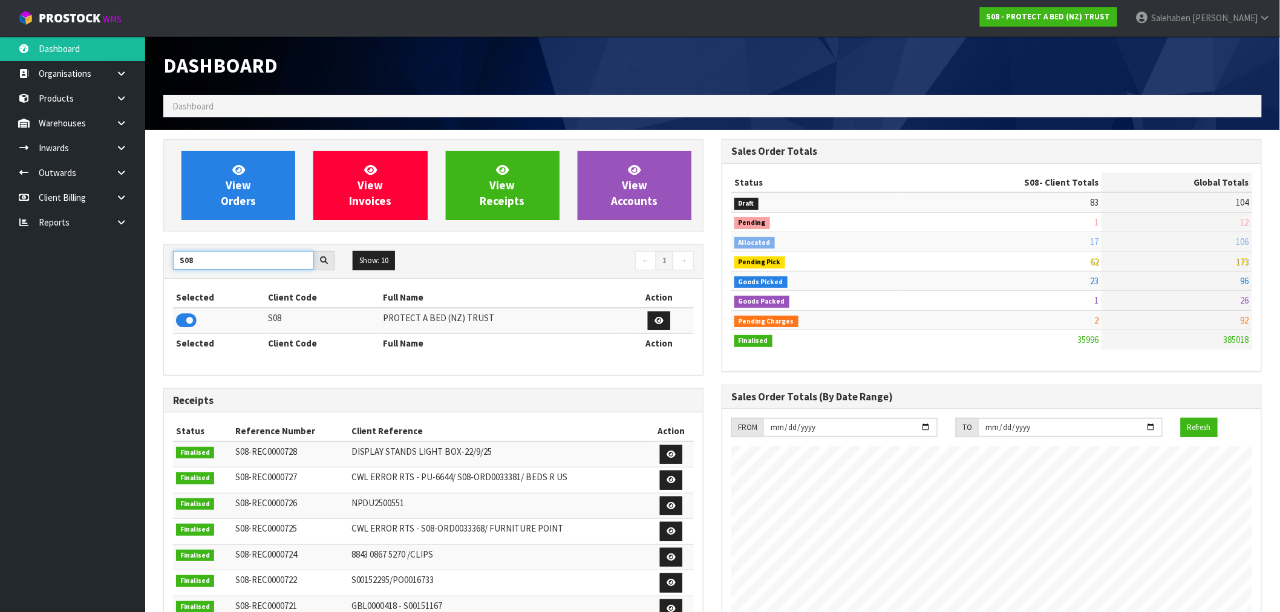
click at [206, 261] on input "S08" at bounding box center [243, 260] width 141 height 19
click at [166, 261] on div "S08" at bounding box center [254, 260] width 180 height 19
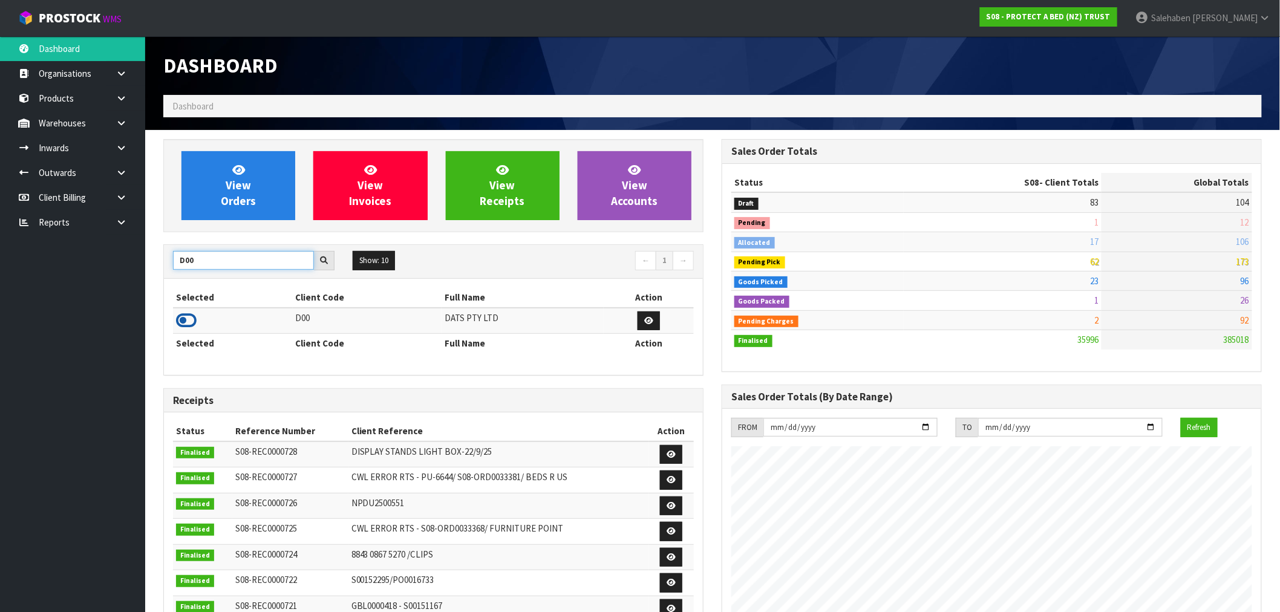
type input "D00"
click at [186, 322] on icon at bounding box center [186, 321] width 21 height 18
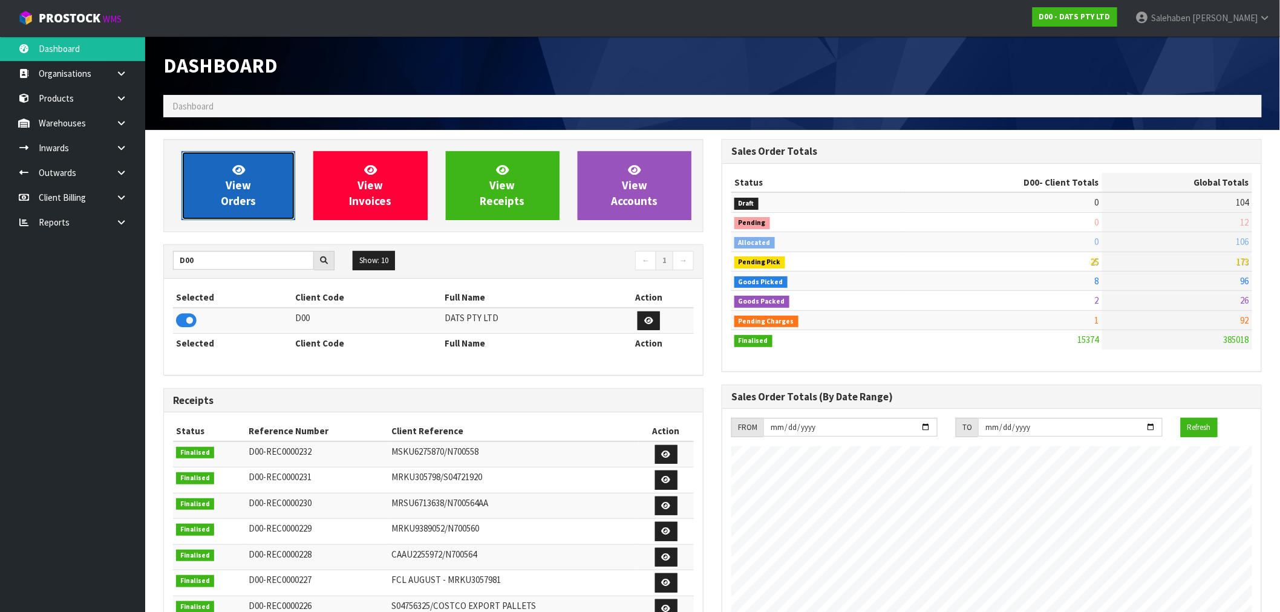
click at [238, 171] on icon at bounding box center [238, 169] width 13 height 11
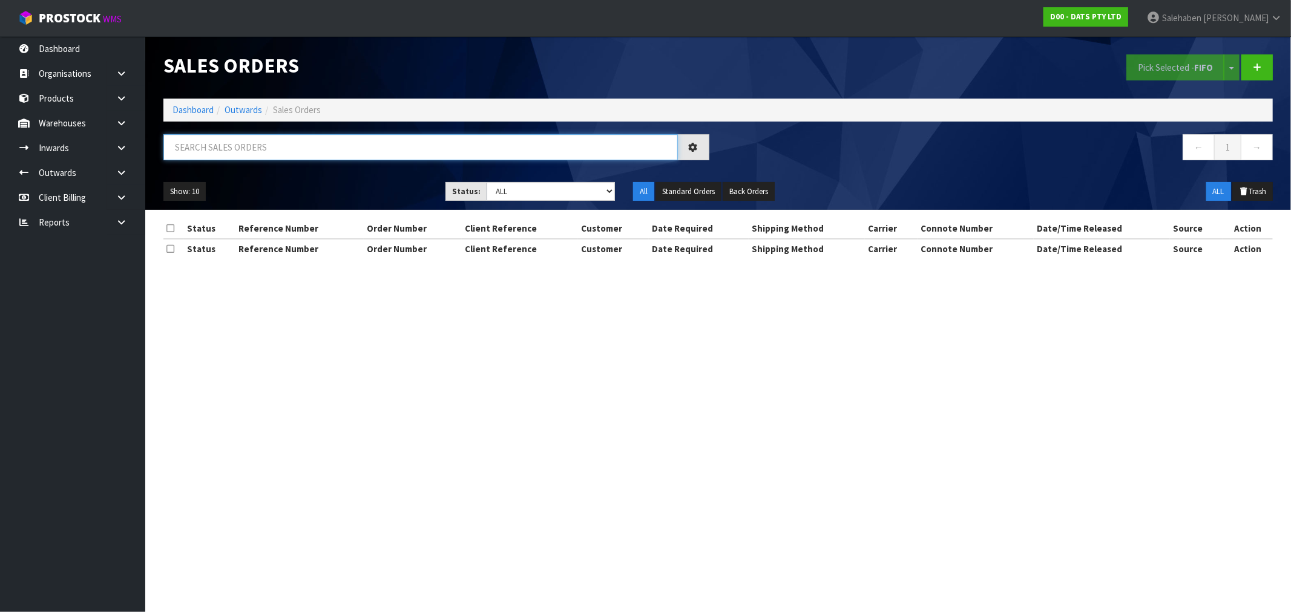
click at [346, 146] on input "text" at bounding box center [420, 147] width 514 height 26
paste input "CWL7729156"
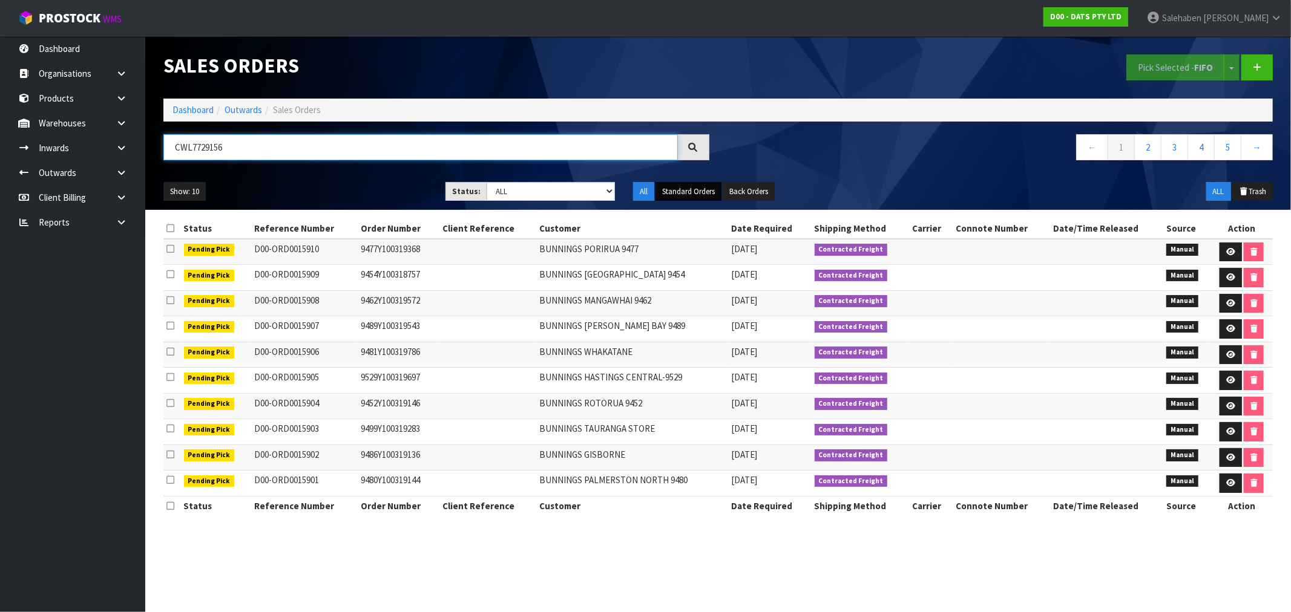
type input "CWL7729156"
click at [683, 188] on button "Standard Orders" at bounding box center [688, 191] width 66 height 19
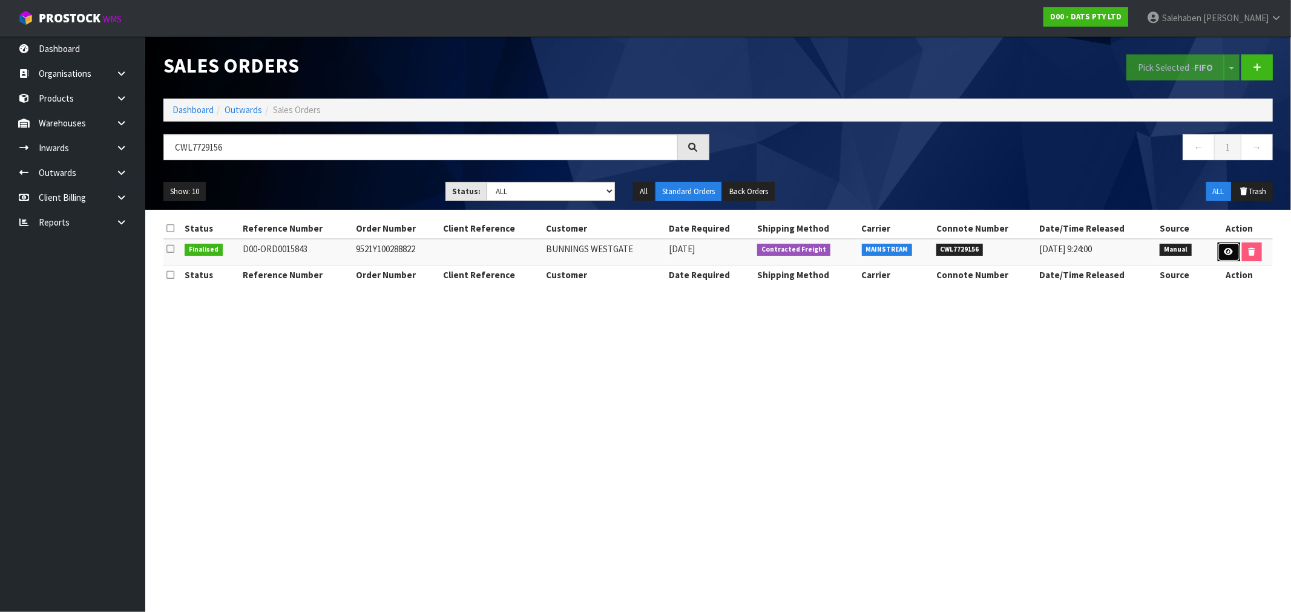
click at [1230, 250] on icon at bounding box center [1228, 252] width 9 height 8
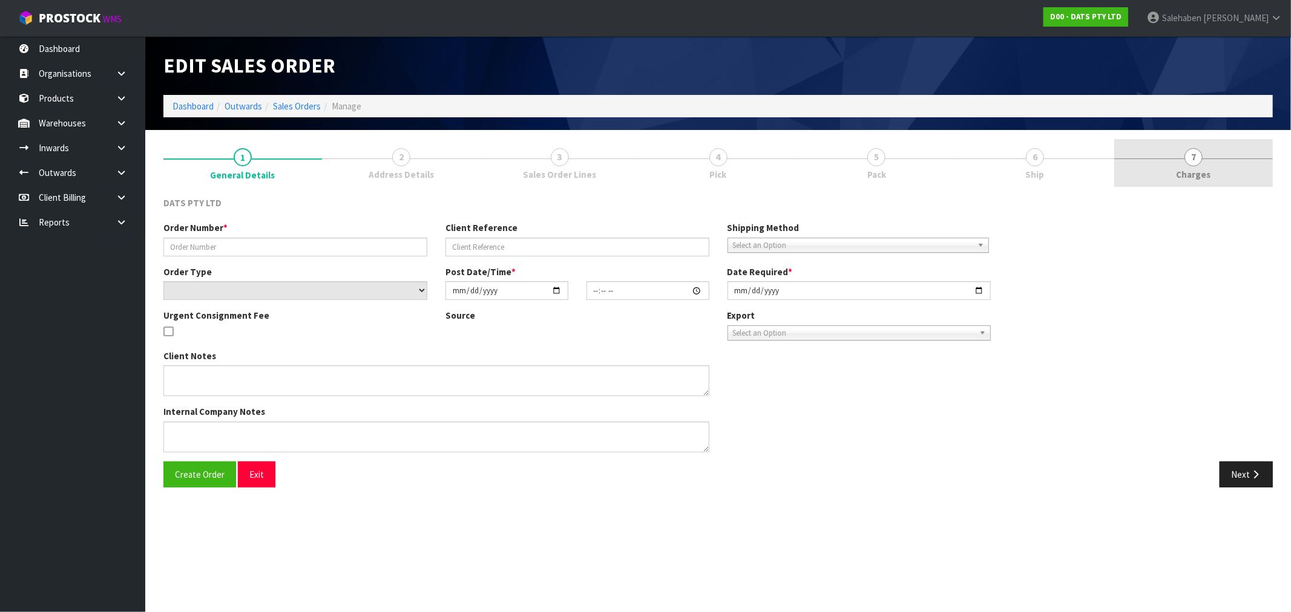
type input "9521Y100288822"
select select "number:0"
type input "2025-09-26"
type input "09:39:00.000"
type input "2025-09-26"
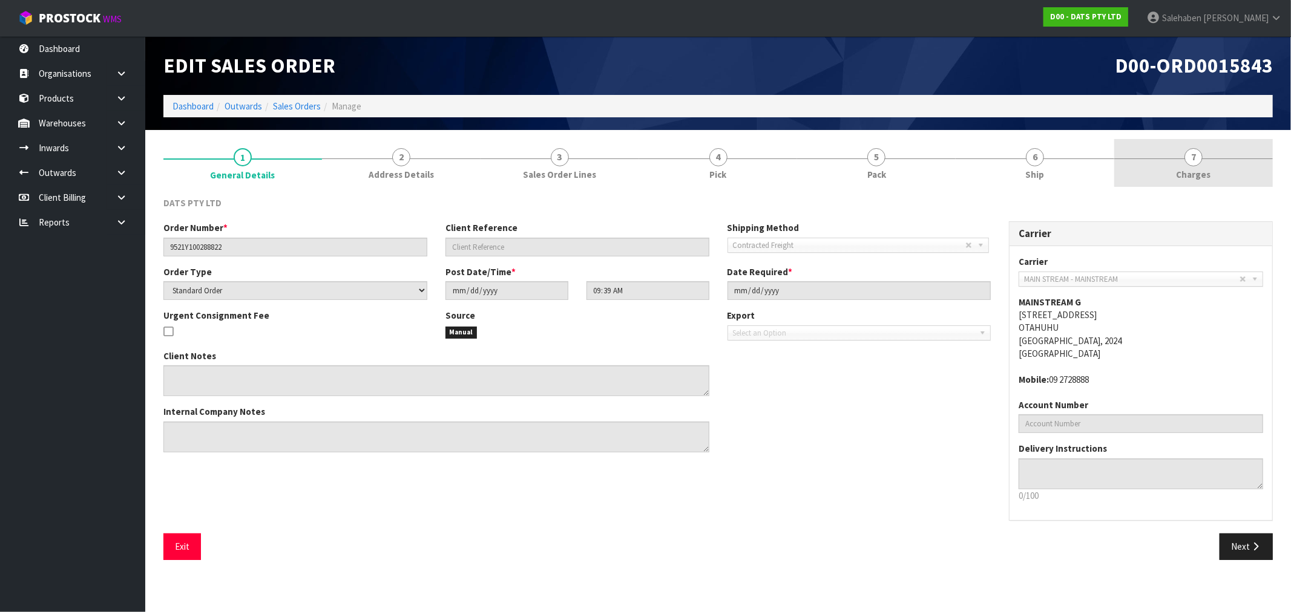
click at [1190, 171] on span "Charges" at bounding box center [1193, 174] width 34 height 13
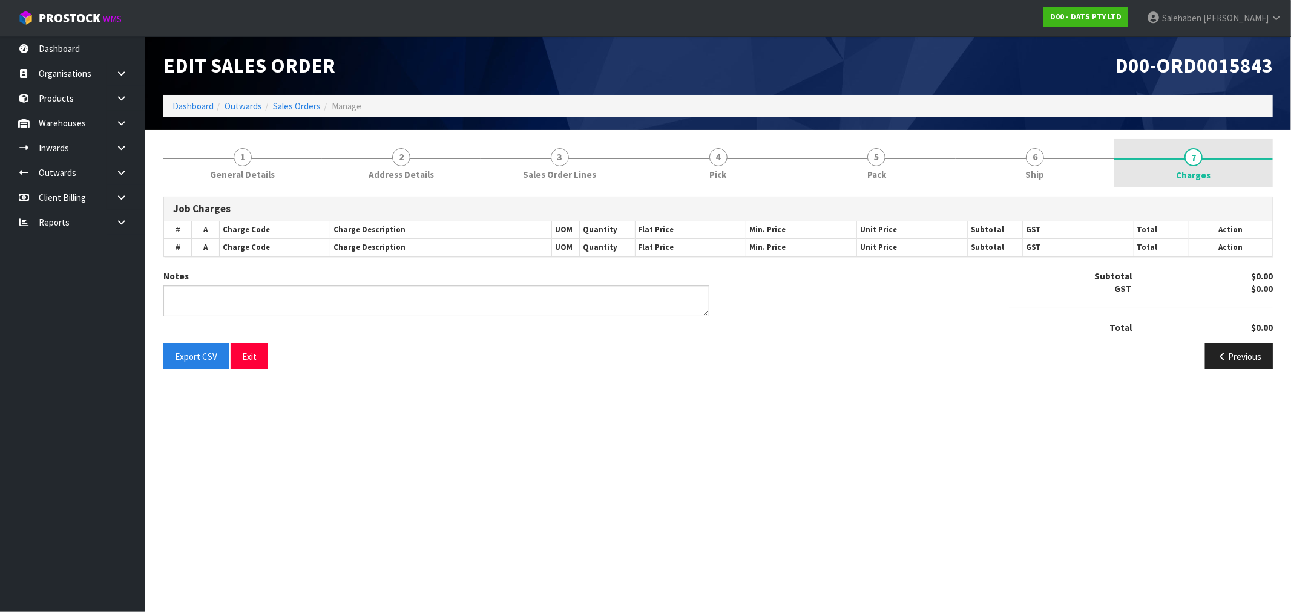
click at [1190, 172] on span "Charges" at bounding box center [1193, 175] width 34 height 13
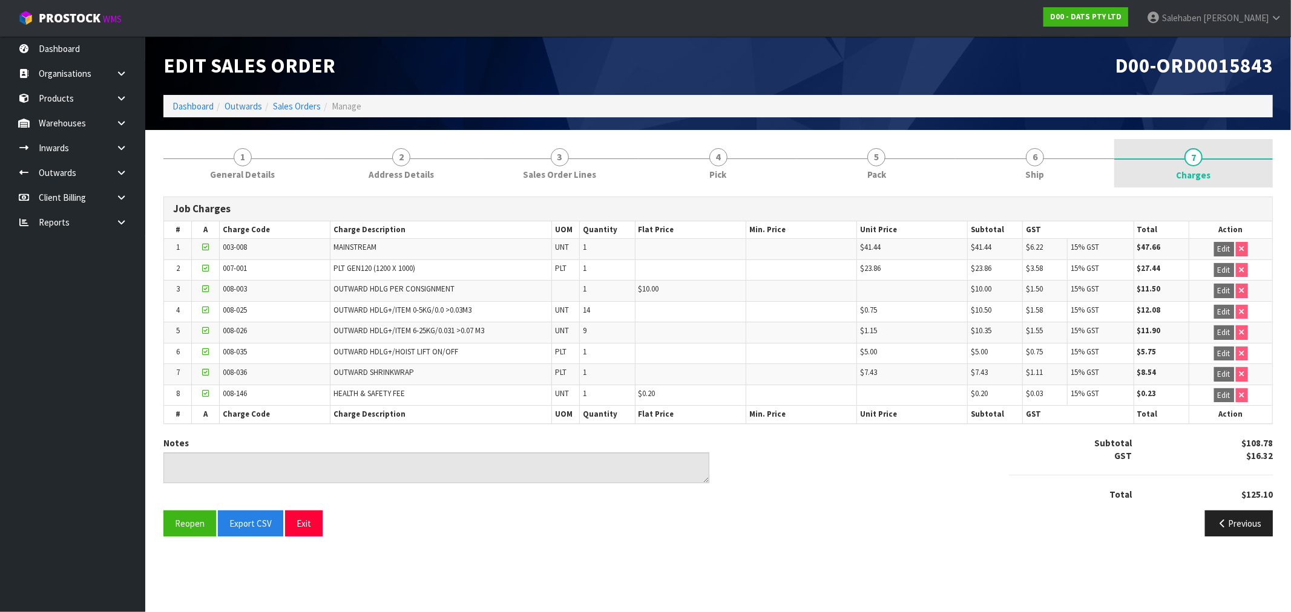
click at [1190, 172] on span "Charges" at bounding box center [1193, 175] width 34 height 13
click at [286, 110] on link "Sales Orders" at bounding box center [297, 105] width 48 height 11
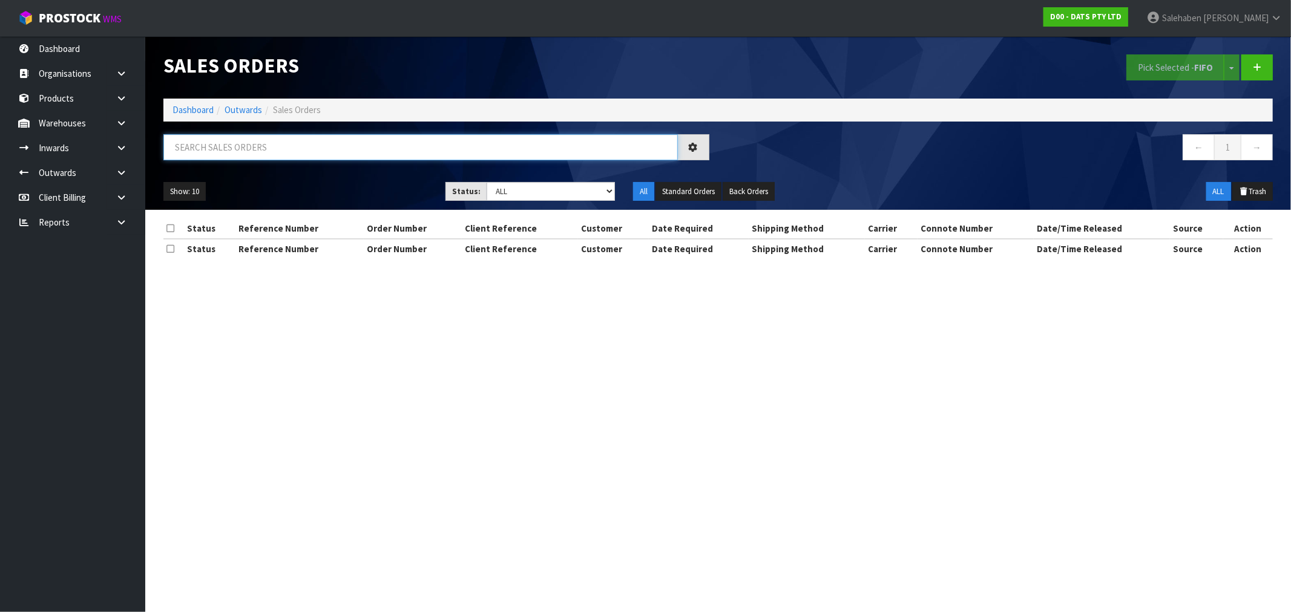
click at [200, 154] on input "text" at bounding box center [420, 147] width 514 height 26
paste input "CWL7729169"
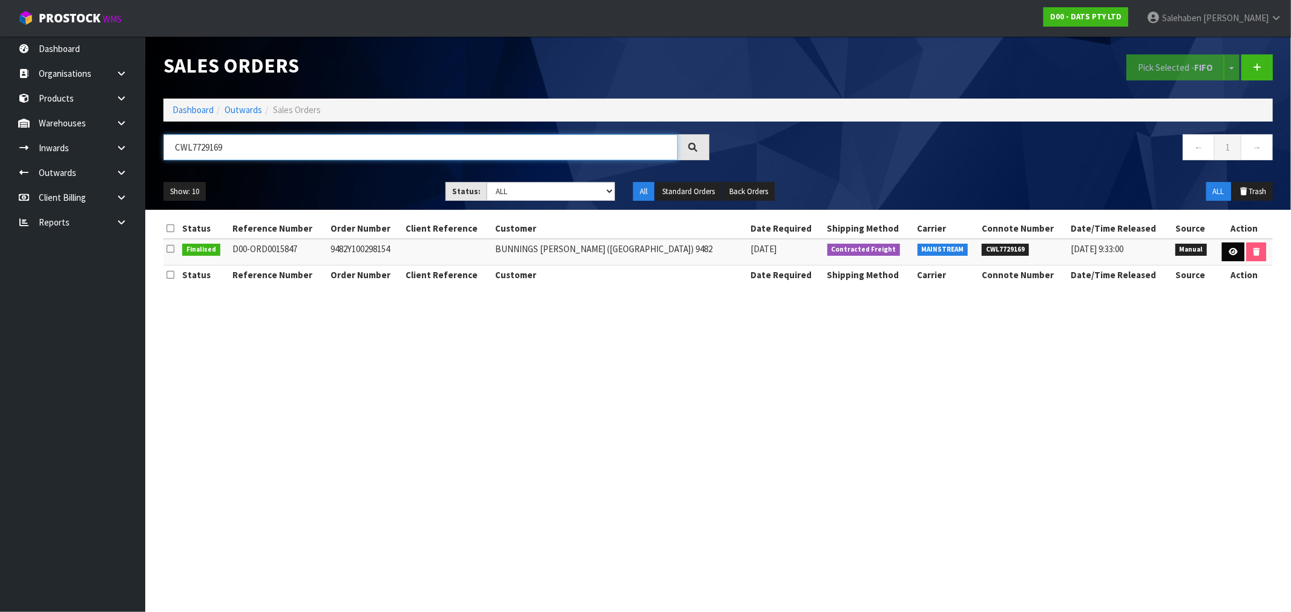
type input "CWL7729169"
click at [1233, 252] on icon at bounding box center [1232, 252] width 9 height 8
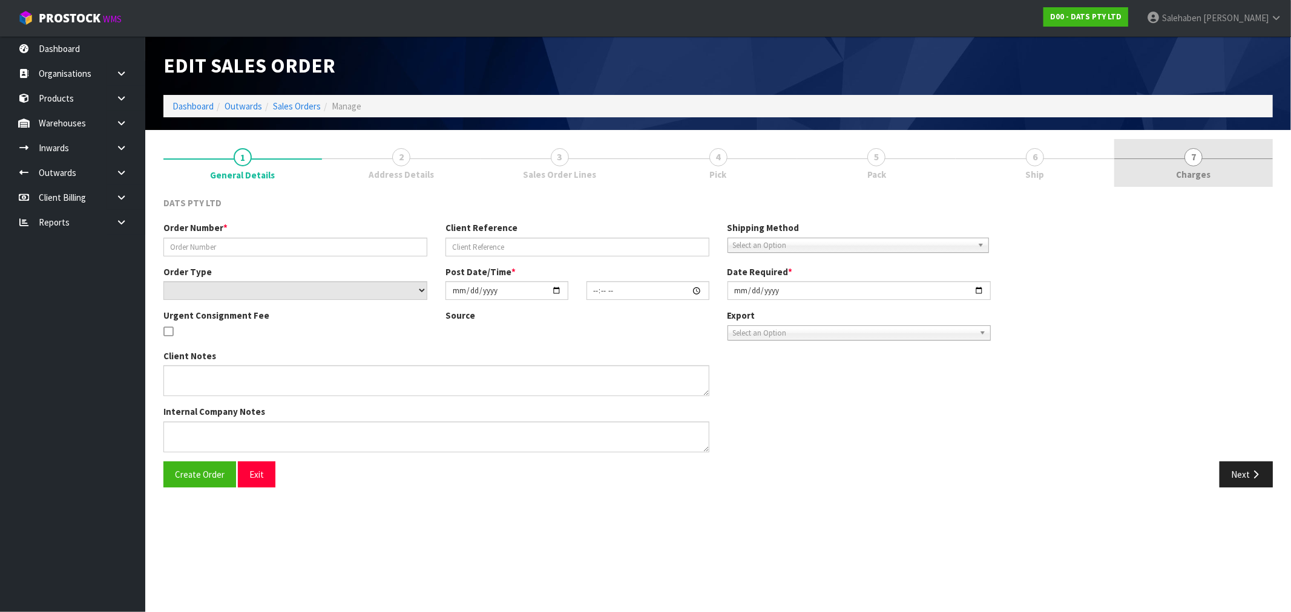
click at [1191, 172] on span "Charges" at bounding box center [1193, 174] width 34 height 13
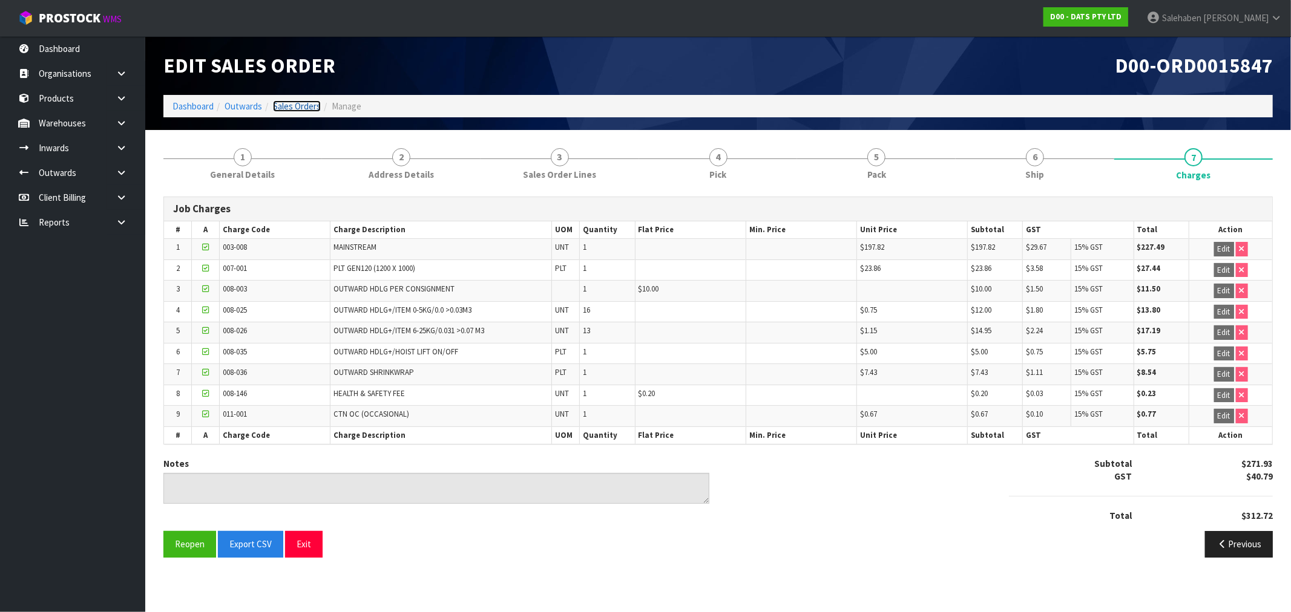
click at [290, 110] on link "Sales Orders" at bounding box center [297, 105] width 48 height 11
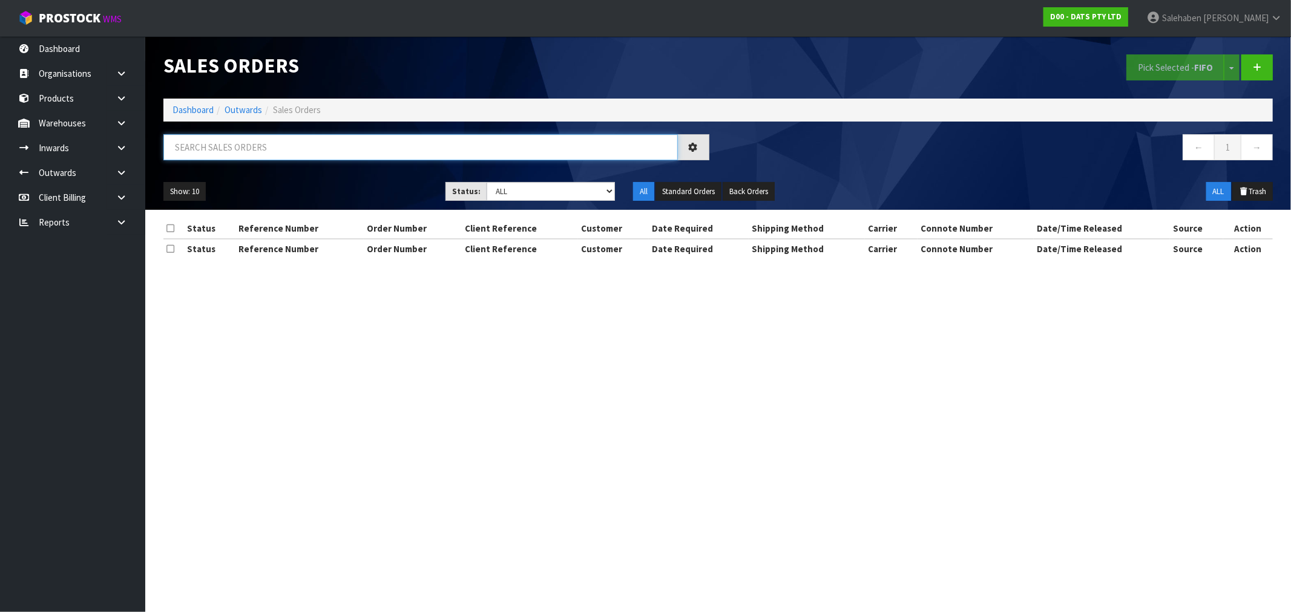
click at [239, 137] on input "text" at bounding box center [420, 147] width 514 height 26
paste input "CWL7729178"
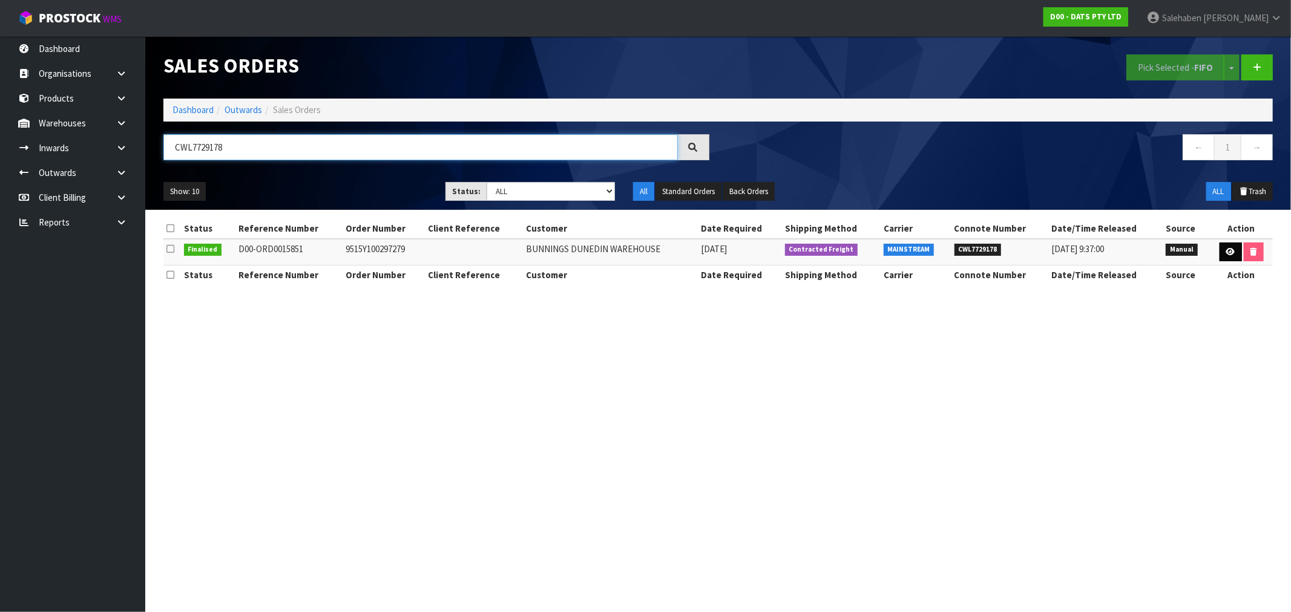
type input "CWL7729178"
click at [1226, 251] on icon at bounding box center [1230, 252] width 9 height 8
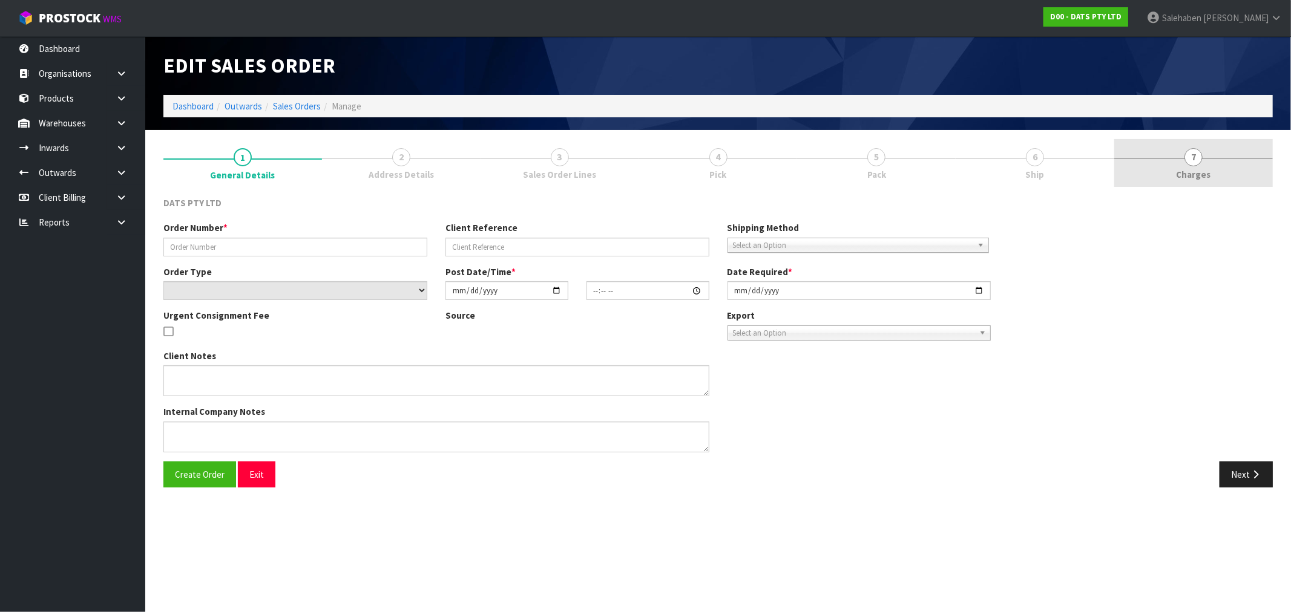
type input "9515Y100297279"
select select "number:0"
type input "2025-09-30"
type input "08:59:00.000"
type input "2025-09-30"
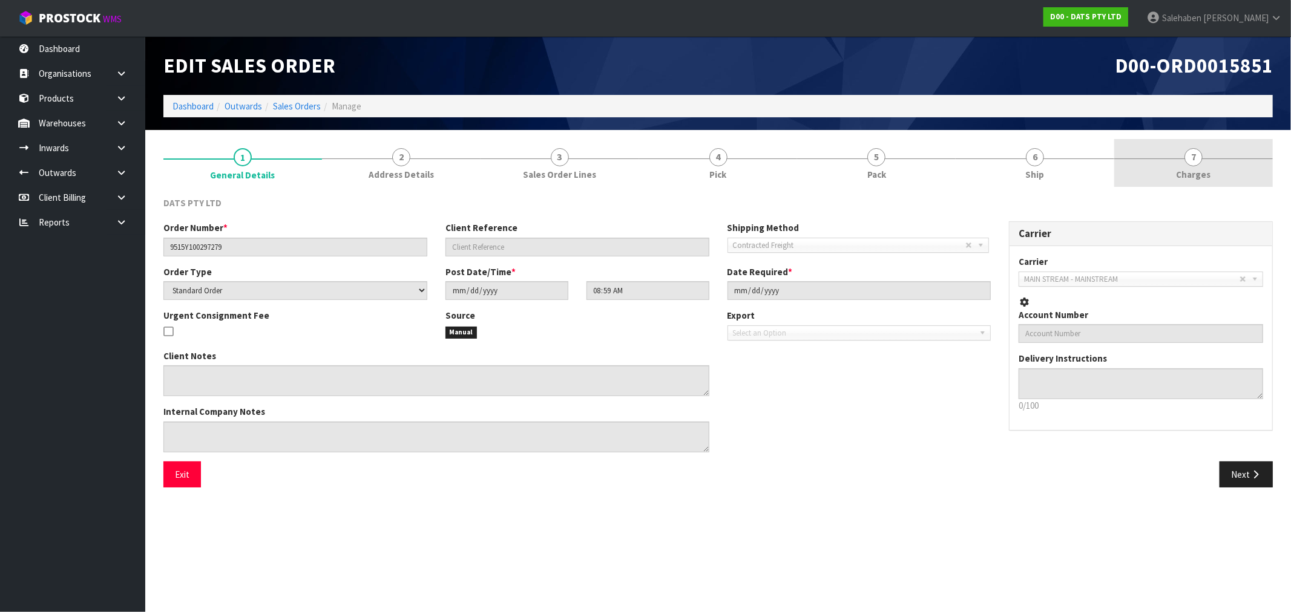
click at [1191, 177] on span "Charges" at bounding box center [1193, 174] width 34 height 13
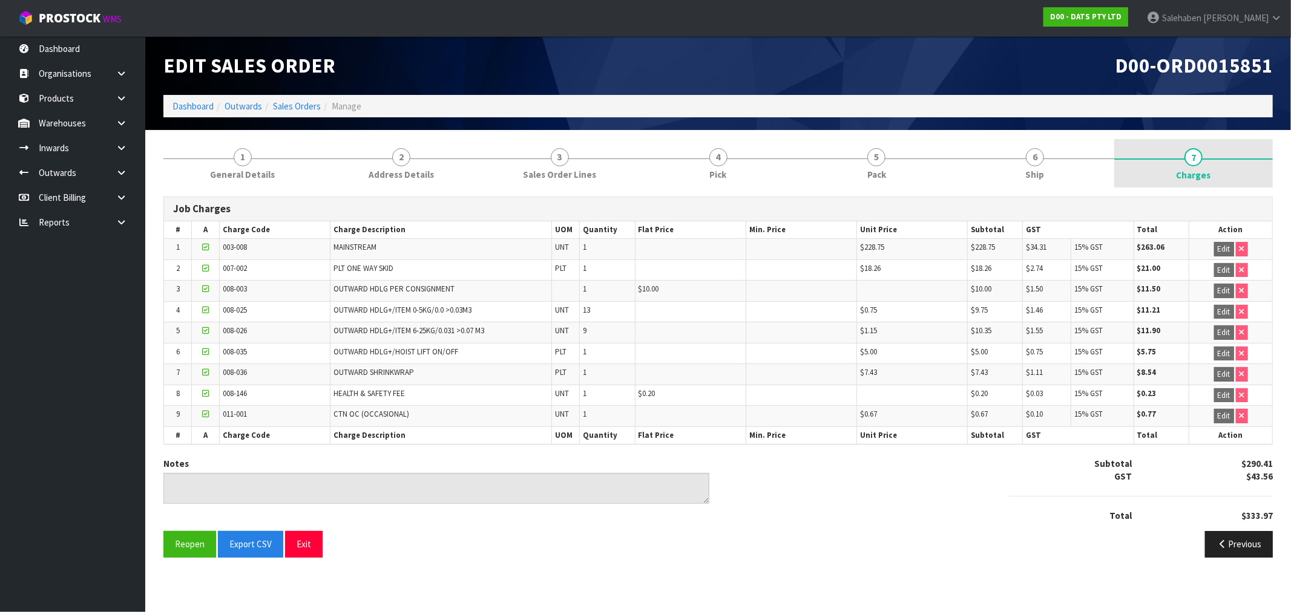
click at [1191, 177] on span "Charges" at bounding box center [1193, 175] width 34 height 13
click at [298, 106] on link "Sales Orders" at bounding box center [297, 105] width 48 height 11
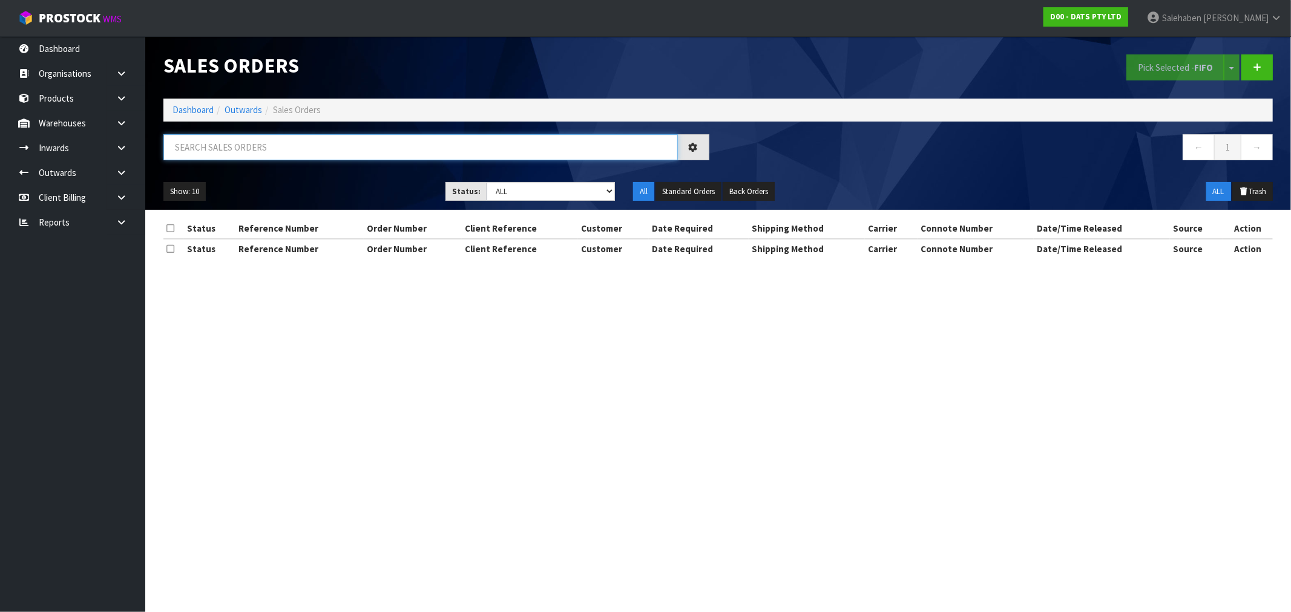
click at [238, 142] on input "text" at bounding box center [420, 147] width 514 height 26
paste input "CWL7729179"
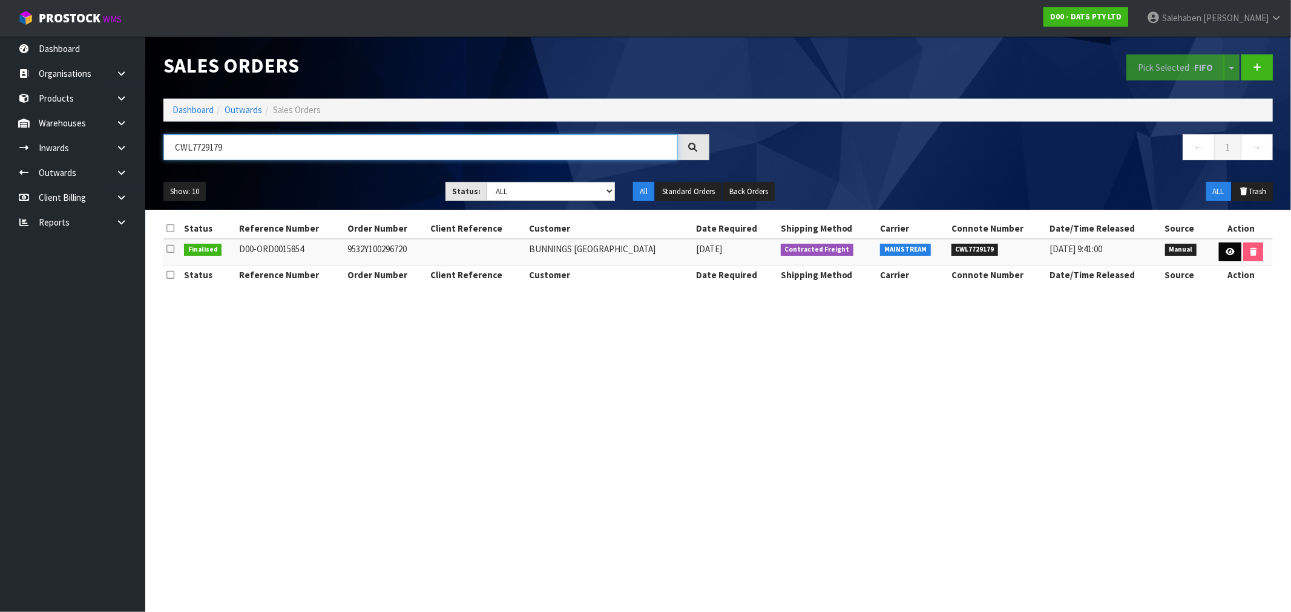
type input "CWL7729179"
click at [1227, 249] on icon at bounding box center [1229, 252] width 9 height 8
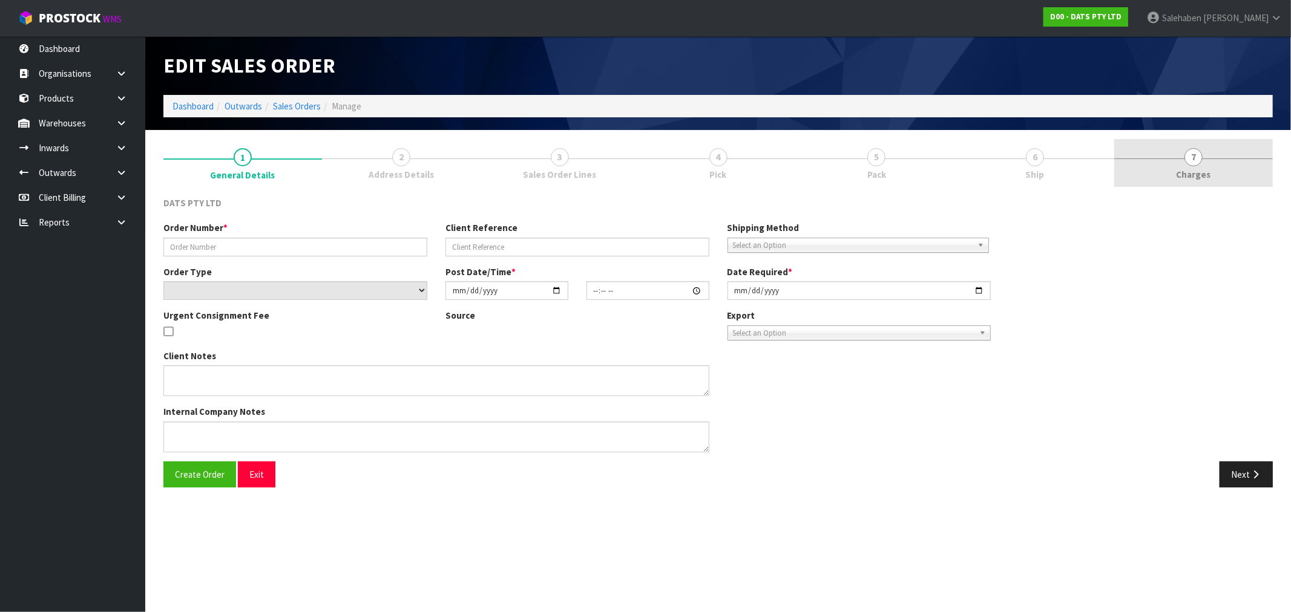
type input "9532Y100296720"
select select "number:0"
type input "2025-09-30"
type input "09:05:00.000"
type input "2025-09-30"
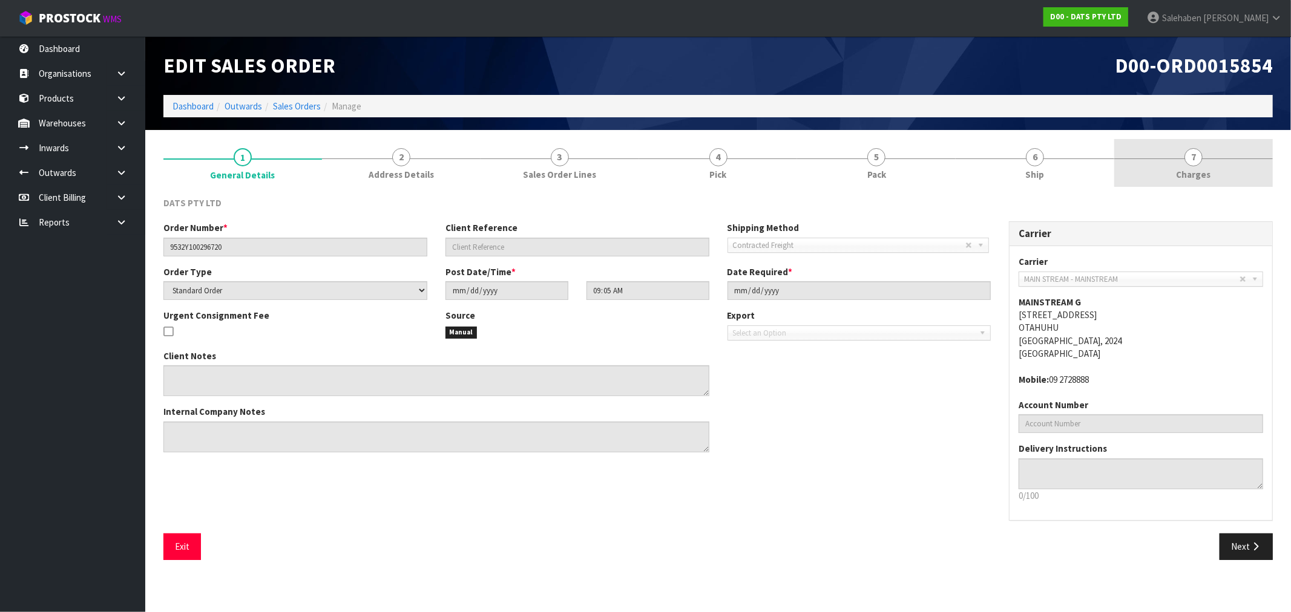
click at [1191, 177] on span "Charges" at bounding box center [1193, 174] width 34 height 13
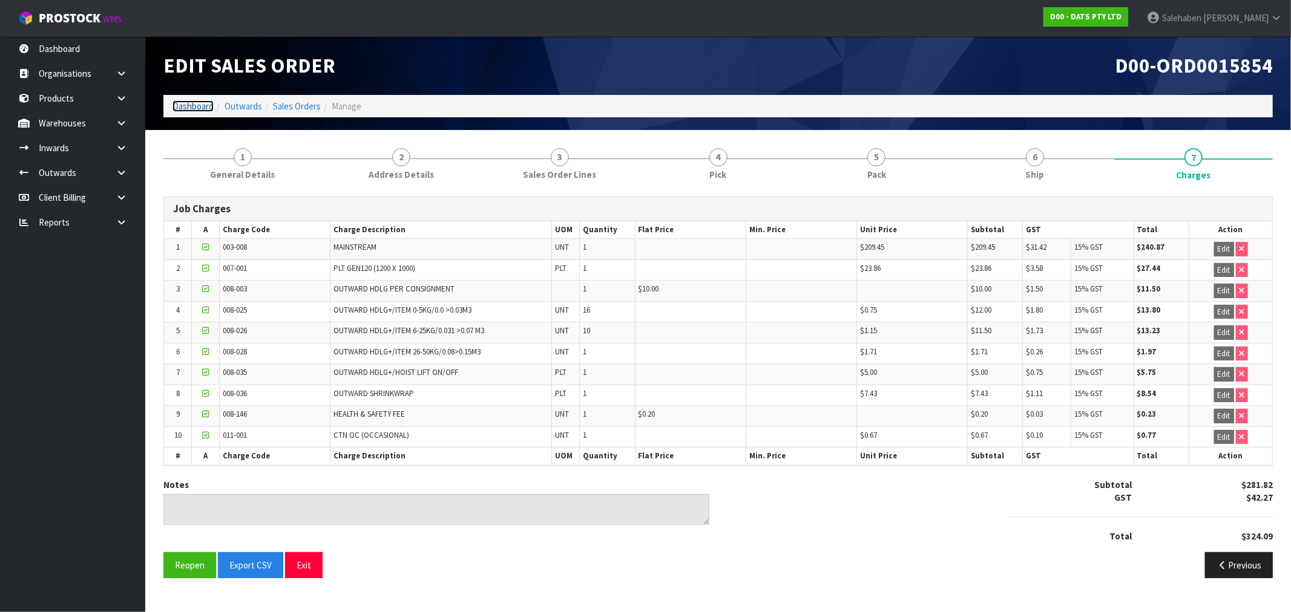
click at [188, 104] on link "Dashboard" at bounding box center [192, 105] width 41 height 11
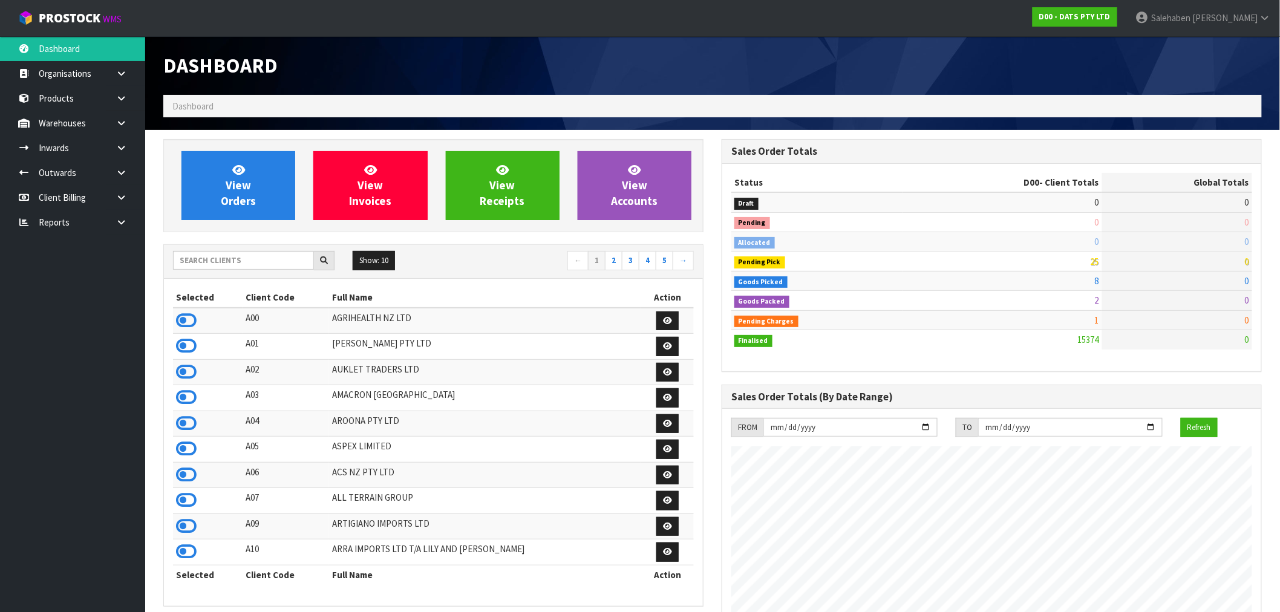
scroll to position [917, 558]
click at [203, 256] on input "text" at bounding box center [243, 260] width 141 height 19
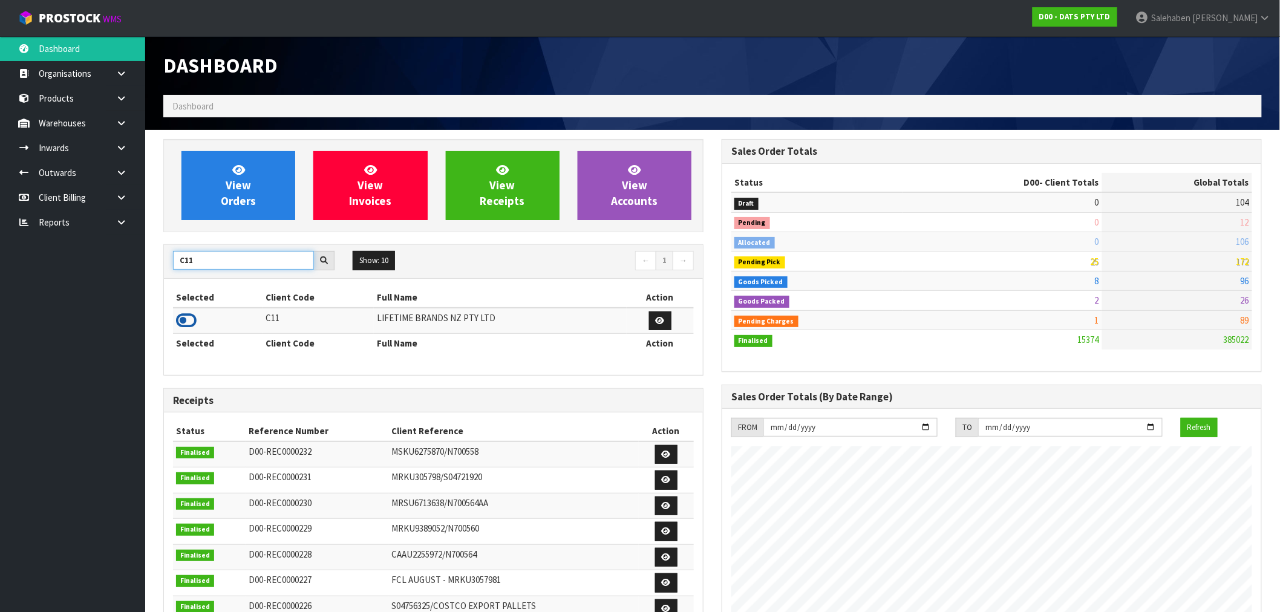
type input "C11"
click at [179, 326] on icon at bounding box center [186, 321] width 21 height 18
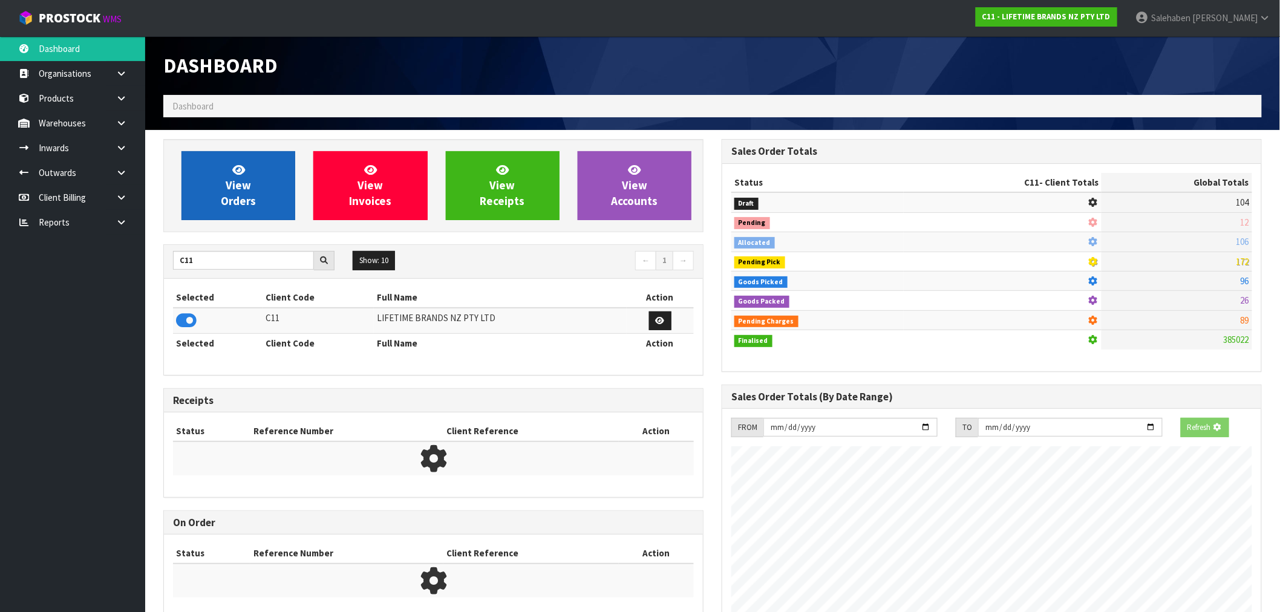
scroll to position [604331, 604526]
click at [228, 183] on span "View Orders" at bounding box center [238, 185] width 35 height 45
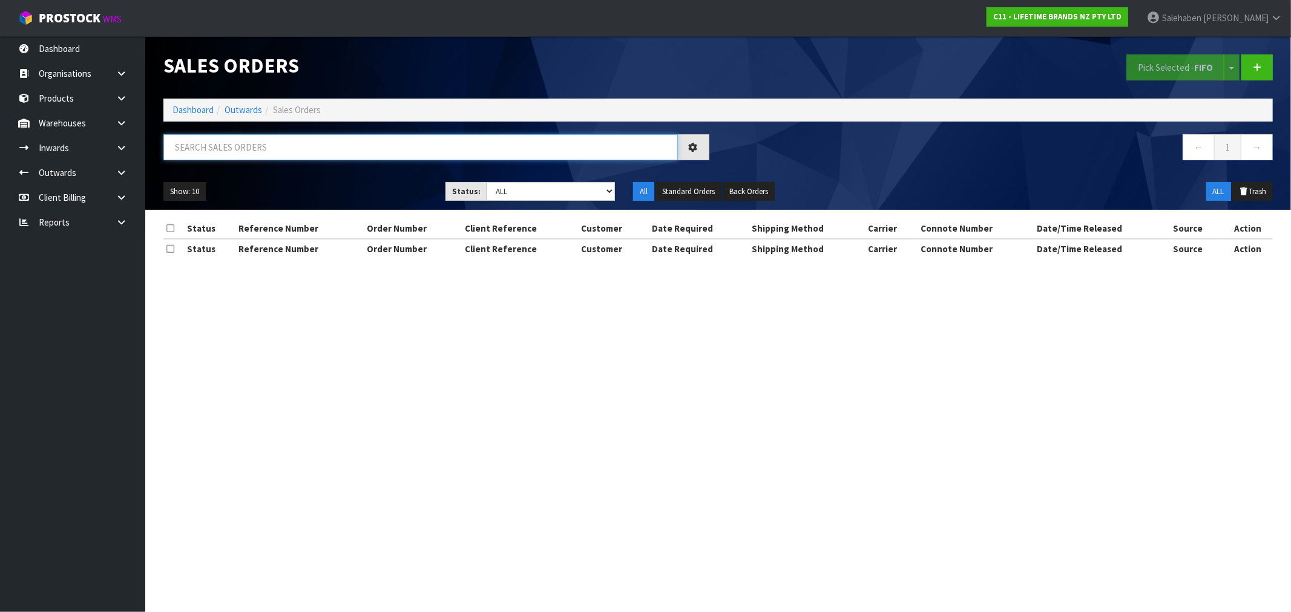
click at [257, 149] on input "text" at bounding box center [420, 147] width 514 height 26
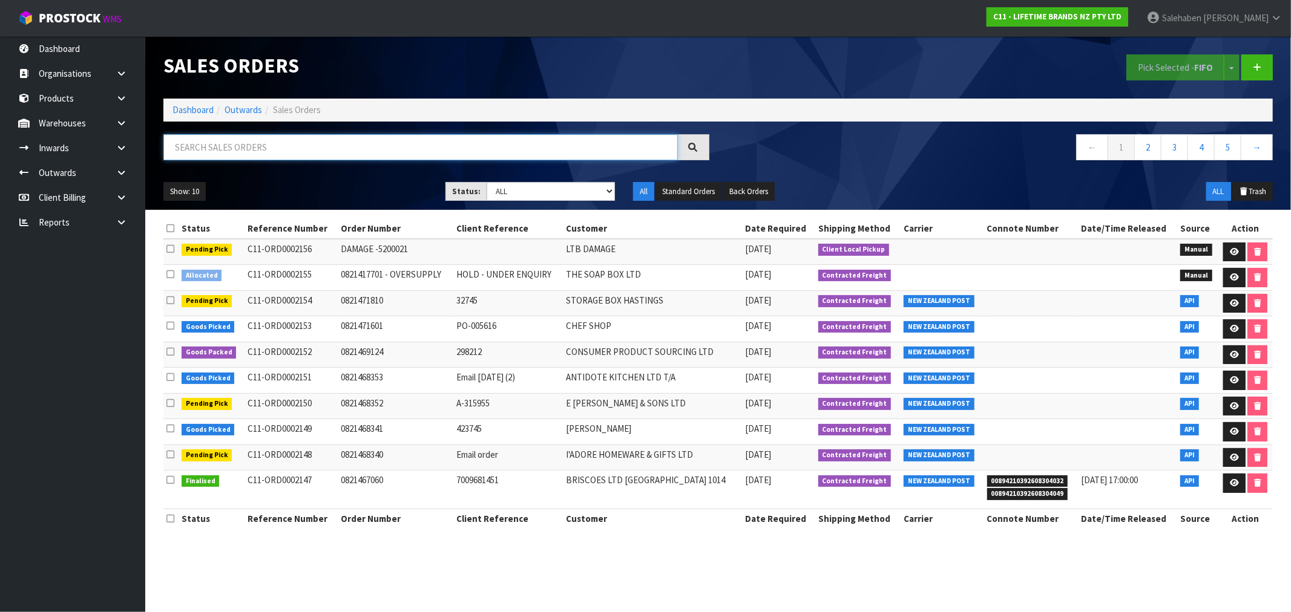
paste input "CWL7729212"
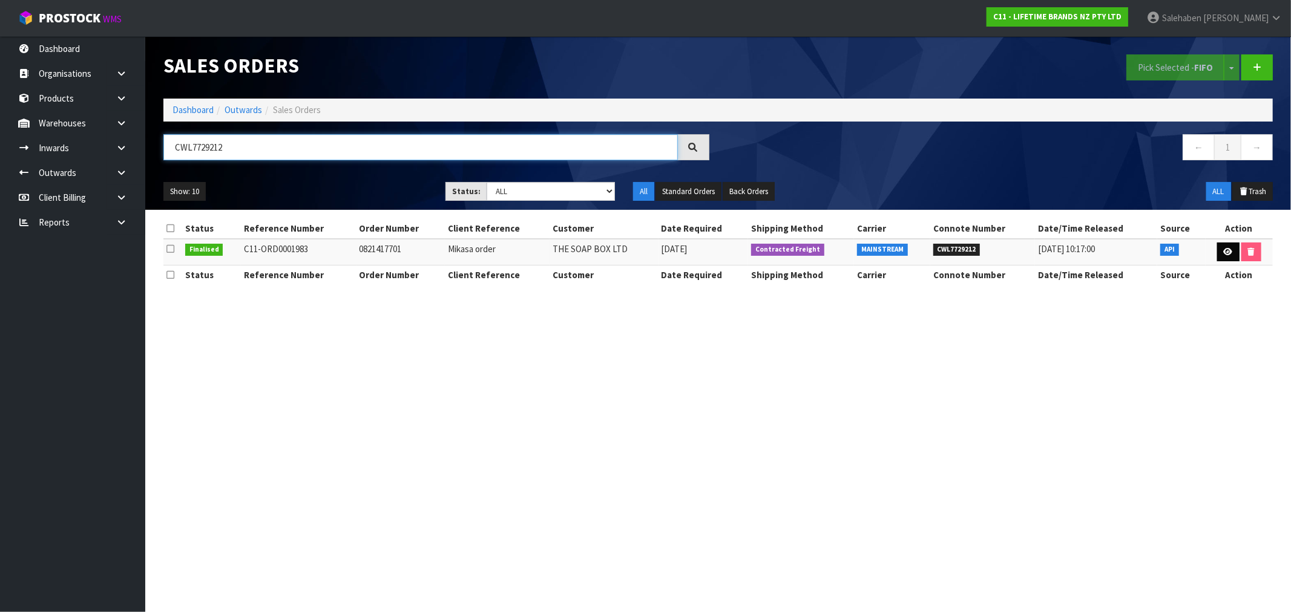
type input "CWL7729212"
click at [1225, 254] on icon at bounding box center [1227, 252] width 9 height 8
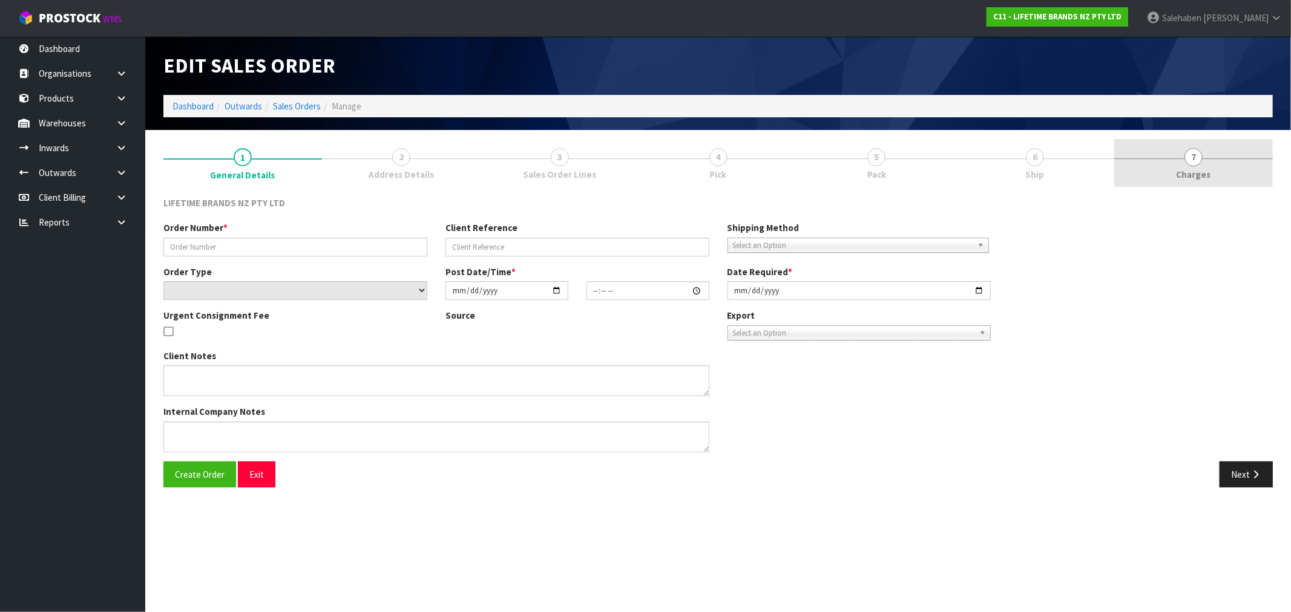
click at [1197, 161] on span "7" at bounding box center [1193, 157] width 18 height 18
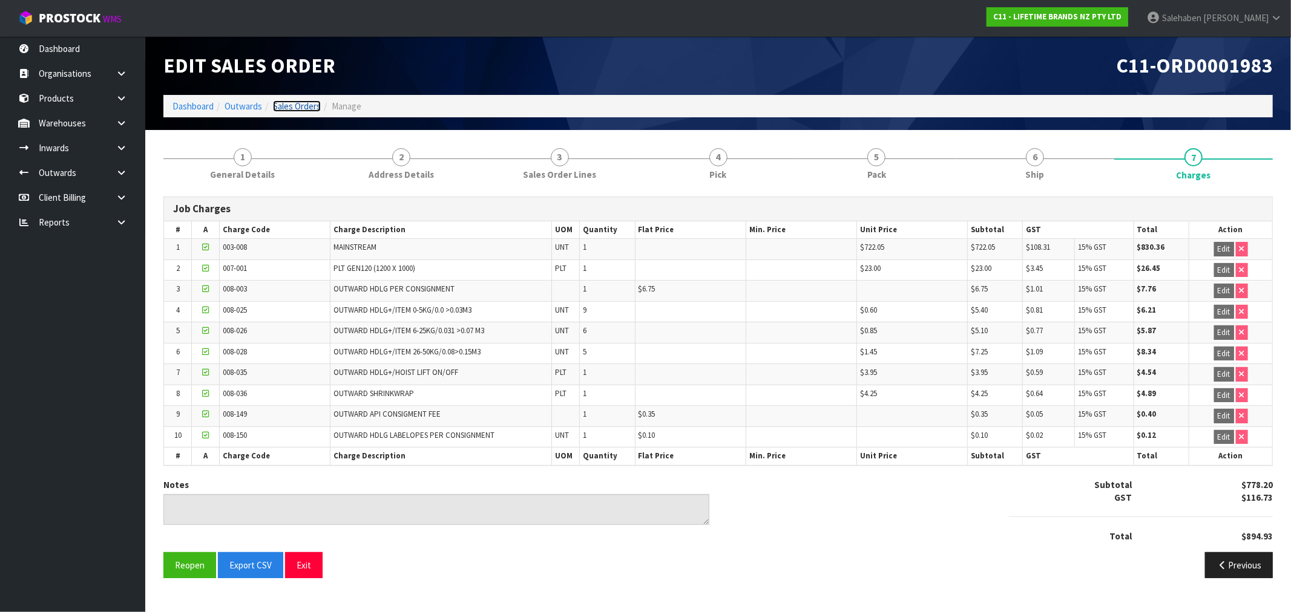
click at [287, 106] on link "Sales Orders" at bounding box center [297, 105] width 48 height 11
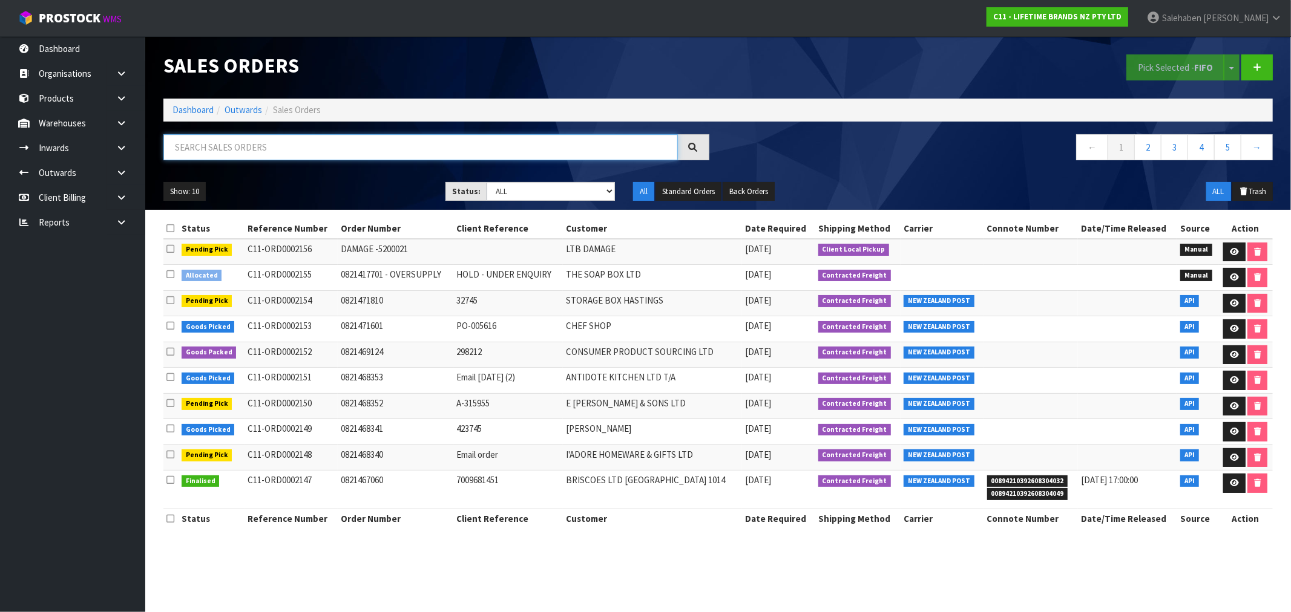
click at [293, 148] on input "text" at bounding box center [420, 147] width 514 height 26
paste input "CWL7729261"
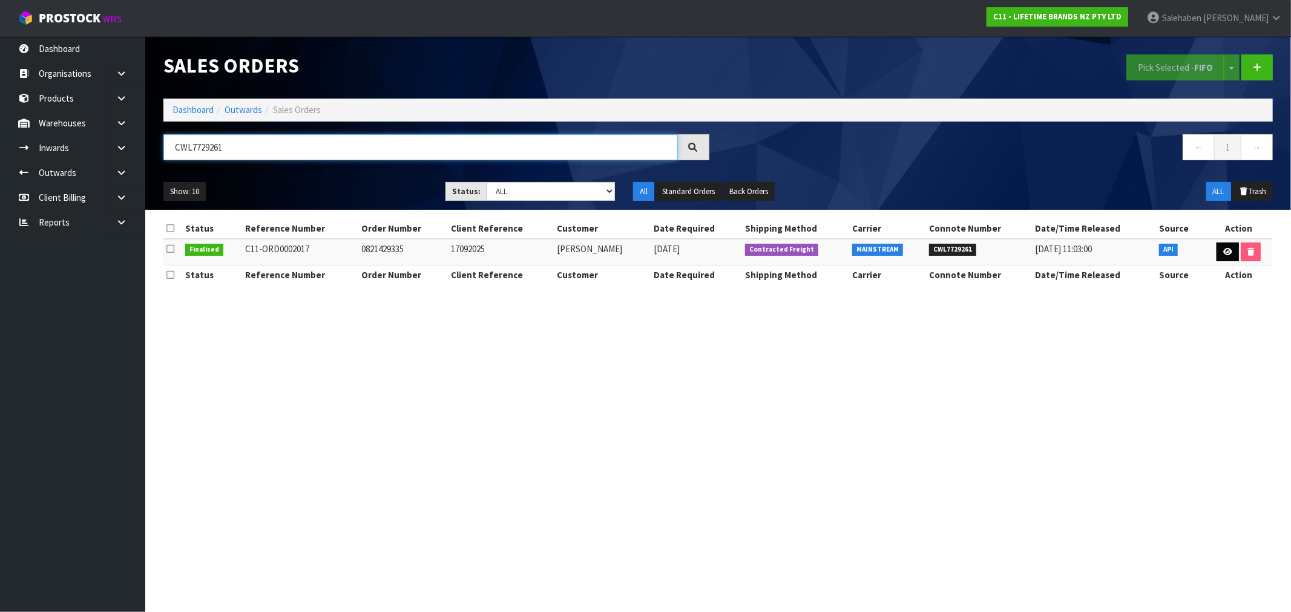
type input "CWL7729261"
click at [1227, 252] on icon at bounding box center [1227, 252] width 9 height 8
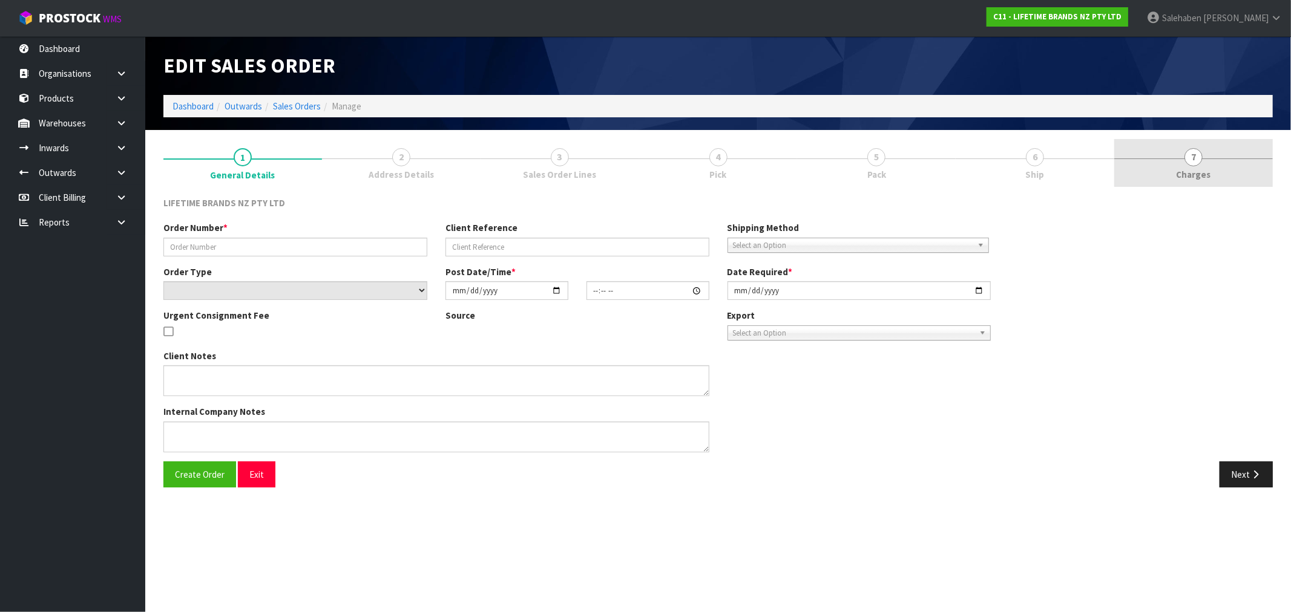
click at [1186, 161] on span "7" at bounding box center [1193, 157] width 18 height 18
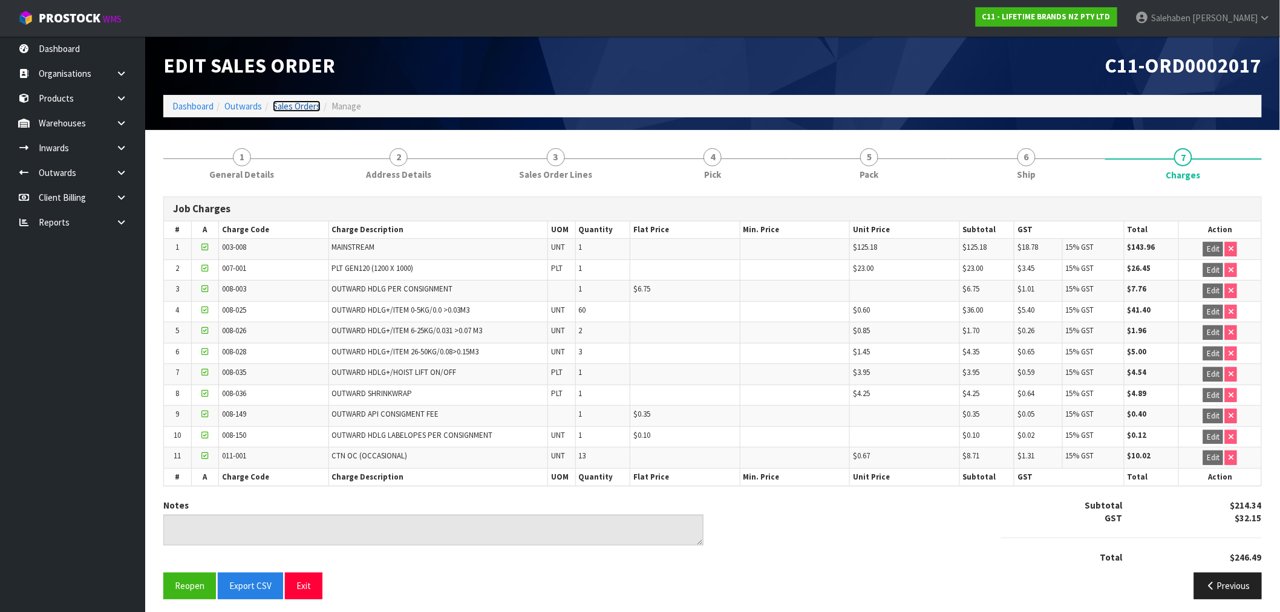
click at [293, 105] on link "Sales Orders" at bounding box center [297, 105] width 48 height 11
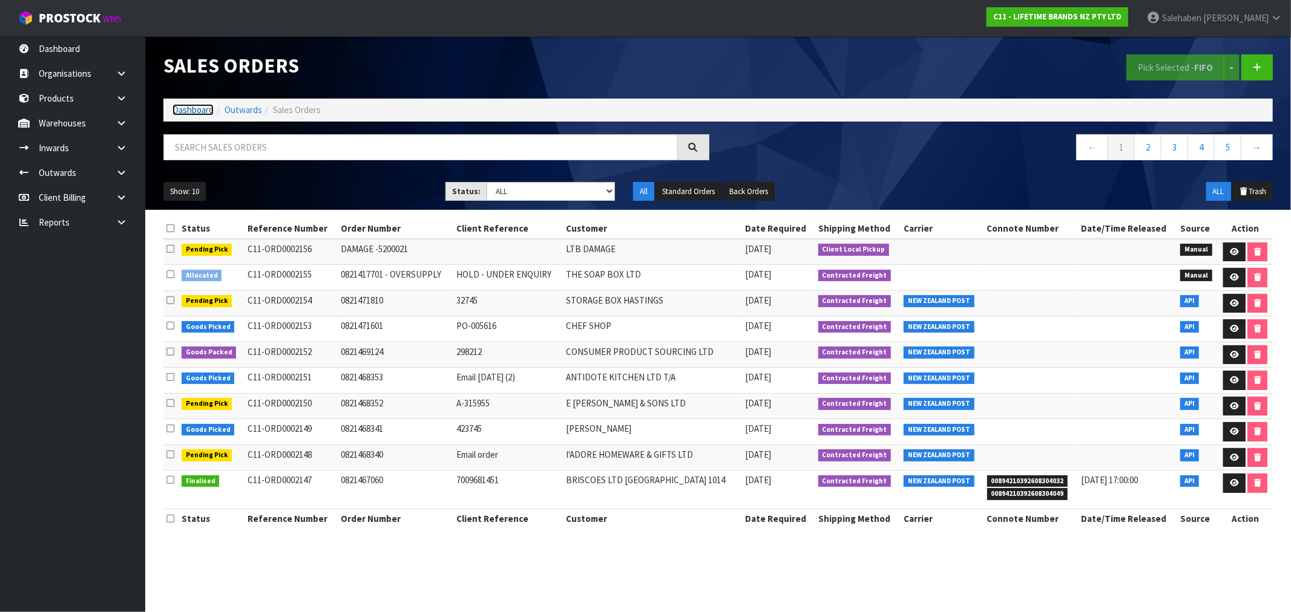
click at [189, 105] on link "Dashboard" at bounding box center [192, 109] width 41 height 11
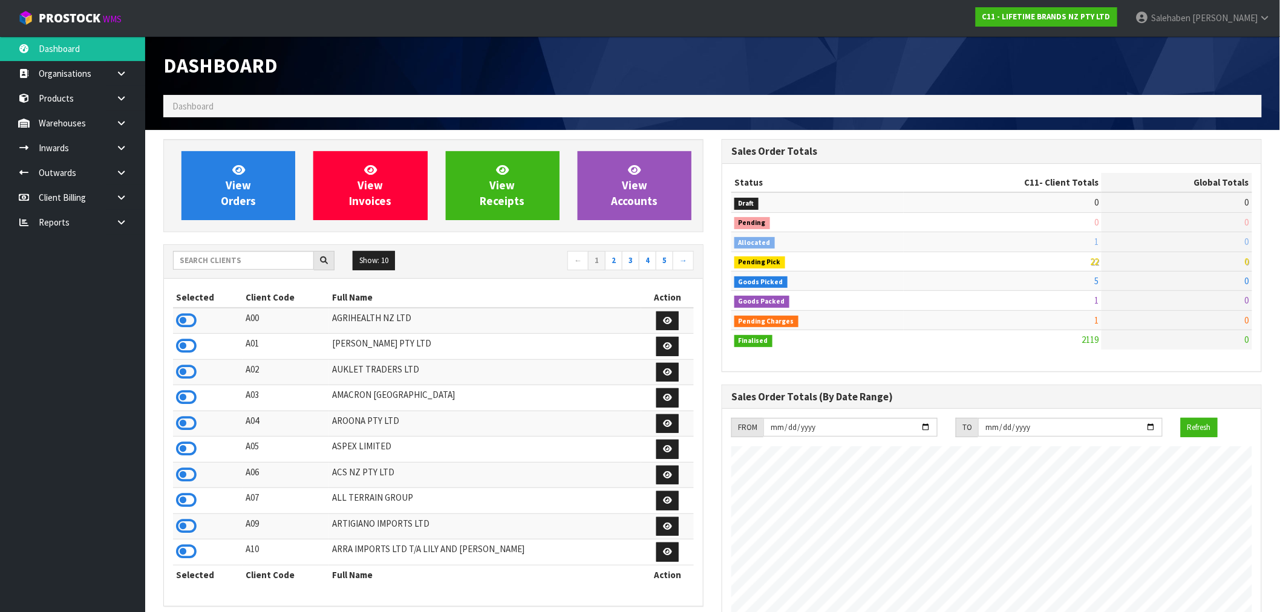
scroll to position [917, 558]
click at [196, 256] on input "text" at bounding box center [243, 260] width 141 height 19
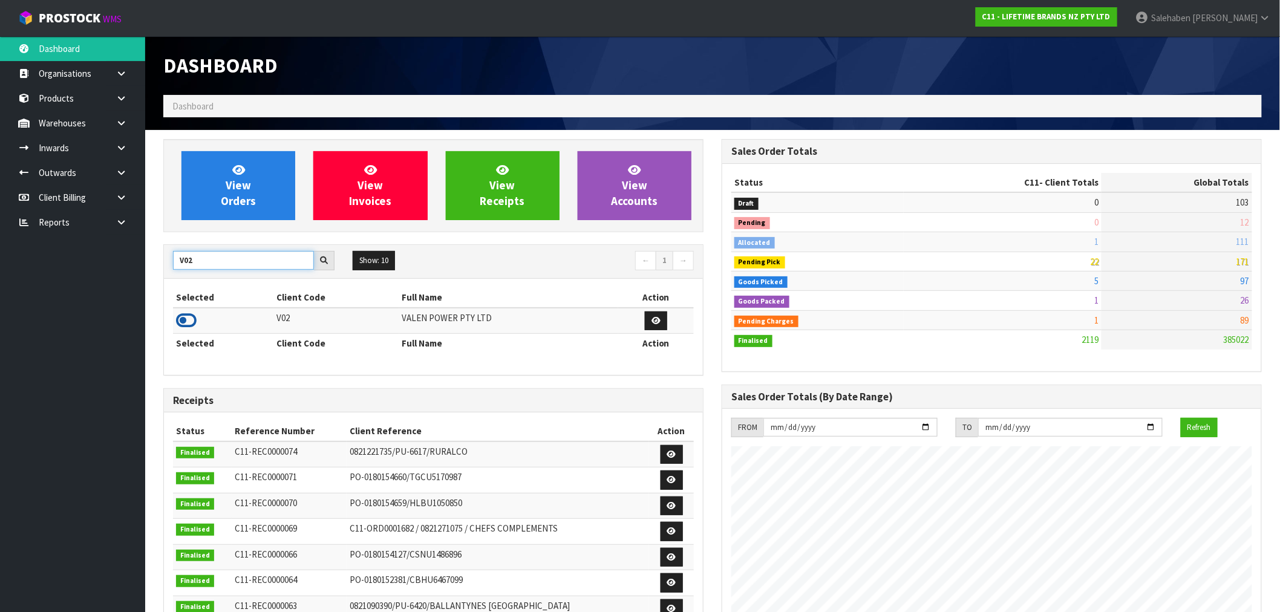
type input "V02"
click at [188, 321] on icon at bounding box center [186, 321] width 21 height 18
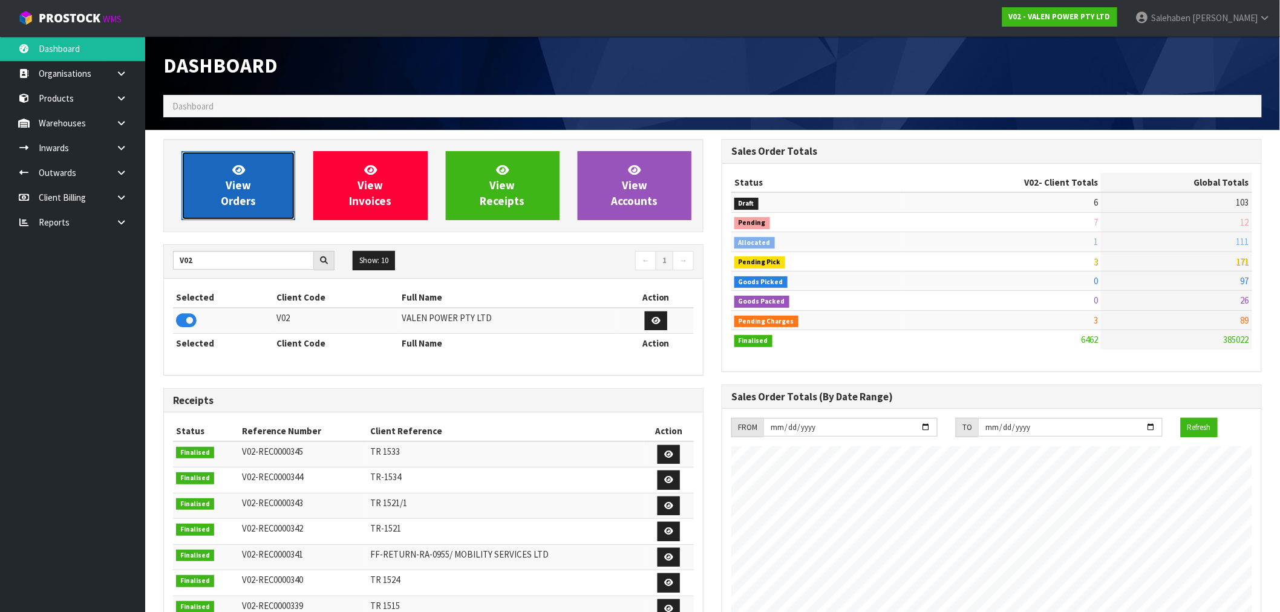
click at [242, 185] on span "View Orders" at bounding box center [238, 185] width 35 height 45
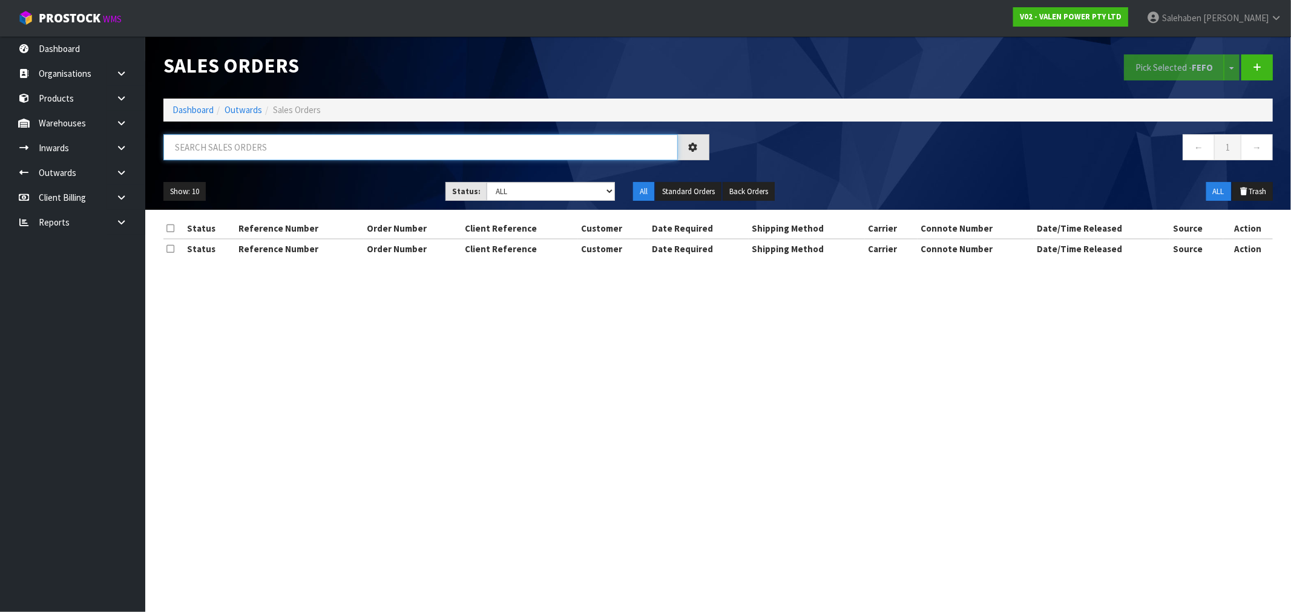
click at [238, 154] on input "text" at bounding box center [420, 147] width 514 height 26
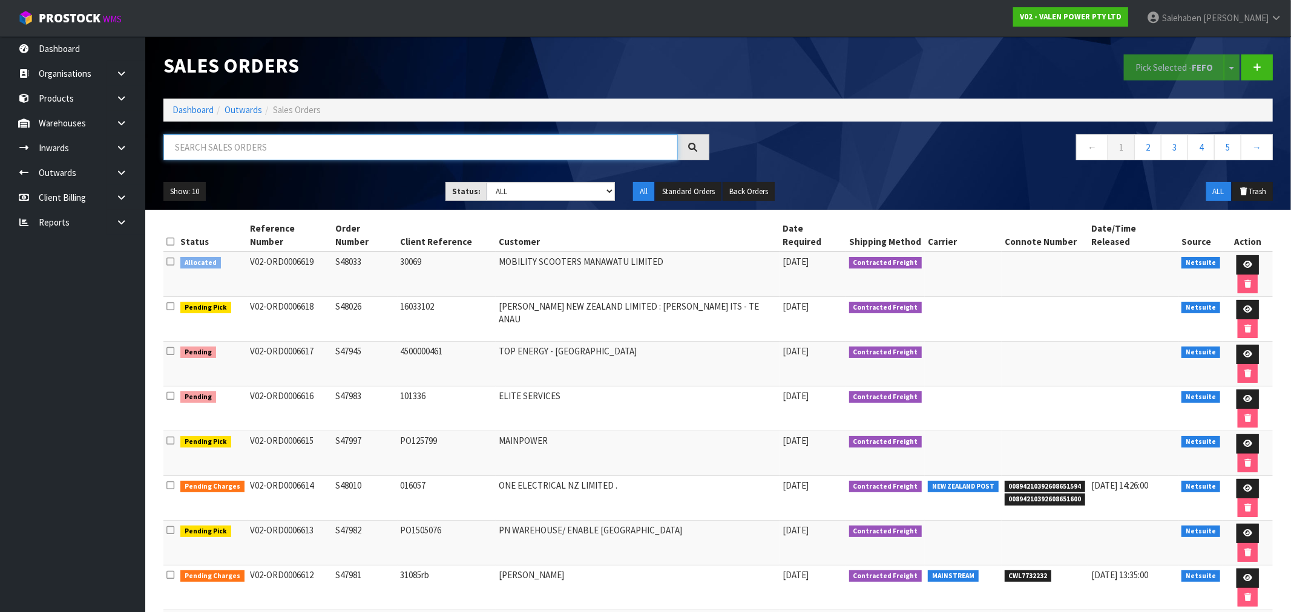
paste input "CWL7729551"
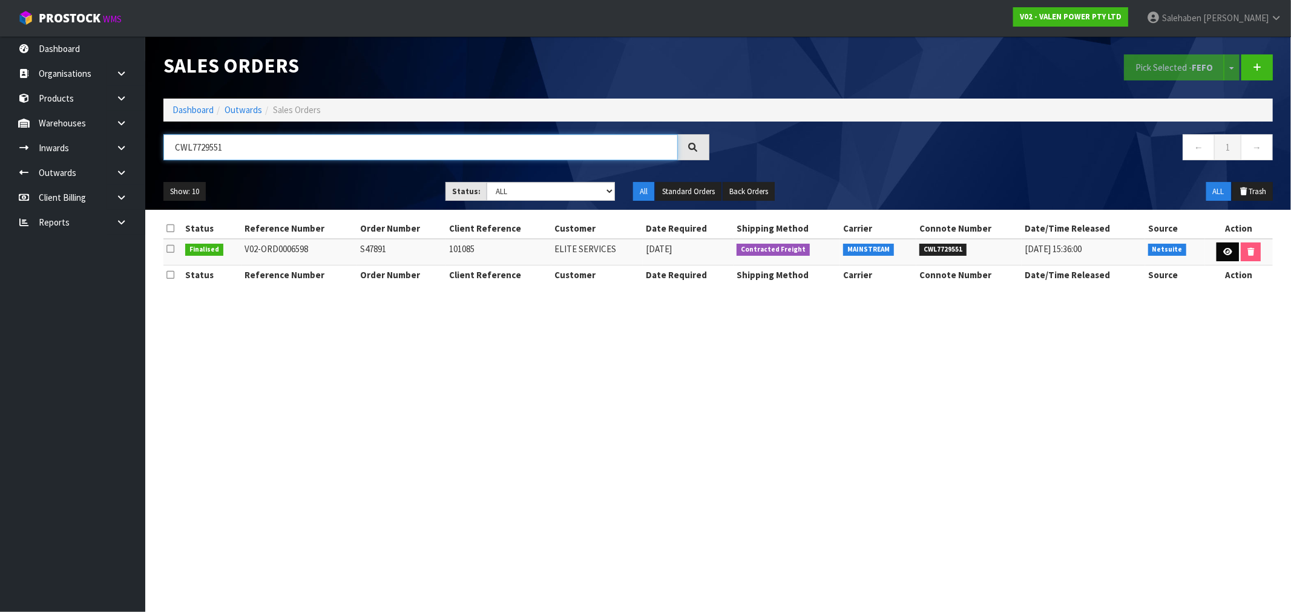
type input "CWL7729551"
click at [1226, 252] on icon at bounding box center [1227, 252] width 9 height 8
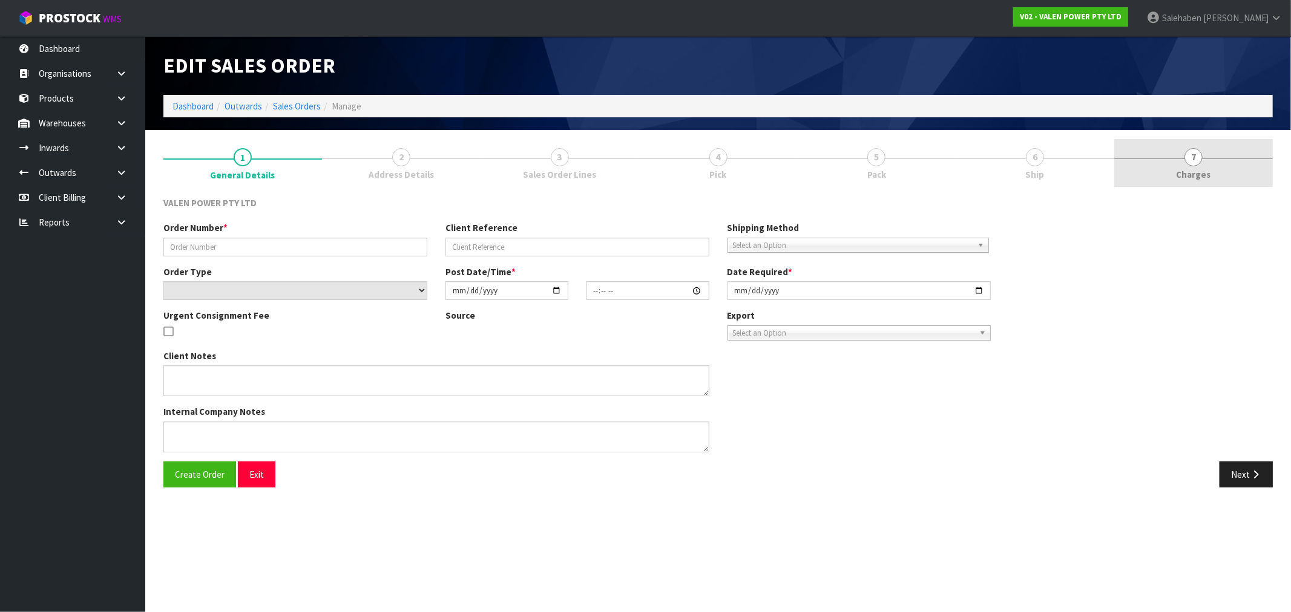
type input "S47891"
type input "101085"
select select "number:0"
type input "2025-09-29"
type input "15:15:09.000"
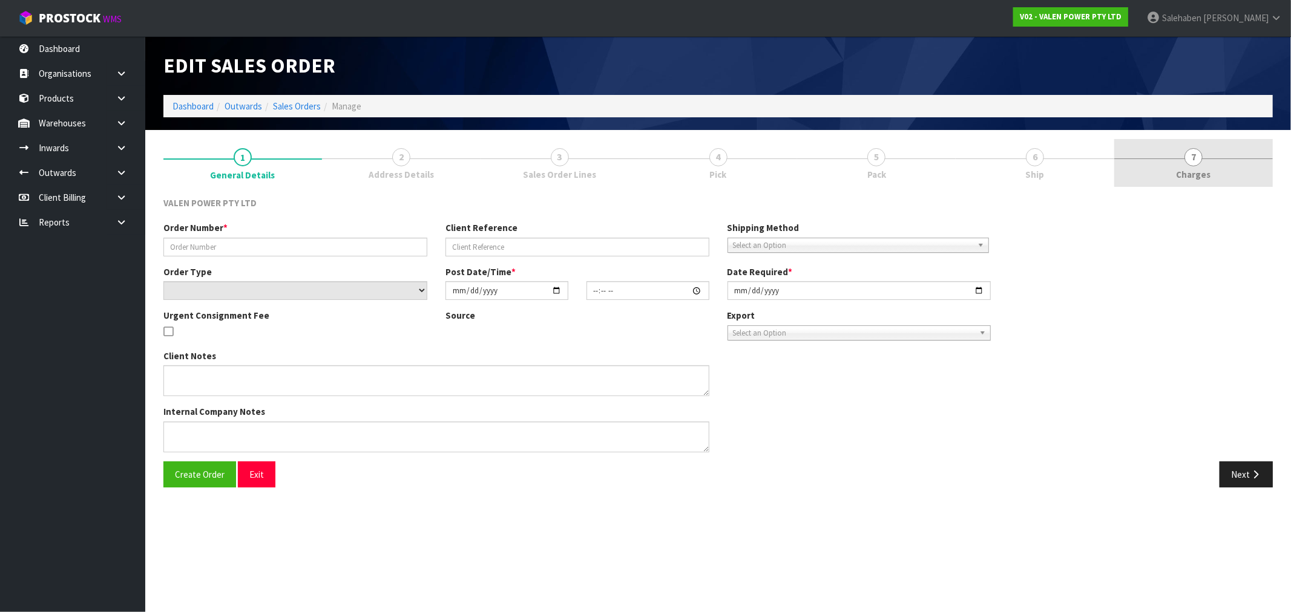
type input "2025-09-30"
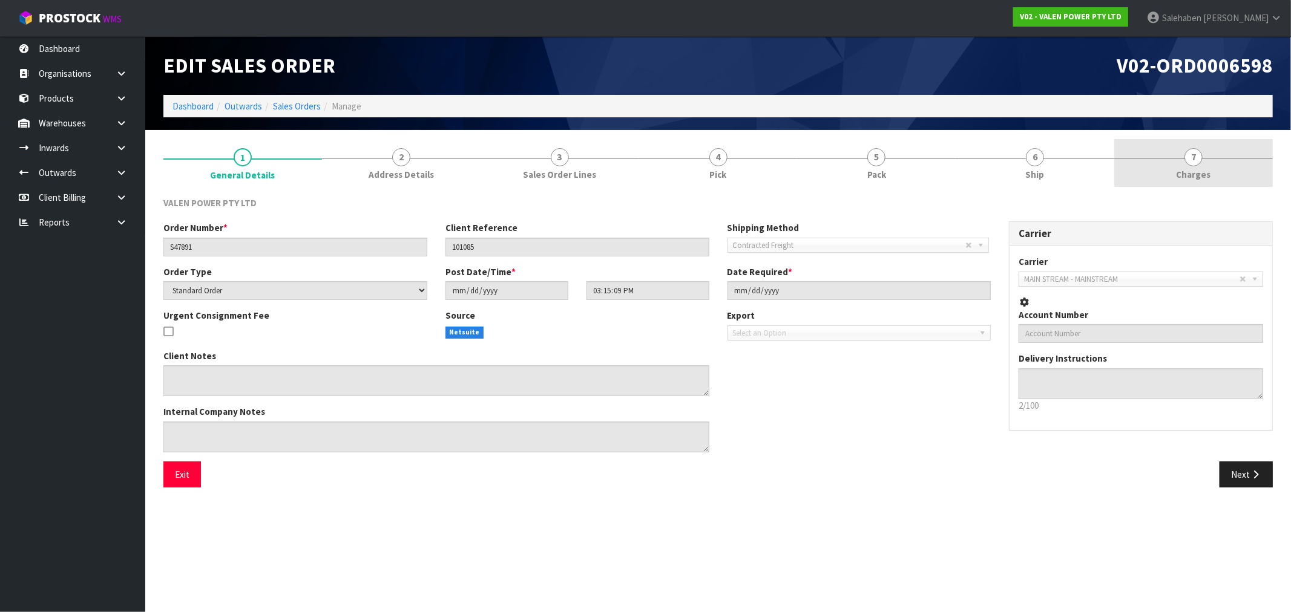
click at [1194, 160] on span "7" at bounding box center [1193, 157] width 18 height 18
